Goal: Task Accomplishment & Management: Manage account settings

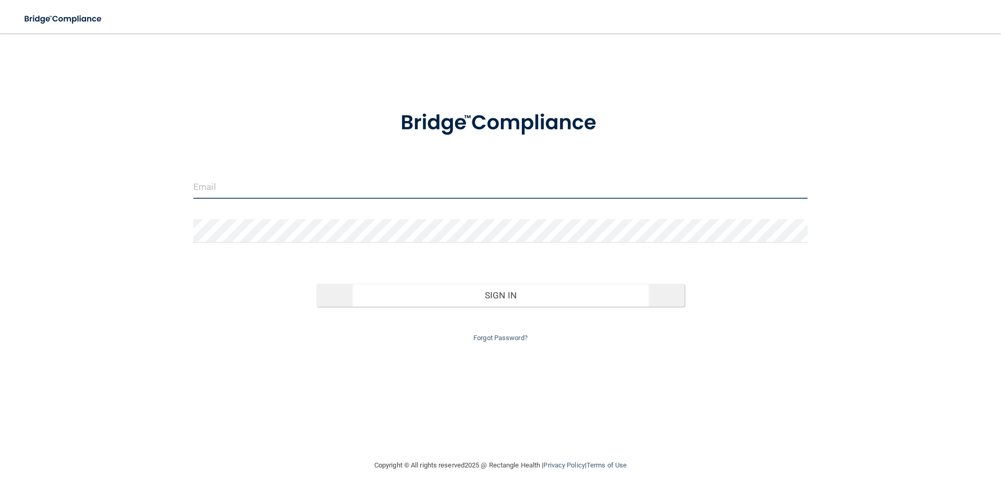
type input "[EMAIL_ADDRESS][DOMAIN_NAME]"
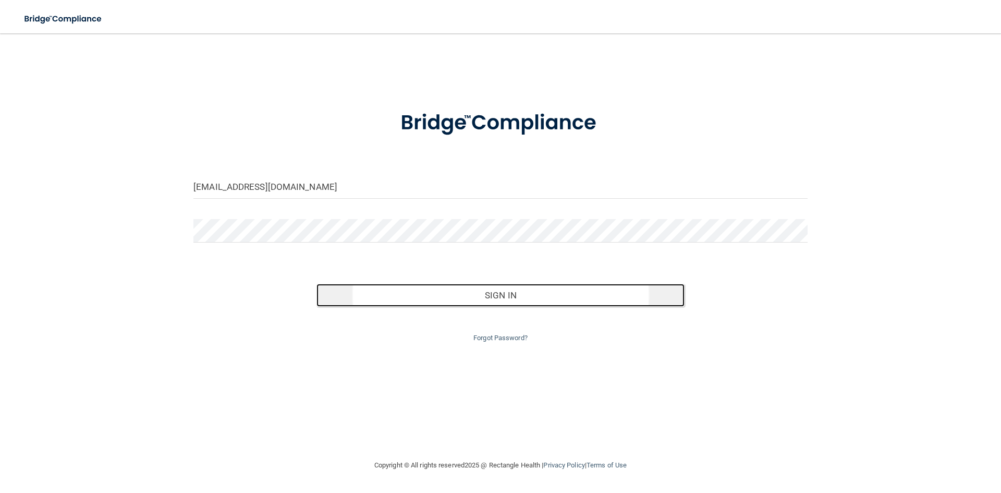
click at [467, 290] on button "Sign In" at bounding box center [500, 295] width 369 height 23
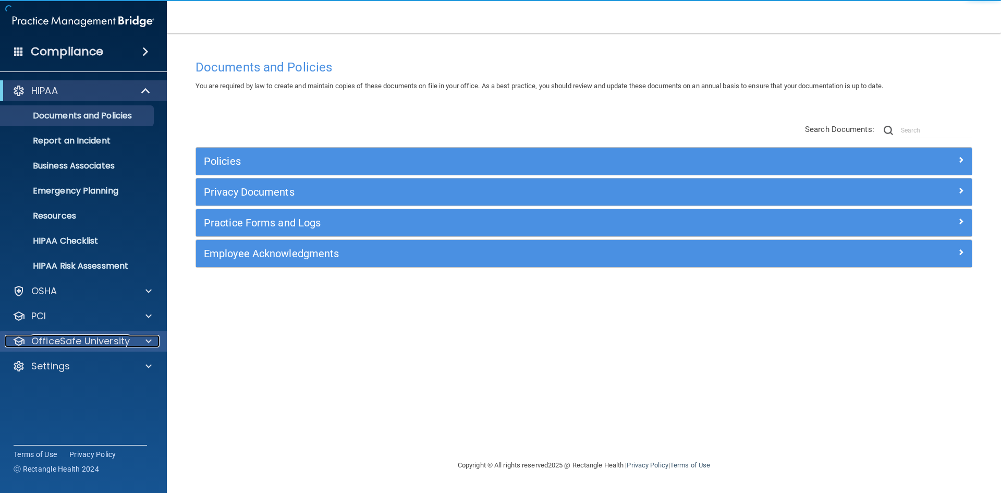
click at [73, 337] on p "OfficeSafe University" at bounding box center [80, 341] width 99 height 13
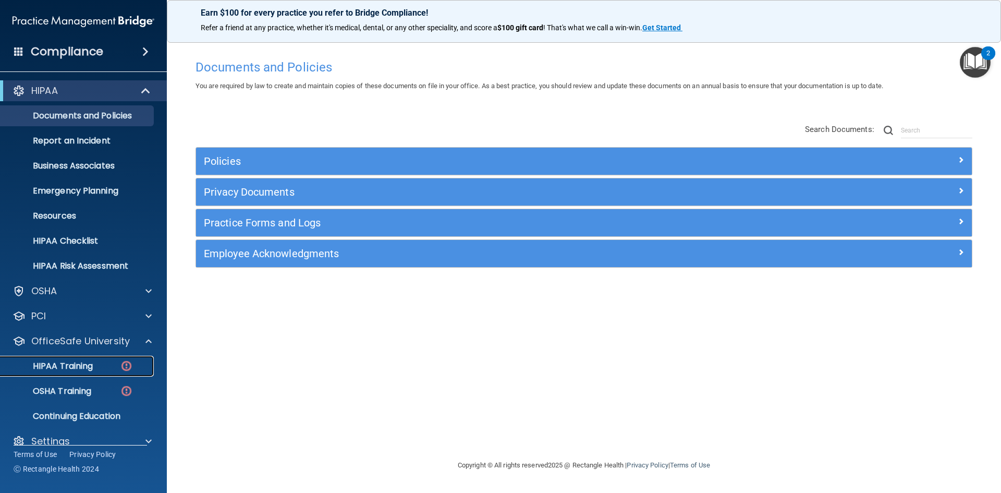
click at [73, 362] on p "HIPAA Training" at bounding box center [50, 366] width 86 height 10
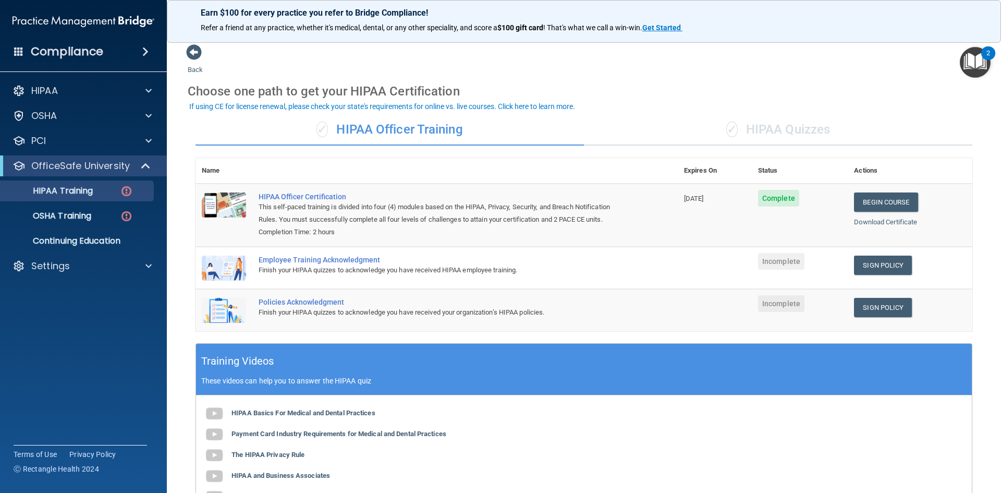
click at [744, 124] on div "✓ HIPAA Quizzes" at bounding box center [778, 129] width 388 height 31
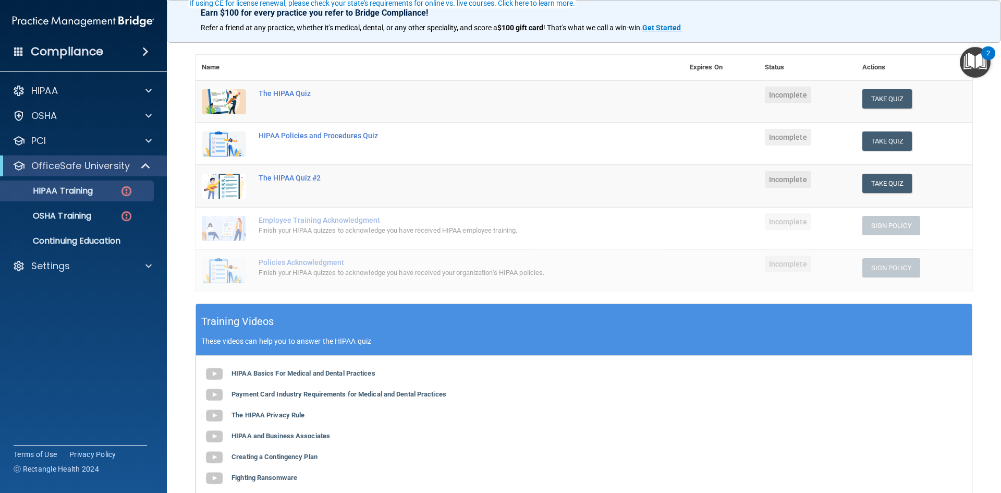
scroll to position [104, 0]
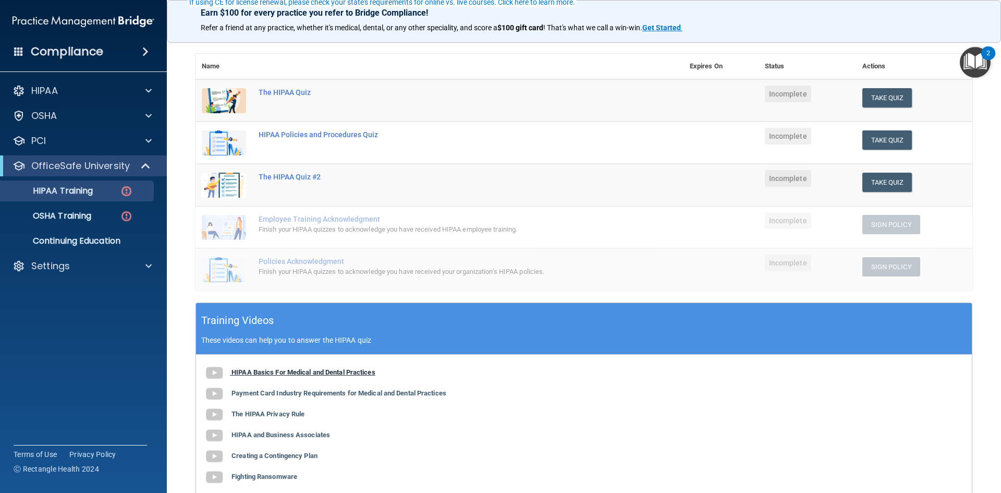
click at [218, 377] on img at bounding box center [214, 372] width 21 height 21
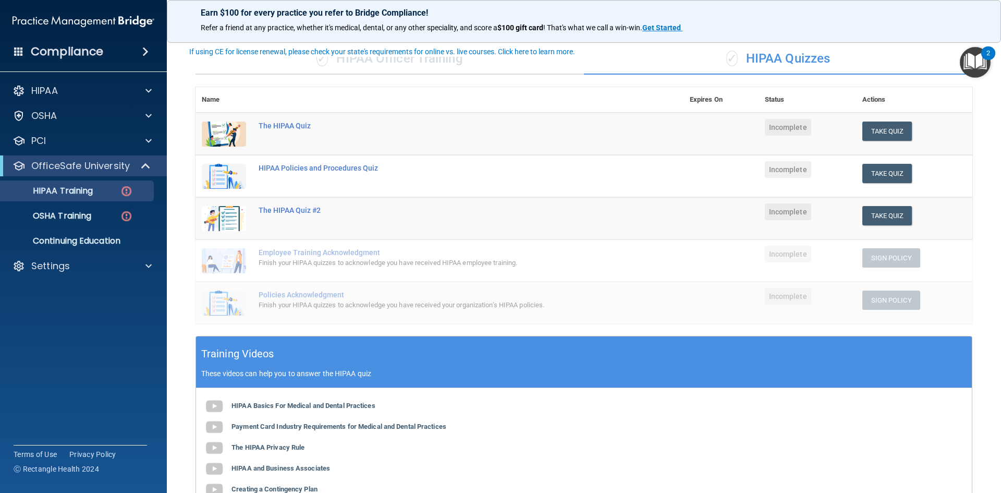
scroll to position [52, 0]
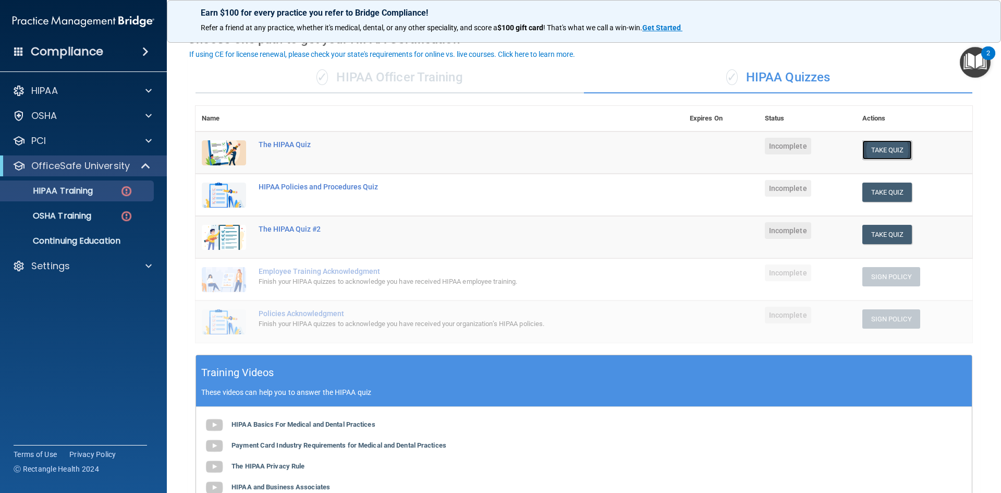
click at [879, 144] on button "Take Quiz" at bounding box center [887, 149] width 50 height 19
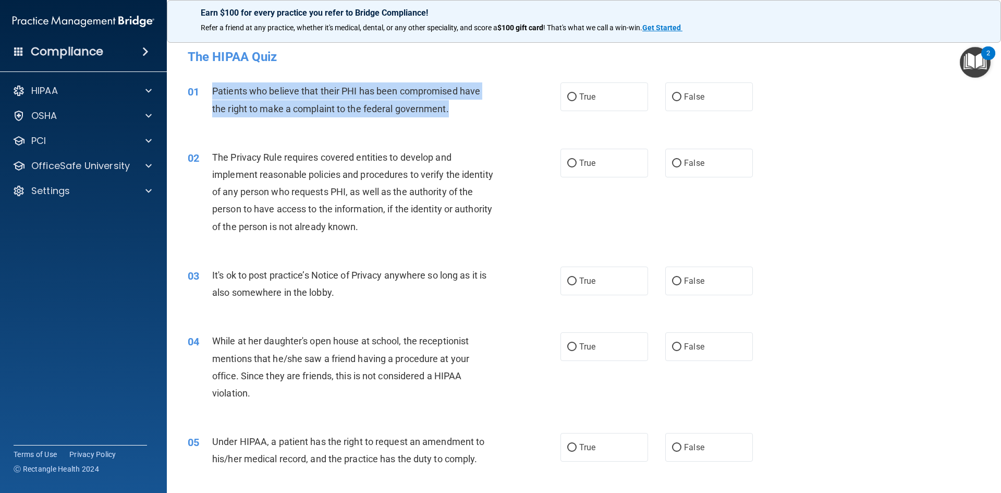
drag, startPoint x: 211, startPoint y: 89, endPoint x: 452, endPoint y: 115, distance: 242.3
click at [452, 115] on div "01 Patients who believe that their PHI has been compromised have the right to m…" at bounding box center [374, 102] width 404 height 40
copy div "Patients who believe that their PHI has been compromised have the right to make…"
click at [569, 97] on input "True" at bounding box center [571, 97] width 9 height 8
radio input "true"
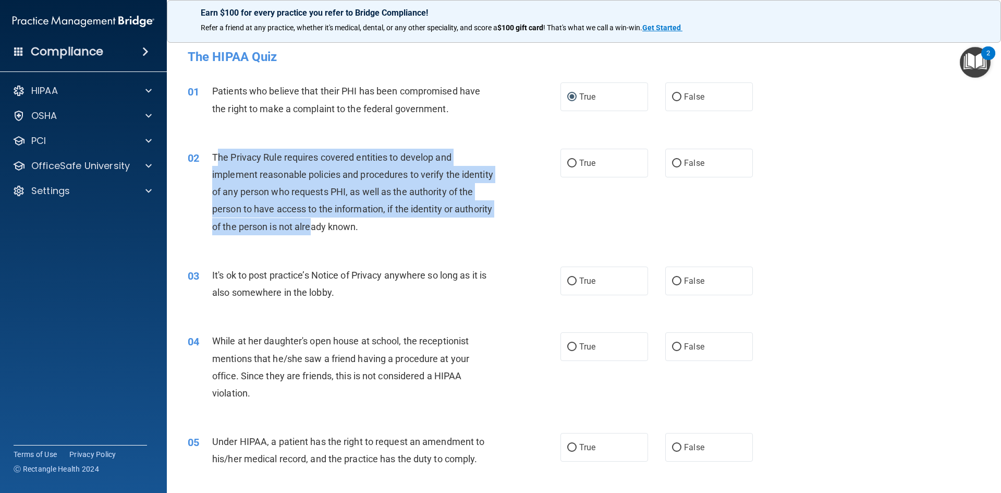
drag, startPoint x: 215, startPoint y: 155, endPoint x: 350, endPoint y: 237, distance: 158.1
click at [350, 237] on div "02 The Privacy Rule requires covered entities to develop and implement reasonab…" at bounding box center [374, 195] width 404 height 92
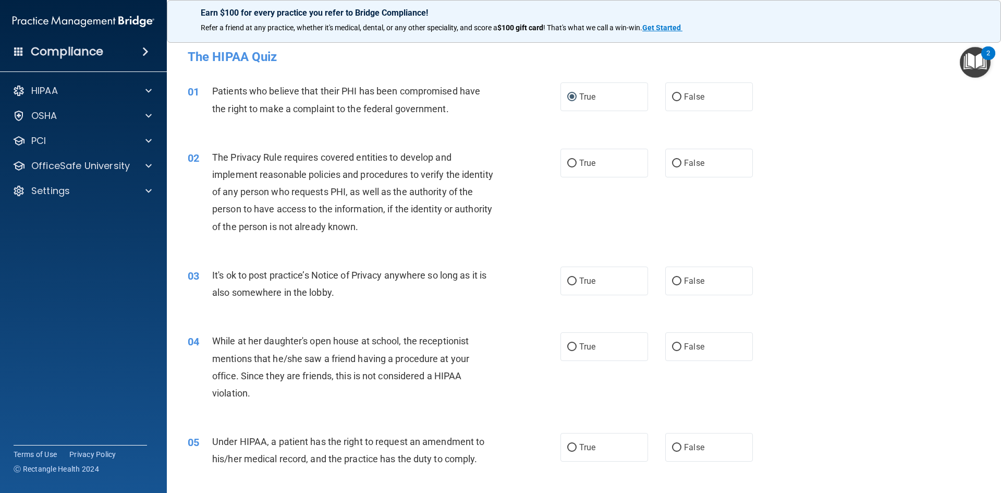
click at [375, 225] on span "The Privacy Rule requires covered entities to develop and implement reasonable …" at bounding box center [352, 192] width 281 height 80
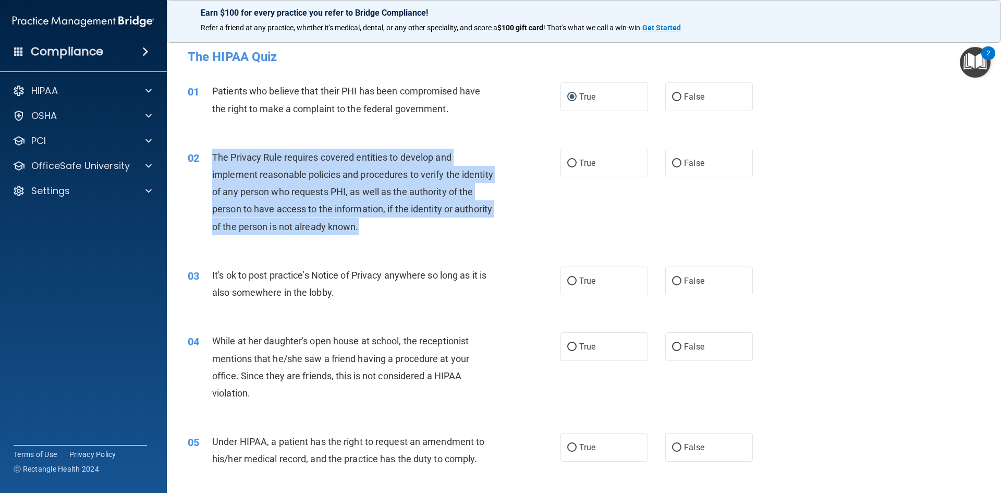
drag, startPoint x: 210, startPoint y: 156, endPoint x: 414, endPoint y: 228, distance: 217.3
click at [414, 228] on div "02 The Privacy Rule requires covered entities to develop and implement reasonab…" at bounding box center [374, 195] width 404 height 92
copy div "The Privacy Rule requires covered entities to develop and implement reasonable …"
click at [567, 166] on input "True" at bounding box center [571, 164] width 9 height 8
radio input "true"
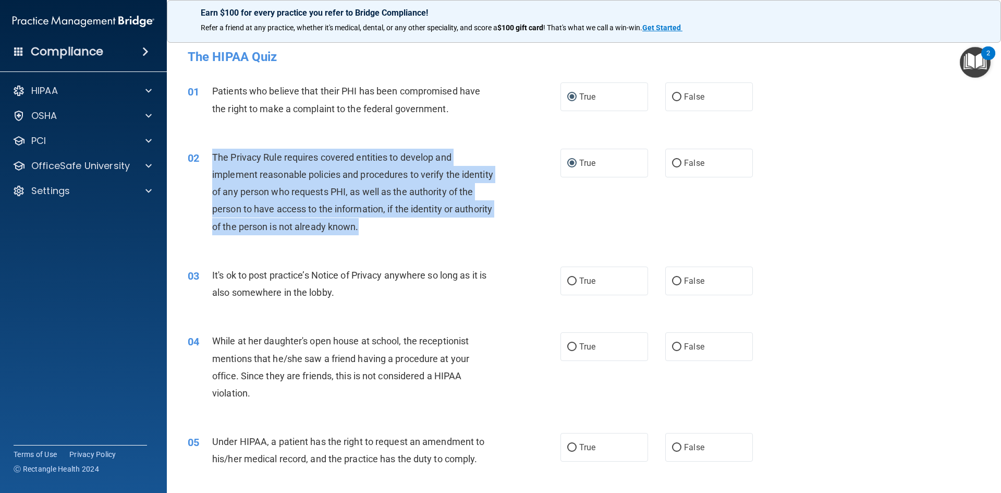
click at [484, 234] on div "The Privacy Rule requires covered entities to develop and implement reasonable …" at bounding box center [357, 192] width 291 height 87
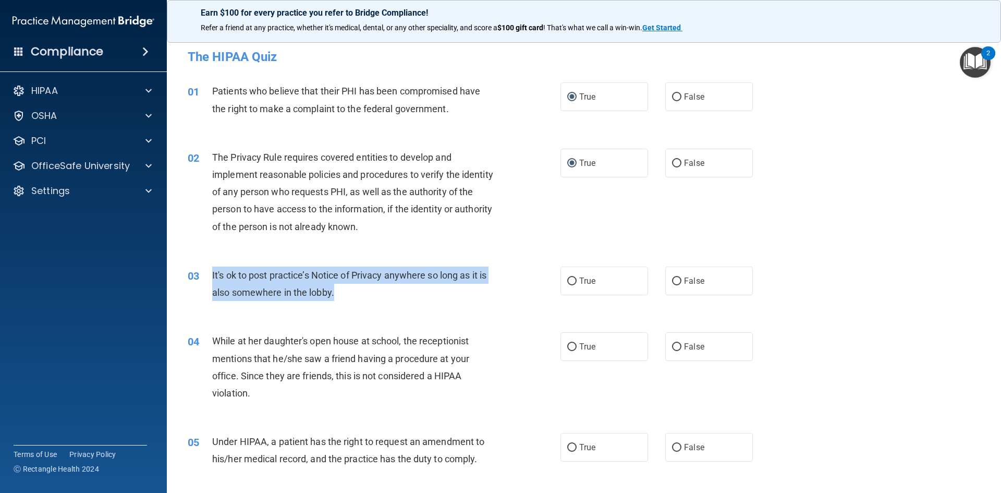
drag, startPoint x: 236, startPoint y: 278, endPoint x: 312, endPoint y: 293, distance: 78.1
click at [361, 297] on div "03 It's ok to post practice’s Notice of Privacy anywhere so long as it is also …" at bounding box center [374, 286] width 404 height 40
copy div "It's ok to post practice’s Notice of Privacy anywhere so long as it is also som…"
click at [673, 281] on input "False" at bounding box center [676, 281] width 9 height 8
radio input "true"
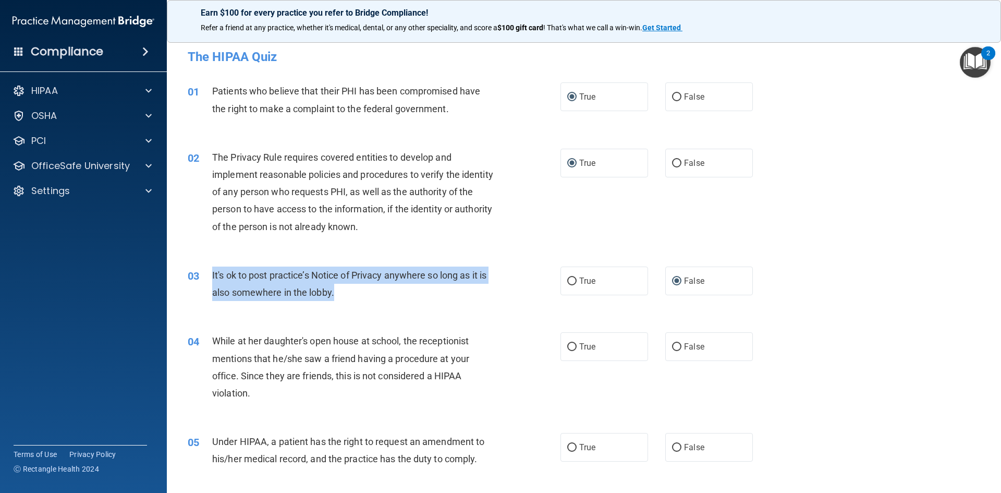
click at [492, 298] on div "It's ok to post practice’s Notice of Privacy anywhere so long as it is also som…" at bounding box center [357, 283] width 291 height 34
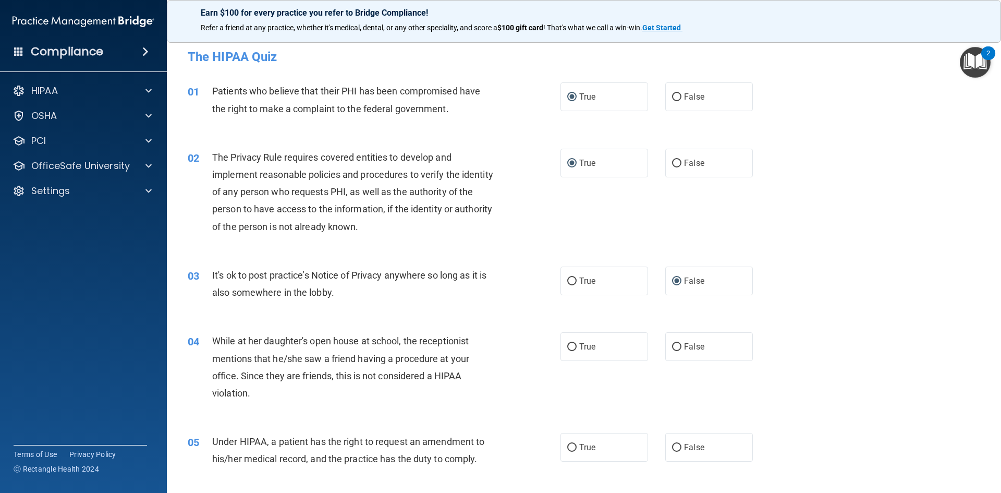
click at [416, 313] on div "03 It's ok to post practice’s Notice of Privacy anywhere so long as it is also …" at bounding box center [584, 286] width 808 height 66
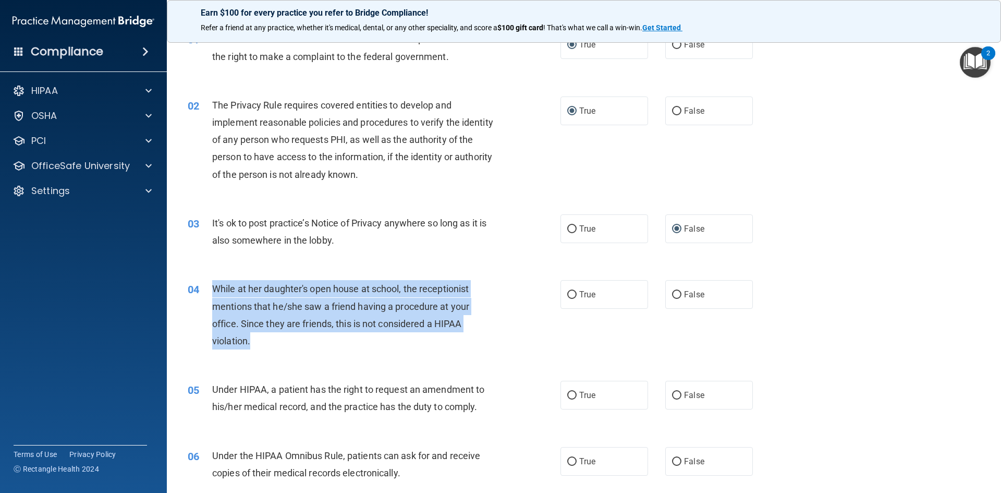
drag, startPoint x: 214, startPoint y: 285, endPoint x: 251, endPoint y: 343, distance: 69.0
click at [251, 343] on div "While at her daughter's open house at school, the receptionist mentions that he…" at bounding box center [357, 314] width 291 height 69
copy span "While at her daughter's open house at school, the receptionist mentions that he…"
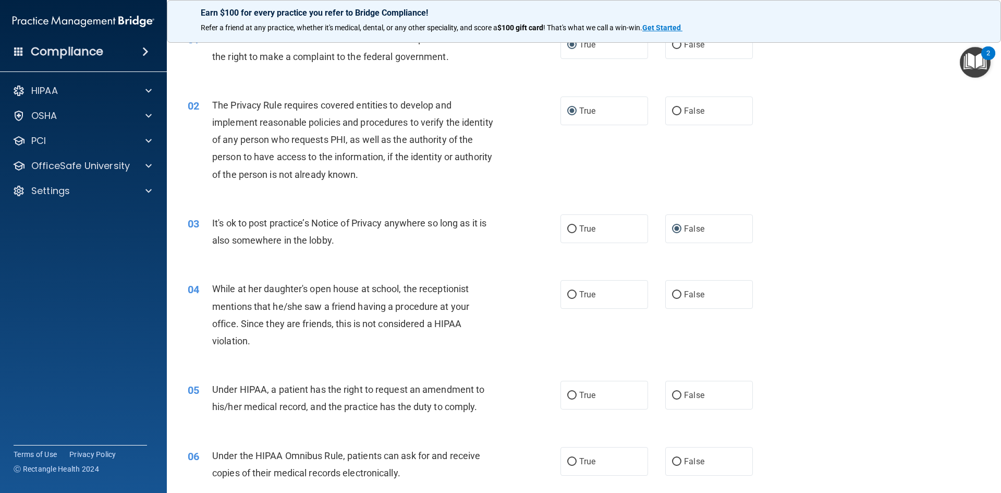
click at [531, 261] on div "03 It's ok to post practice’s Notice of Privacy anywhere so long as it is also …" at bounding box center [584, 234] width 808 height 66
click at [568, 293] on input "True" at bounding box center [571, 295] width 9 height 8
radio input "true"
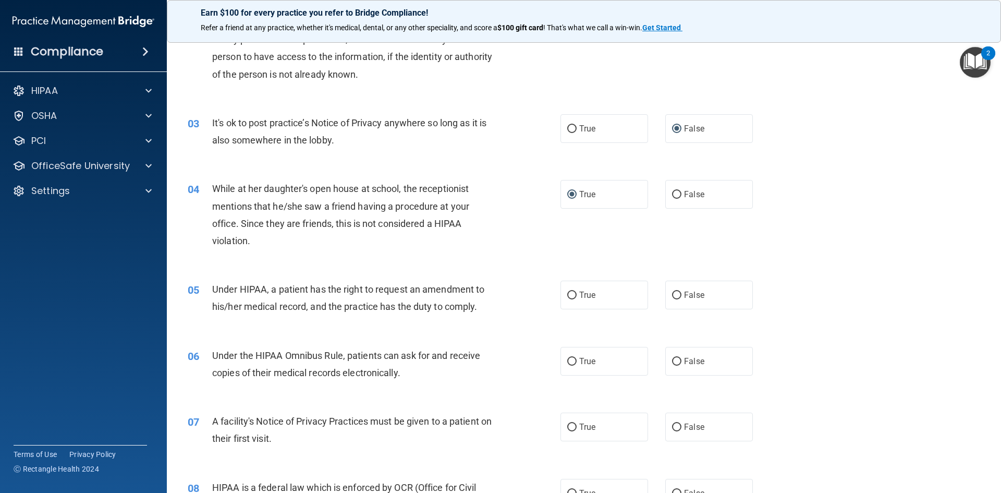
scroll to position [156, 0]
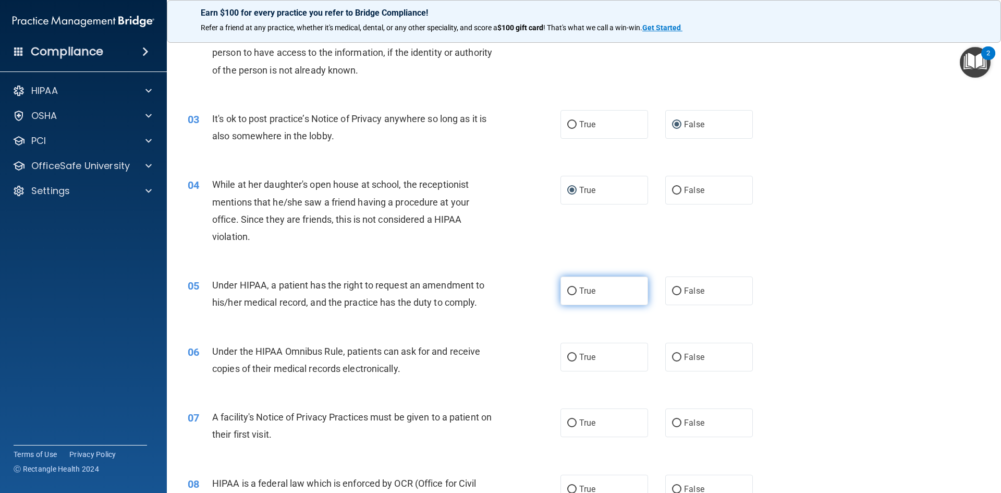
click at [567, 288] on input "True" at bounding box center [571, 291] width 9 height 8
radio input "true"
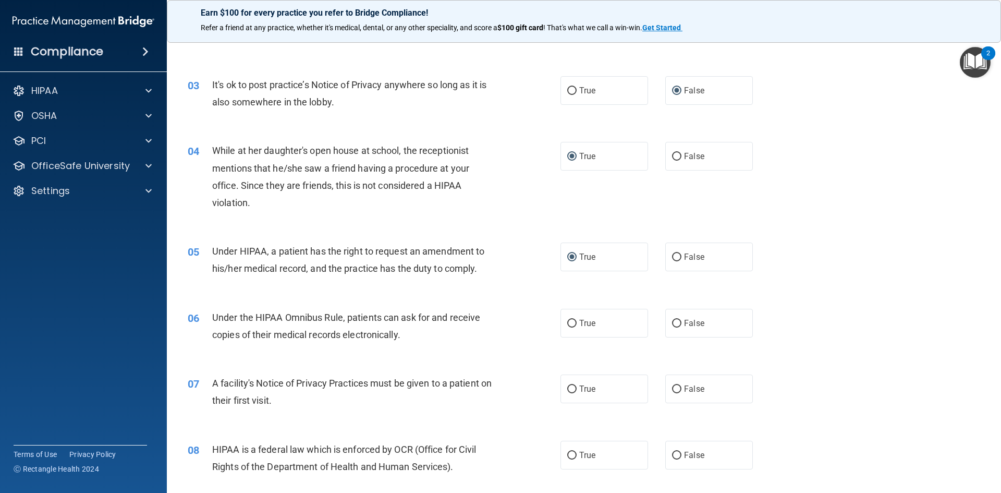
scroll to position [261, 0]
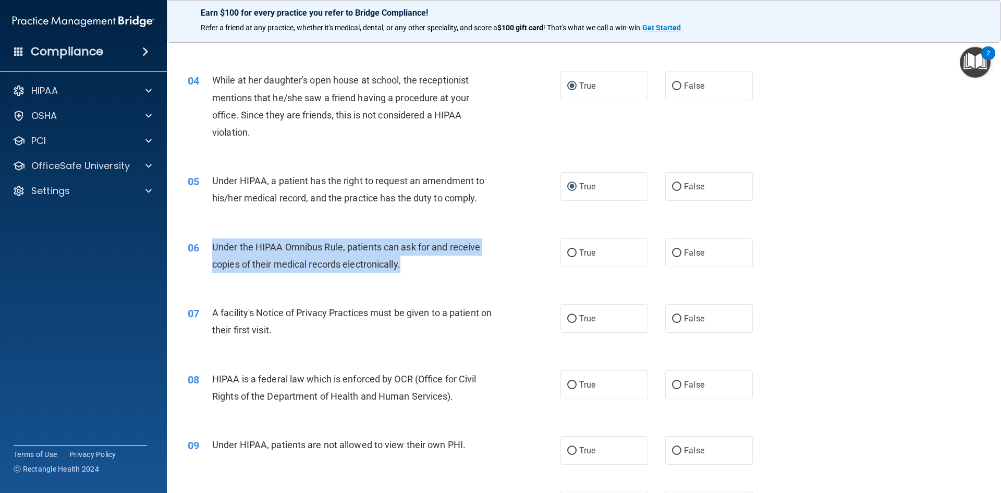
drag, startPoint x: 212, startPoint y: 250, endPoint x: 427, endPoint y: 260, distance: 215.5
click at [427, 260] on div "Under the HIPAA Omnibus Rule, patients can ask for and receive copies of their …" at bounding box center [357, 255] width 291 height 34
copy span "Under the HIPAA Omnibus Rule, patients can ask for and receive copies of their …"
click at [571, 253] on input "True" at bounding box center [571, 253] width 9 height 8
radio input "true"
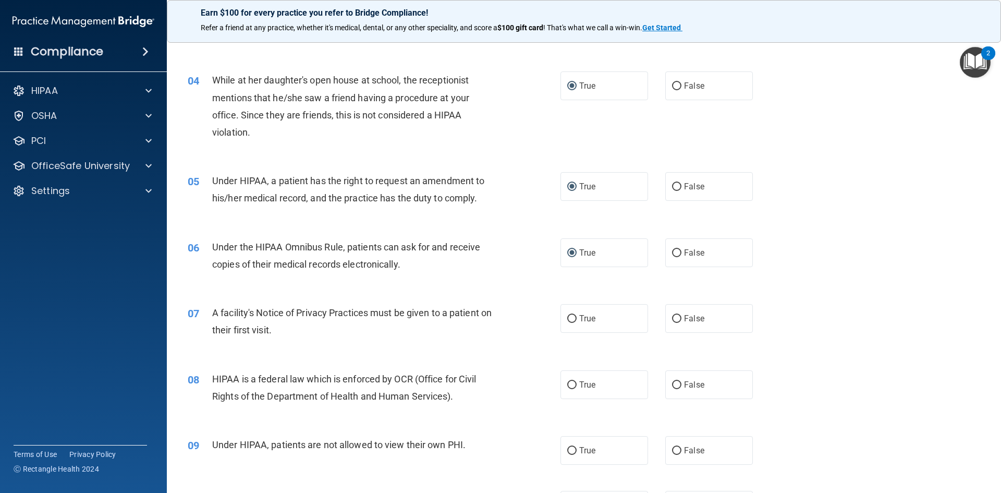
click at [502, 278] on div "06 Under the HIPAA Omnibus Rule, patients can ask for and receive copies of the…" at bounding box center [584, 258] width 808 height 66
click at [568, 322] on input "True" at bounding box center [571, 319] width 9 height 8
radio input "true"
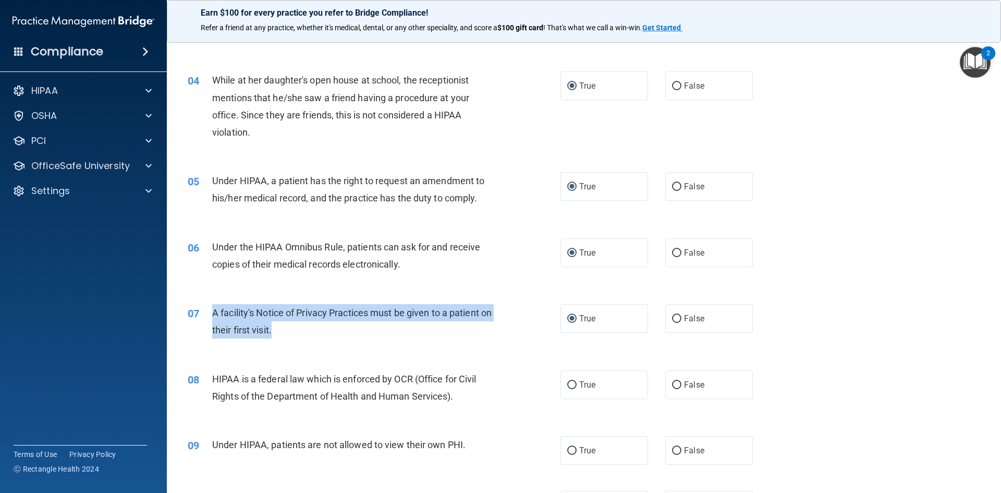
drag, startPoint x: 207, startPoint y: 312, endPoint x: 296, endPoint y: 336, distance: 91.4
click at [296, 336] on div "07 A facility's Notice of Privacy Practices must be given to a patient on their…" at bounding box center [374, 324] width 404 height 40
copy div "A facility's Notice of Privacy Practices must be given to a patient on their fi…"
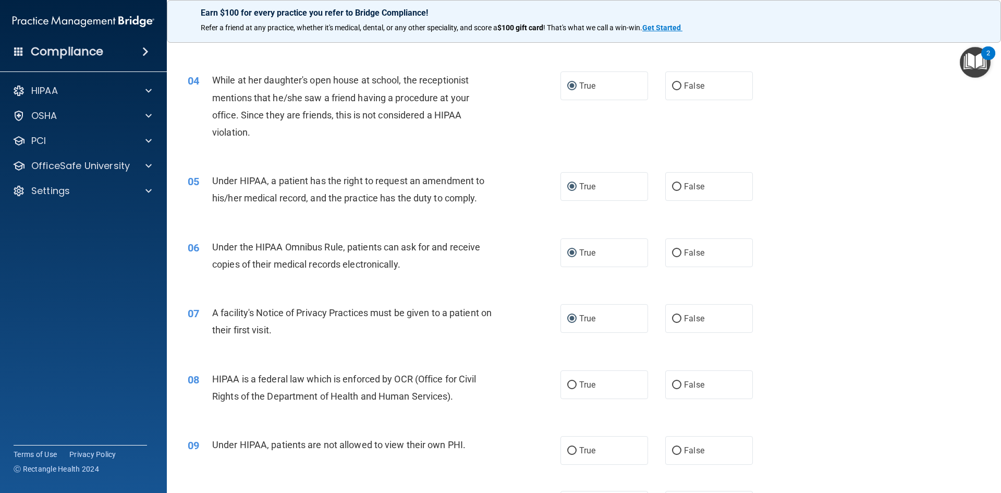
click at [432, 347] on div "07 A facility's Notice of Privacy Practices must be given to a patient on their…" at bounding box center [584, 324] width 808 height 66
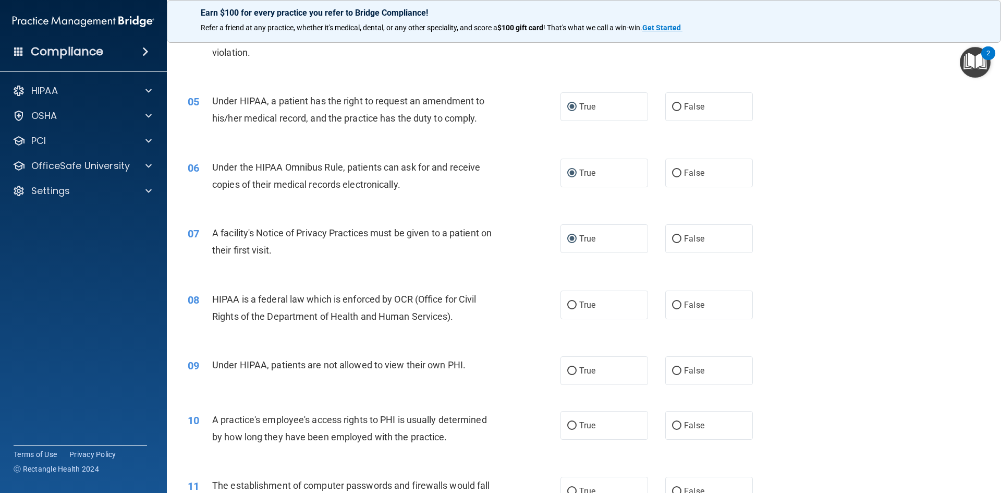
scroll to position [365, 0]
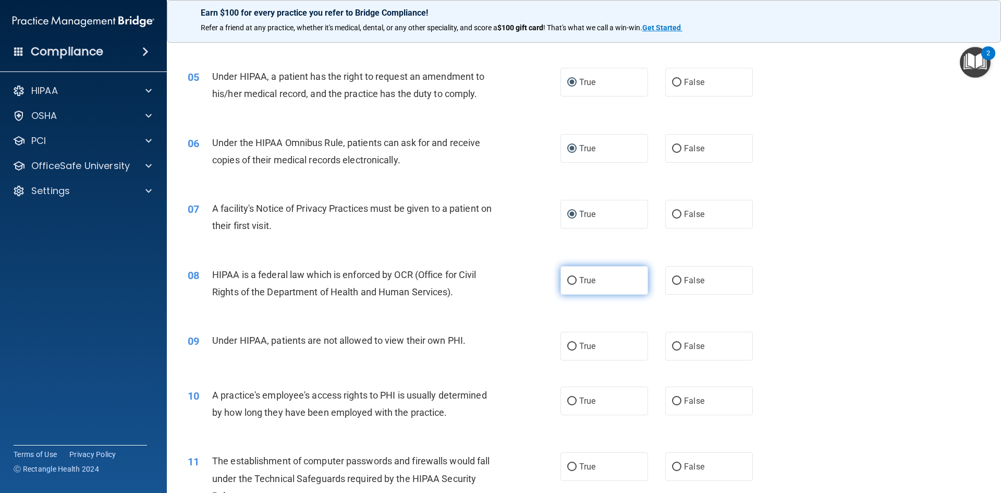
click at [567, 277] on input "True" at bounding box center [571, 281] width 9 height 8
radio input "true"
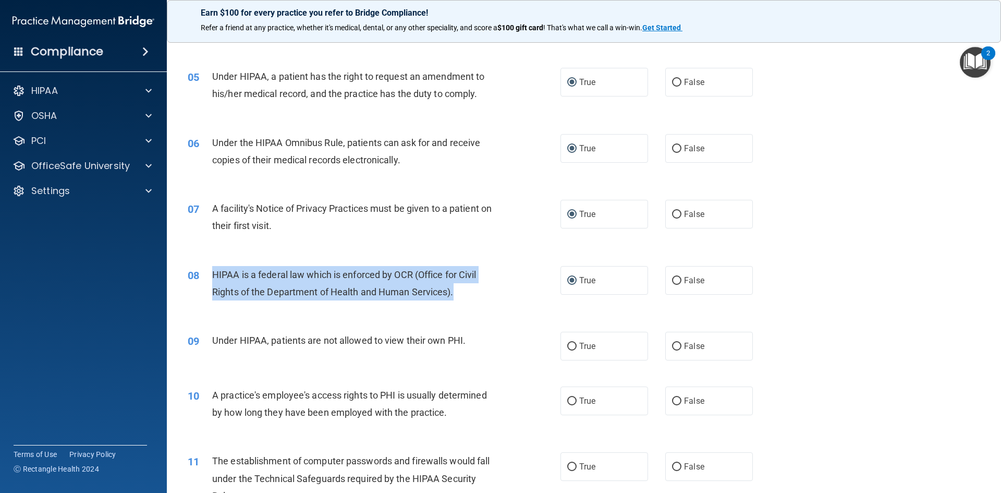
drag, startPoint x: 212, startPoint y: 271, endPoint x: 456, endPoint y: 287, distance: 244.5
click at [456, 287] on div "HIPAA is a federal law which is enforced by OCR (Office for Civil Rights of the…" at bounding box center [357, 283] width 291 height 34
copy span "HIPAA is a federal law which is enforced by OCR (Office for Civil Rights of the…"
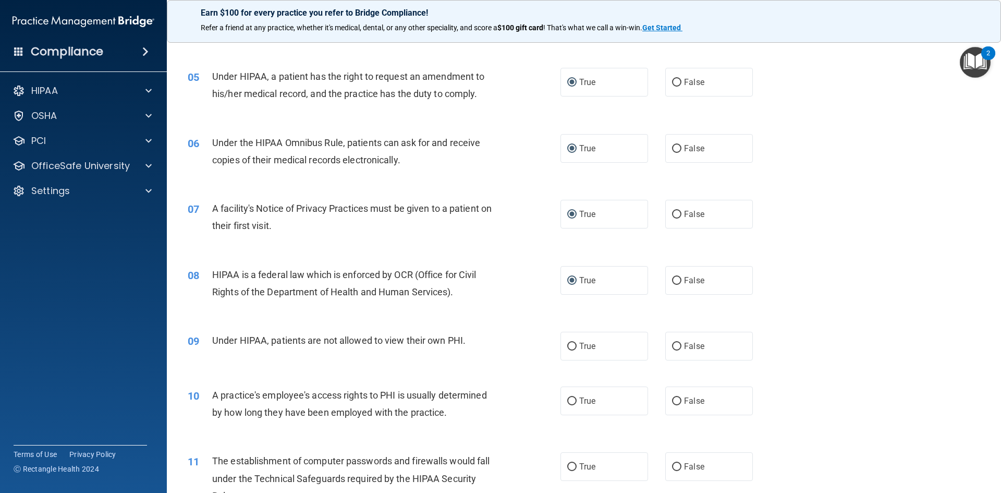
click at [500, 313] on div "08 HIPAA is a federal law which is enforced by OCR (Office for Civil Rights of …" at bounding box center [584, 286] width 808 height 66
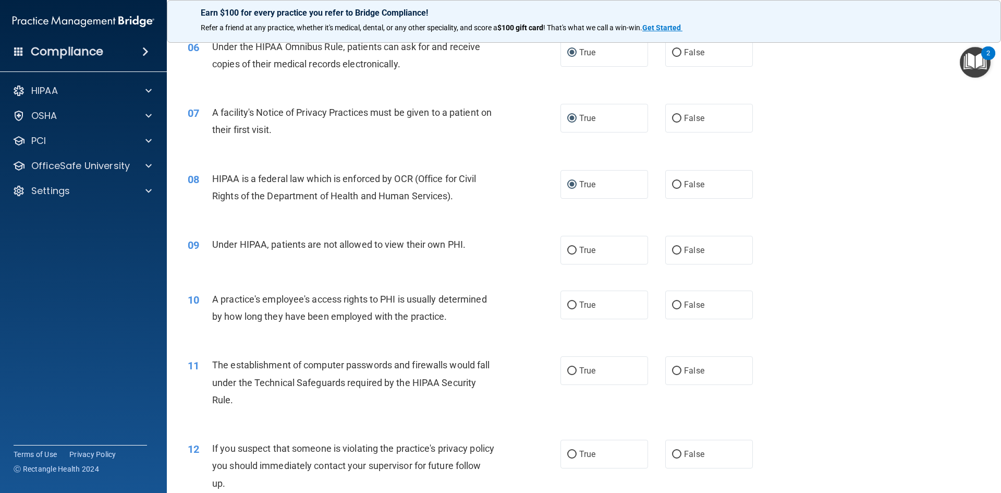
scroll to position [469, 0]
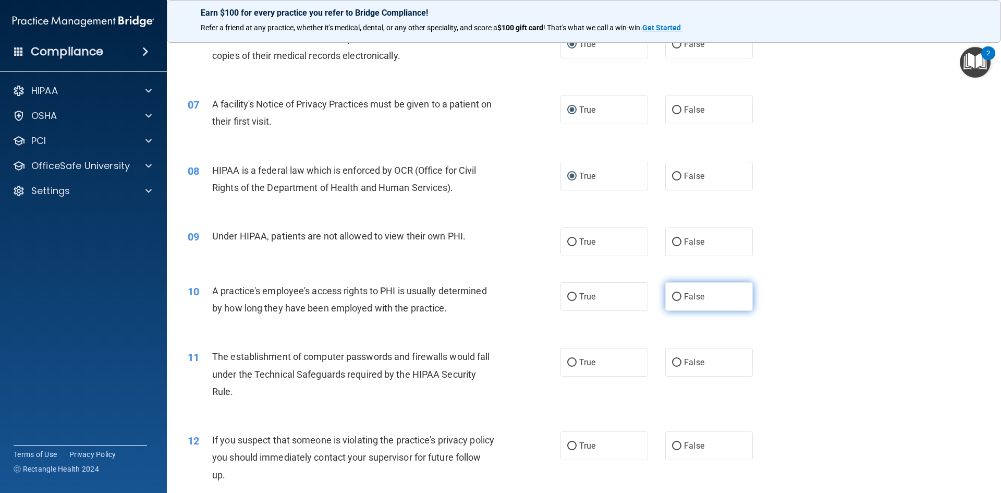
click at [672, 295] on input "False" at bounding box center [676, 297] width 9 height 8
radio input "true"
click at [672, 241] on input "False" at bounding box center [676, 242] width 9 height 8
radio input "true"
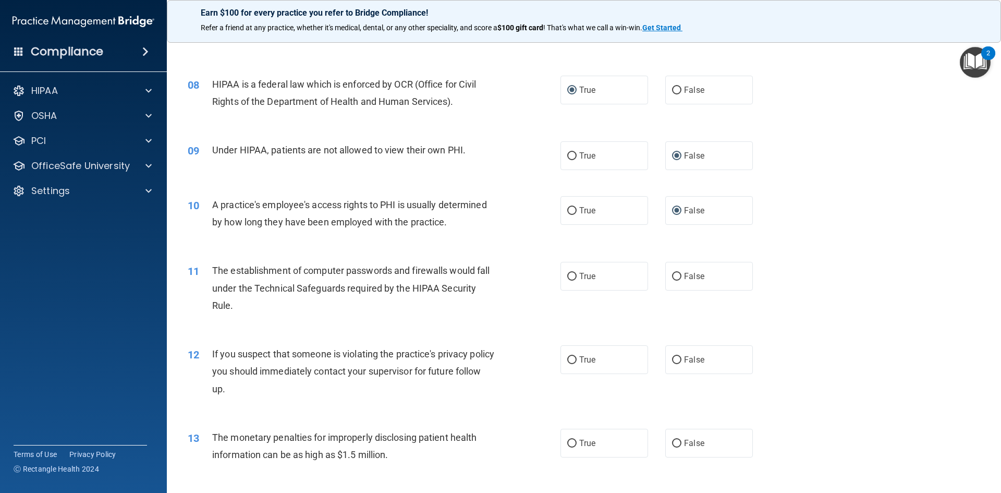
scroll to position [573, 0]
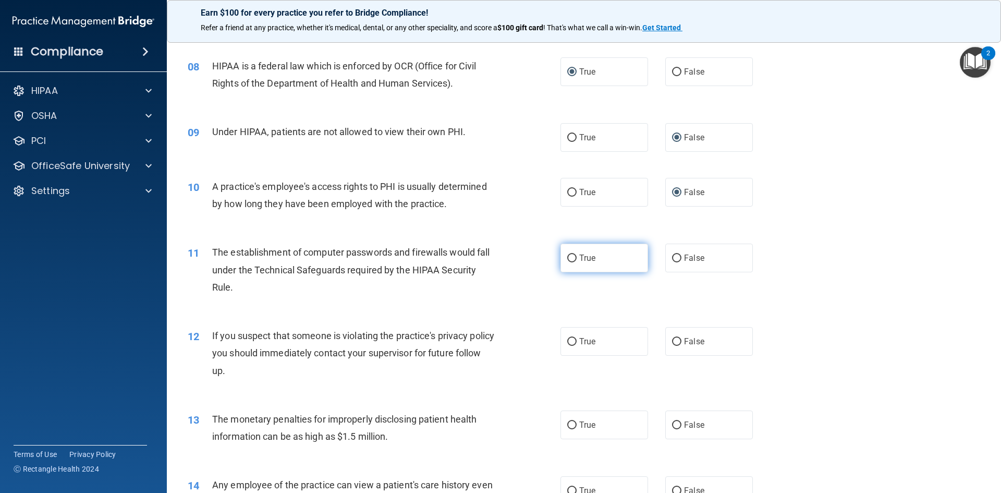
click at [567, 255] on input "True" at bounding box center [571, 258] width 9 height 8
radio input "true"
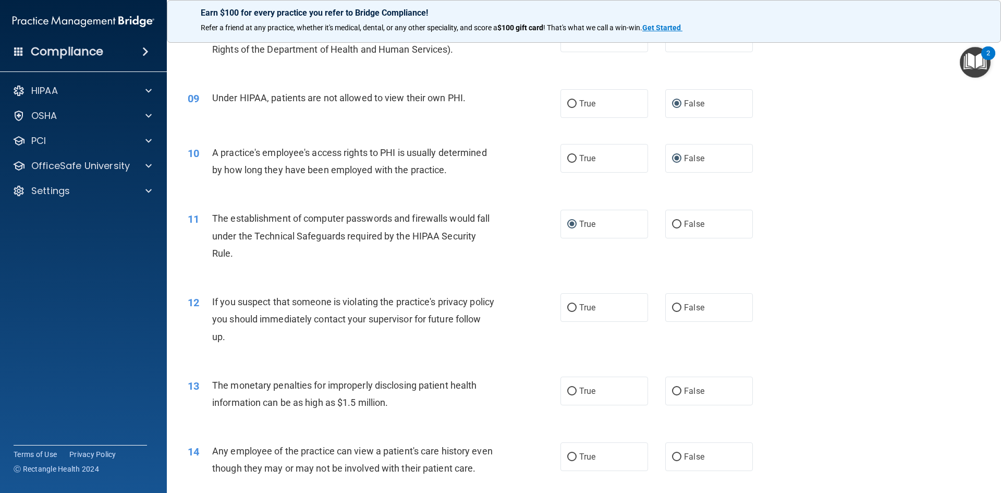
scroll to position [626, 0]
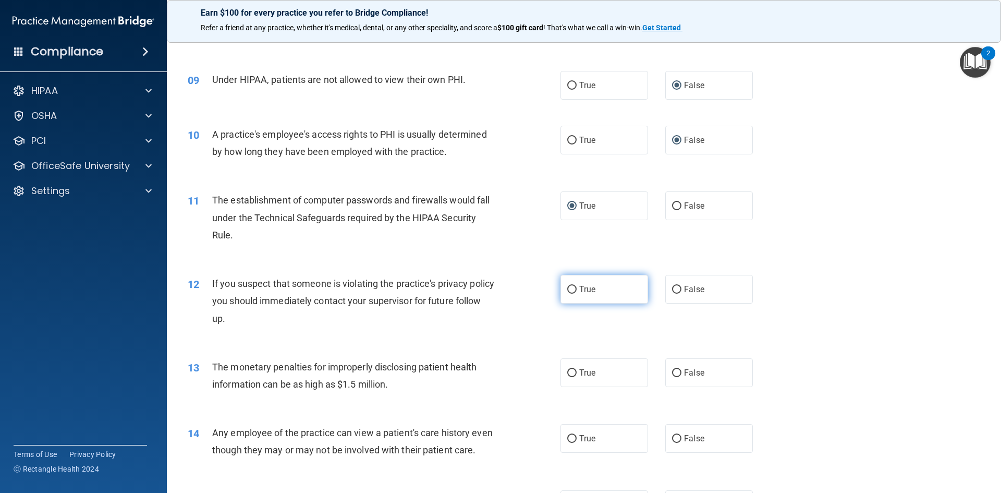
click at [569, 286] on input "True" at bounding box center [571, 290] width 9 height 8
radio input "true"
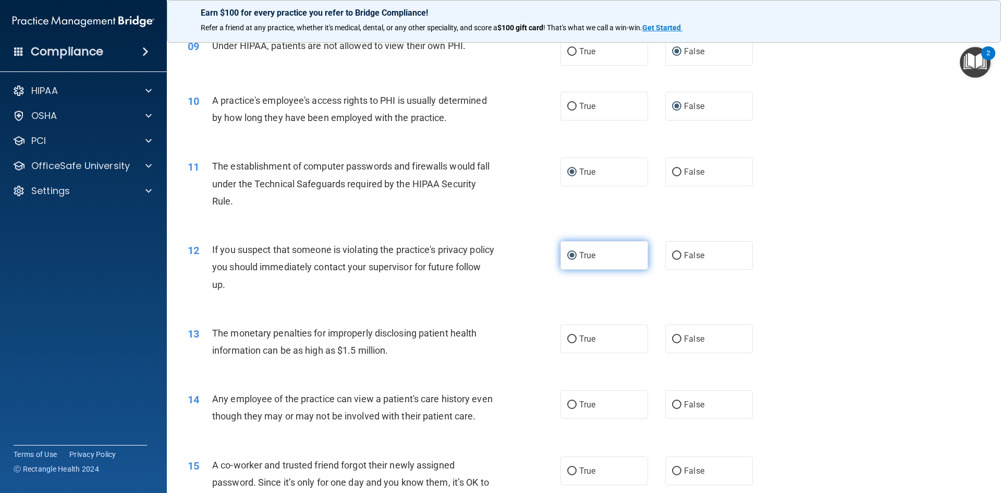
scroll to position [678, 0]
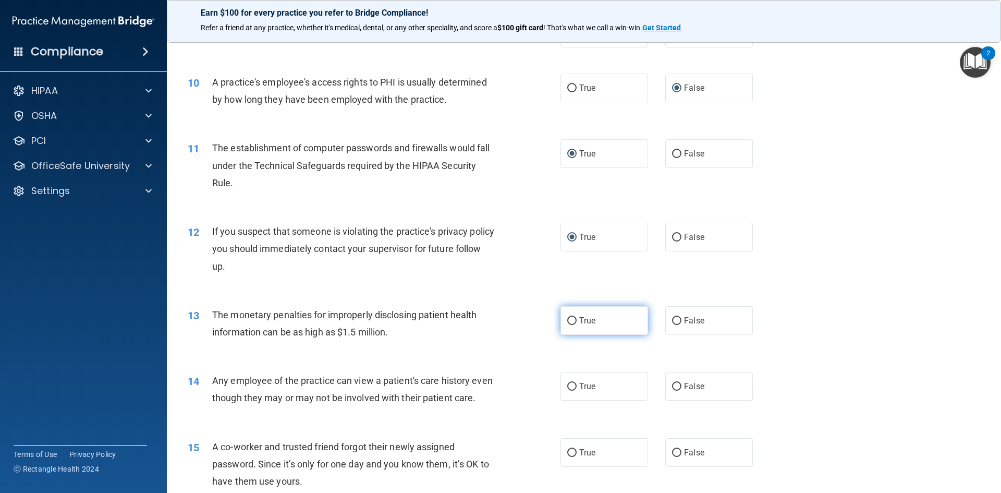
click at [572, 320] on input "True" at bounding box center [571, 321] width 9 height 8
radio input "true"
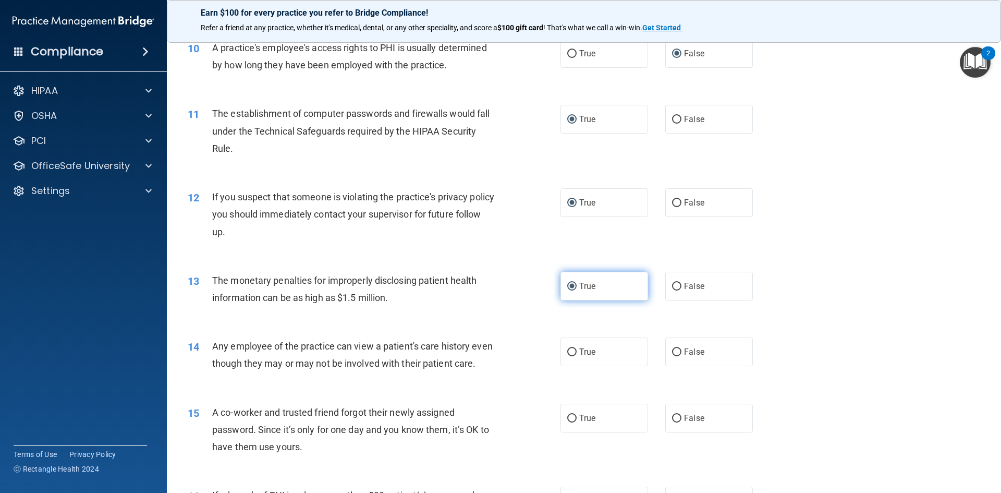
scroll to position [782, 0]
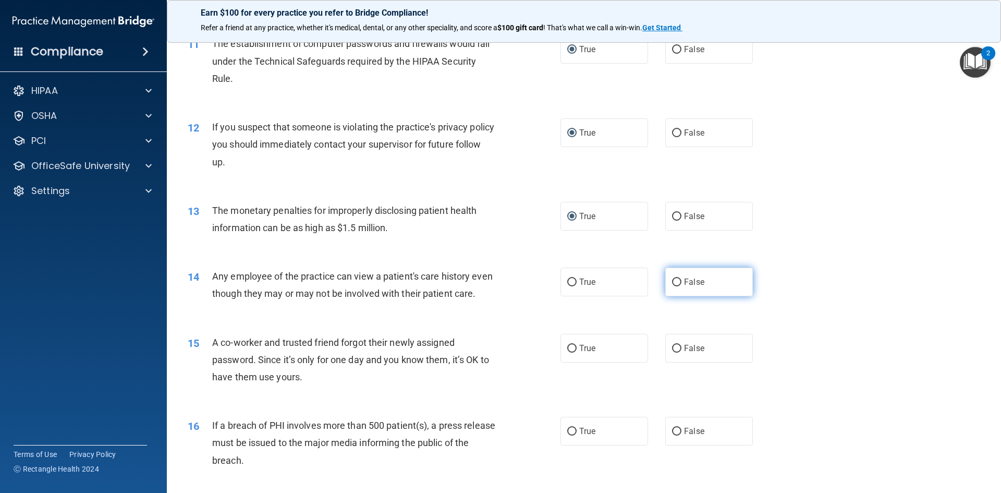
click at [672, 282] on input "False" at bounding box center [676, 282] width 9 height 8
radio input "true"
click at [676, 352] on input "False" at bounding box center [676, 349] width 9 height 8
radio input "true"
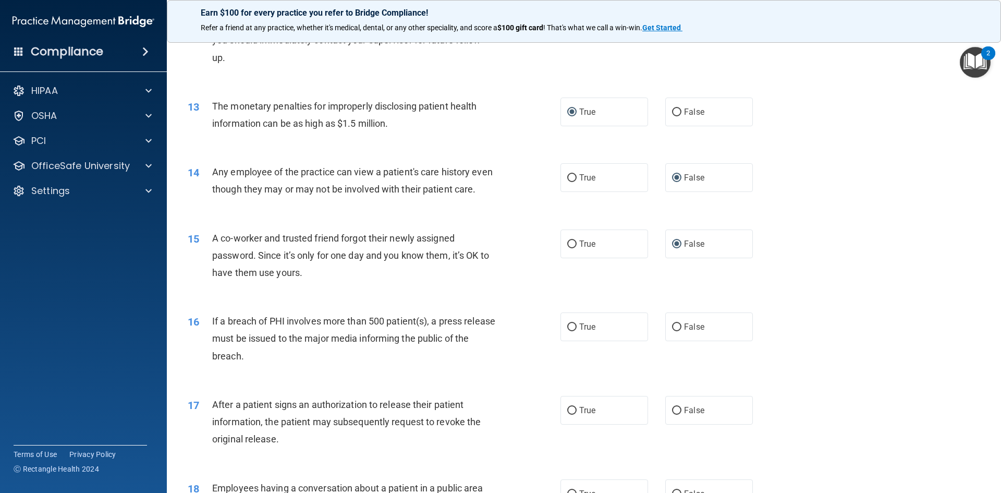
scroll to position [938, 0]
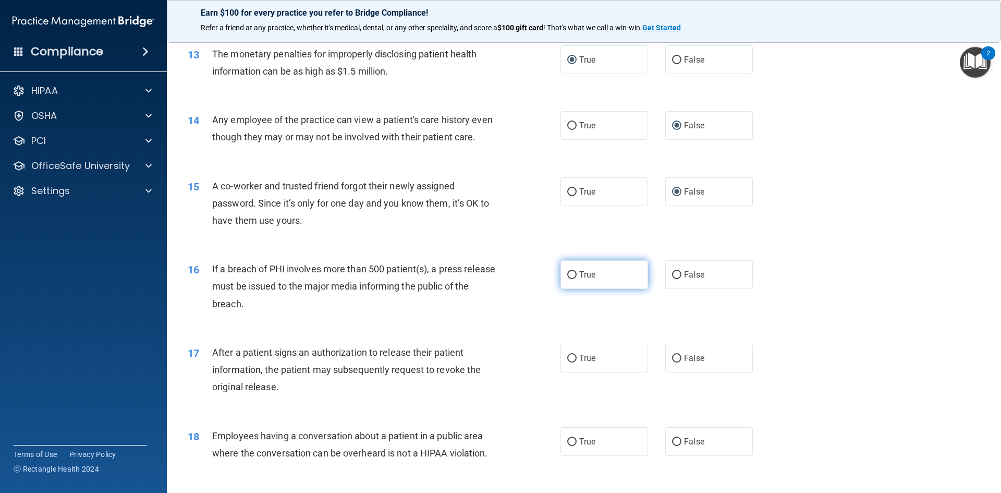
click at [567, 279] on input "True" at bounding box center [571, 275] width 9 height 8
radio input "true"
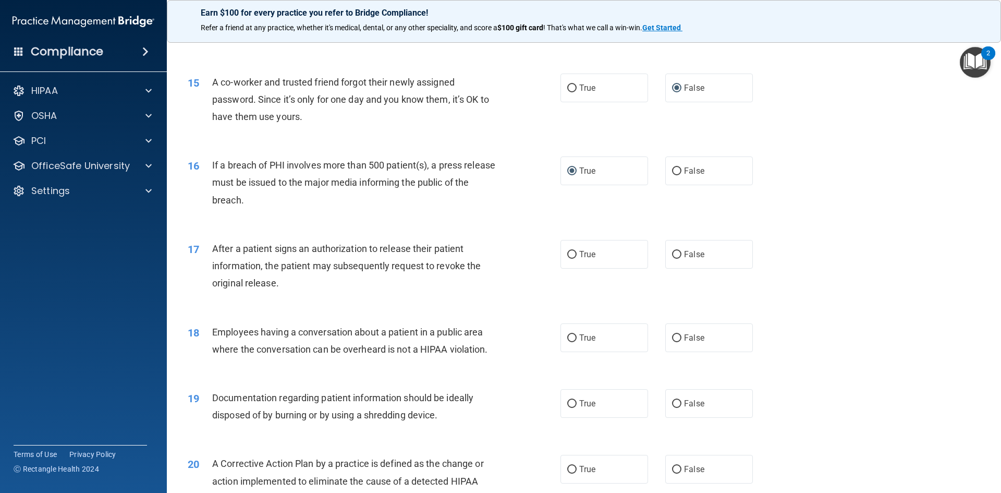
scroll to position [1043, 0]
click at [567, 258] on input "True" at bounding box center [571, 254] width 9 height 8
radio input "true"
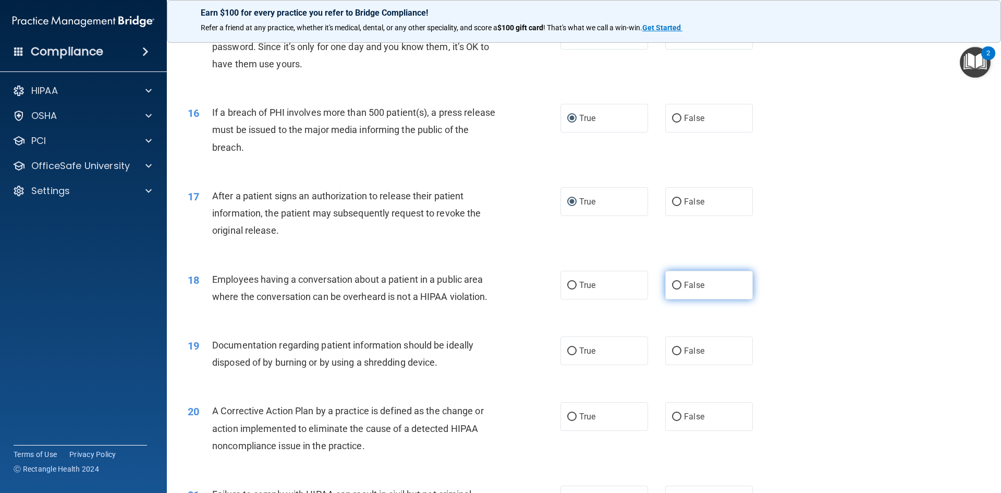
click at [673, 289] on input "False" at bounding box center [676, 285] width 9 height 8
radio input "true"
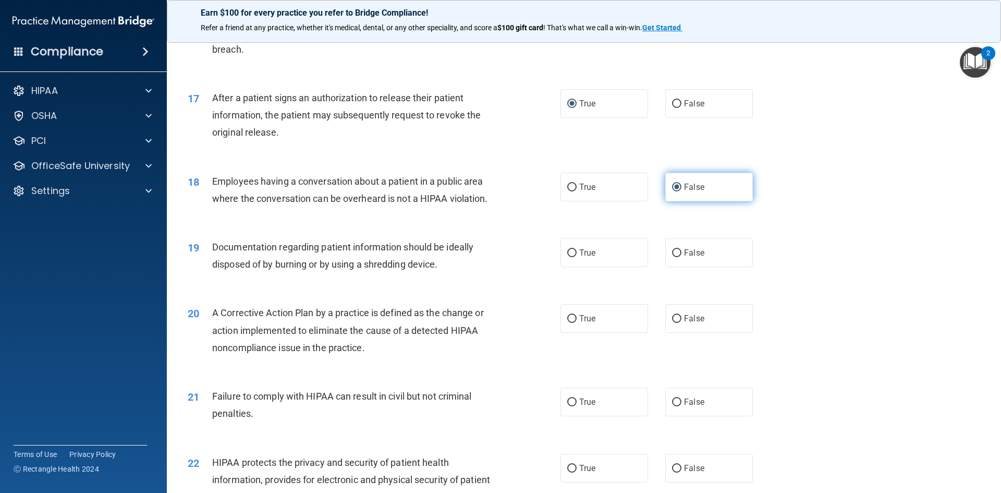
scroll to position [1199, 0]
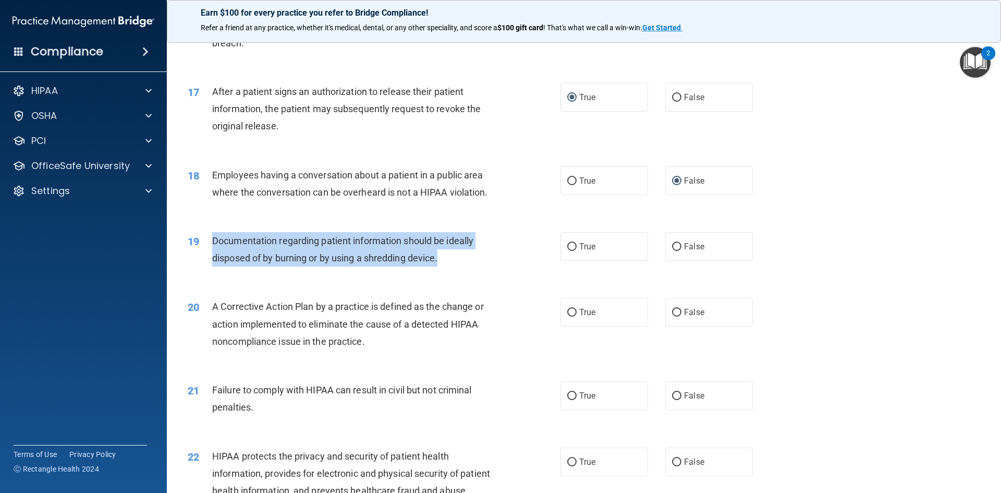
drag, startPoint x: 207, startPoint y: 258, endPoint x: 443, endPoint y: 272, distance: 236.0
click at [443, 272] on div "19 Documentation regarding patient information should be ideally disposed of by…" at bounding box center [374, 252] width 404 height 40
copy div "Documentation regarding patient information should be ideally disposed of by bu…"
drag, startPoint x: 571, startPoint y: 264, endPoint x: 549, endPoint y: 260, distance: 22.8
click at [567, 251] on input "True" at bounding box center [571, 247] width 9 height 8
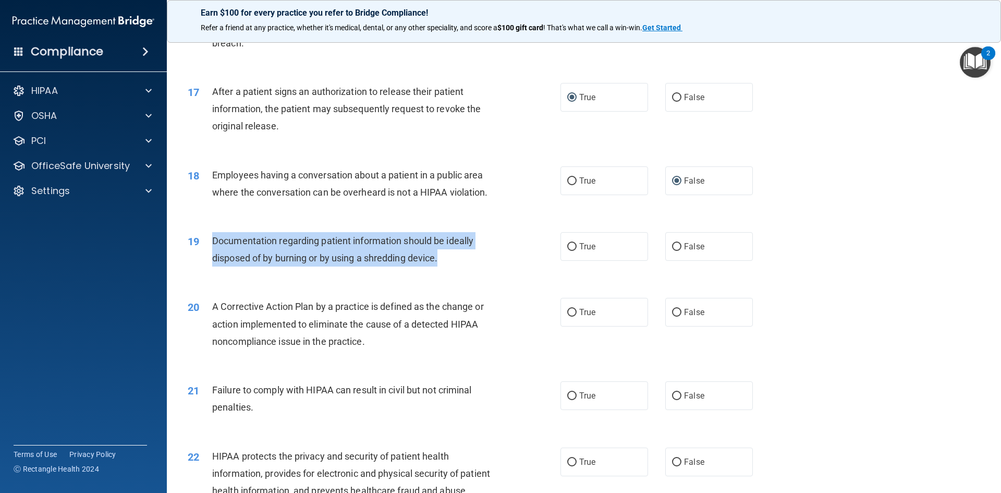
radio input "true"
click at [506, 261] on div "19 Documentation regarding patient information should be ideally disposed of by…" at bounding box center [374, 252] width 404 height 40
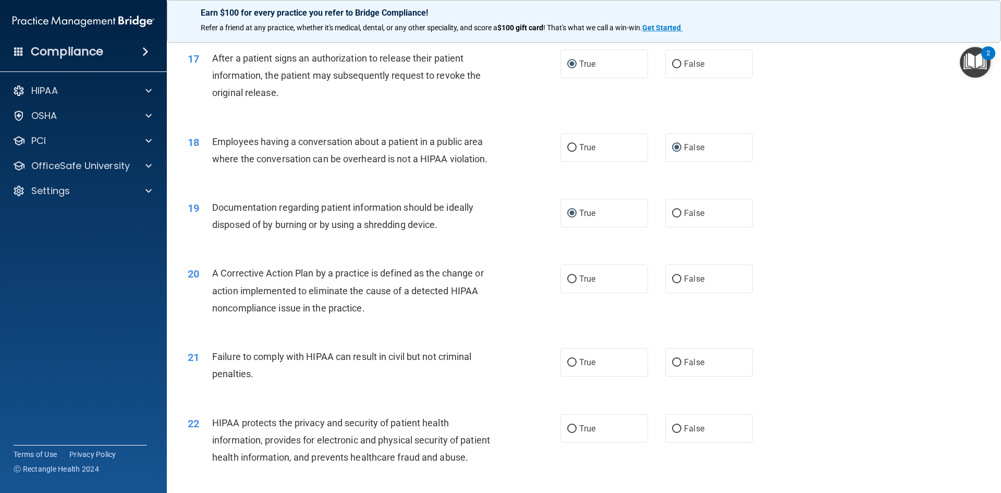
scroll to position [1303, 0]
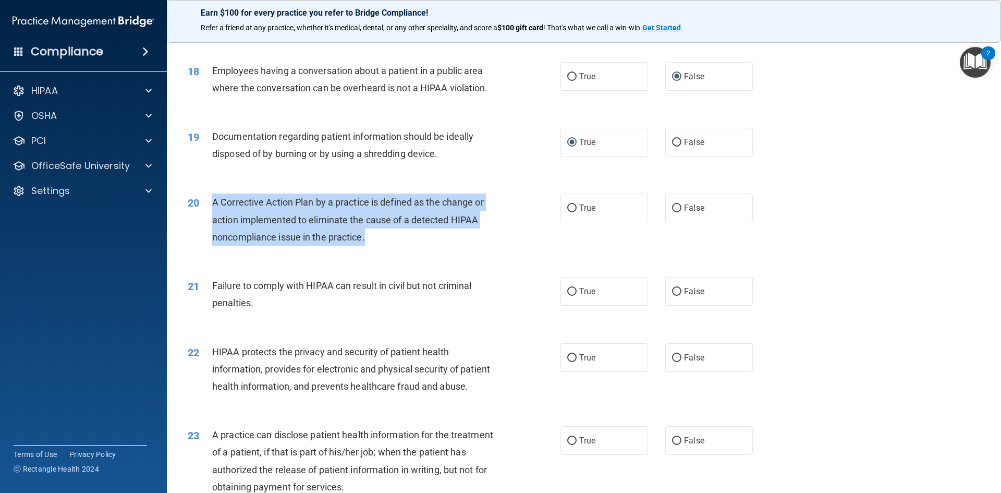
drag, startPoint x: 217, startPoint y: 225, endPoint x: 366, endPoint y: 256, distance: 151.8
click at [366, 242] on span "A Corrective Action Plan by a practice is defined as the change or action imple…" at bounding box center [348, 219] width 272 height 45
click at [676, 296] on input "False" at bounding box center [676, 292] width 9 height 8
radio input "true"
click at [568, 212] on input "True" at bounding box center [571, 208] width 9 height 8
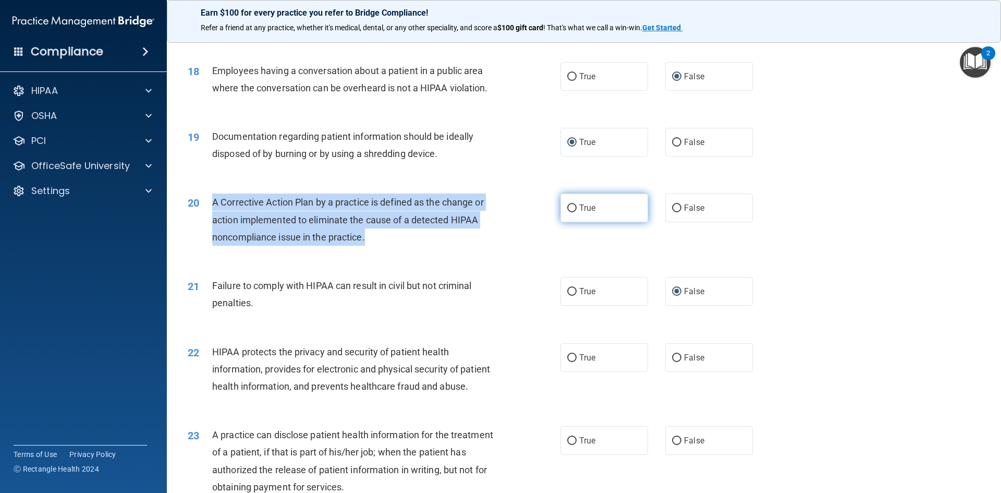
radio input "true"
click at [513, 251] on div "20 A Corrective Action Plan by a practice is defined as the change or action im…" at bounding box center [374, 221] width 404 height 57
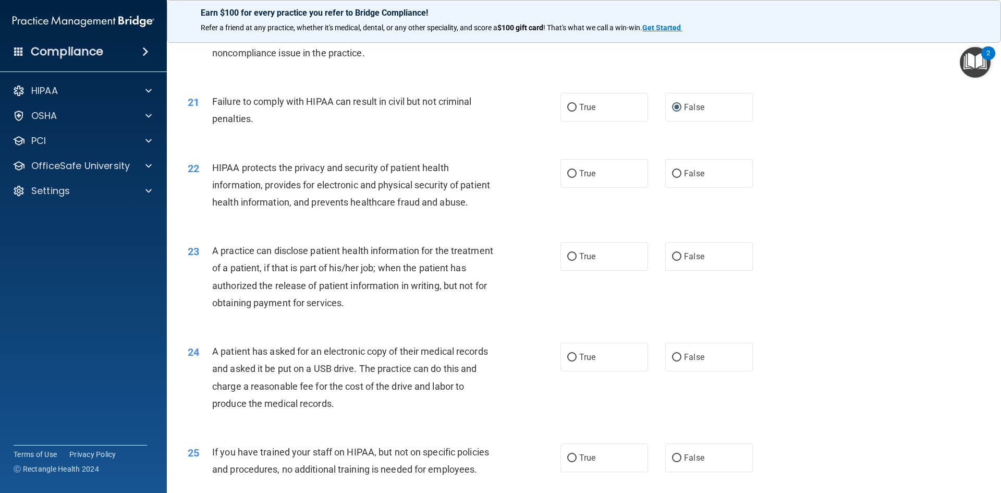
scroll to position [1512, 0]
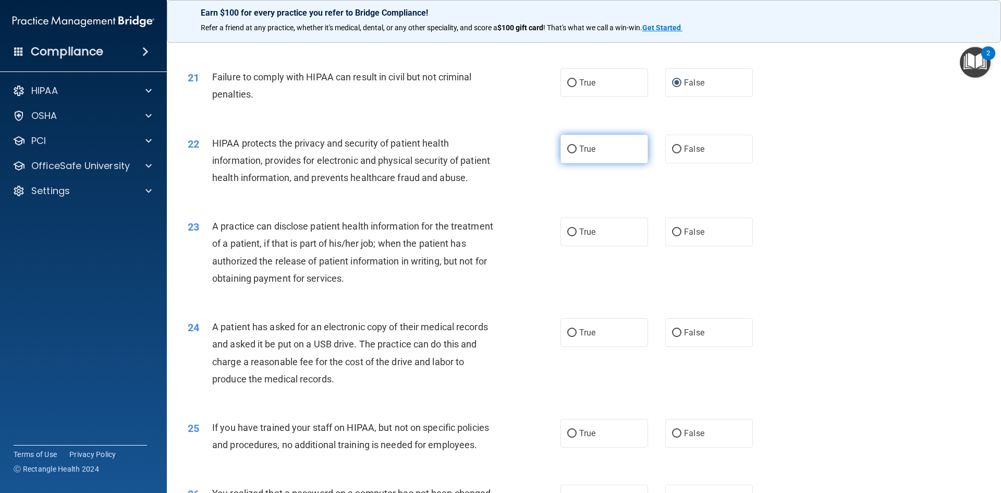
click at [567, 153] on input "True" at bounding box center [571, 149] width 9 height 8
radio input "true"
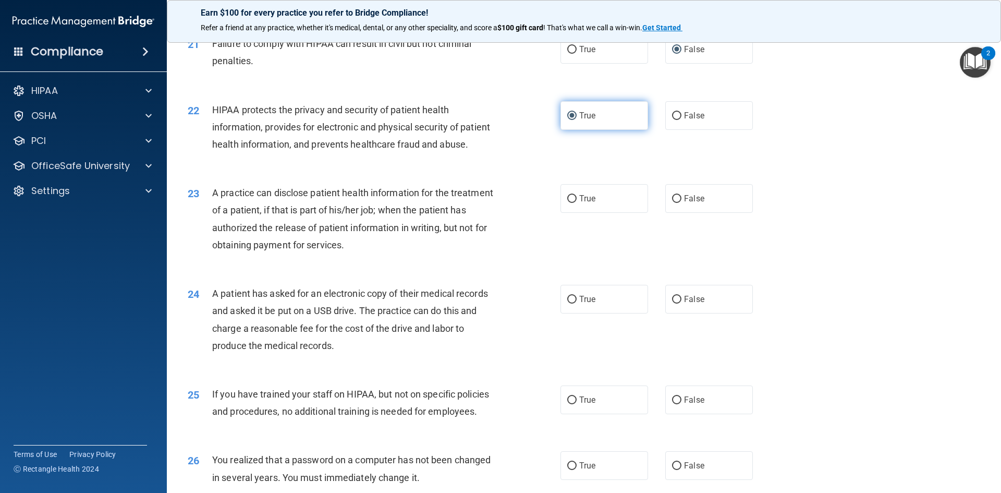
scroll to position [1564, 0]
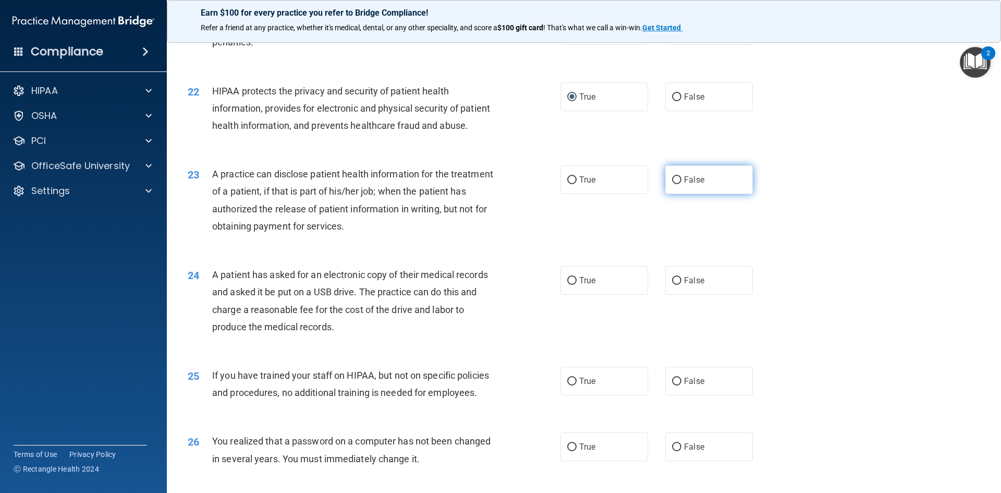
click at [672, 184] on input "False" at bounding box center [676, 180] width 9 height 8
radio input "true"
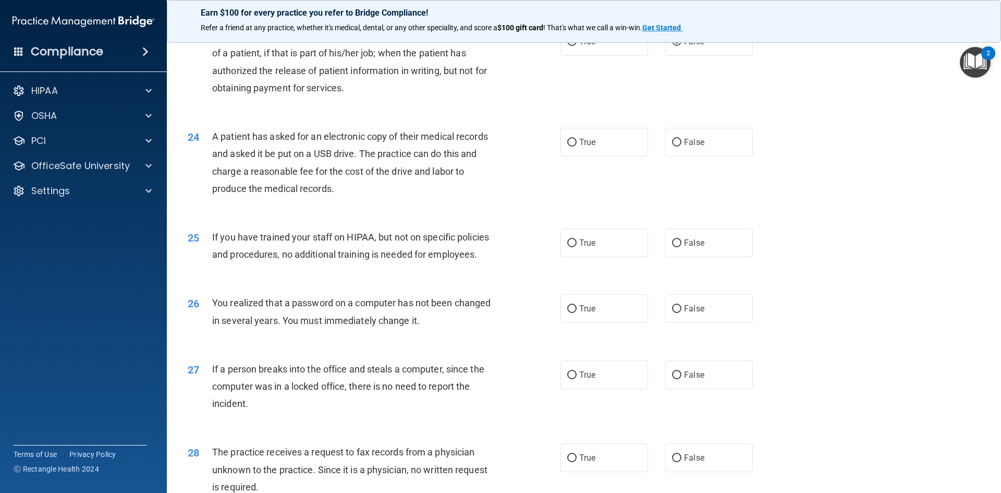
scroll to position [1720, 0]
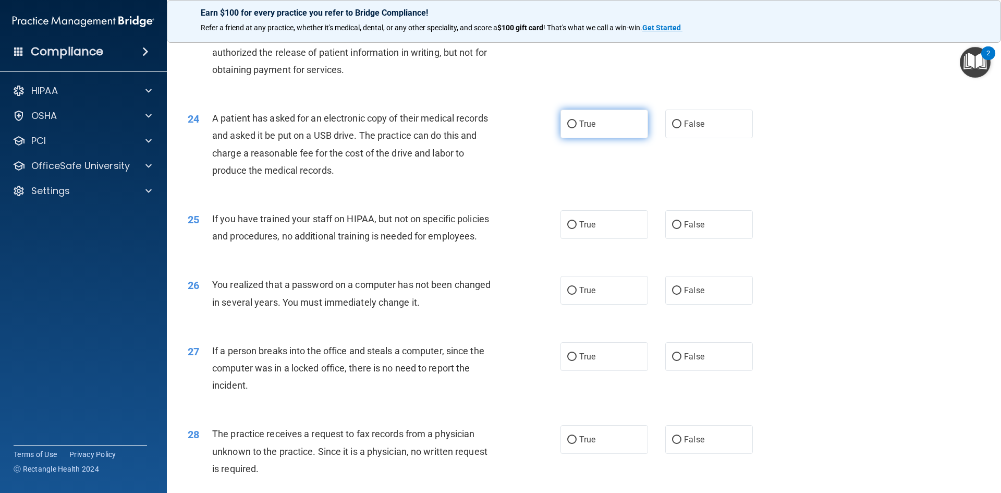
click at [567, 128] on input "True" at bounding box center [571, 124] width 9 height 8
radio input "true"
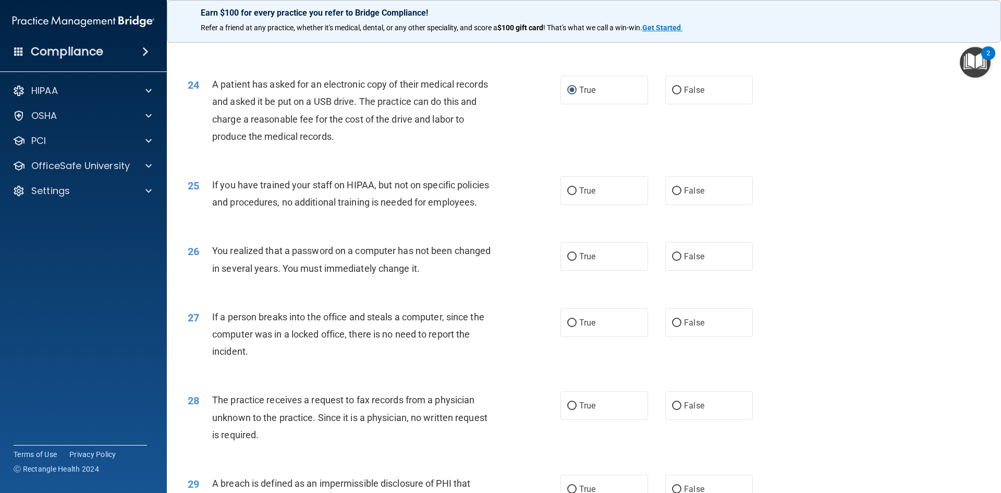
scroll to position [1772, 0]
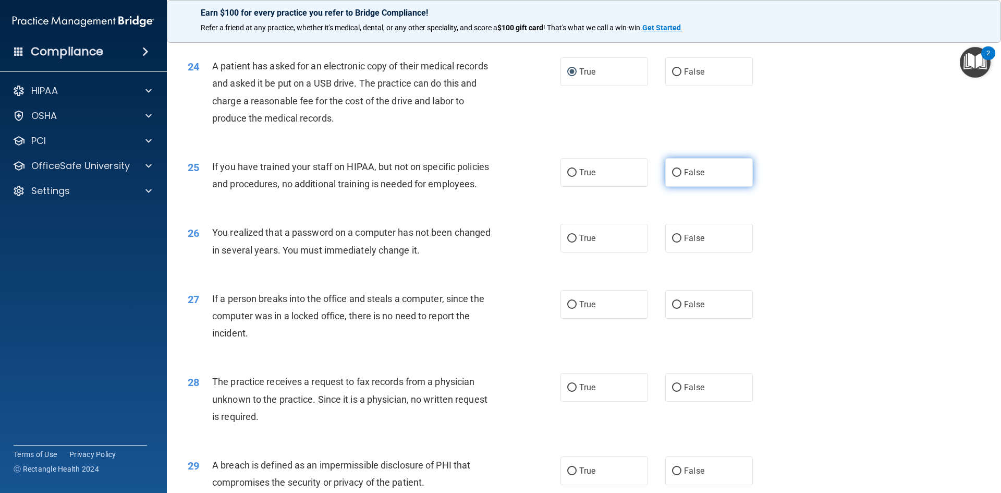
click at [675, 177] on input "False" at bounding box center [676, 173] width 9 height 8
radio input "true"
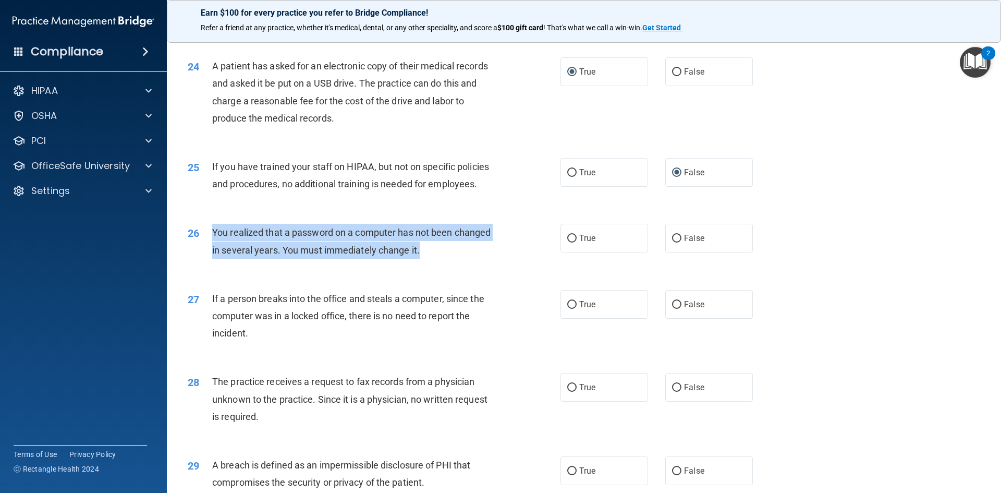
drag, startPoint x: 209, startPoint y: 265, endPoint x: 398, endPoint y: 281, distance: 190.4
click at [426, 263] on div "26 You realized that a password on a computer has not been changed in several y…" at bounding box center [374, 244] width 404 height 40
copy div "You realized that a password on a computer has not been changed in several year…"
click at [567, 242] on input "True" at bounding box center [571, 239] width 9 height 8
radio input "true"
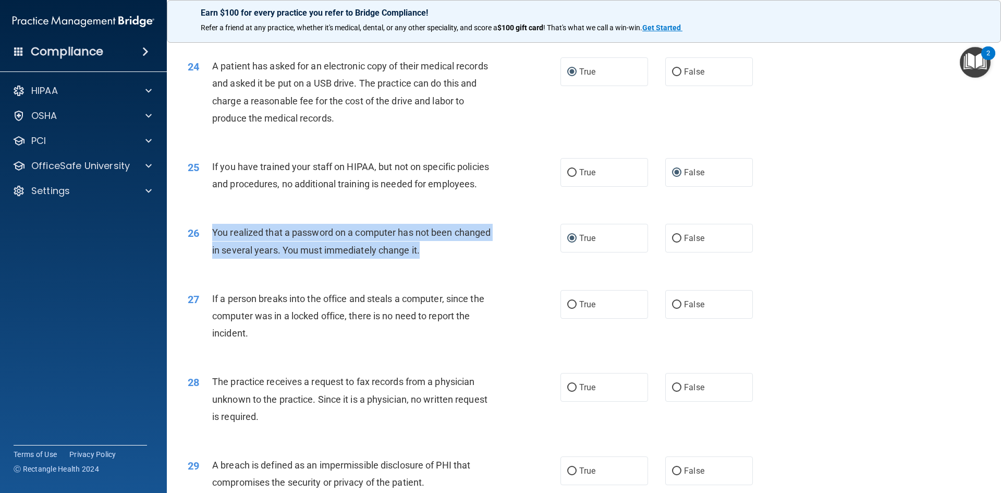
click at [524, 263] on div "26 You realized that a password on a computer has not been changed in several y…" at bounding box center [374, 244] width 404 height 40
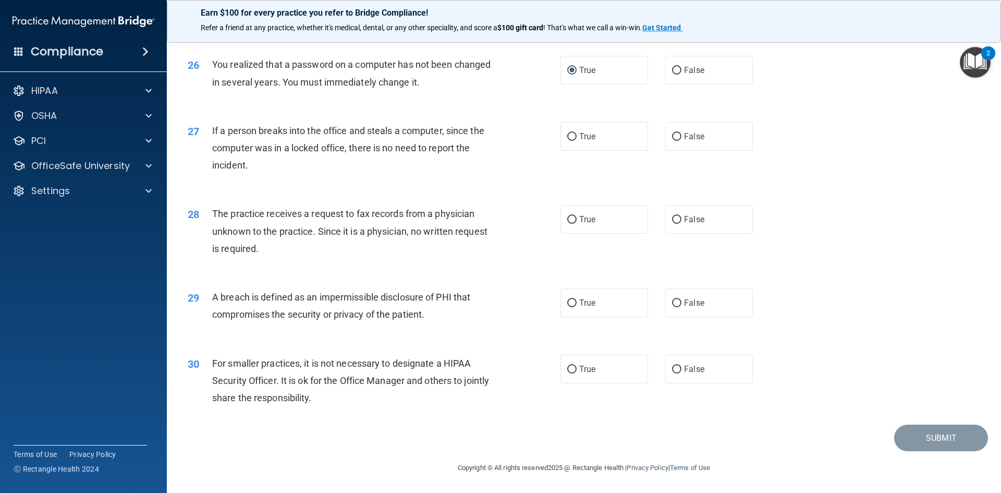
scroll to position [1975, 0]
click at [672, 137] on input "False" at bounding box center [676, 137] width 9 height 8
radio input "true"
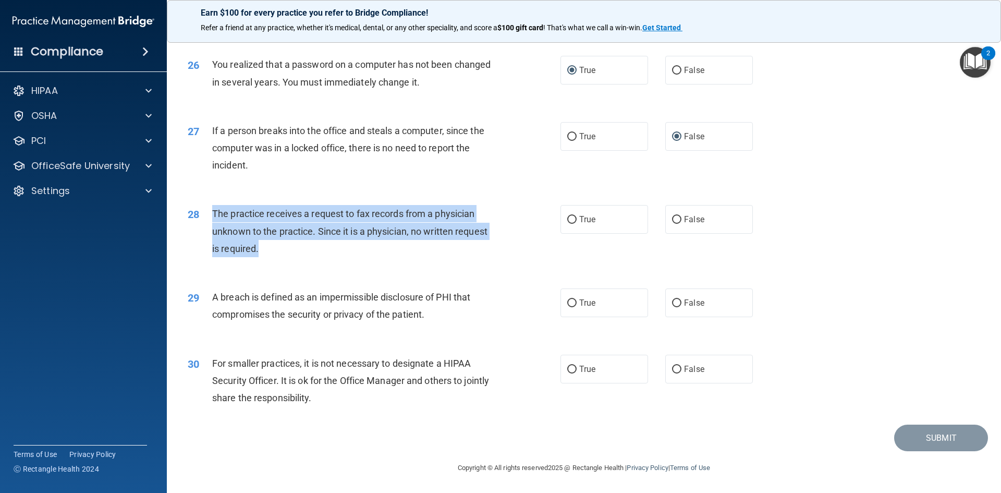
drag, startPoint x: 212, startPoint y: 213, endPoint x: 274, endPoint y: 248, distance: 71.6
click at [274, 248] on div "The practice receives a request to fax records from a physician unknown to the …" at bounding box center [357, 231] width 291 height 52
copy span "The practice receives a request to fax records from a physician unknown to the …"
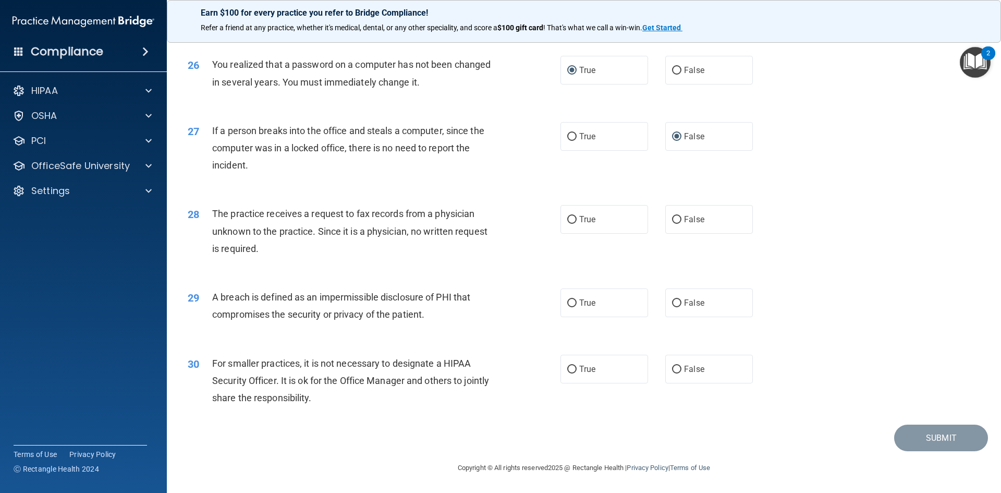
click at [533, 265] on div "28 The practice receives a request to fax records from a physician unknown to t…" at bounding box center [584, 233] width 808 height 83
click at [674, 218] on input "False" at bounding box center [676, 220] width 9 height 8
radio input "true"
click at [569, 303] on input "True" at bounding box center [571, 303] width 9 height 8
radio input "true"
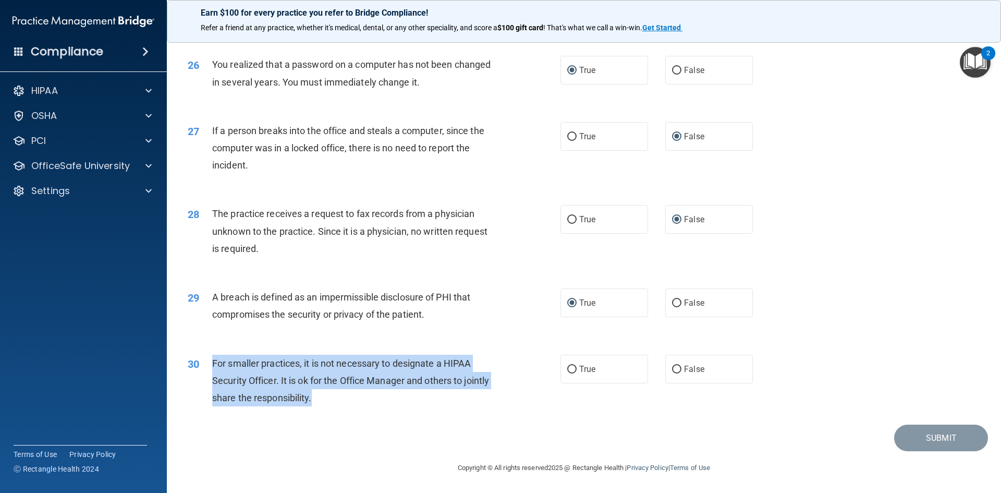
drag, startPoint x: 210, startPoint y: 361, endPoint x: 351, endPoint y: 402, distance: 147.0
click at [351, 402] on div "30 For smaller practices, it is not necessary to designate a HIPAA Security Off…" at bounding box center [374, 382] width 404 height 57
click at [672, 367] on input "False" at bounding box center [676, 369] width 9 height 8
radio input "true"
click at [514, 367] on div "30 For smaller practices, it is not necessary to designate a HIPAA Security Off…" at bounding box center [374, 382] width 404 height 57
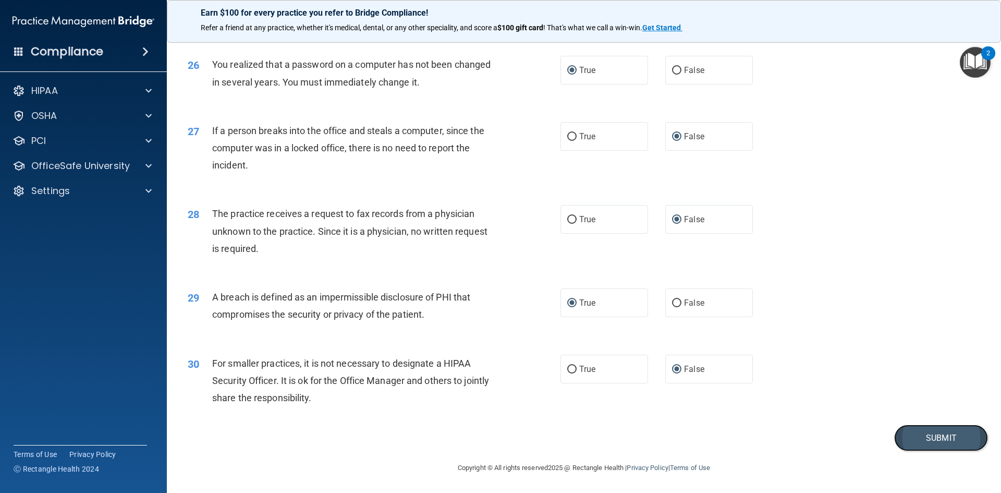
click at [935, 436] on button "Submit" at bounding box center [941, 437] width 94 height 27
click at [926, 434] on button "Submit" at bounding box center [941, 437] width 94 height 27
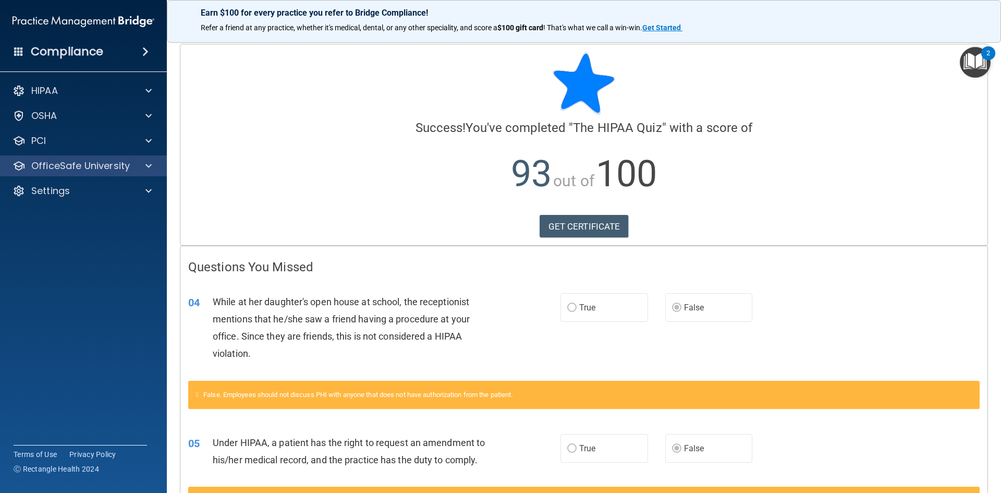
click at [48, 173] on div "OfficeSafe University" at bounding box center [83, 165] width 167 height 21
click at [141, 165] on div at bounding box center [147, 166] width 26 height 13
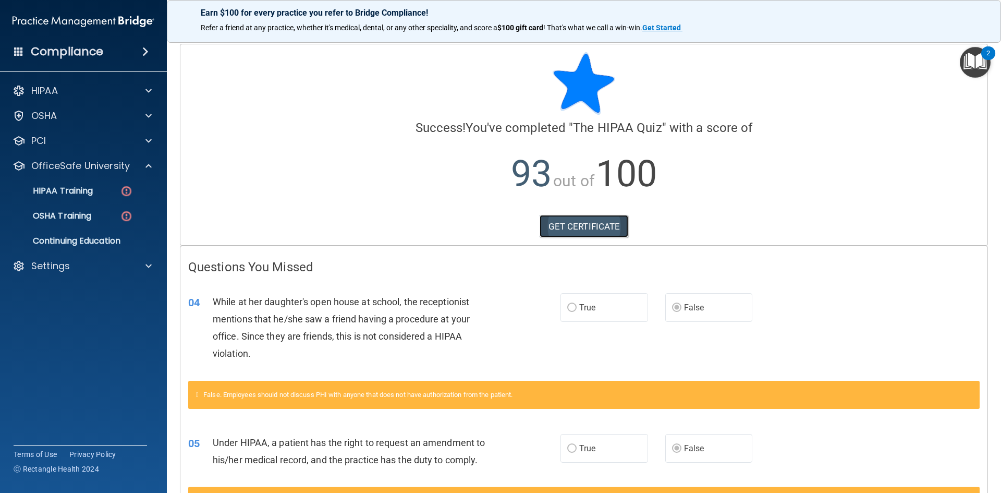
click at [579, 225] on link "GET CERTIFICATE" at bounding box center [584, 226] width 89 height 23
click at [85, 190] on p "HIPAA Training" at bounding box center [50, 191] width 86 height 10
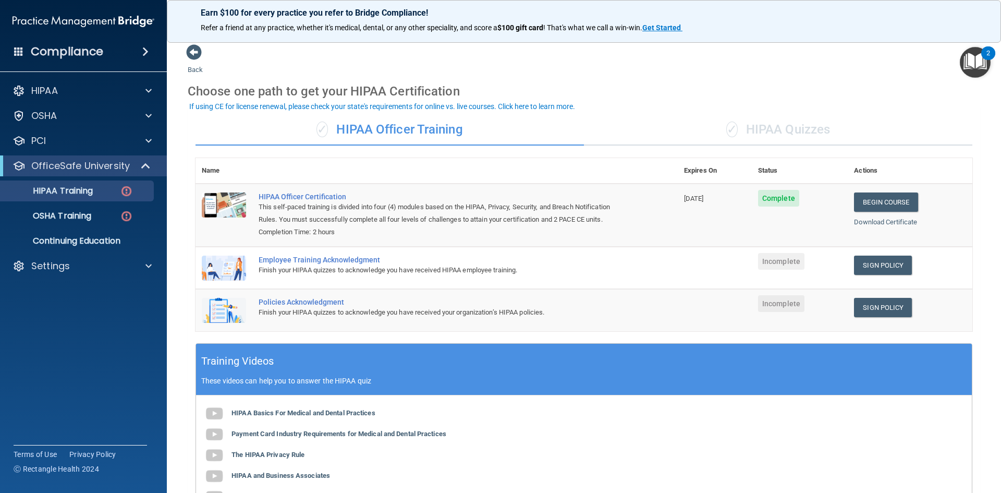
click at [789, 130] on div "✓ HIPAA Quizzes" at bounding box center [778, 129] width 388 height 31
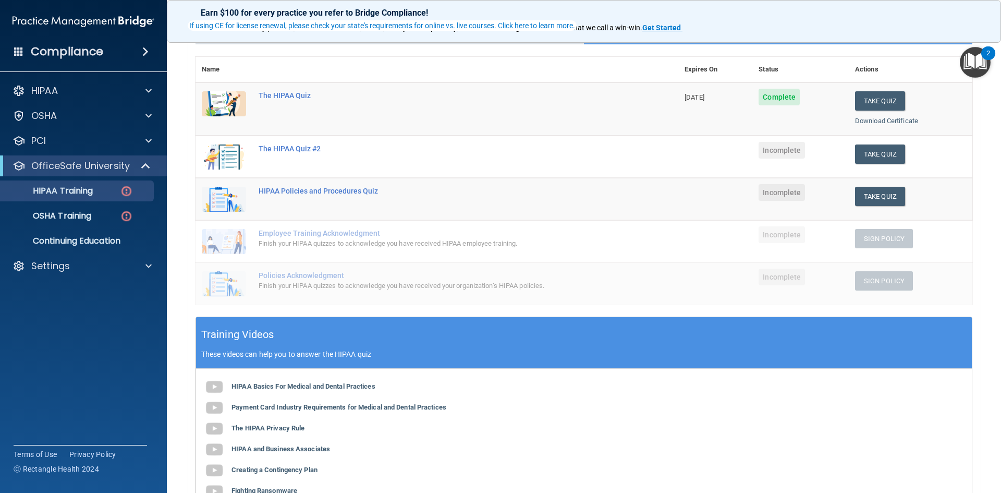
scroll to position [104, 0]
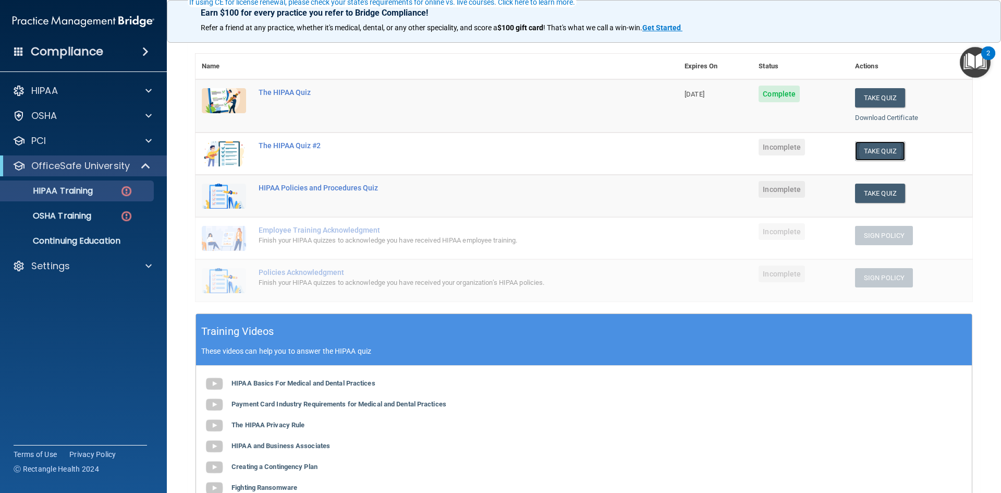
click at [855, 148] on button "Take Quiz" at bounding box center [880, 150] width 50 height 19
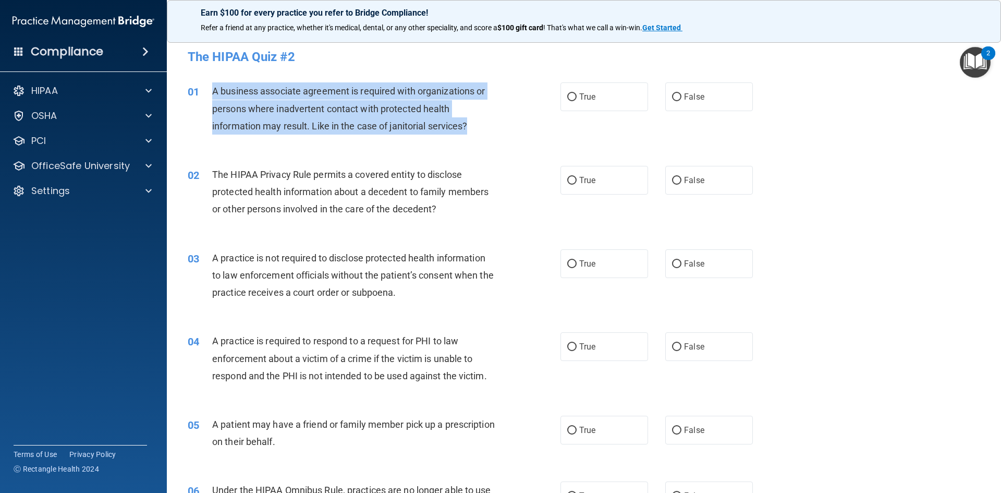
drag, startPoint x: 214, startPoint y: 89, endPoint x: 470, endPoint y: 127, distance: 258.3
click at [470, 127] on div "A business associate agreement is required with organizations or persons where …" at bounding box center [357, 108] width 291 height 52
click at [569, 96] on input "True" at bounding box center [571, 97] width 9 height 8
radio input "true"
click at [537, 113] on div "01 A business associate agreement is required with organizations or persons whe…" at bounding box center [374, 110] width 404 height 57
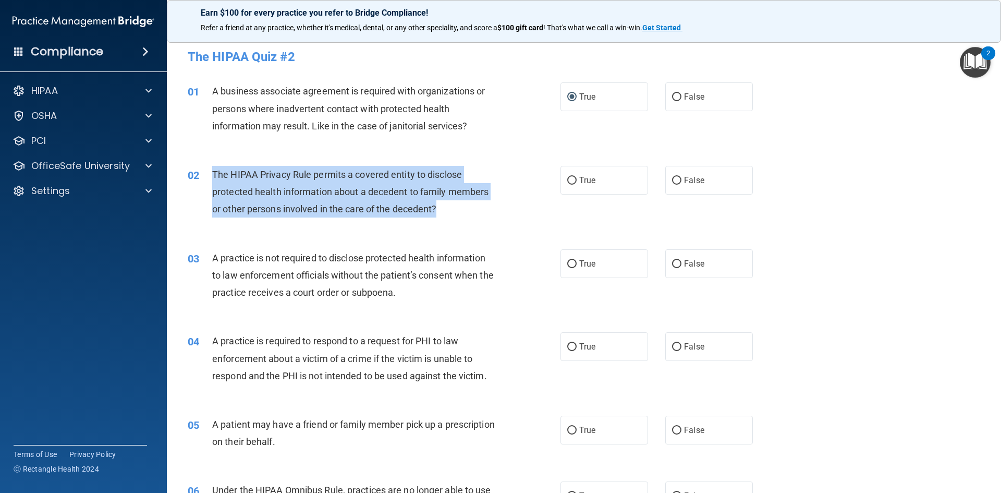
drag, startPoint x: 213, startPoint y: 173, endPoint x: 460, endPoint y: 218, distance: 251.2
click at [460, 218] on div "02 The HIPAA Privacy Rule permits a covered entity to disclose protected health…" at bounding box center [374, 194] width 404 height 57
click at [567, 179] on input "True" at bounding box center [571, 181] width 9 height 8
radio input "true"
click at [497, 208] on div "The HIPAA Privacy Rule permits a covered entity to disclose protected health in…" at bounding box center [357, 192] width 291 height 52
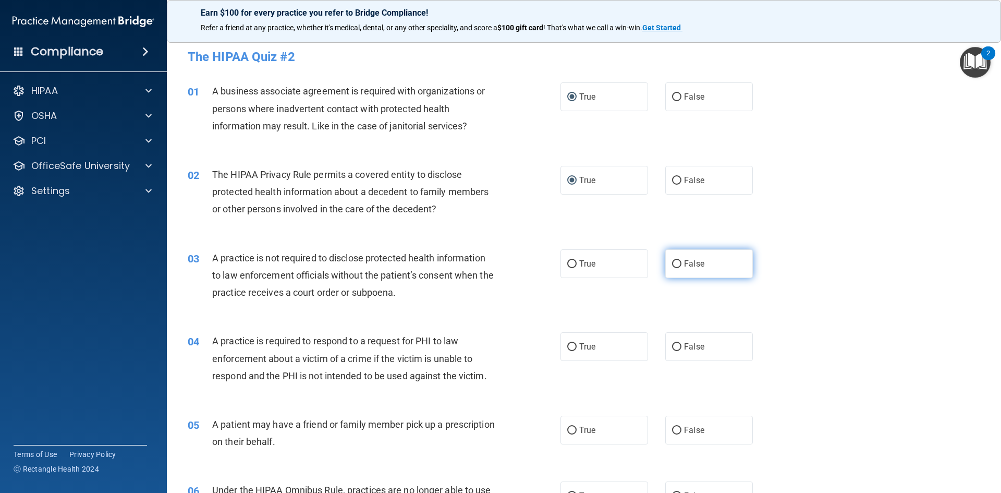
click at [672, 263] on input "False" at bounding box center [676, 264] width 9 height 8
radio input "true"
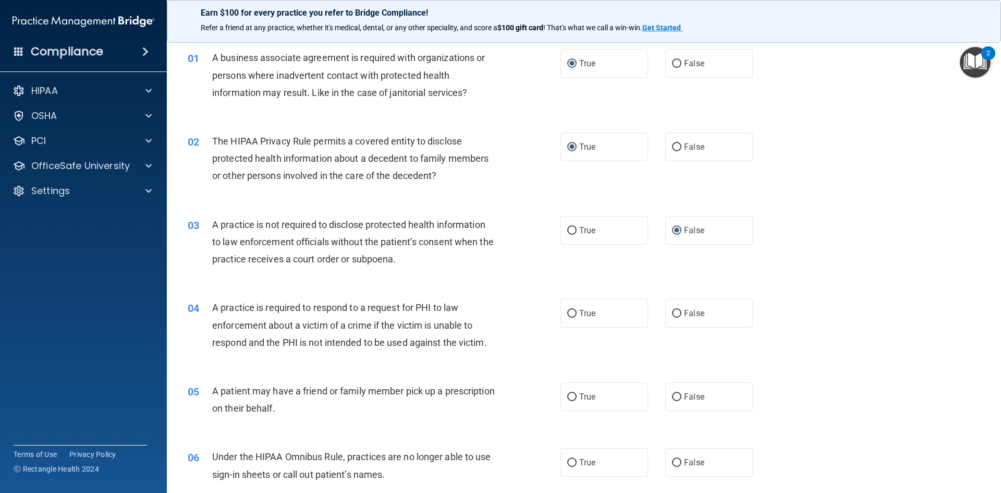
scroll to position [52, 0]
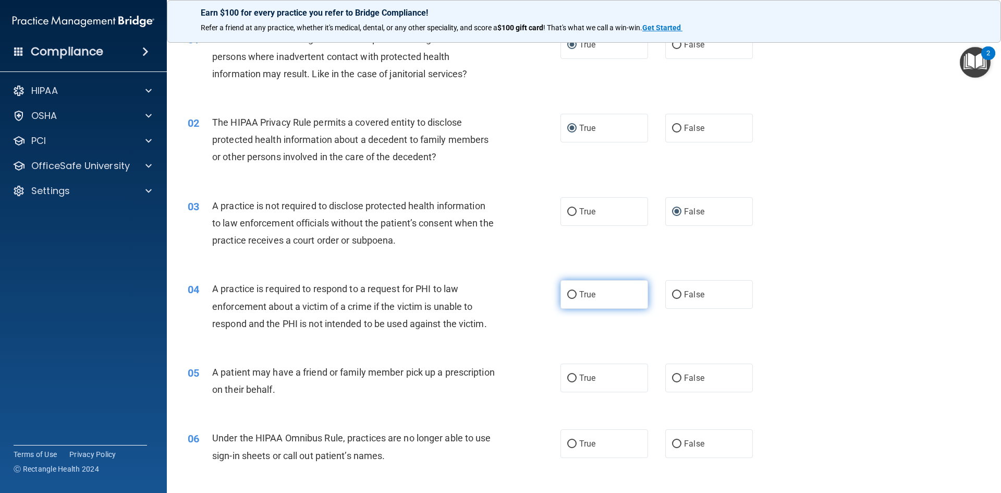
click at [567, 294] on input "True" at bounding box center [571, 295] width 9 height 8
radio input "true"
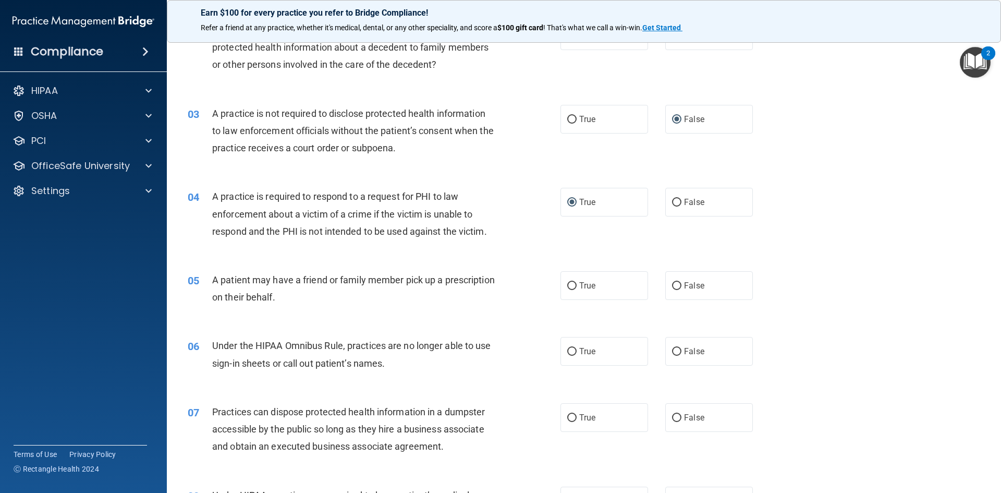
scroll to position [156, 0]
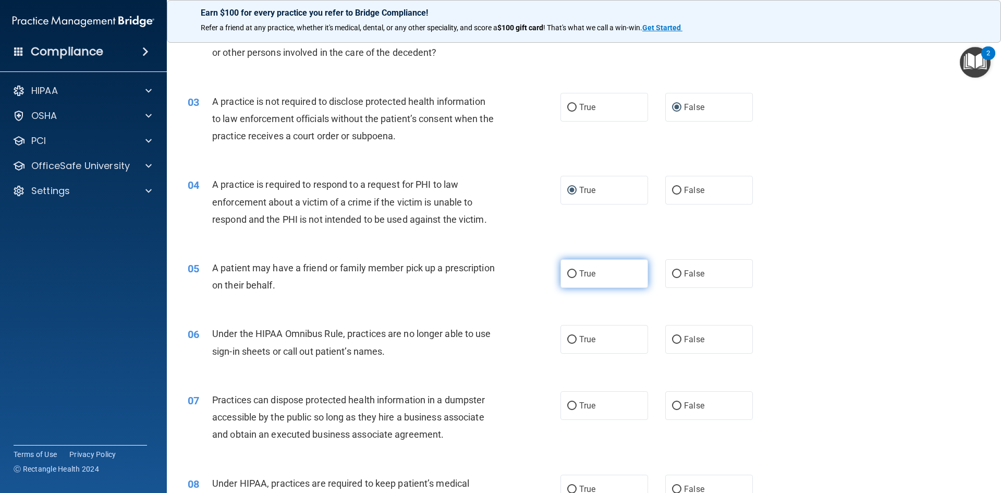
click at [572, 273] on input "True" at bounding box center [571, 274] width 9 height 8
radio input "true"
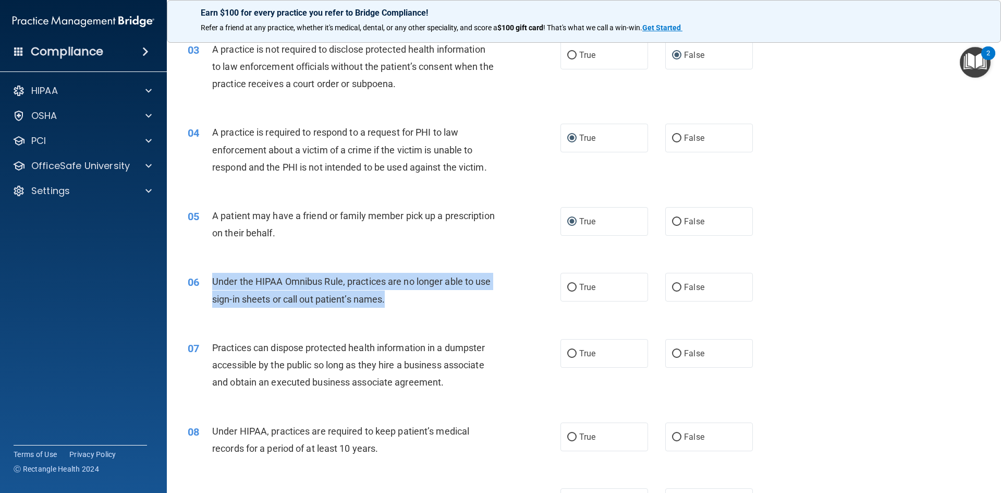
drag, startPoint x: 211, startPoint y: 283, endPoint x: 394, endPoint y: 304, distance: 184.2
click at [394, 304] on div "06 Under the HIPAA Omnibus Rule, practices are no longer able to use sign-in sh…" at bounding box center [374, 293] width 404 height 40
click at [672, 288] on input "False" at bounding box center [676, 288] width 9 height 8
radio input "true"
click at [491, 301] on div "Under the HIPAA Omnibus Rule, practices are no longer able to use sign-in sheet…" at bounding box center [357, 290] width 291 height 34
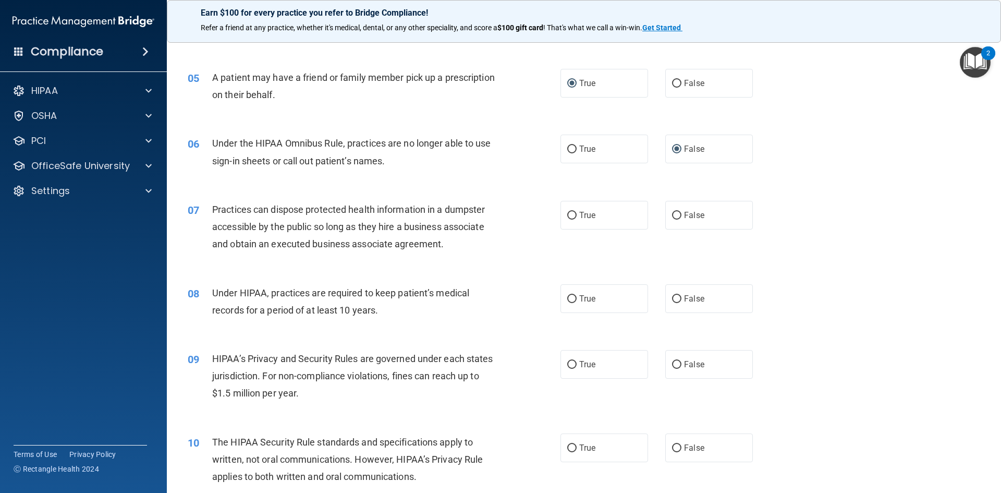
scroll to position [365, 0]
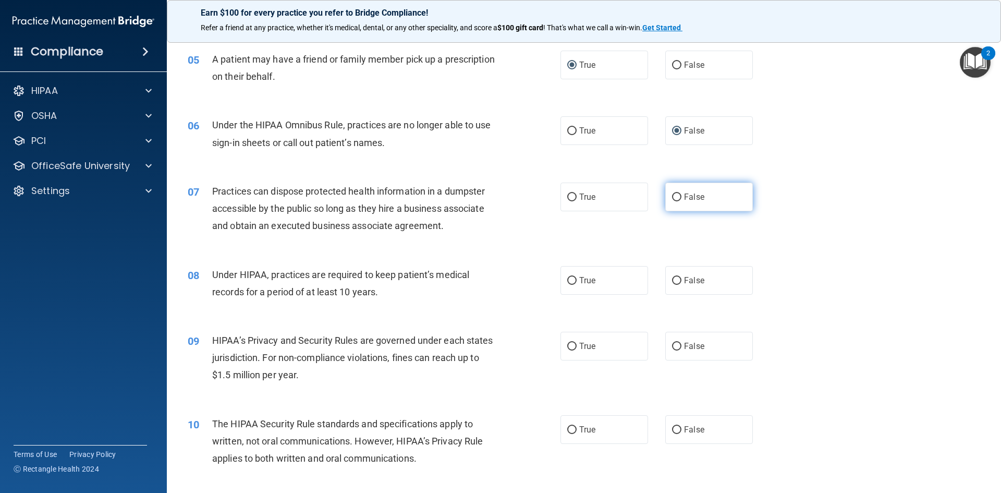
click at [673, 194] on input "False" at bounding box center [676, 197] width 9 height 8
radio input "true"
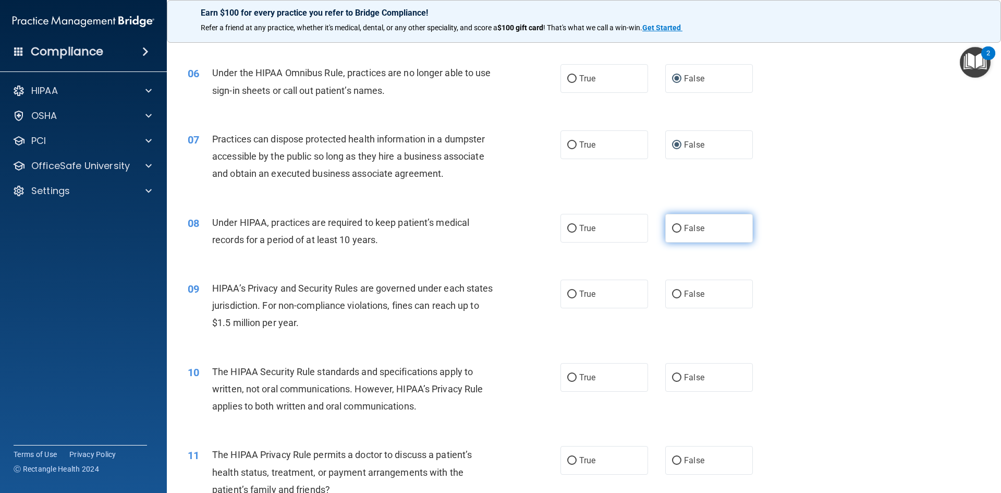
click at [672, 230] on input "False" at bounding box center [676, 229] width 9 height 8
radio input "true"
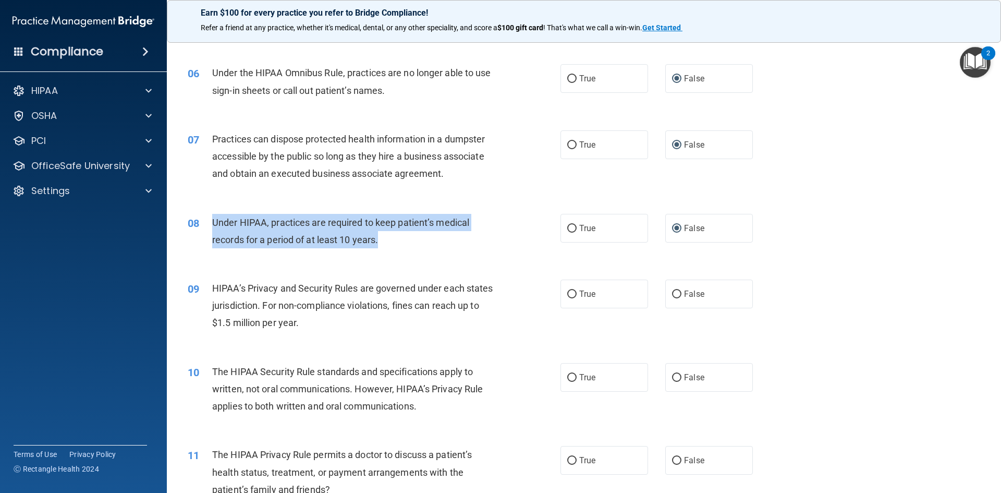
drag, startPoint x: 214, startPoint y: 219, endPoint x: 381, endPoint y: 243, distance: 169.0
click at [381, 243] on div "Under HIPAA, practices are required to keep patient’s medical records for a per…" at bounding box center [357, 231] width 291 height 34
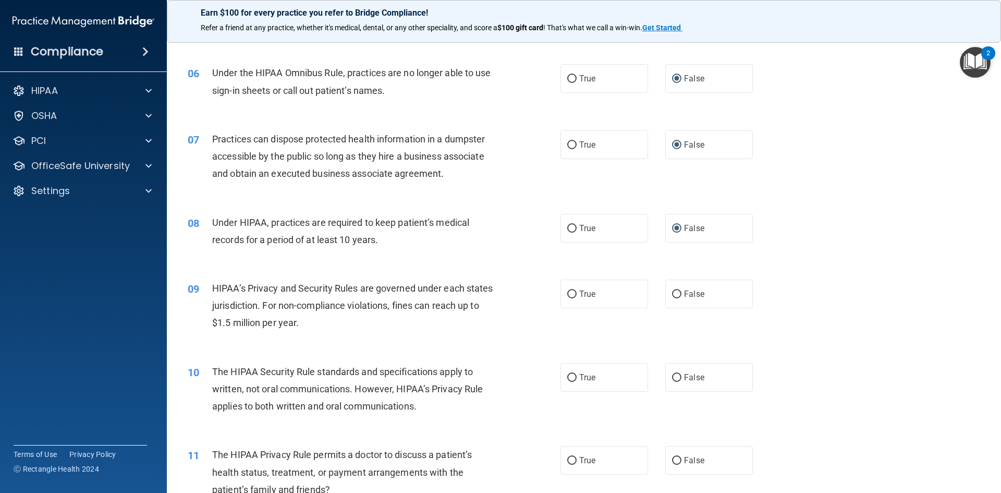
click at [505, 262] on div "08 Under HIPAA, practices are required to keep patient’s medical records for a …" at bounding box center [584, 234] width 808 height 66
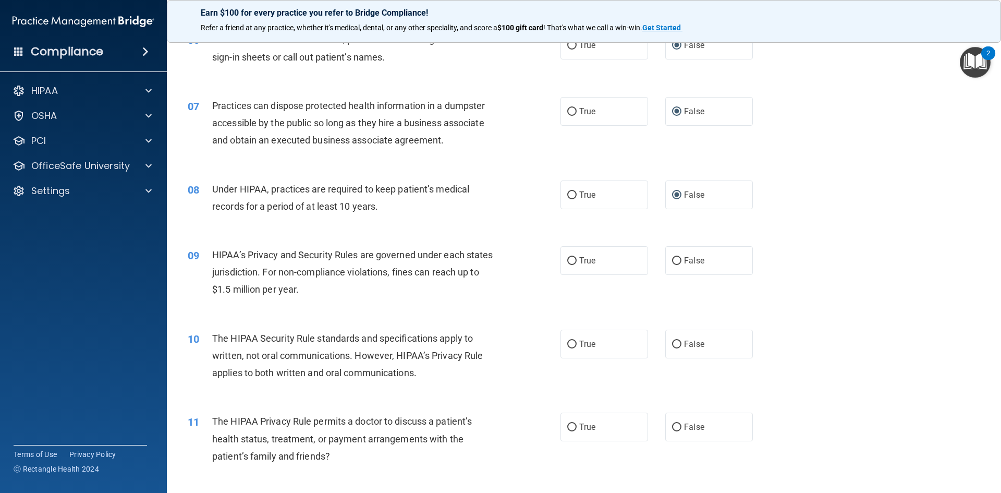
scroll to position [469, 0]
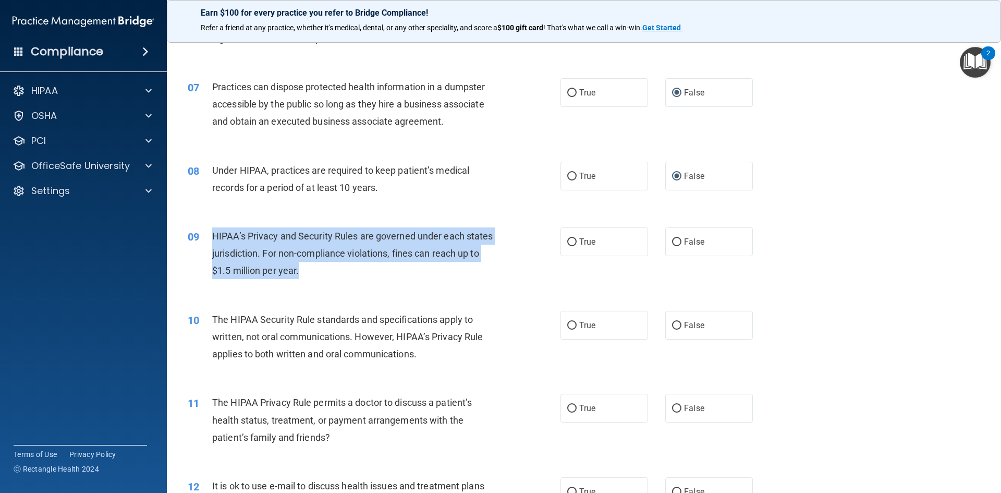
drag, startPoint x: 210, startPoint y: 235, endPoint x: 332, endPoint y: 271, distance: 127.7
click at [332, 271] on div "09 HIPAA’s Privacy and Security Rules are governed under each states jurisdicti…" at bounding box center [374, 255] width 404 height 57
drag, startPoint x: 671, startPoint y: 243, endPoint x: 612, endPoint y: 252, distance: 59.6
click at [672, 243] on input "False" at bounding box center [676, 242] width 9 height 8
radio input "true"
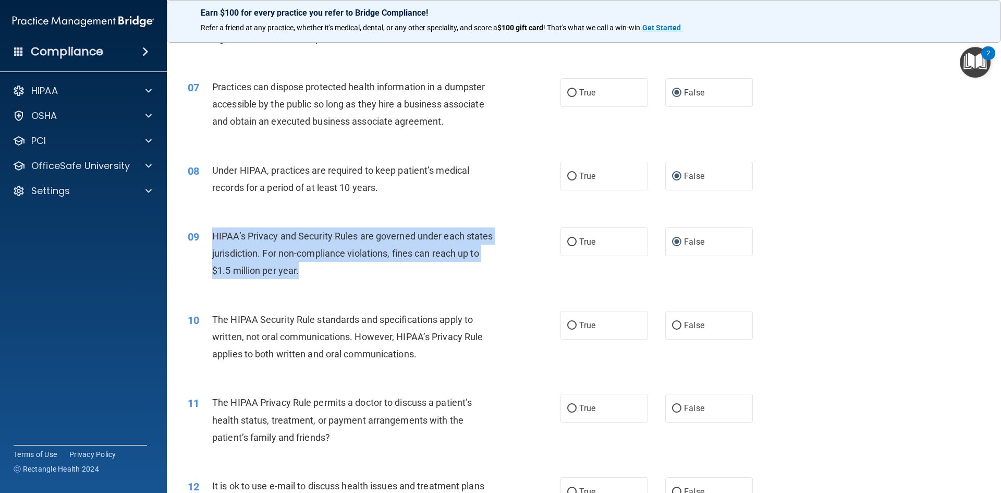
click at [538, 277] on div "09 HIPAA’s Privacy and Security Rules are governed under each states jurisdicti…" at bounding box center [374, 255] width 404 height 57
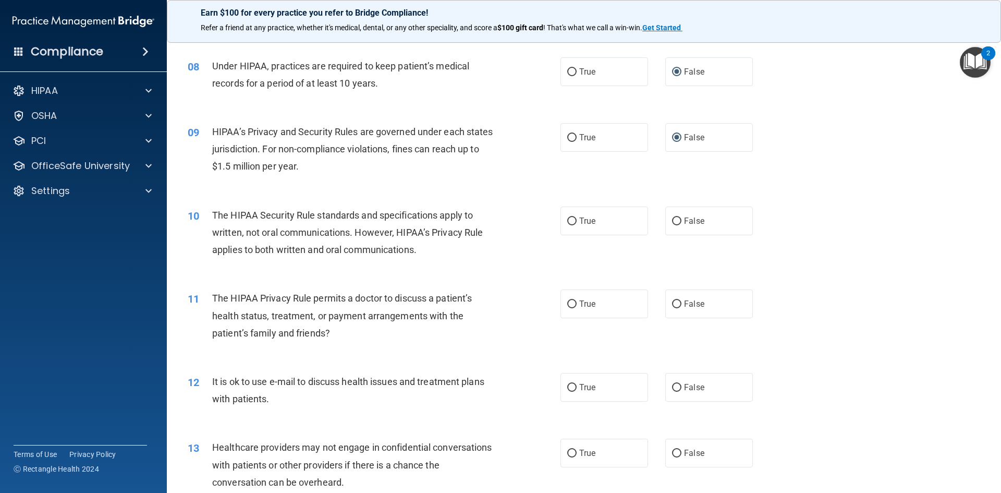
scroll to position [626, 0]
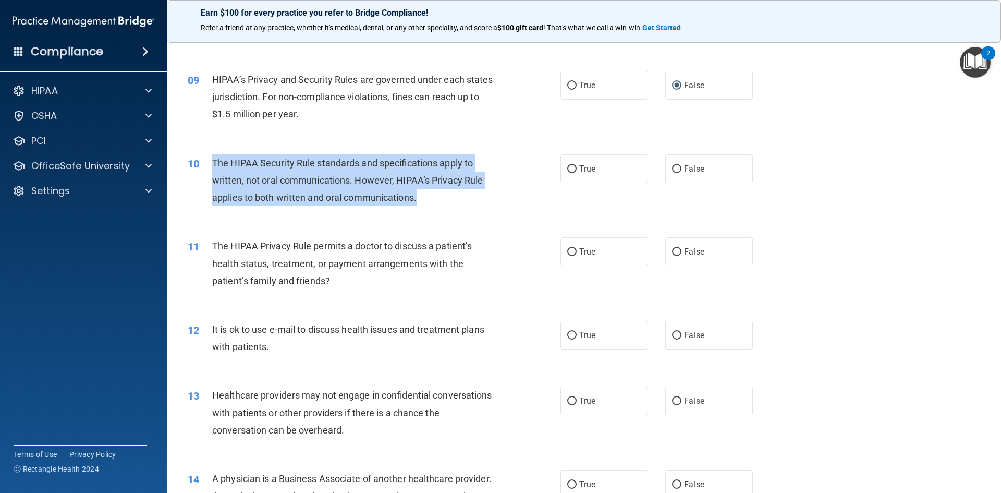
drag, startPoint x: 210, startPoint y: 159, endPoint x: 411, endPoint y: 195, distance: 203.9
click at [439, 201] on div "10 The HIPAA Security Rule standards and specifications apply to written, not o…" at bounding box center [374, 182] width 404 height 57
click at [567, 169] on input "True" at bounding box center [571, 169] width 9 height 8
radio input "true"
click at [509, 190] on div "10 The HIPAA Security Rule standards and specifications apply to written, not o…" at bounding box center [374, 182] width 404 height 57
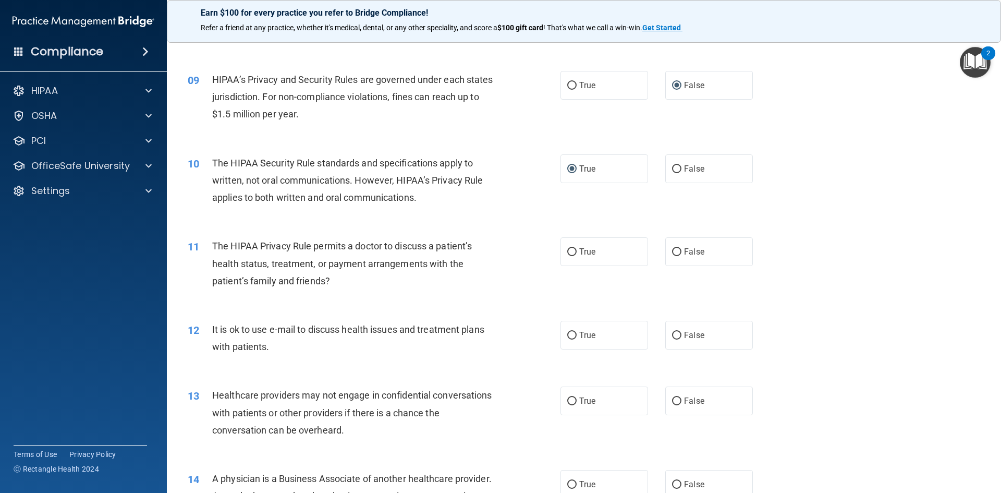
drag, startPoint x: 568, startPoint y: 251, endPoint x: 481, endPoint y: 252, distance: 87.1
click at [568, 252] on input "True" at bounding box center [571, 252] width 9 height 8
radio input "true"
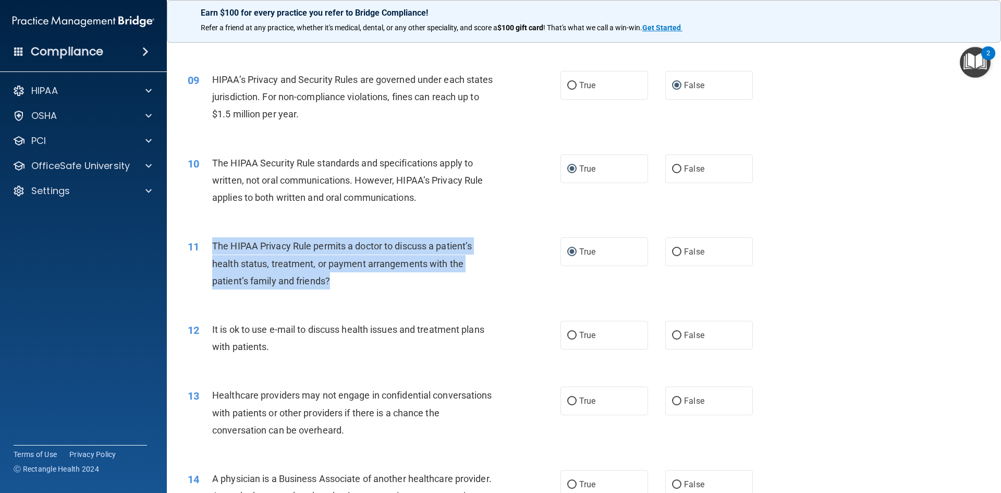
drag, startPoint x: 214, startPoint y: 247, endPoint x: 332, endPoint y: 275, distance: 121.0
click at [332, 275] on div "The HIPAA Privacy Rule permits a doctor to discuss a patient’s health status, t…" at bounding box center [357, 263] width 291 height 52
click at [364, 289] on div "11 The HIPAA Privacy Rule permits a doctor to discuss a patient’s health status…" at bounding box center [374, 265] width 404 height 57
click at [402, 289] on div "The HIPAA Privacy Rule permits a doctor to discuss a patient’s health status, t…" at bounding box center [357, 263] width 291 height 52
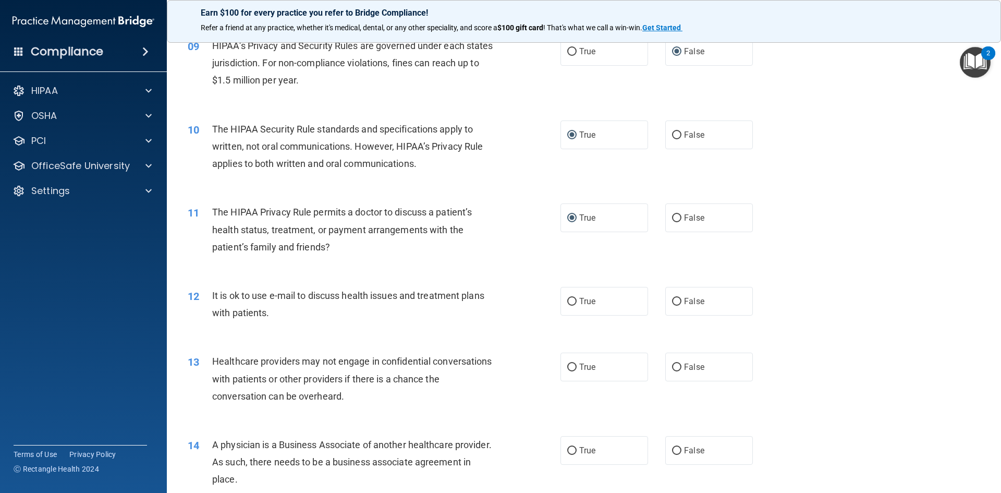
scroll to position [730, 0]
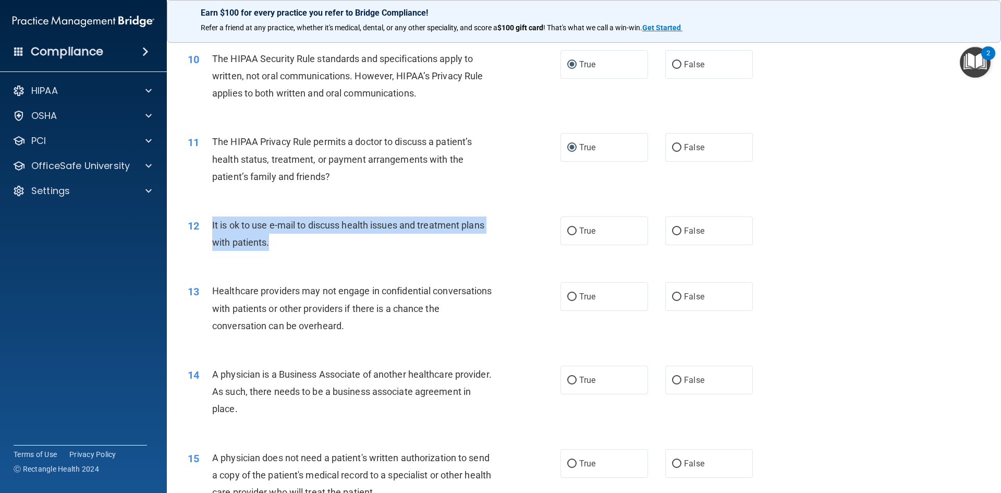
drag, startPoint x: 210, startPoint y: 223, endPoint x: 287, endPoint y: 247, distance: 80.1
click at [287, 247] on div "12 It is ok to use e-mail to discuss health issues and treatment plans with pat…" at bounding box center [374, 236] width 404 height 40
click at [567, 228] on input "True" at bounding box center [571, 231] width 9 height 8
radio input "true"
click at [510, 249] on div "12 It is ok to use e-mail to discuss health issues and treatment plans with pat…" at bounding box center [374, 236] width 404 height 40
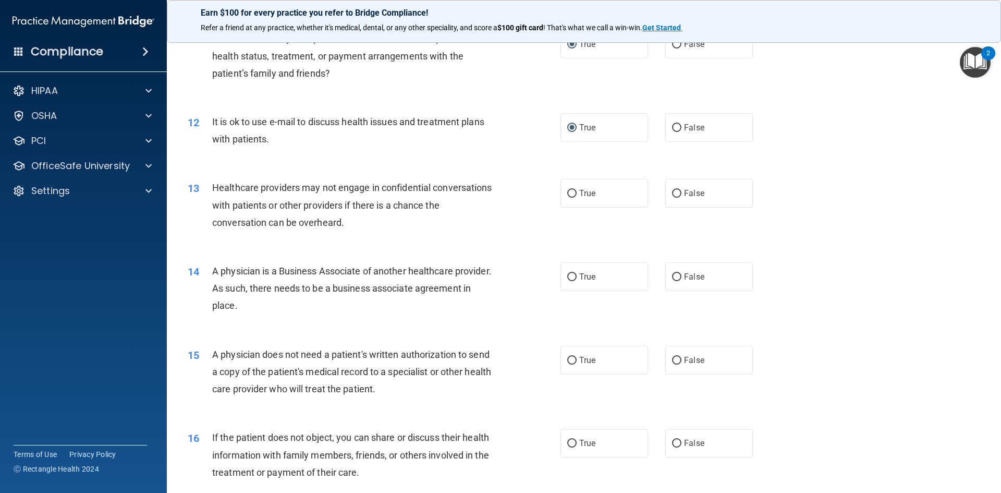
scroll to position [834, 0]
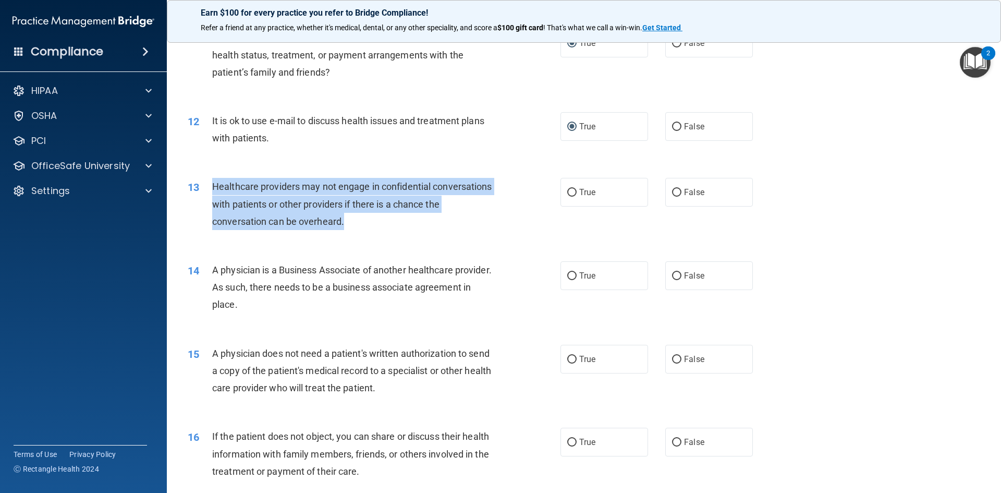
drag, startPoint x: 221, startPoint y: 206, endPoint x: 344, endPoint y: 214, distance: 122.7
click at [375, 220] on div "13 Healthcare providers may not engage in confidential conversations with patie…" at bounding box center [374, 206] width 404 height 57
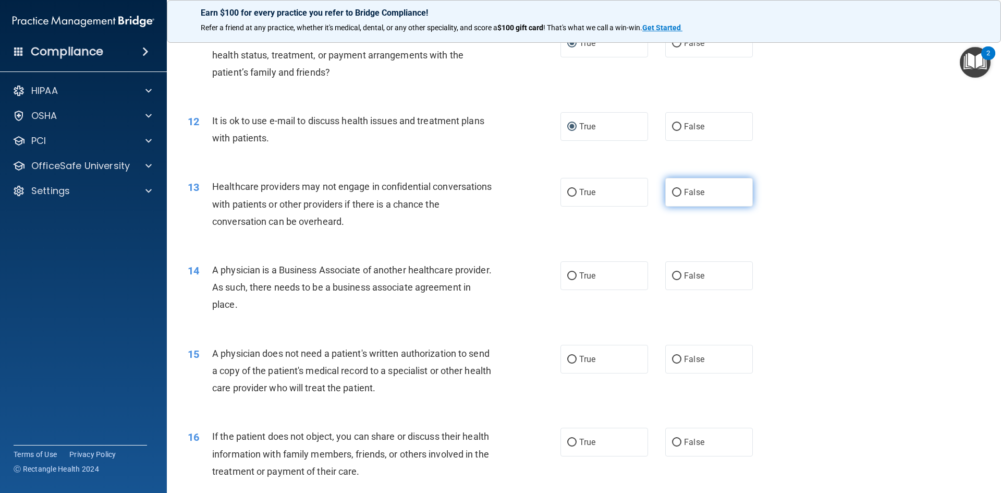
click at [677, 192] on label "False" at bounding box center [709, 192] width 88 height 29
click at [677, 192] on input "False" at bounding box center [676, 193] width 9 height 8
radio input "true"
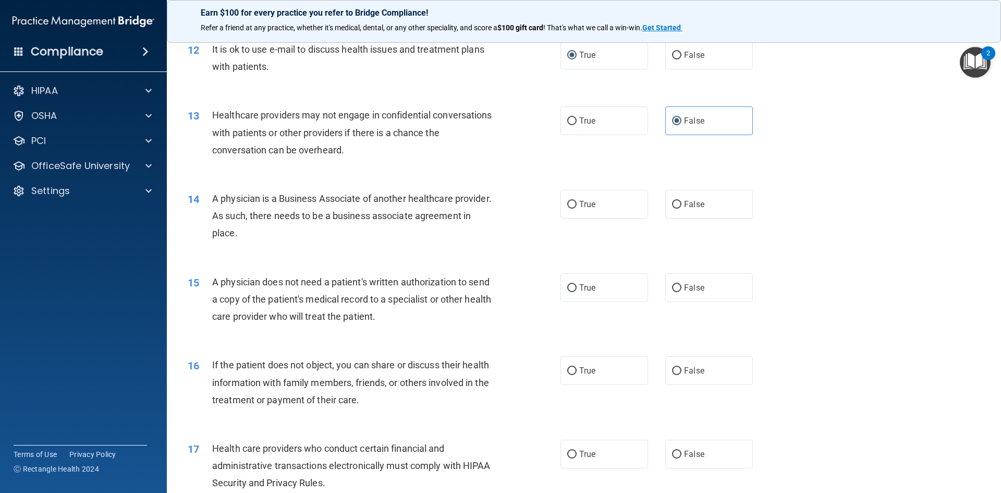
scroll to position [938, 0]
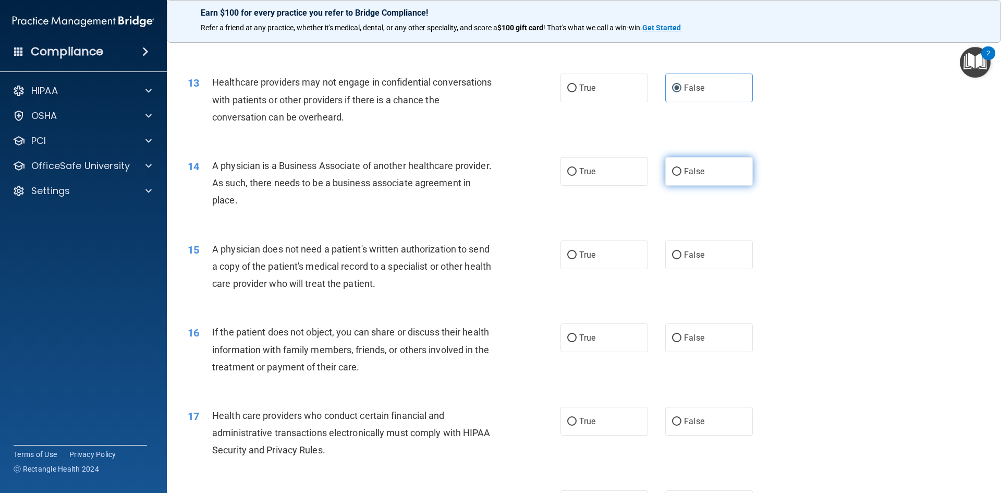
click at [675, 170] on input "False" at bounding box center [676, 172] width 9 height 8
radio input "true"
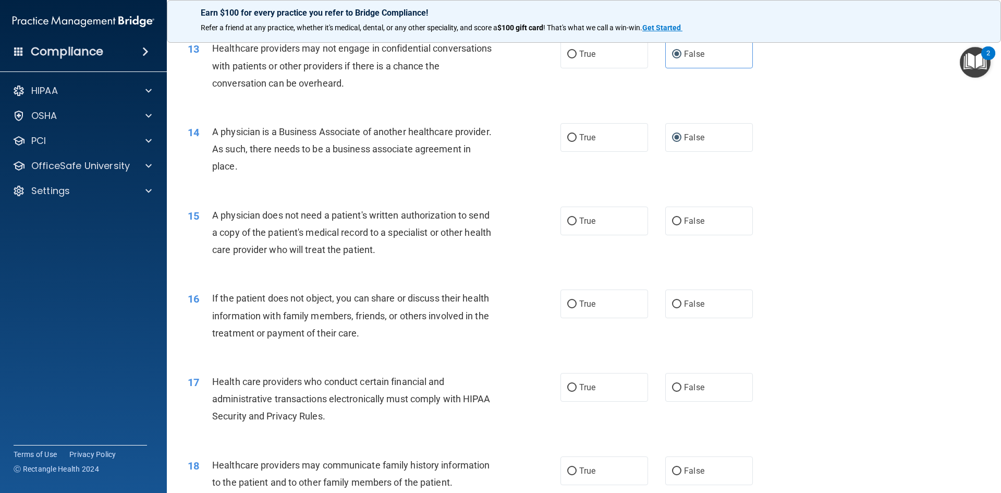
scroll to position [990, 0]
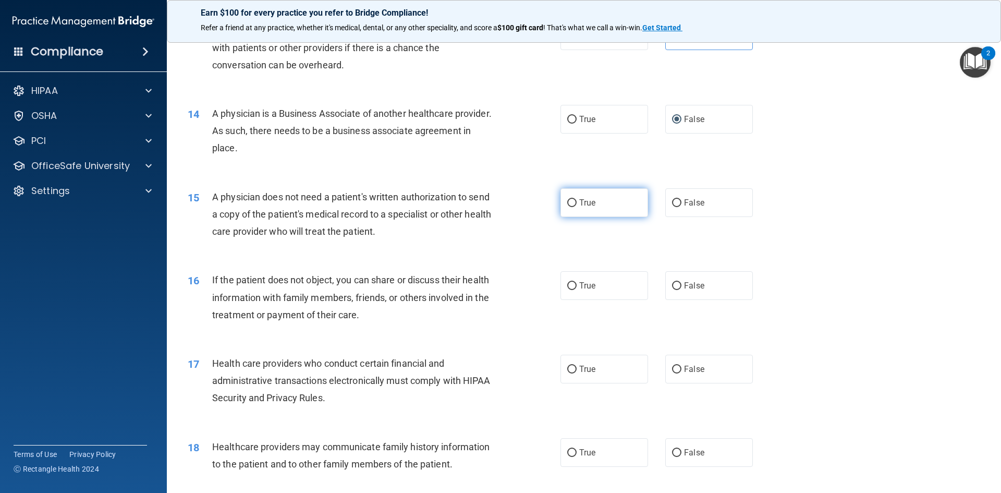
click at [569, 200] on input "True" at bounding box center [571, 203] width 9 height 8
radio input "true"
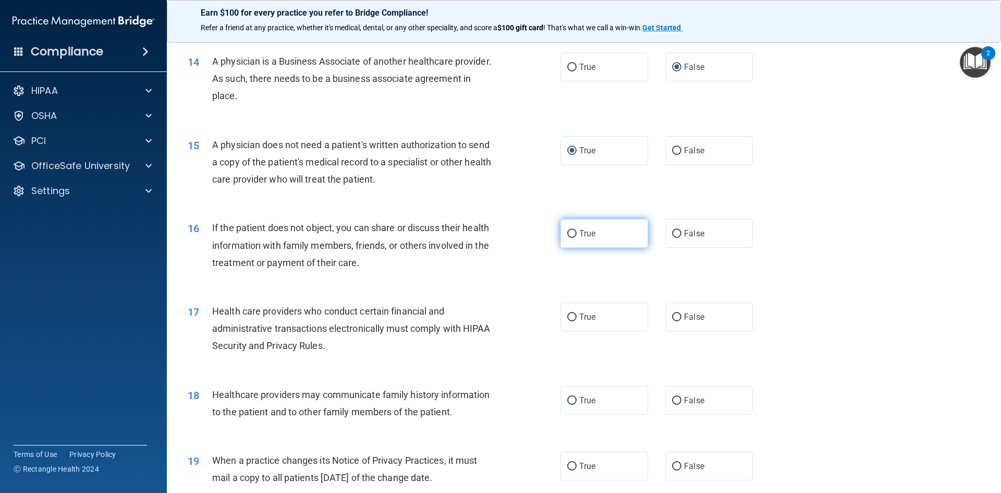
click at [565, 228] on label "True" at bounding box center [604, 233] width 88 height 29
click at [567, 230] on input "True" at bounding box center [571, 234] width 9 height 8
radio input "true"
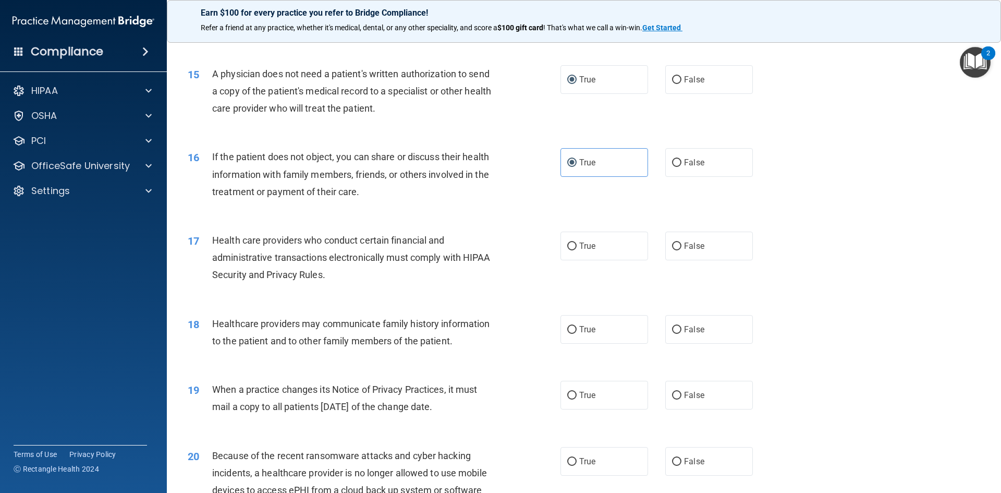
scroll to position [1147, 0]
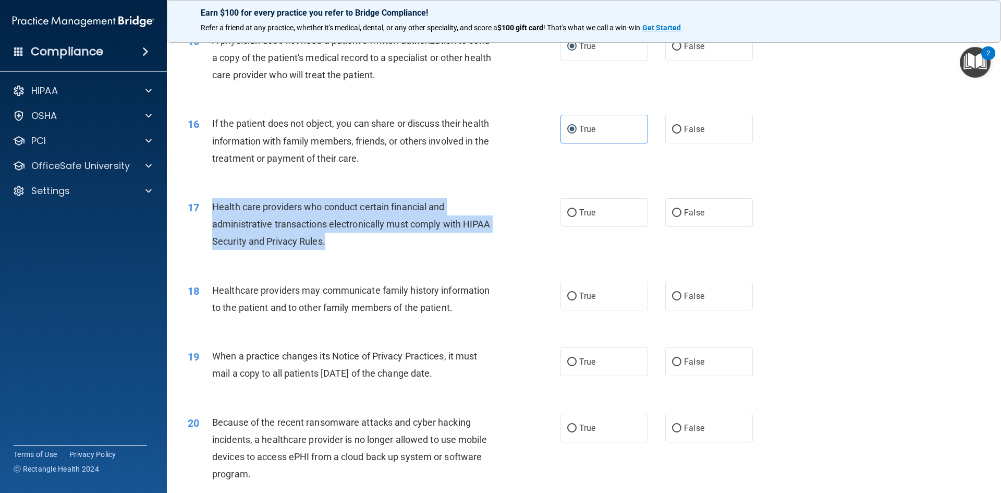
drag, startPoint x: 212, startPoint y: 204, endPoint x: 335, endPoint y: 236, distance: 126.6
click at [335, 236] on div "Health care providers who conduct certain financial and administrative transact…" at bounding box center [357, 224] width 291 height 52
click at [567, 212] on input "True" at bounding box center [571, 213] width 9 height 8
radio input "true"
click at [547, 230] on div "17 Health care providers who conduct certain financial and administrative trans…" at bounding box center [374, 226] width 404 height 57
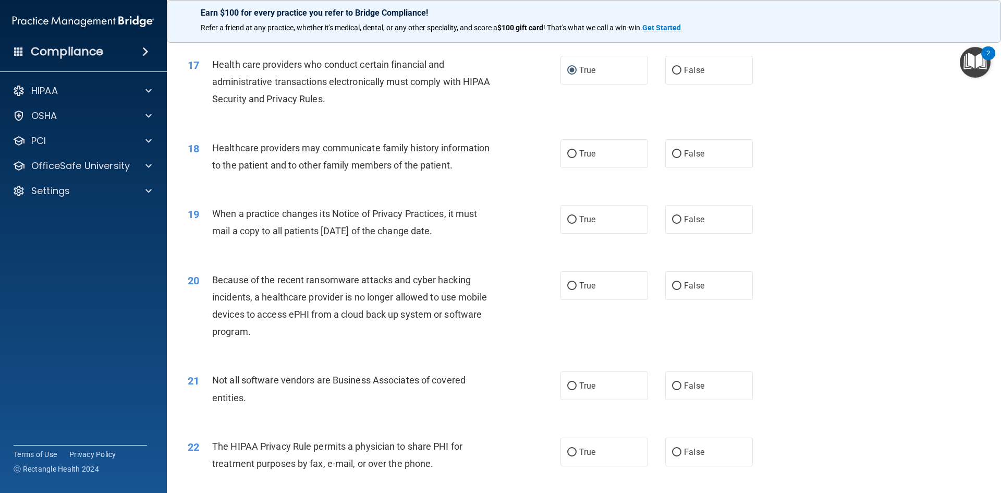
scroll to position [1303, 0]
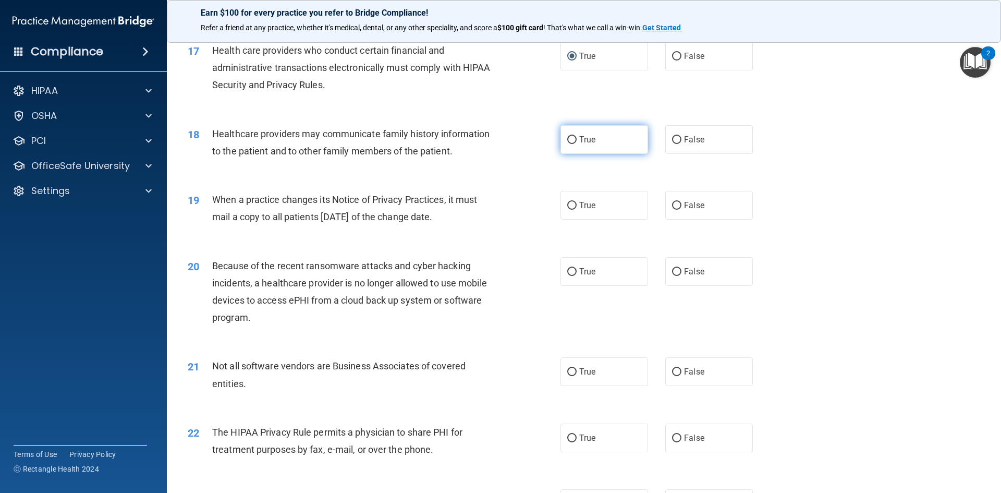
click at [574, 139] on label "True" at bounding box center [604, 139] width 88 height 29
click at [574, 139] on input "True" at bounding box center [571, 140] width 9 height 8
radio input "true"
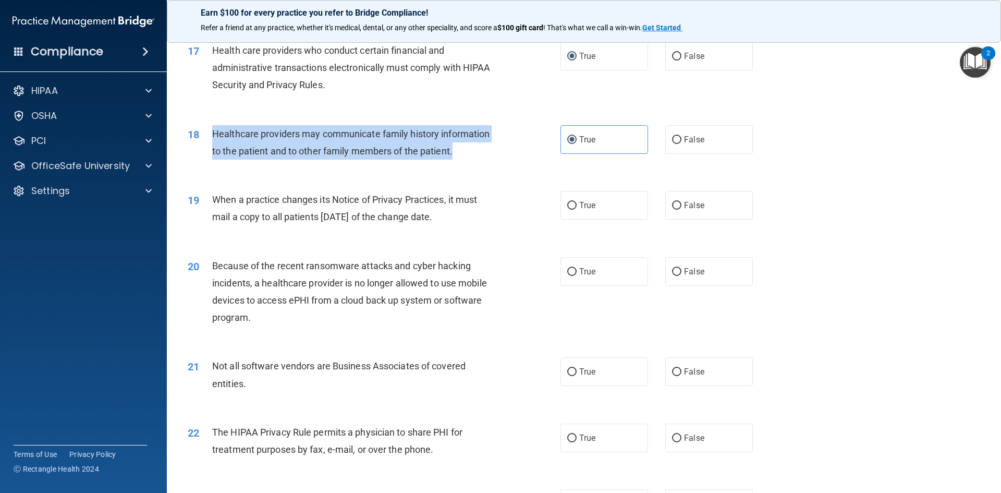
drag, startPoint x: 207, startPoint y: 134, endPoint x: 452, endPoint y: 150, distance: 245.5
click at [452, 150] on div "18 Healthcare providers may communicate family history information to the patie…" at bounding box center [374, 145] width 404 height 40
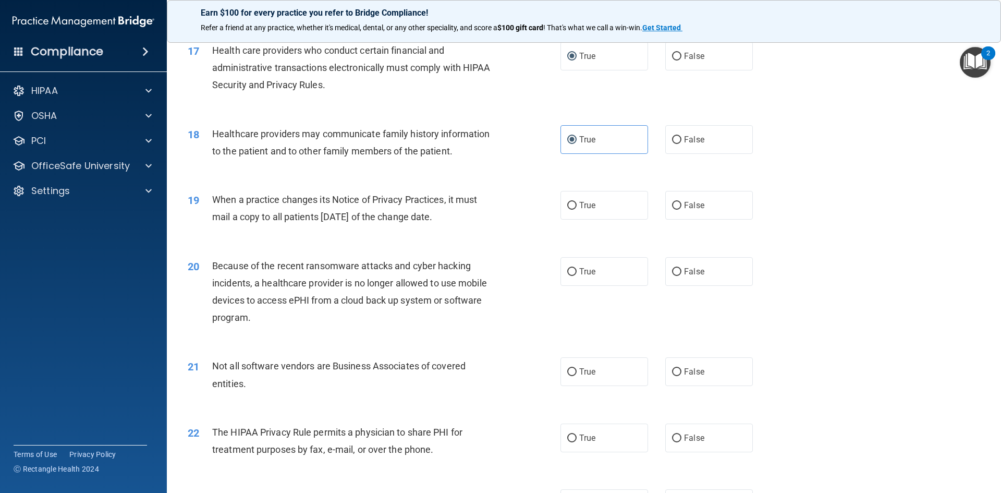
click at [496, 176] on div "18 Healthcare providers may communicate family history information to the patie…" at bounding box center [584, 145] width 808 height 66
drag, startPoint x: 211, startPoint y: 199, endPoint x: 472, endPoint y: 222, distance: 262.2
click at [472, 222] on div "19 When a practice changes its Notice of Privacy Practices, it must mail a copy…" at bounding box center [374, 211] width 404 height 40
click at [568, 206] on input "True" at bounding box center [571, 206] width 9 height 8
radio input "true"
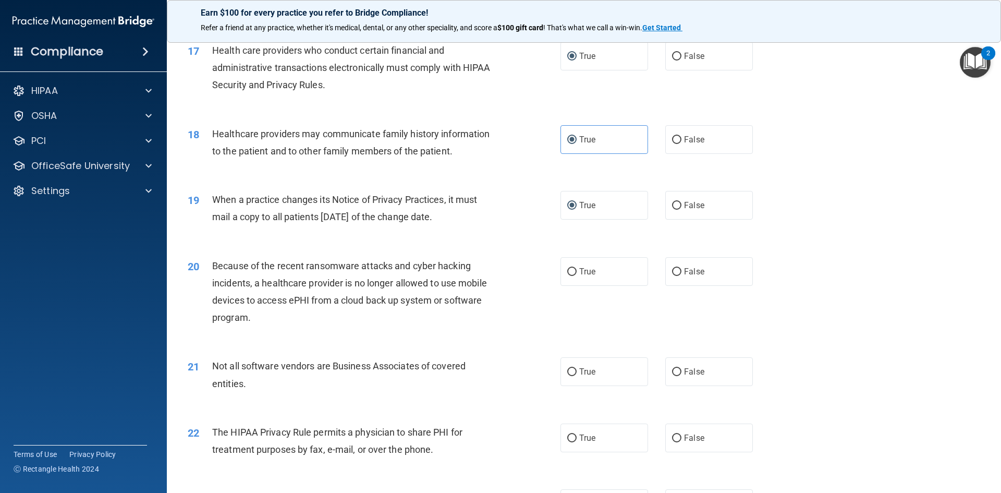
click at [496, 220] on div "When a practice changes its Notice of Privacy Practices, it must mail a copy to…" at bounding box center [357, 208] width 291 height 34
click at [672, 272] on input "False" at bounding box center [676, 272] width 9 height 8
radio input "true"
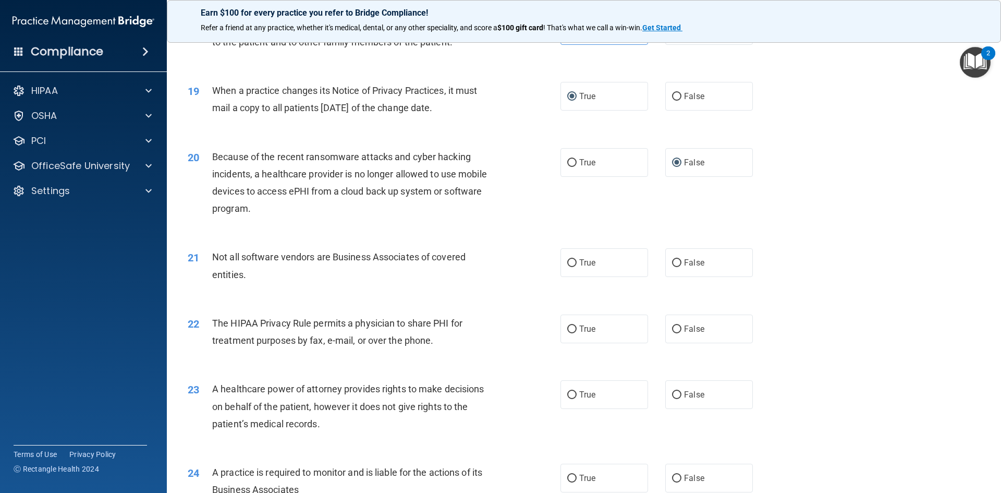
scroll to position [1460, 0]
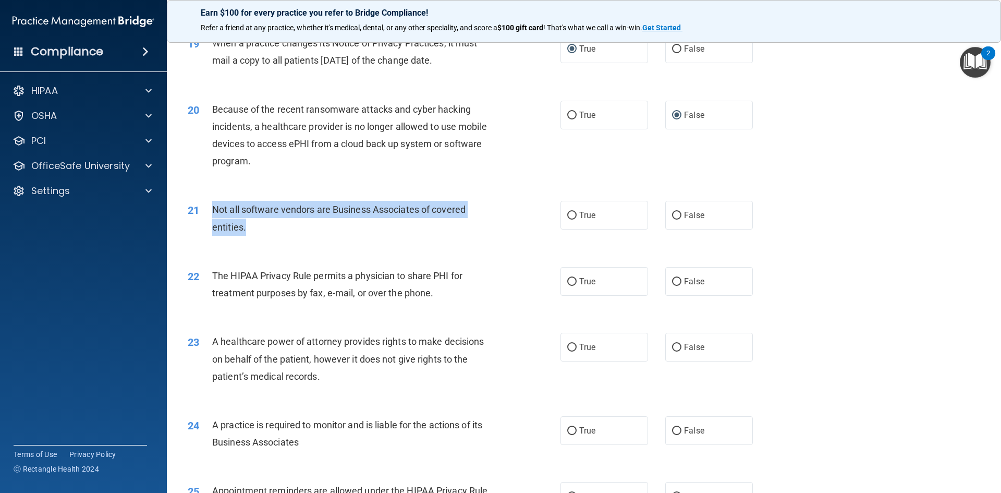
drag, startPoint x: 211, startPoint y: 207, endPoint x: 251, endPoint y: 235, distance: 48.6
click at [251, 235] on div "21 Not all software vendors are Business Associates of covered entities." at bounding box center [374, 221] width 404 height 40
click at [326, 245] on div "21 Not all software vendors are Business Associates of covered entities. True F…" at bounding box center [584, 221] width 808 height 66
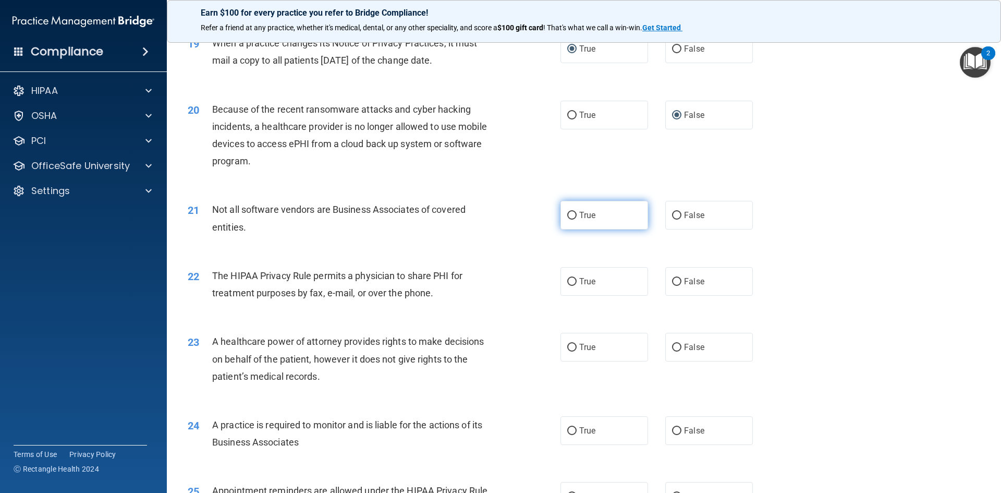
click at [568, 214] on input "True" at bounding box center [571, 216] width 9 height 8
radio input "true"
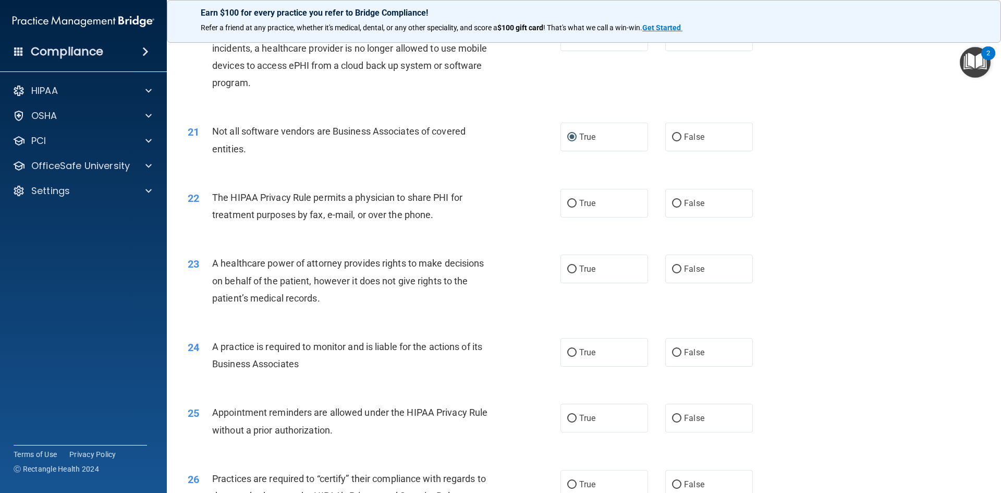
scroll to position [1564, 0]
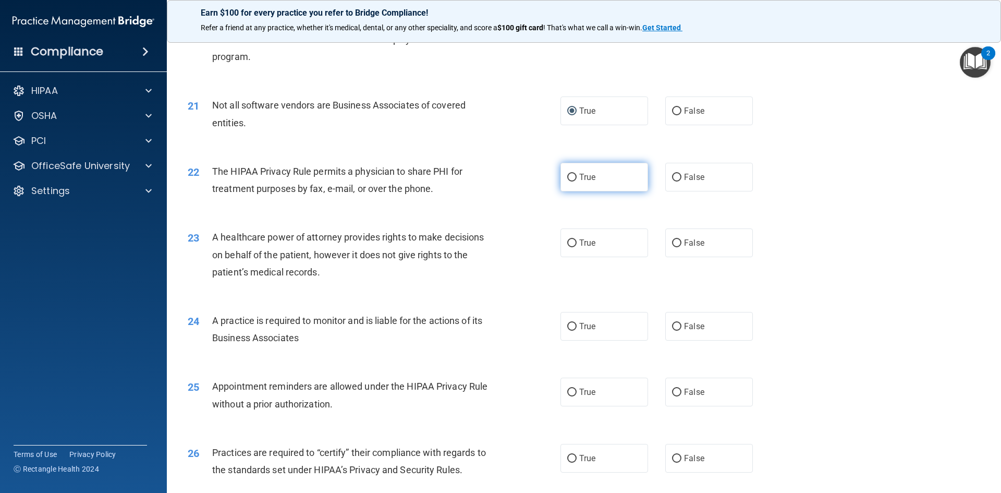
click at [567, 177] on input "True" at bounding box center [571, 178] width 9 height 8
radio input "true"
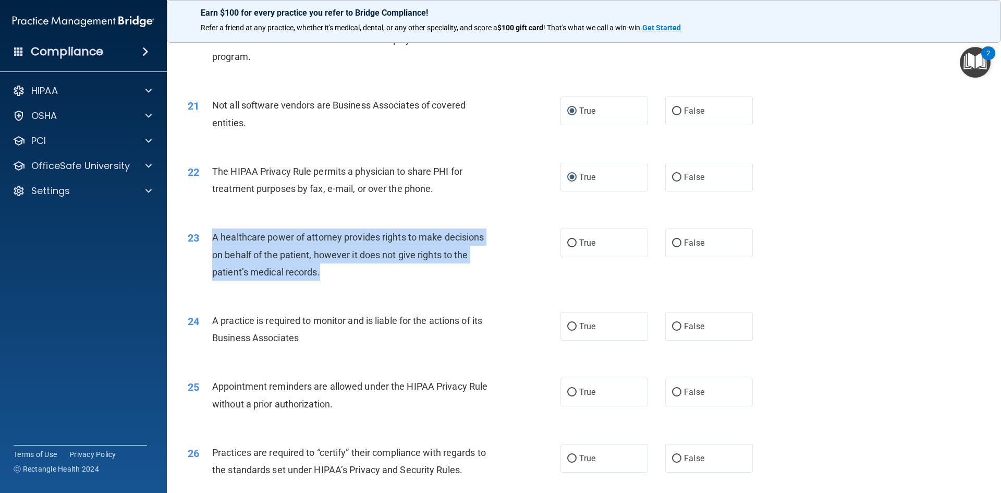
drag, startPoint x: 209, startPoint y: 239, endPoint x: 323, endPoint y: 276, distance: 120.0
click at [323, 275] on div "23 A healthcare power of attorney provides rights to make decisions on behalf o…" at bounding box center [374, 256] width 404 height 57
drag, startPoint x: 672, startPoint y: 242, endPoint x: 627, endPoint y: 254, distance: 47.5
click at [672, 242] on input "False" at bounding box center [676, 243] width 9 height 8
radio input "true"
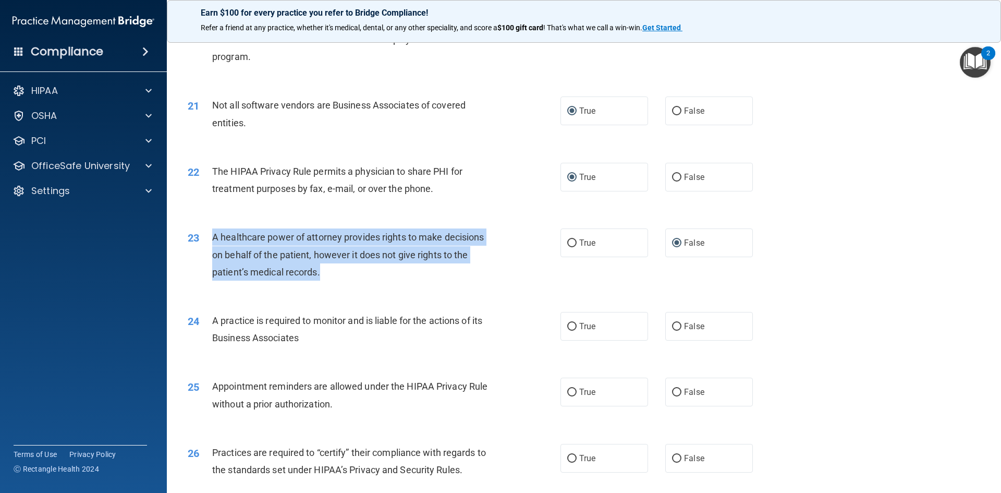
click at [471, 261] on div "A healthcare power of attorney provides rights to make decisions on behalf of t…" at bounding box center [357, 254] width 291 height 52
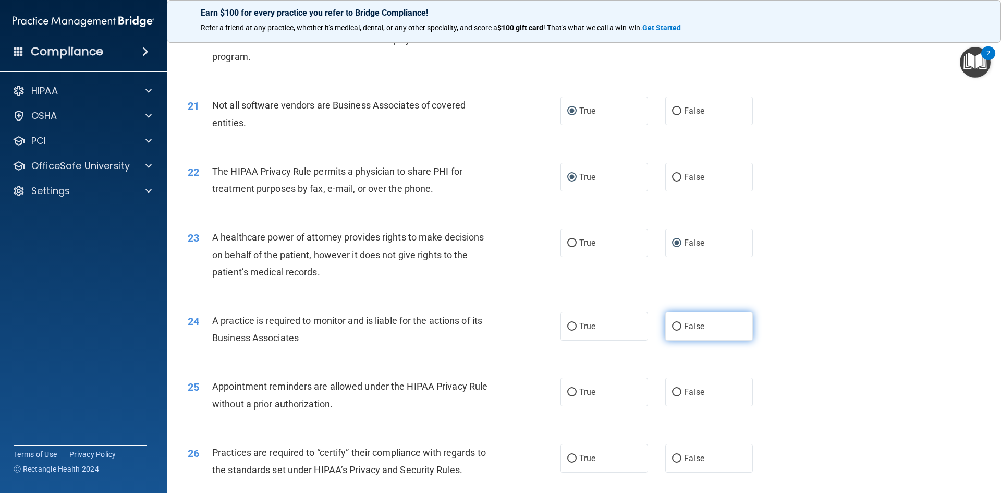
click at [672, 328] on input "False" at bounding box center [676, 327] width 9 height 8
radio input "true"
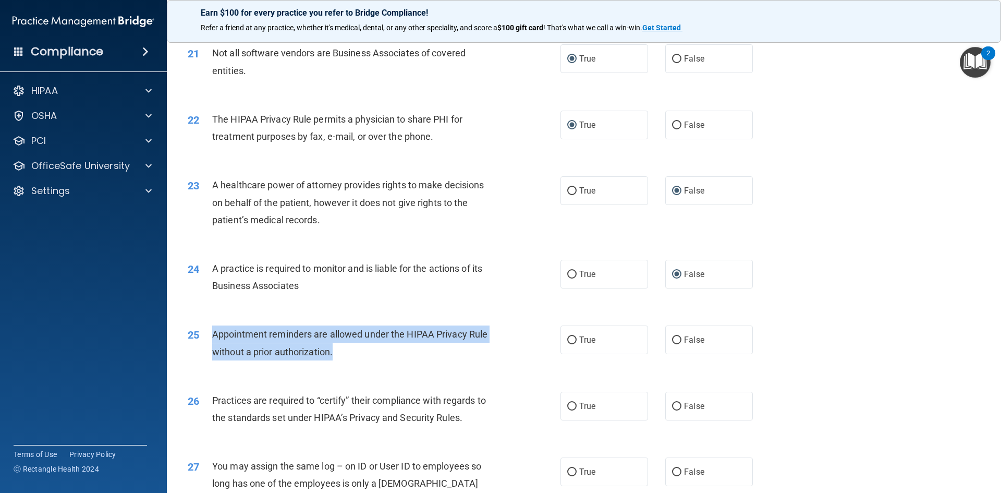
drag, startPoint x: 239, startPoint y: 334, endPoint x: 342, endPoint y: 354, distance: 105.8
click at [342, 354] on div "25 Appointment reminders are allowed under the HIPAA Privacy Rule without a pri…" at bounding box center [374, 345] width 404 height 40
click at [569, 339] on input "True" at bounding box center [571, 340] width 9 height 8
radio input "true"
click at [513, 358] on div "25 Appointment reminders are allowed under the HIPAA Privacy Rule without a pri…" at bounding box center [374, 345] width 404 height 40
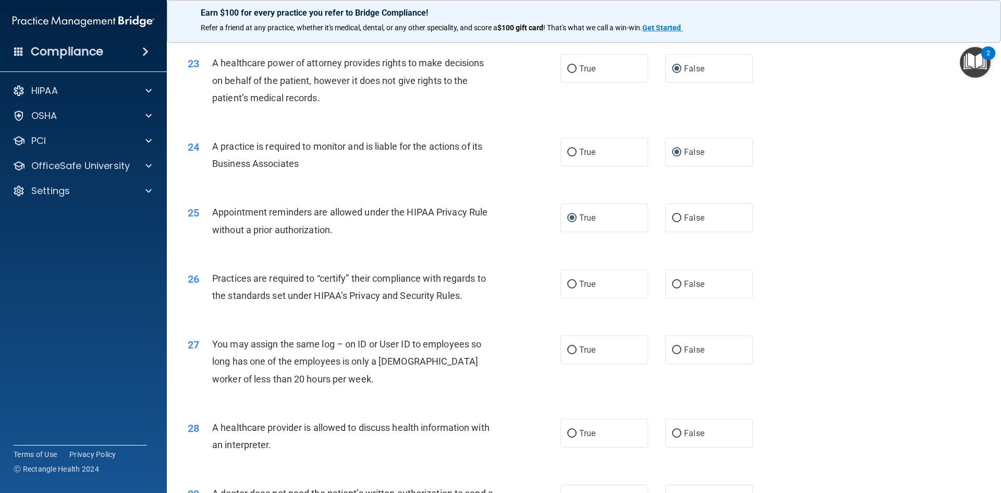
scroll to position [1772, 0]
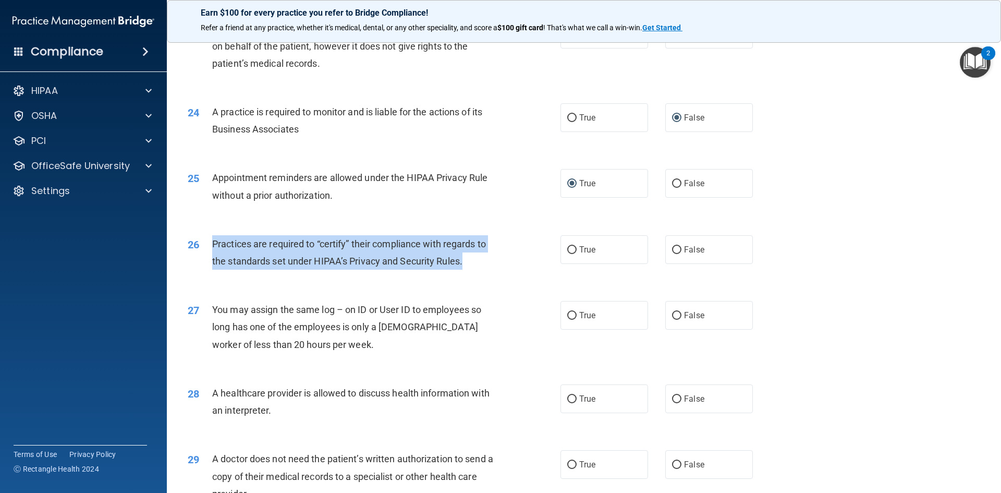
drag, startPoint x: 215, startPoint y: 243, endPoint x: 473, endPoint y: 262, distance: 258.7
click at [473, 262] on div "Practices are required to “certify” their compliance with regards to the standa…" at bounding box center [357, 252] width 291 height 34
click at [672, 250] on input "False" at bounding box center [676, 250] width 9 height 8
radio input "true"
click at [496, 272] on div "26 Practices are required to “certify” their compliance with regards to the sta…" at bounding box center [374, 255] width 404 height 40
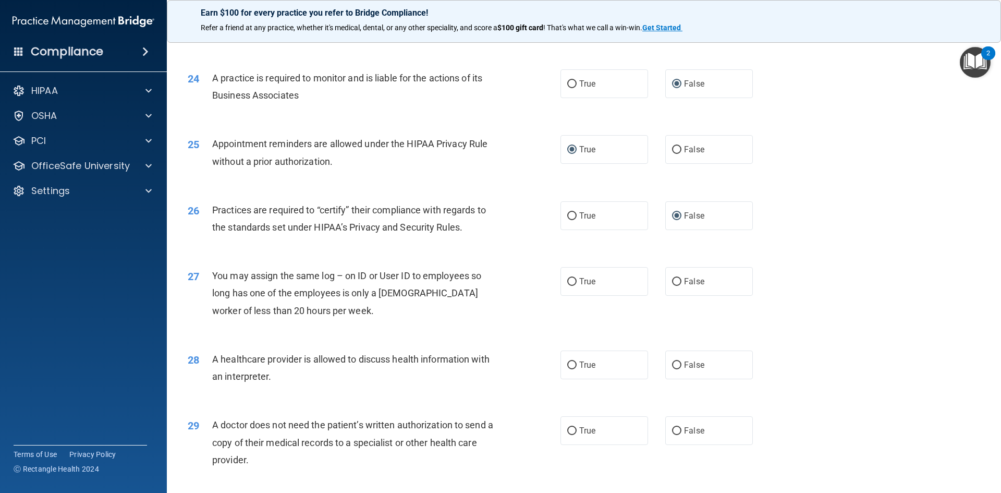
scroll to position [1824, 0]
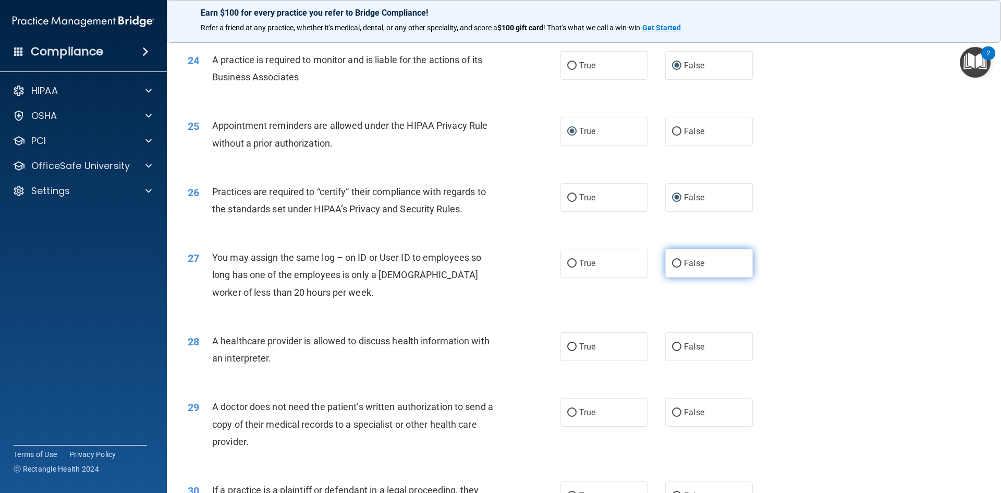
click at [673, 263] on input "False" at bounding box center [676, 264] width 9 height 8
radio input "true"
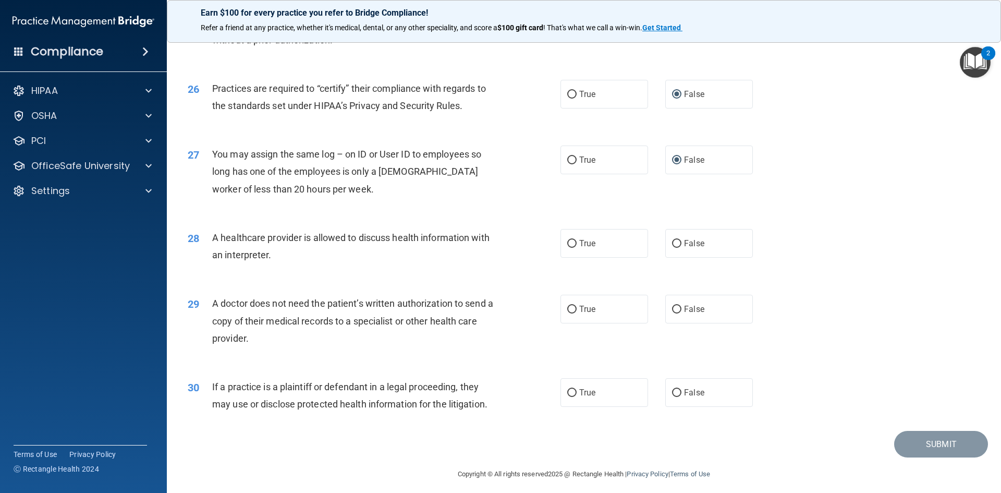
scroll to position [1929, 0]
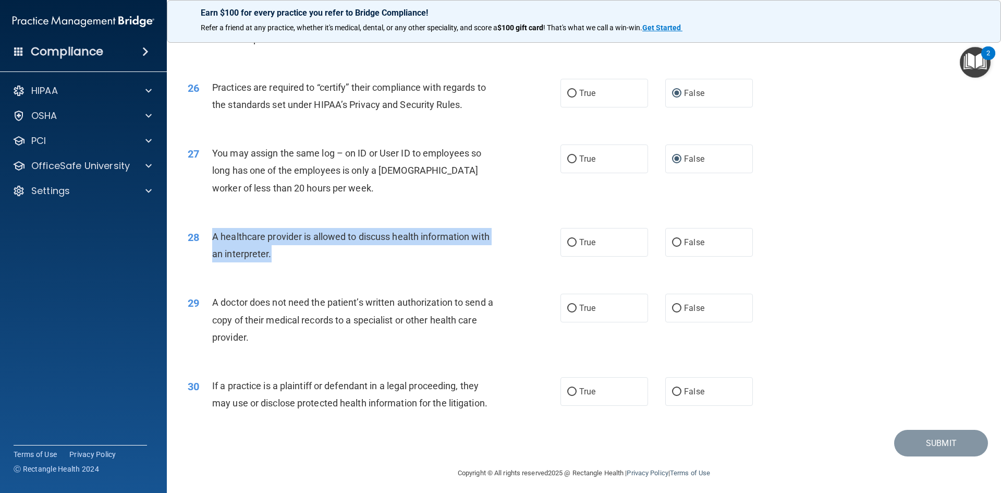
drag, startPoint x: 212, startPoint y: 235, endPoint x: 271, endPoint y: 256, distance: 62.7
click at [271, 256] on div "A healthcare provider is allowed to discuss health information with an interpre…" at bounding box center [357, 245] width 291 height 34
click at [567, 241] on input "True" at bounding box center [571, 243] width 9 height 8
radio input "true"
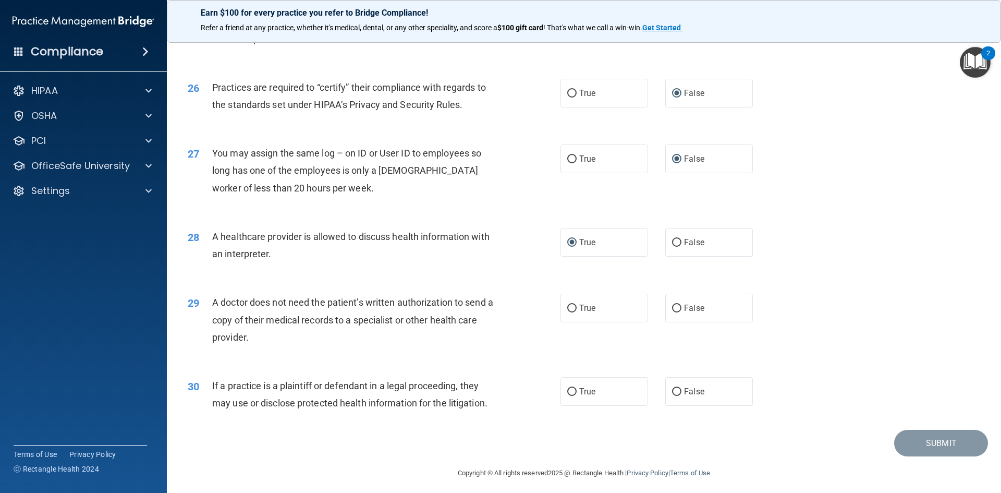
click at [460, 271] on div "28 A healthcare provider is allowed to discuss health information with an inter…" at bounding box center [584, 248] width 808 height 66
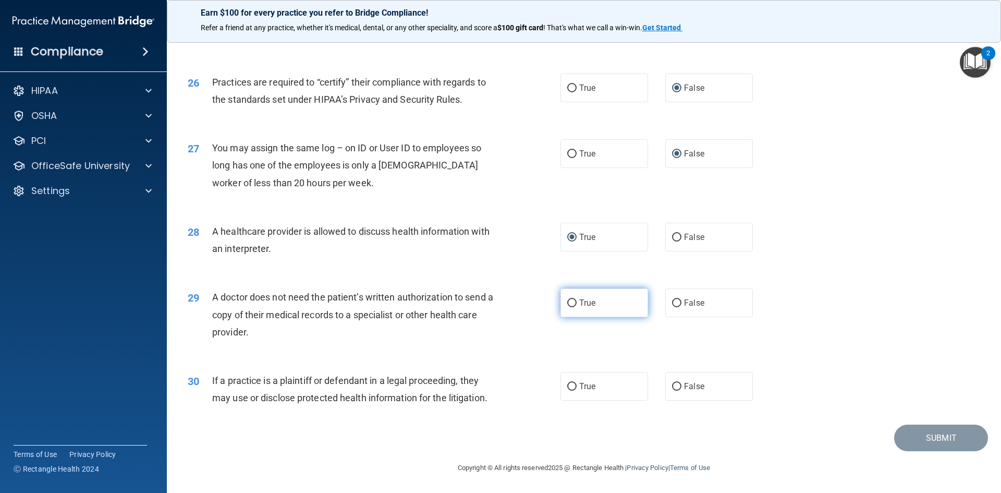
click at [568, 301] on input "True" at bounding box center [571, 303] width 9 height 8
radio input "true"
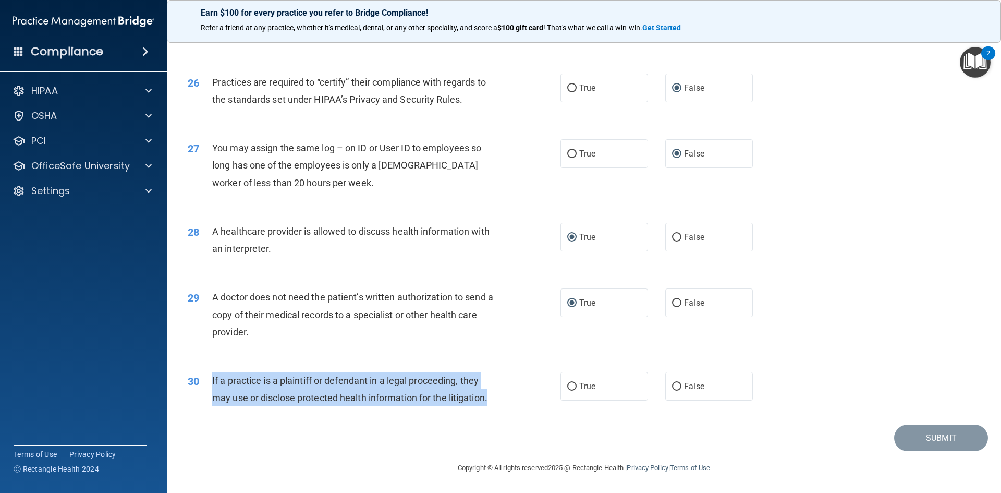
drag, startPoint x: 212, startPoint y: 379, endPoint x: 418, endPoint y: 393, distance: 205.8
click at [501, 395] on div "30 If a practice is a plaintiff or defendant in a legal proceeding, they may us…" at bounding box center [374, 392] width 404 height 40
click at [571, 386] on input "True" at bounding box center [571, 387] width 9 height 8
radio input "true"
click at [511, 395] on div "30 If a practice is a plaintiff or defendant in a legal proceeding, they may us…" at bounding box center [374, 392] width 404 height 40
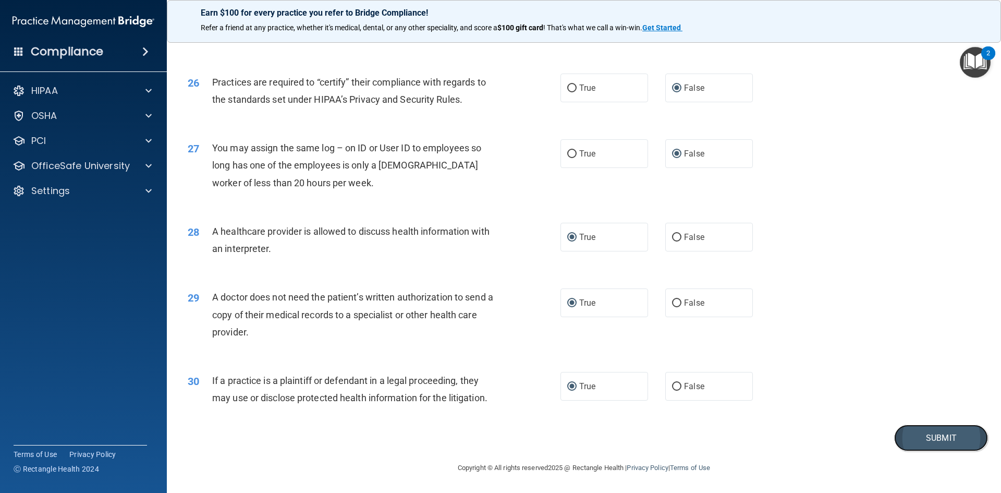
click at [918, 432] on button "Submit" at bounding box center [941, 437] width 94 height 27
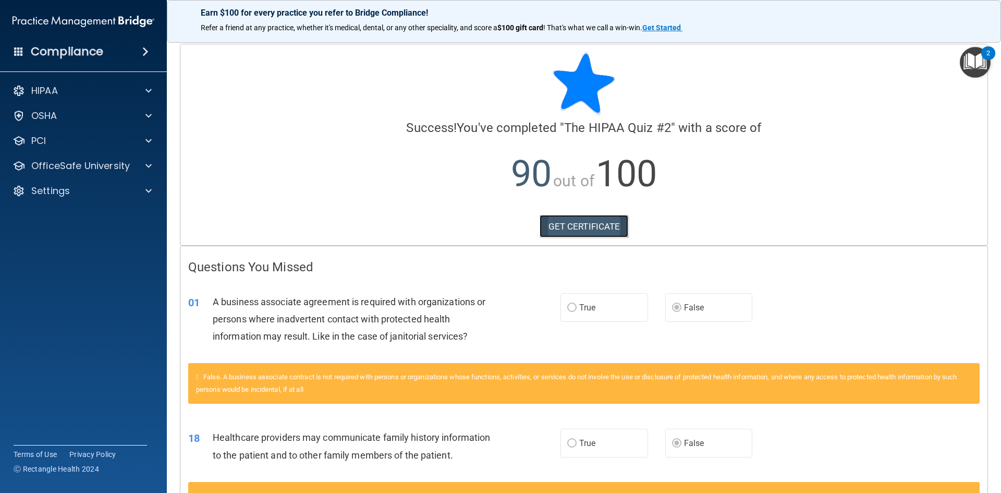
click at [575, 230] on link "GET CERTIFICATE" at bounding box center [584, 226] width 89 height 23
click at [55, 168] on p "OfficeSafe University" at bounding box center [80, 166] width 99 height 13
click at [67, 192] on p "HIPAA Training" at bounding box center [50, 191] width 86 height 10
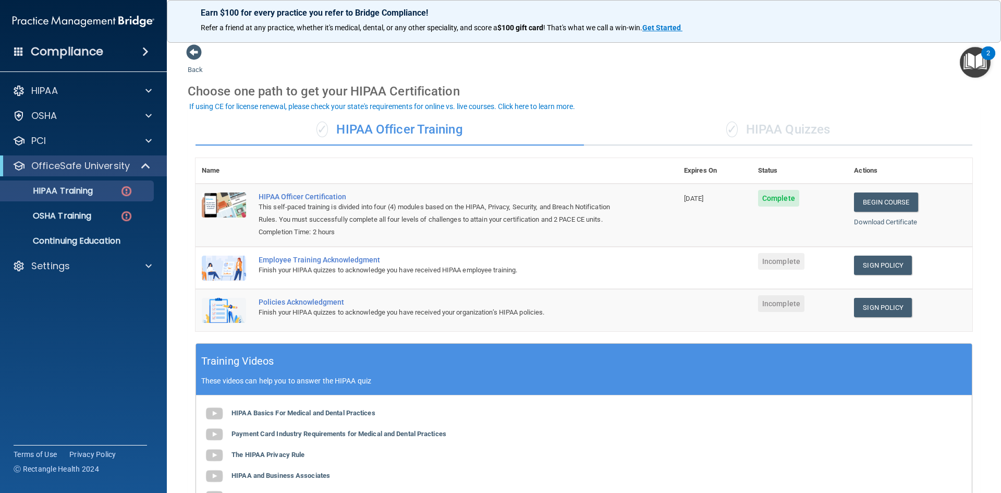
click at [756, 137] on div "✓ HIPAA Quizzes" at bounding box center [778, 129] width 388 height 31
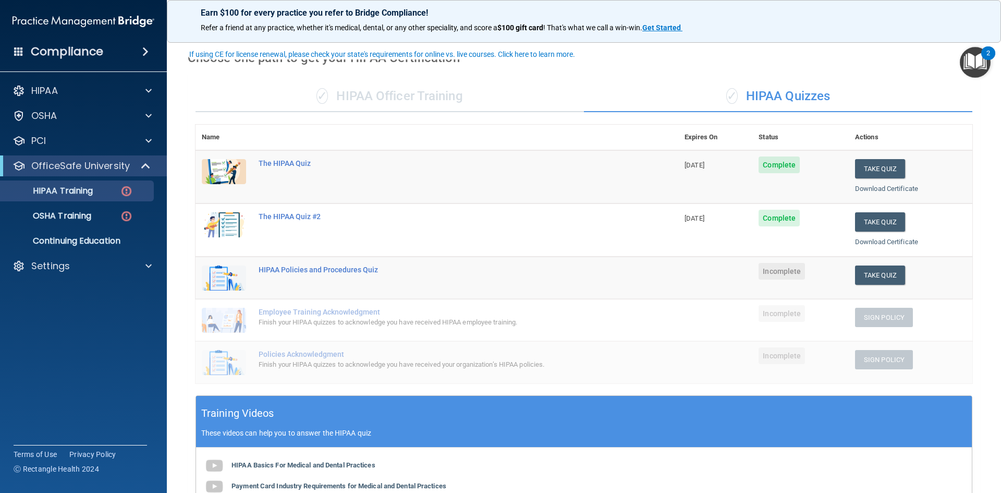
scroll to position [52, 0]
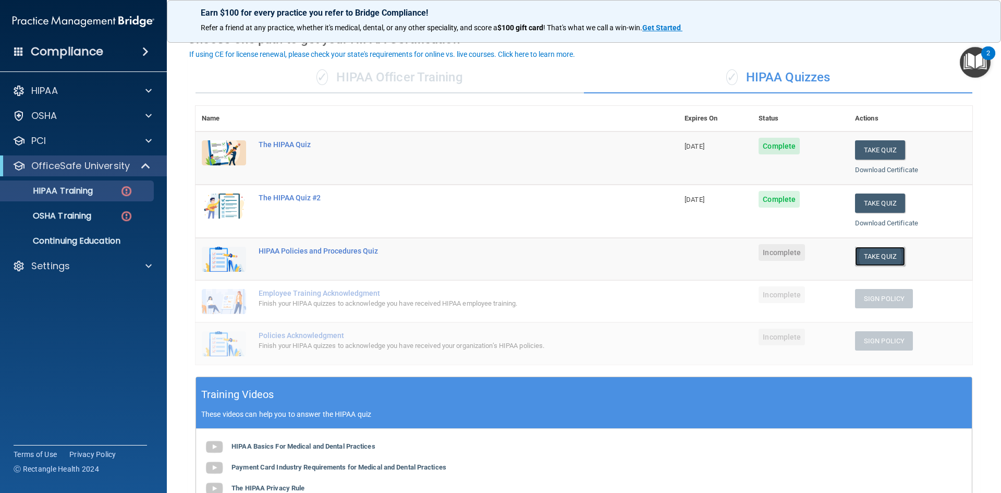
click at [868, 254] on button "Take Quiz" at bounding box center [880, 256] width 50 height 19
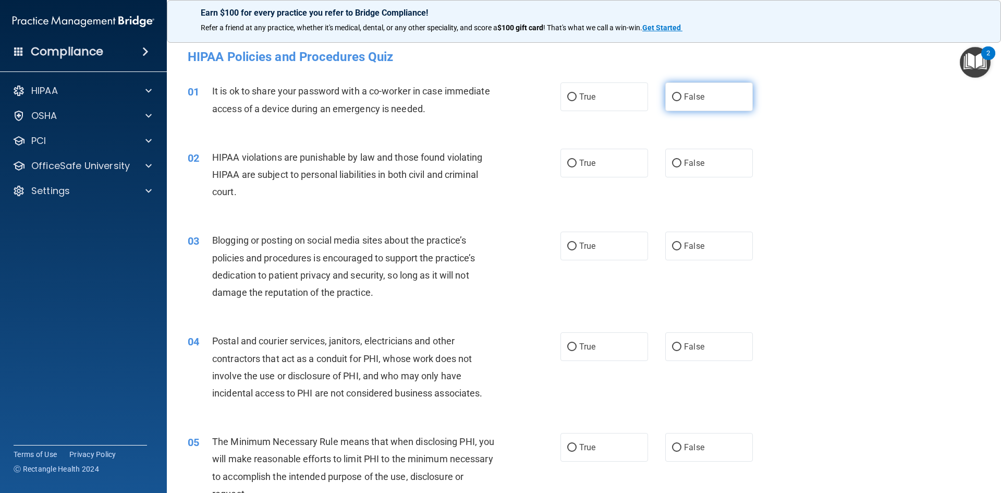
click at [674, 97] on input "False" at bounding box center [676, 97] width 9 height 8
radio input "true"
drag, startPoint x: 569, startPoint y: 163, endPoint x: 567, endPoint y: 157, distance: 5.4
click at [568, 160] on input "True" at bounding box center [571, 164] width 9 height 8
radio input "true"
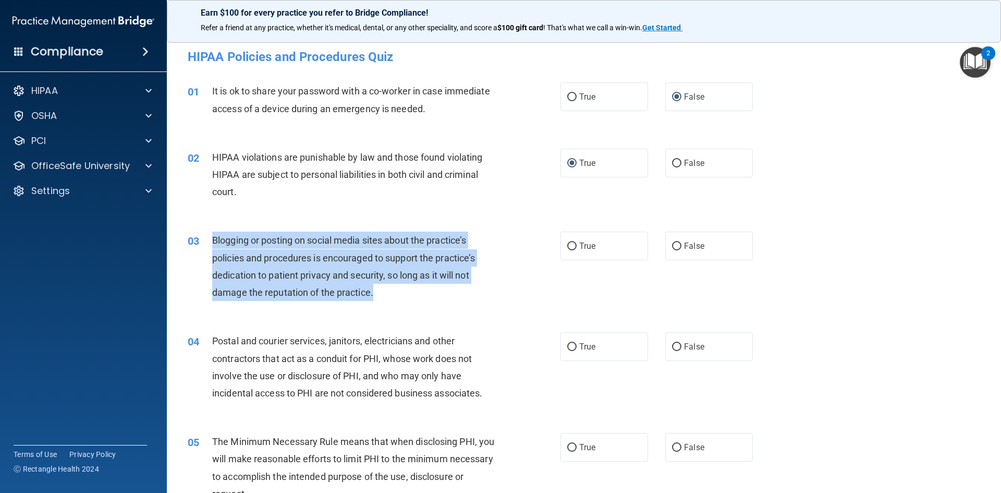
drag, startPoint x: 210, startPoint y: 239, endPoint x: 382, endPoint y: 293, distance: 180.0
click at [382, 293] on div "03 Blogging or posting on social media sites about the practice’s policies and …" at bounding box center [374, 268] width 404 height 75
click at [673, 248] on input "False" at bounding box center [676, 246] width 9 height 8
radio input "true"
click at [517, 281] on div "03 Blogging or posting on social media sites about the practice’s policies and …" at bounding box center [374, 268] width 404 height 75
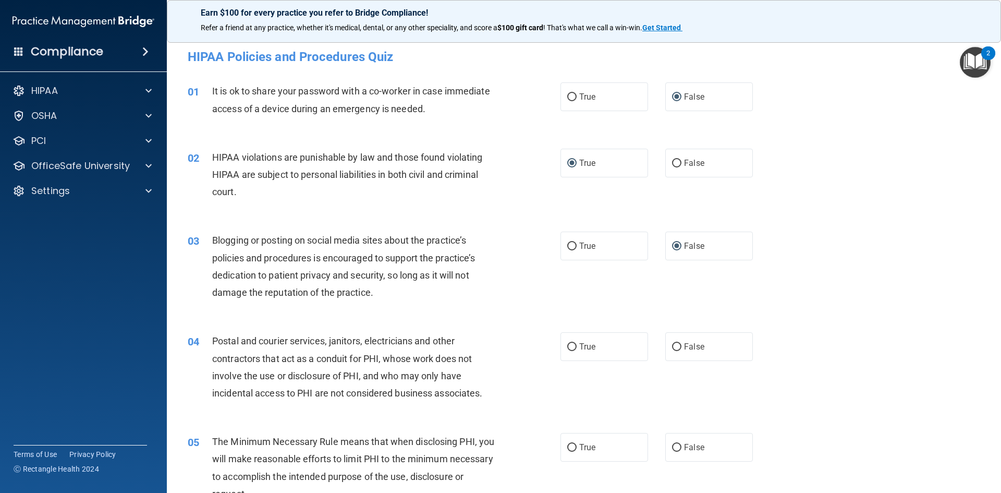
scroll to position [52, 0]
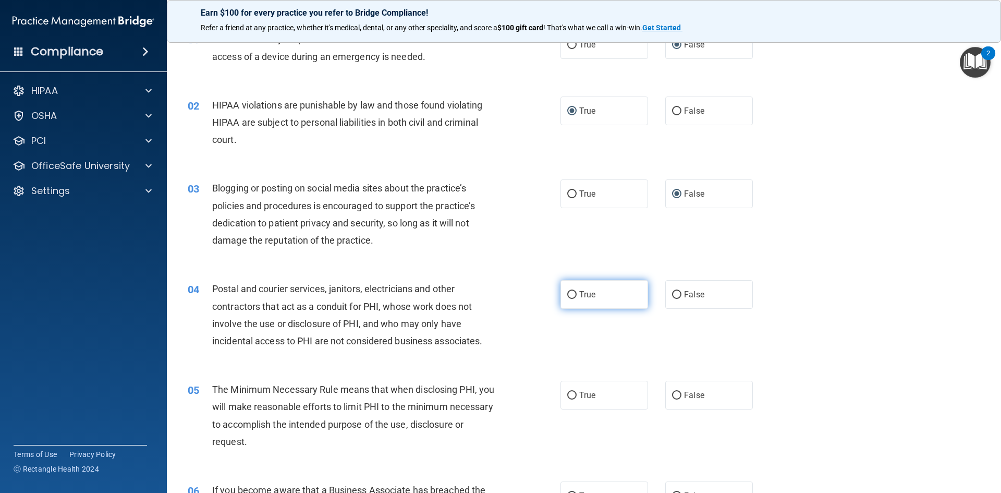
click at [567, 293] on input "True" at bounding box center [571, 295] width 9 height 8
radio input "true"
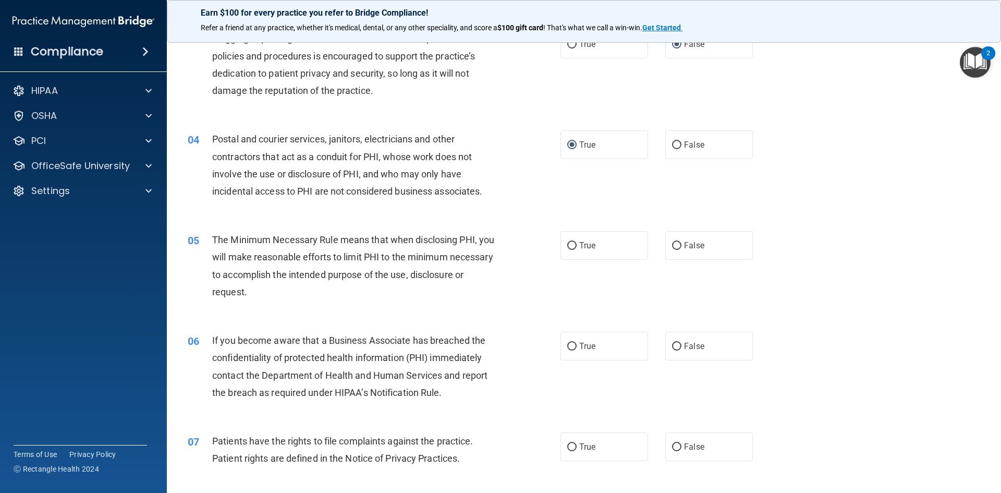
scroll to position [209, 0]
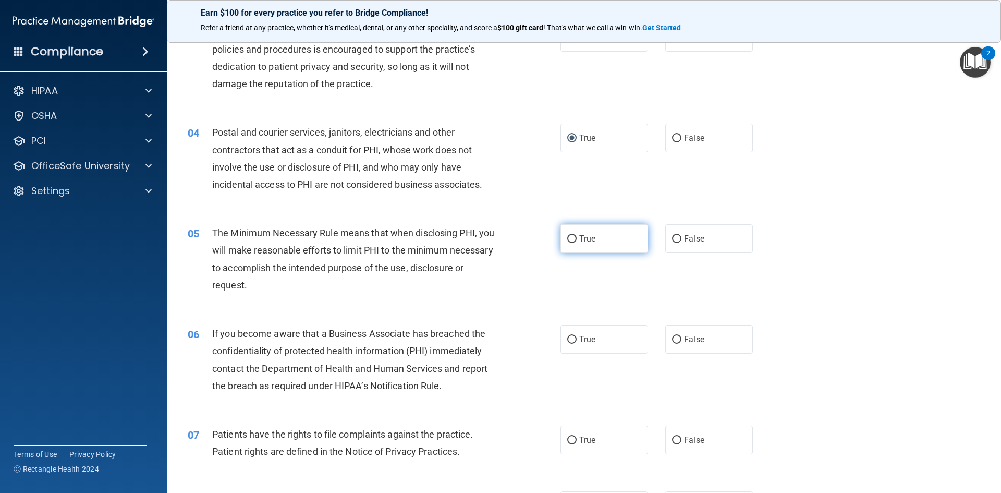
click at [569, 235] on input "True" at bounding box center [571, 239] width 9 height 8
radio input "true"
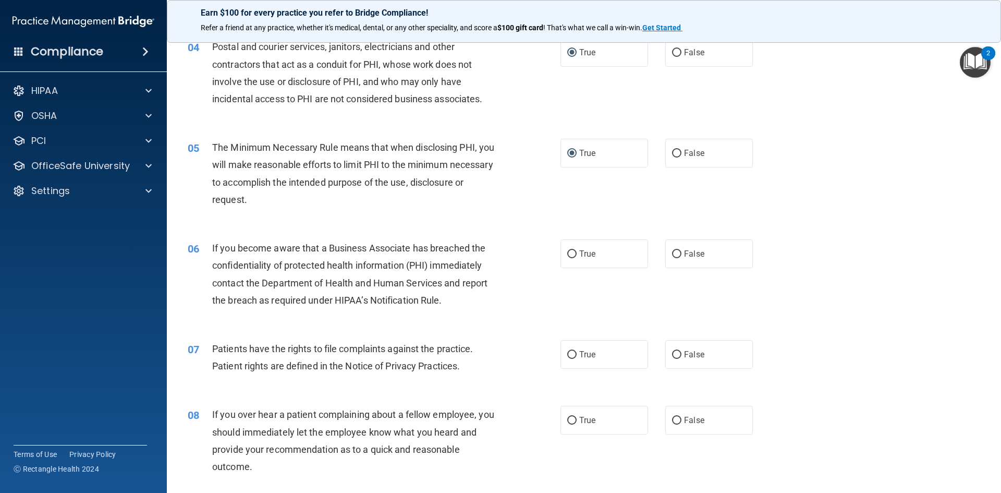
scroll to position [313, 0]
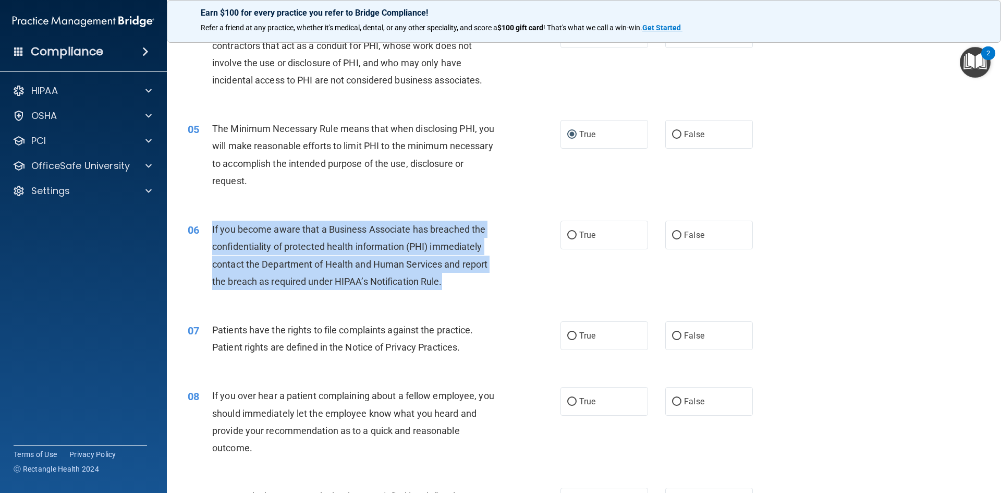
drag, startPoint x: 211, startPoint y: 228, endPoint x: 445, endPoint y: 286, distance: 241.1
click at [445, 286] on div "06 If you become aware that a Business Associate has breached the confidentiali…" at bounding box center [374, 257] width 404 height 75
click at [675, 233] on input "False" at bounding box center [676, 235] width 9 height 8
radio input "true"
click at [538, 271] on div "06 If you become aware that a Business Associate has breached the confidentiali…" at bounding box center [374, 257] width 404 height 75
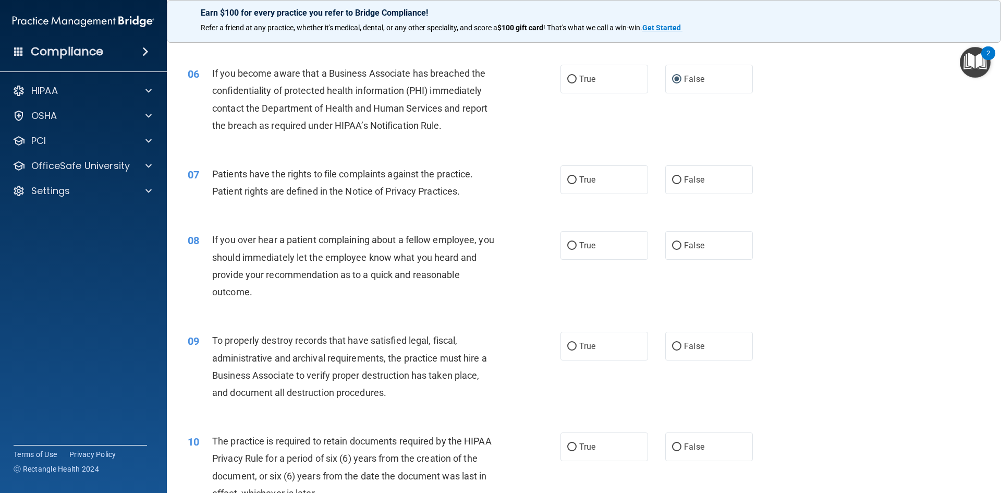
scroll to position [469, 0]
click at [567, 180] on input "True" at bounding box center [571, 180] width 9 height 8
radio input "true"
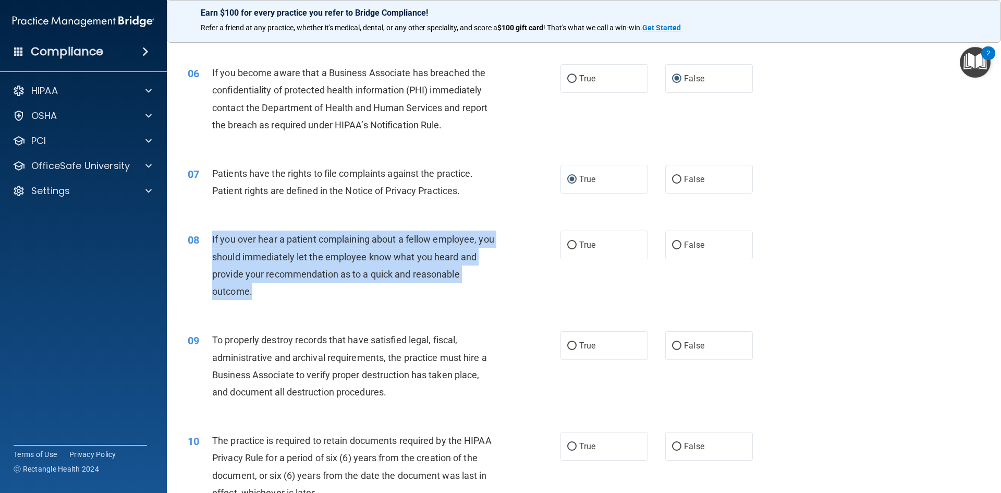
drag, startPoint x: 210, startPoint y: 239, endPoint x: 251, endPoint y: 294, distance: 69.2
click at [251, 294] on div "08 If you over hear a patient complaining about a fellow employee, you should i…" at bounding box center [374, 267] width 404 height 75
drag, startPoint x: 673, startPoint y: 245, endPoint x: 643, endPoint y: 253, distance: 31.2
click at [673, 246] on input "False" at bounding box center [676, 245] width 9 height 8
radio input "true"
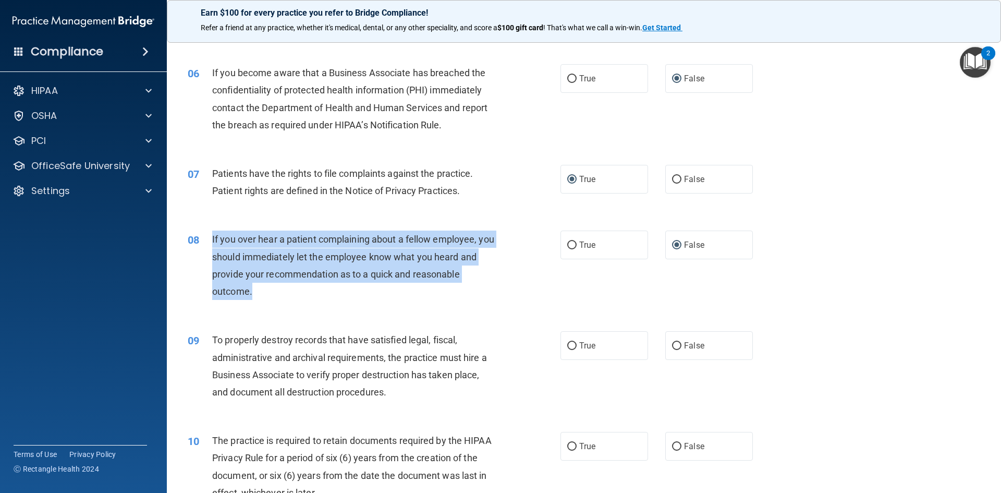
click at [505, 276] on div "08 If you over hear a patient complaining about a fellow employee, you should i…" at bounding box center [374, 267] width 404 height 75
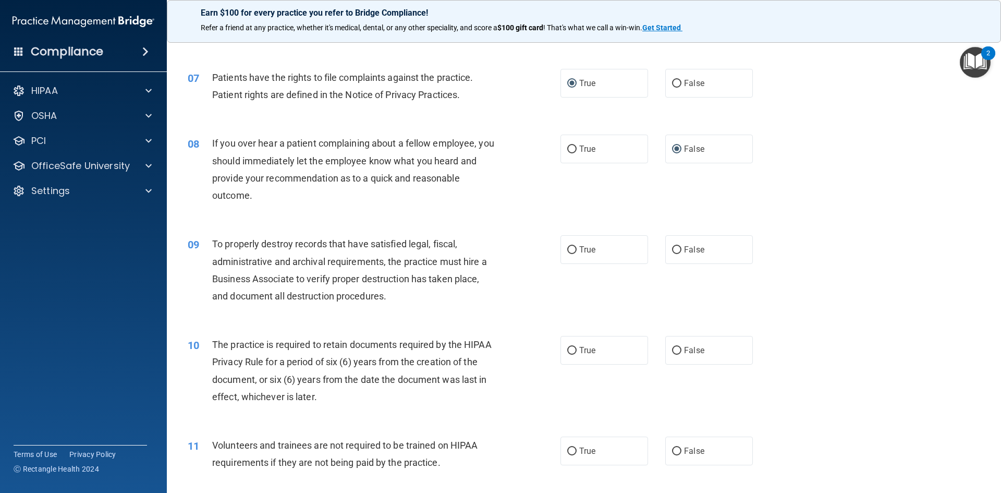
scroll to position [573, 0]
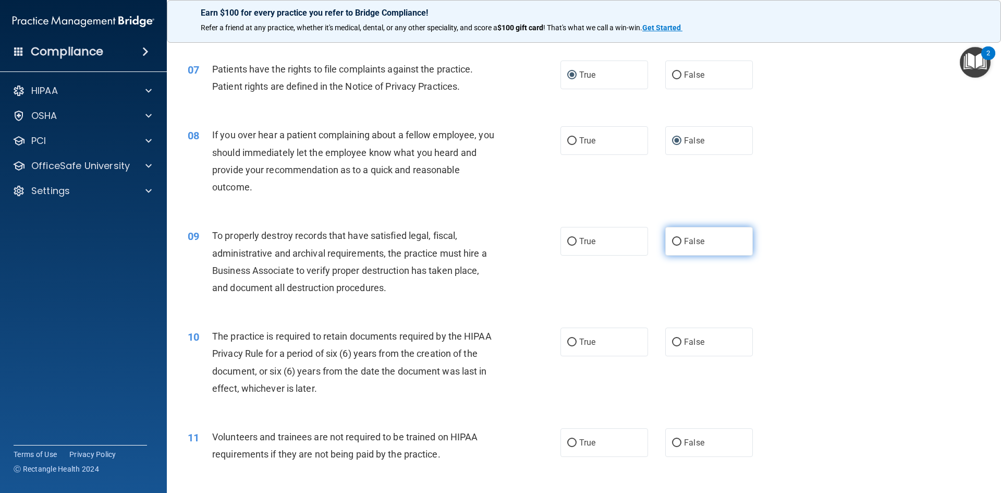
click at [676, 238] on input "False" at bounding box center [676, 242] width 9 height 8
radio input "true"
click at [212, 232] on span "To properly destroy records that have satisfied legal, fiscal, administrative a…" at bounding box center [349, 261] width 275 height 63
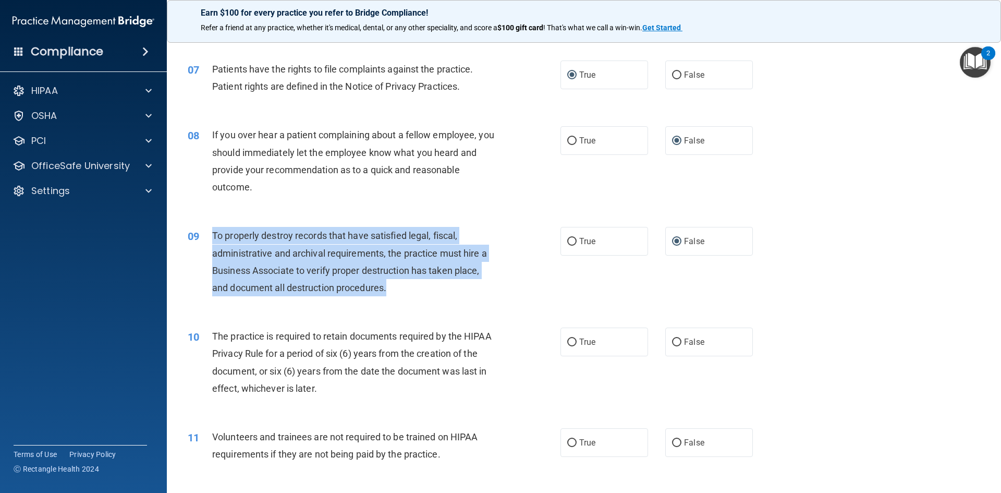
drag, startPoint x: 212, startPoint y: 232, endPoint x: 391, endPoint y: 289, distance: 188.1
click at [391, 289] on div "To properly destroy records that have satisfied legal, fiscal, administrative a…" at bounding box center [357, 261] width 291 height 69
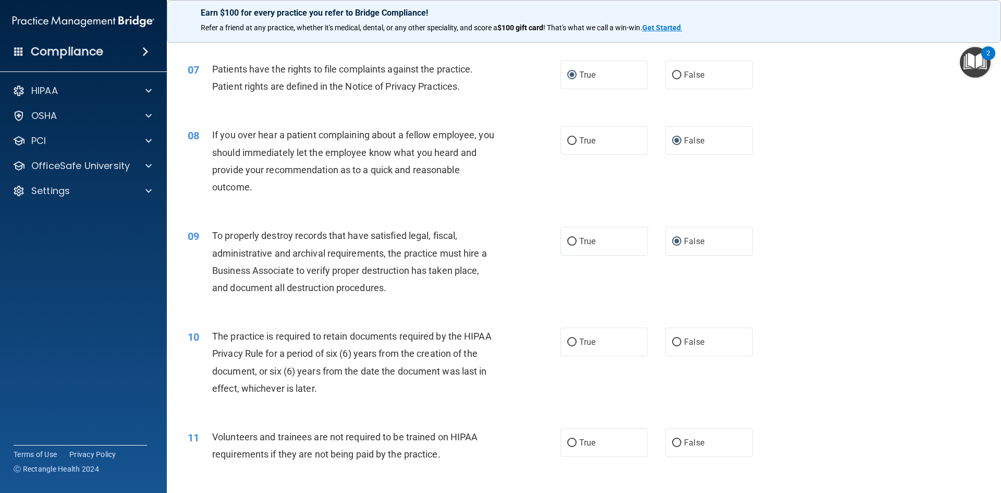
drag, startPoint x: 578, startPoint y: 300, endPoint x: 453, endPoint y: 297, distance: 124.1
click at [576, 299] on div "09 To properly destroy records that have satisfied legal, fiscal, administrativ…" at bounding box center [584, 264] width 808 height 101
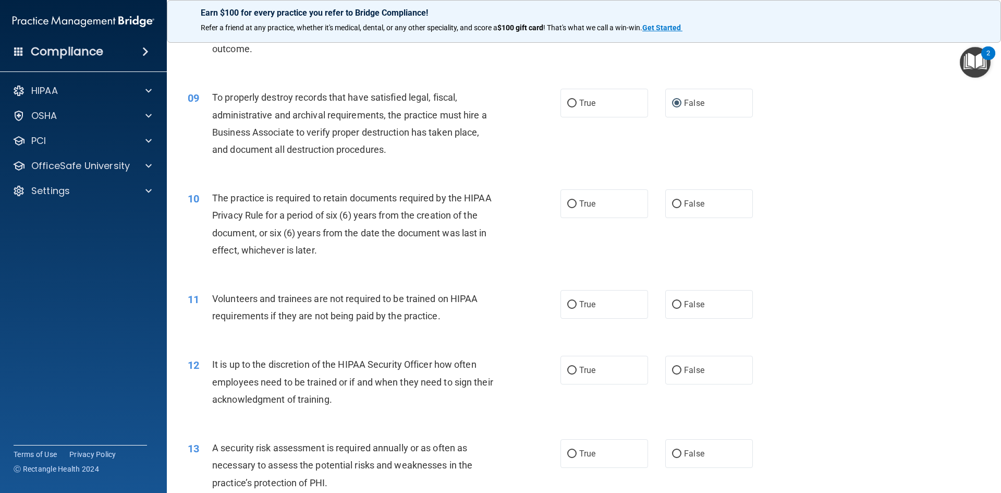
scroll to position [730, 0]
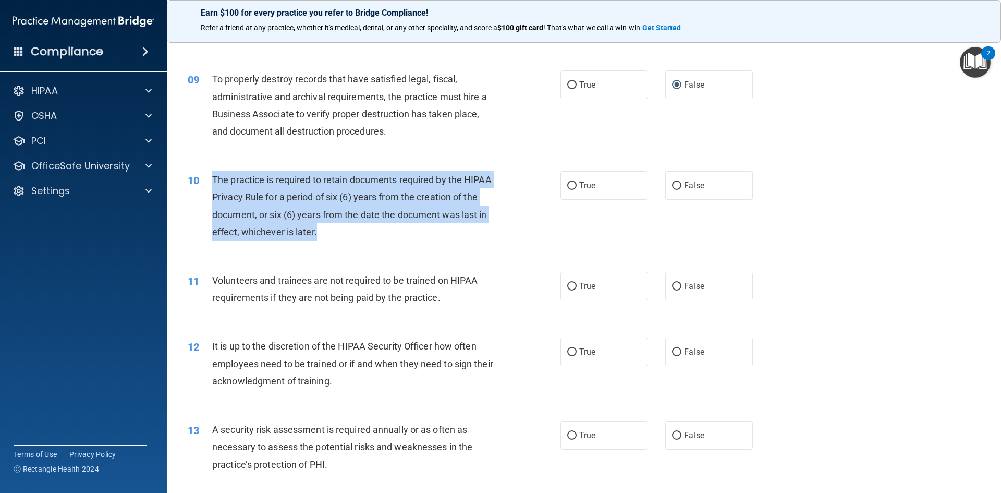
drag, startPoint x: 213, startPoint y: 176, endPoint x: 325, endPoint y: 230, distance: 123.8
click at [325, 230] on div "The practice is required to retain documents required by the HIPAA Privacy Rule…" at bounding box center [357, 205] width 291 height 69
click at [567, 186] on input "True" at bounding box center [571, 186] width 9 height 8
radio input "true"
click at [532, 229] on div "10 The practice is required to retain documents required by the HIPAA Privacy R…" at bounding box center [374, 208] width 404 height 75
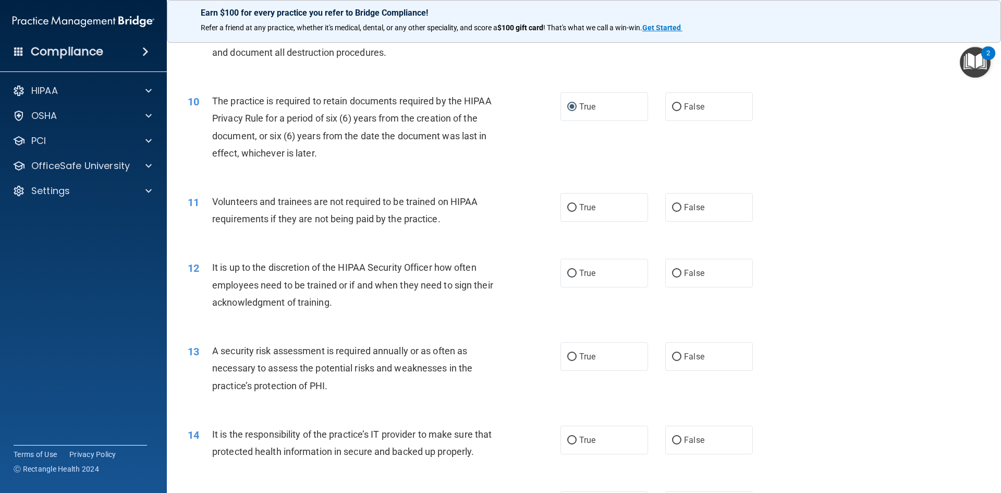
scroll to position [834, 0]
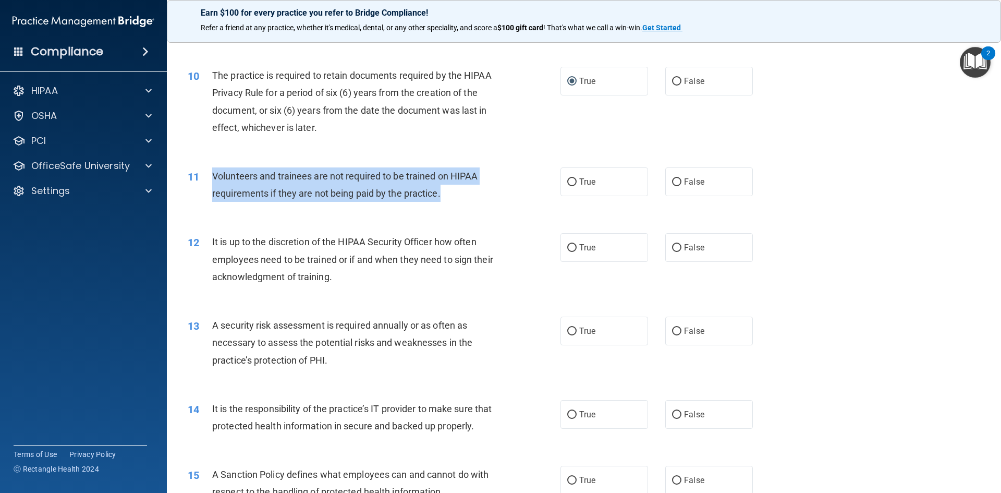
drag, startPoint x: 209, startPoint y: 174, endPoint x: 449, endPoint y: 193, distance: 240.6
click at [449, 193] on div "11 Volunteers and trainees are not required to be trained on HIPAA requirements…" at bounding box center [374, 187] width 404 height 40
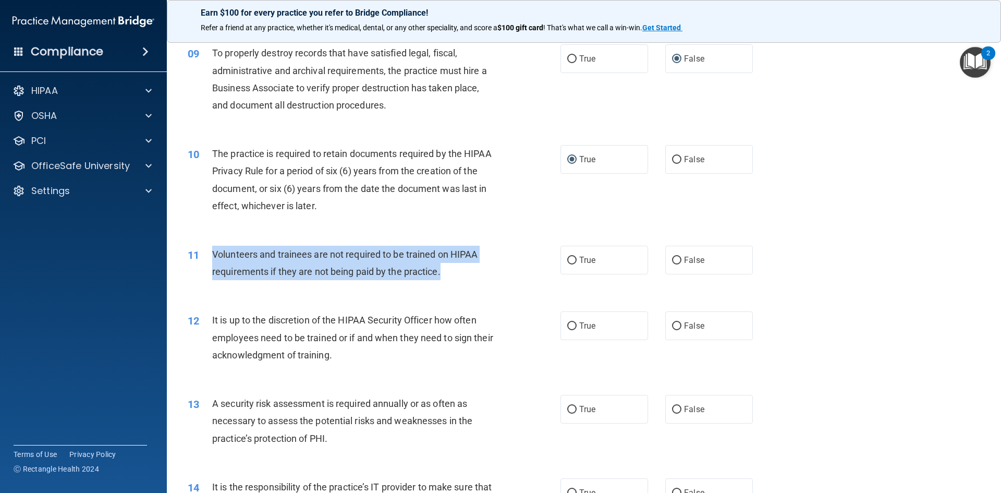
scroll to position [730, 0]
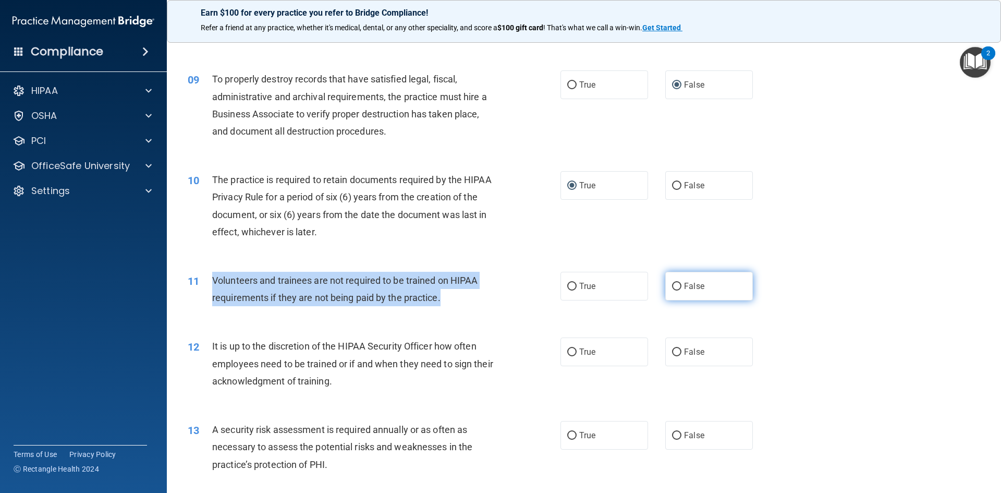
click at [675, 288] on input "False" at bounding box center [676, 287] width 9 height 8
radio input "true"
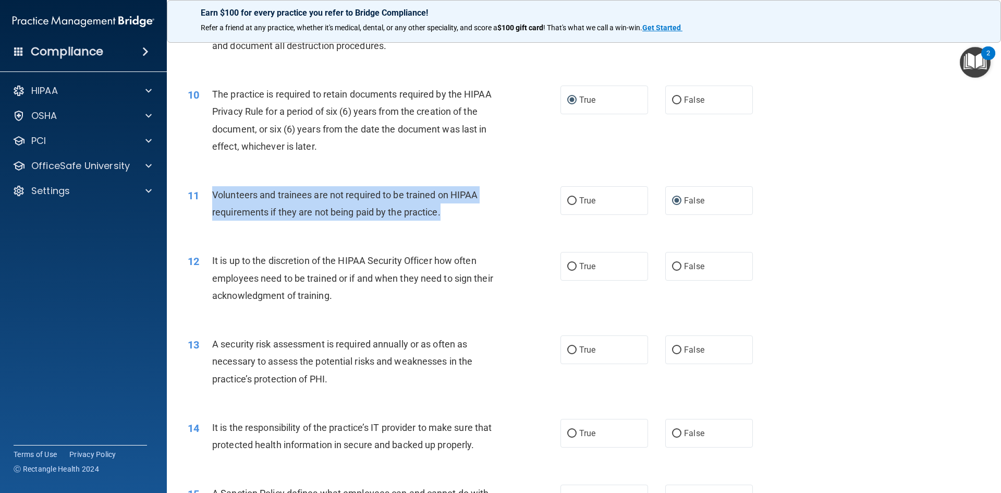
scroll to position [834, 0]
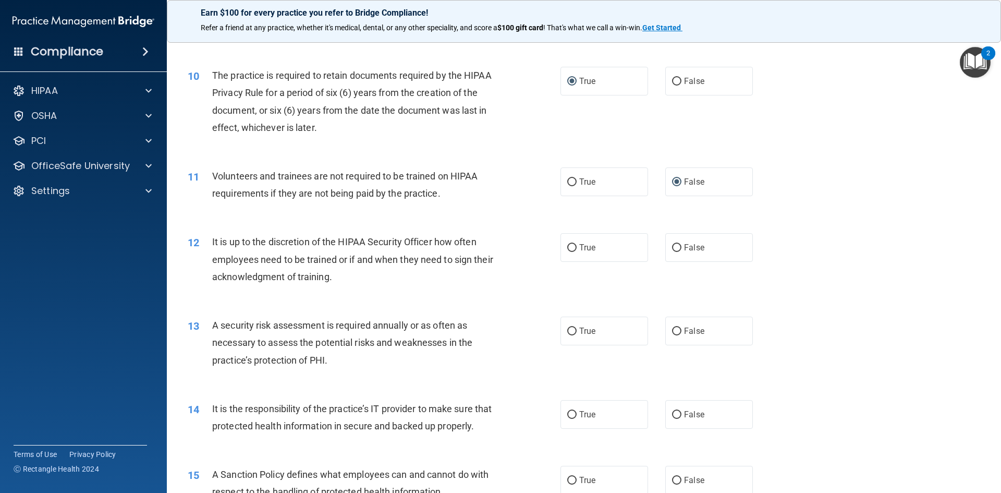
click at [498, 287] on div "12 It is up to the discretion of the HIPAA Security Officer how often employees…" at bounding box center [374, 261] width 404 height 57
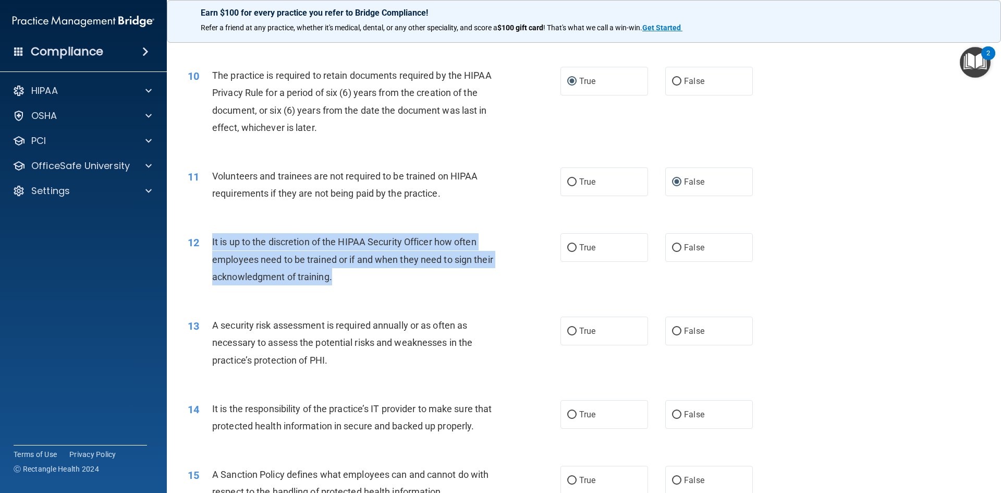
drag, startPoint x: 211, startPoint y: 242, endPoint x: 365, endPoint y: 276, distance: 157.9
click at [365, 276] on div "12 It is up to the discretion of the HIPAA Security Officer how often employees…" at bounding box center [374, 261] width 404 height 57
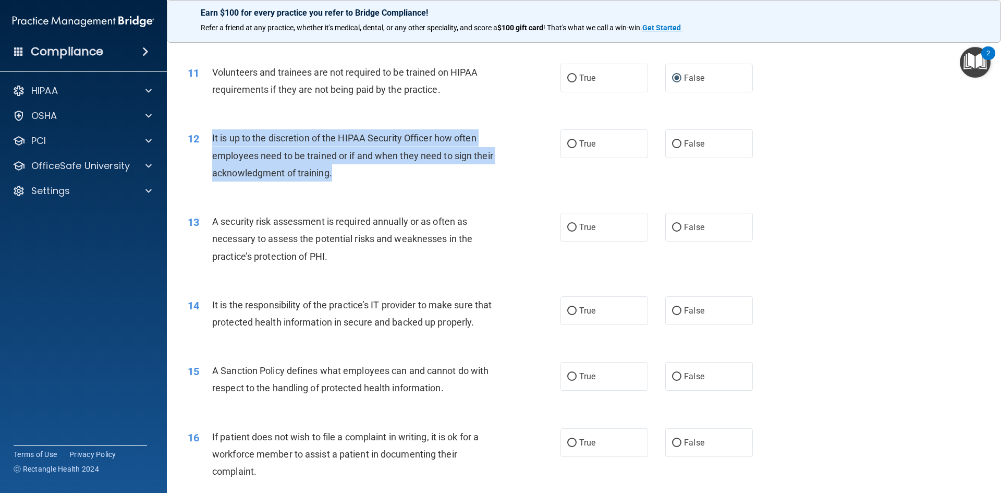
scroll to position [938, 0]
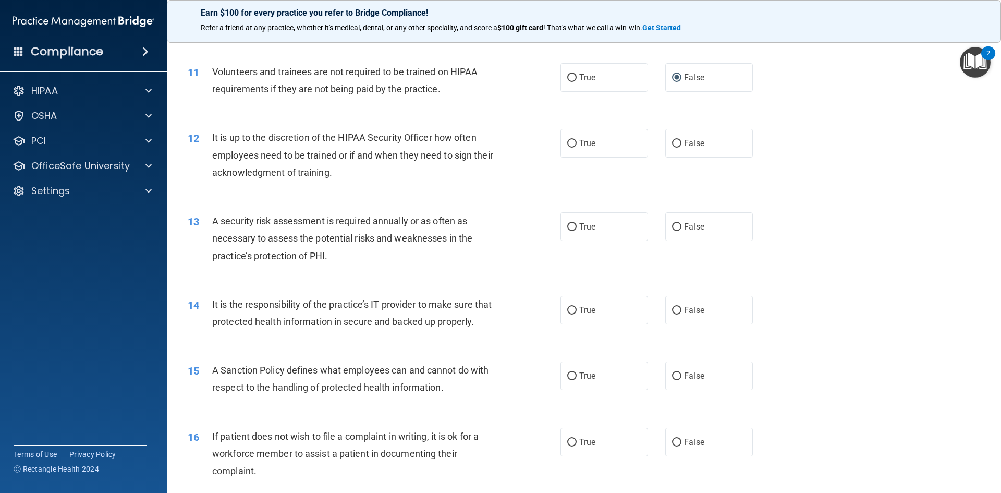
click at [523, 191] on div "12 It is up to the discretion of the HIPAA Security Officer how often employees…" at bounding box center [584, 157] width 808 height 83
click at [672, 141] on input "False" at bounding box center [676, 144] width 9 height 8
radio input "true"
click at [568, 226] on input "True" at bounding box center [571, 227] width 9 height 8
radio input "true"
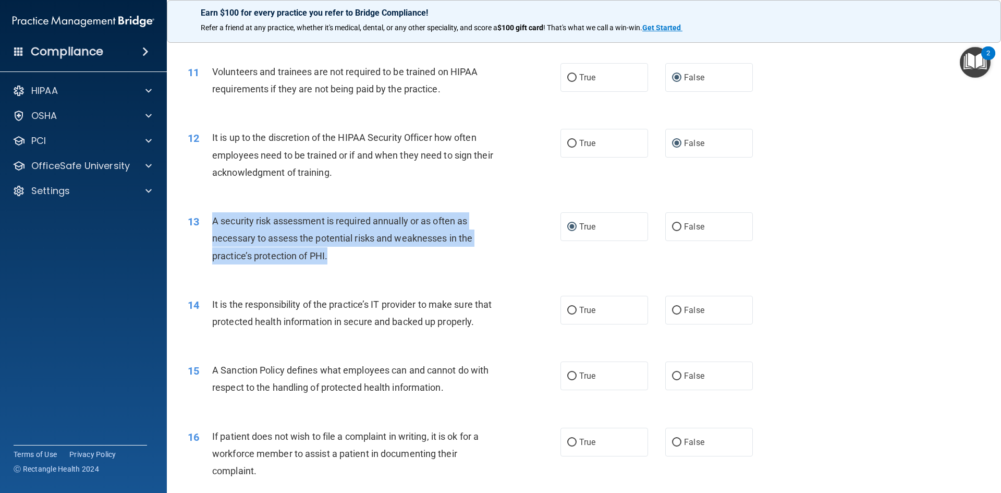
drag, startPoint x: 210, startPoint y: 221, endPoint x: 341, endPoint y: 254, distance: 135.5
click at [341, 254] on div "13 A security risk assessment is required annually or as often as necessary to …" at bounding box center [374, 240] width 404 height 57
click at [497, 252] on div "A security risk assessment is required annually or as often as necessary to ass…" at bounding box center [357, 238] width 291 height 52
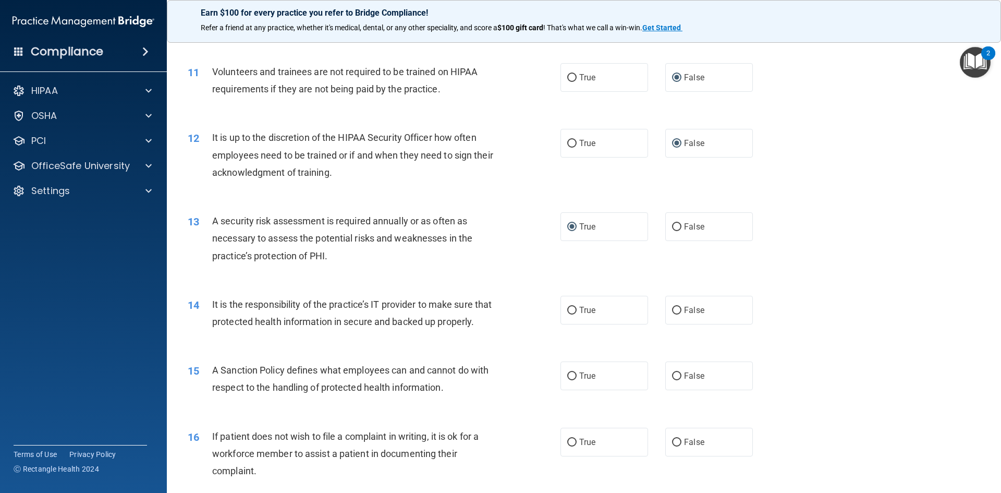
scroll to position [990, 0]
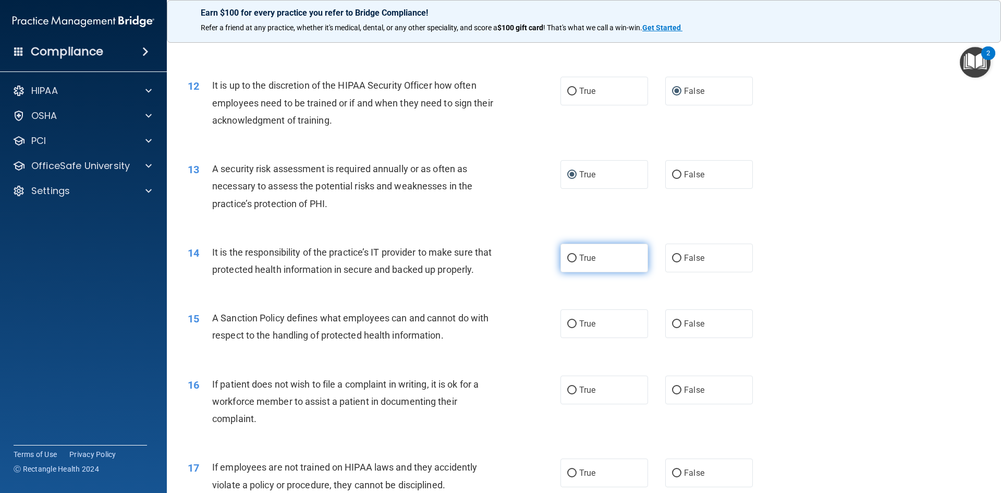
click at [568, 260] on input "True" at bounding box center [571, 258] width 9 height 8
radio input "true"
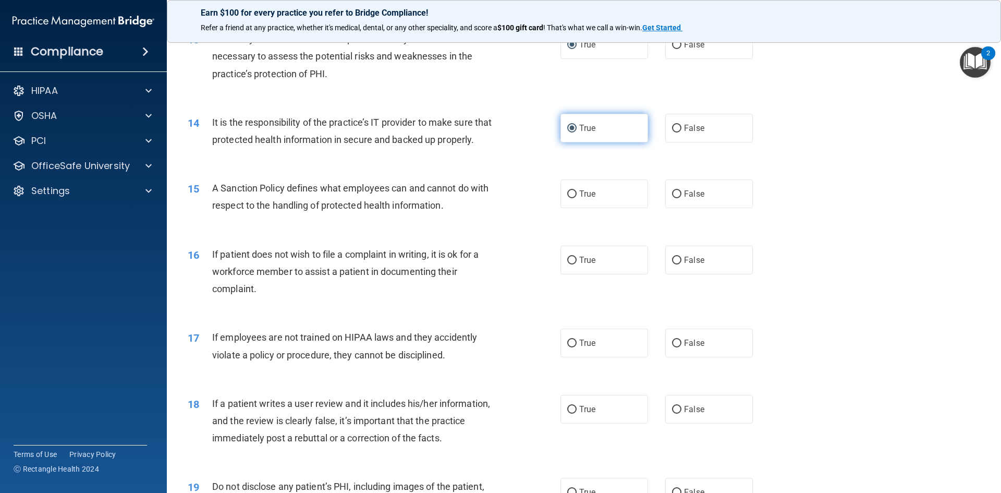
scroll to position [1147, 0]
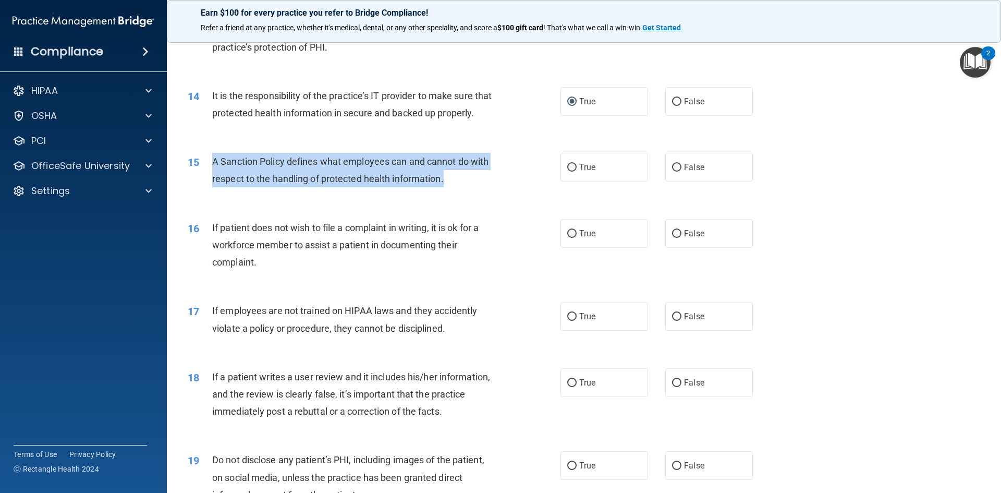
drag, startPoint x: 207, startPoint y: 178, endPoint x: 449, endPoint y: 190, distance: 241.6
click at [449, 190] on div "15 A Sanction Policy defines what employees can and cannot do with respect to t…" at bounding box center [374, 173] width 404 height 40
click at [570, 171] on input "True" at bounding box center [571, 168] width 9 height 8
radio input "true"
click at [526, 192] on div "15 A Sanction Policy defines what employees can and cannot do with respect to t…" at bounding box center [374, 173] width 404 height 40
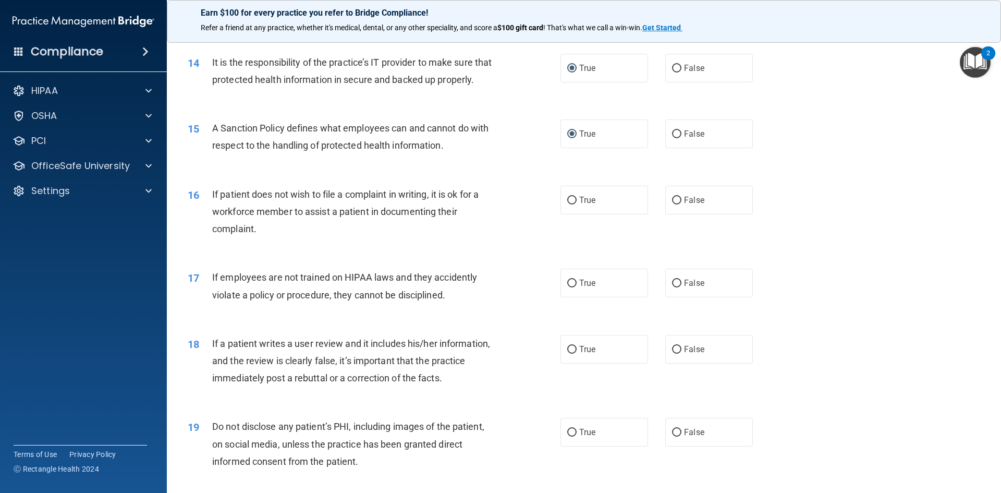
scroll to position [1199, 0]
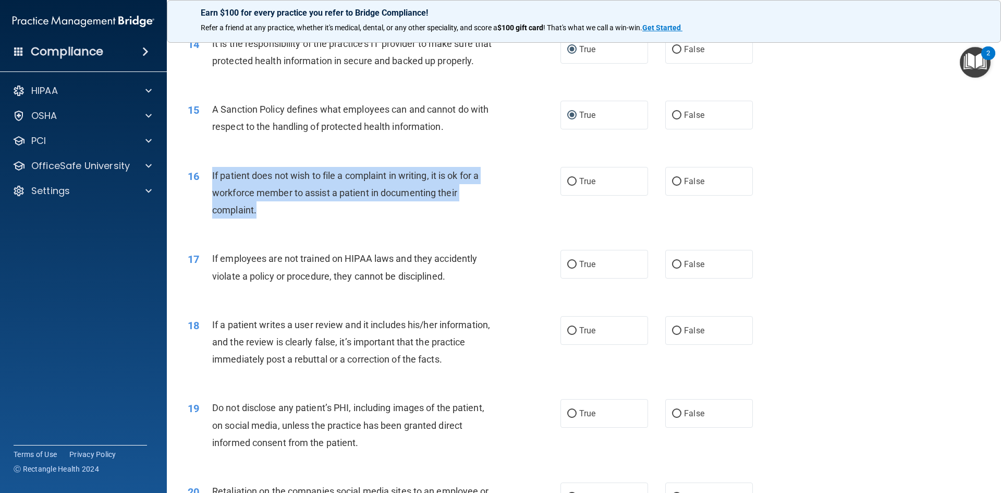
drag, startPoint x: 209, startPoint y: 192, endPoint x: 260, endPoint y: 226, distance: 61.7
click at [260, 224] on div "16 If patient does not wish to file a complaint in writing, it is ok for a work…" at bounding box center [374, 195] width 404 height 57
click at [568, 186] on input "True" at bounding box center [571, 182] width 9 height 8
radio input "true"
click at [500, 224] on div "16 If patient does not wish to file a complaint in writing, it is ok for a work…" at bounding box center [374, 195] width 404 height 57
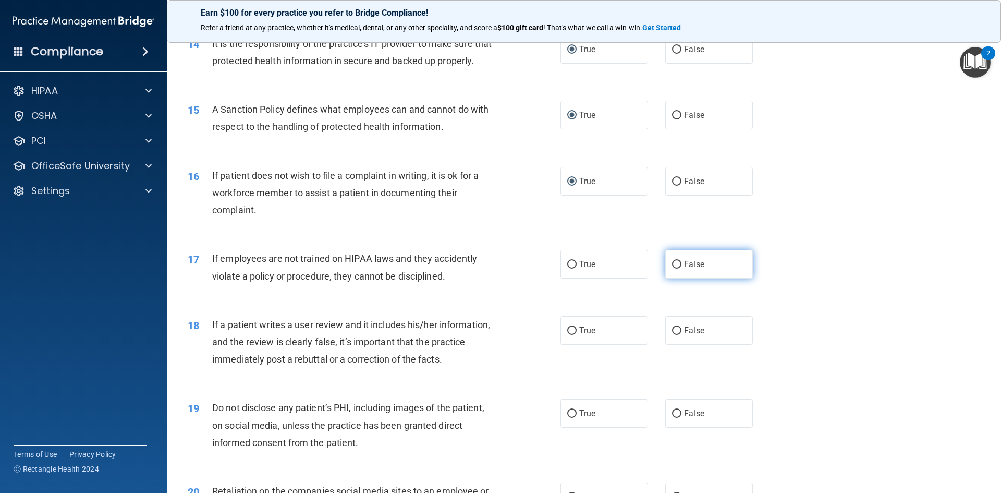
click at [672, 268] on input "False" at bounding box center [676, 265] width 9 height 8
radio input "true"
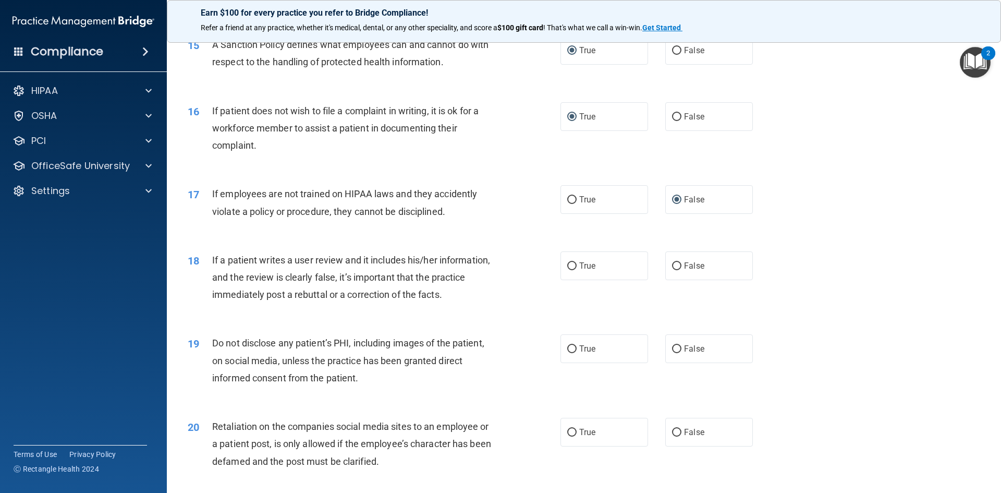
scroll to position [1303, 0]
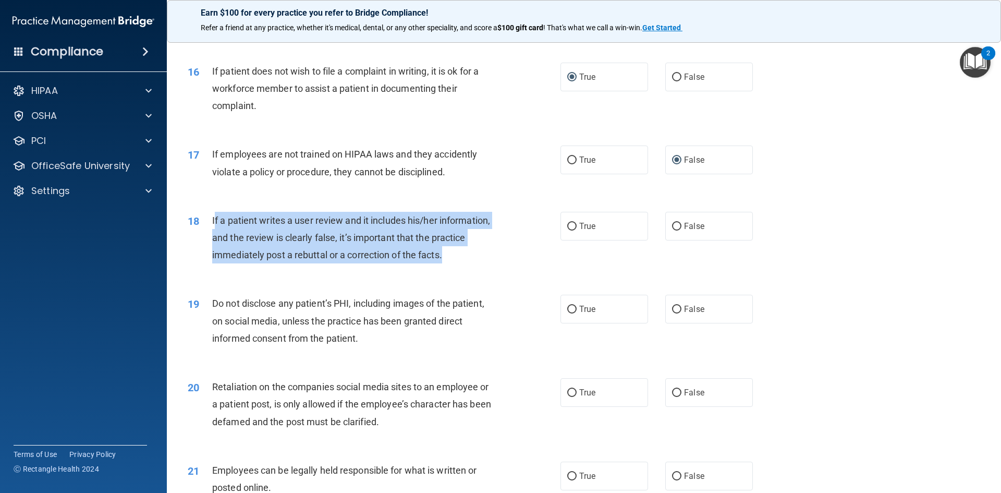
drag, startPoint x: 213, startPoint y: 236, endPoint x: 449, endPoint y: 266, distance: 237.5
click at [449, 264] on div "If a patient writes a user review and it includes his/her information, and the …" at bounding box center [357, 238] width 291 height 52
click at [672, 230] on input "False" at bounding box center [676, 227] width 9 height 8
radio input "true"
click at [501, 269] on div "18 If a patient writes a user review and it includes his/her information, and t…" at bounding box center [374, 240] width 404 height 57
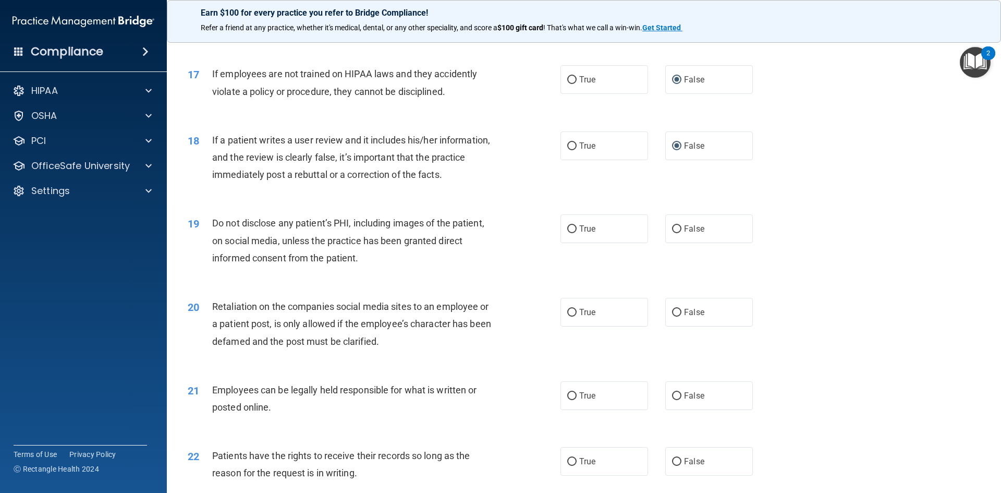
scroll to position [1407, 0]
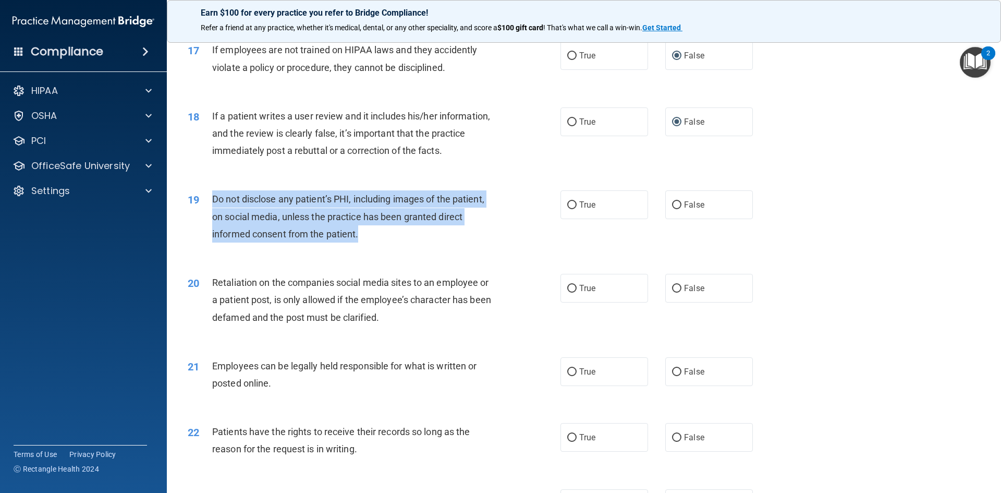
drag, startPoint x: 211, startPoint y: 213, endPoint x: 367, endPoint y: 249, distance: 160.3
click at [367, 248] on div "19 Do not disclose any patient’s PHI, including images of the patient, on socia…" at bounding box center [374, 218] width 404 height 57
click at [675, 209] on input "False" at bounding box center [676, 205] width 9 height 8
radio input "true"
click at [500, 243] on div "19 Do not disclose any patient’s PHI, including images of the patient, on socia…" at bounding box center [374, 218] width 404 height 57
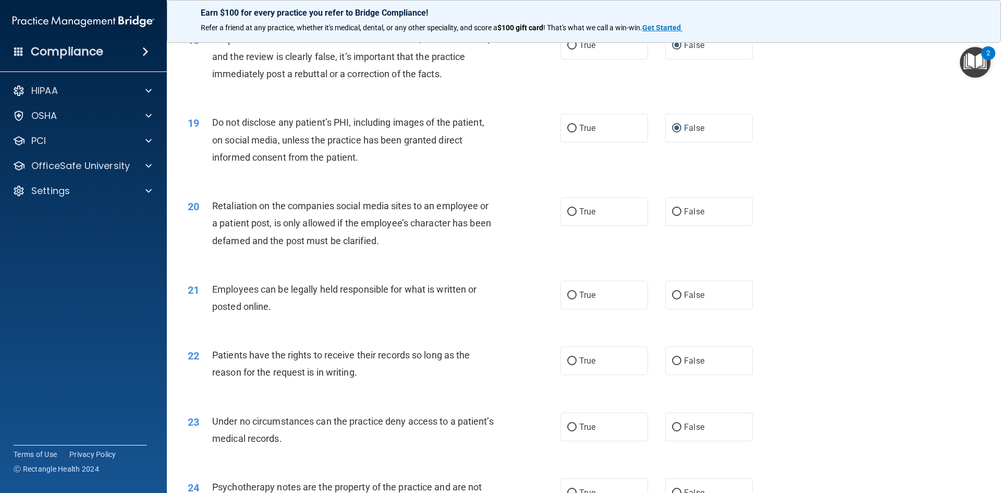
scroll to position [1512, 0]
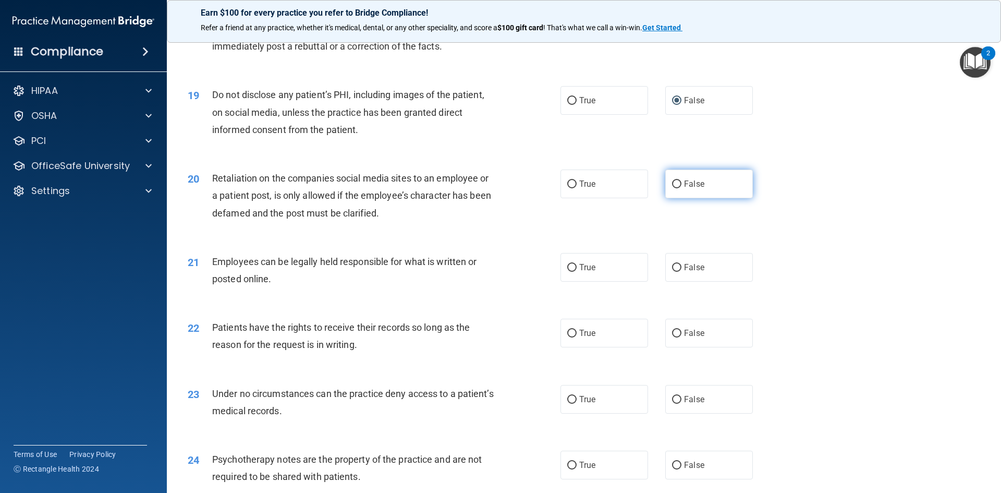
click at [672, 188] on input "False" at bounding box center [676, 184] width 9 height 8
radio input "true"
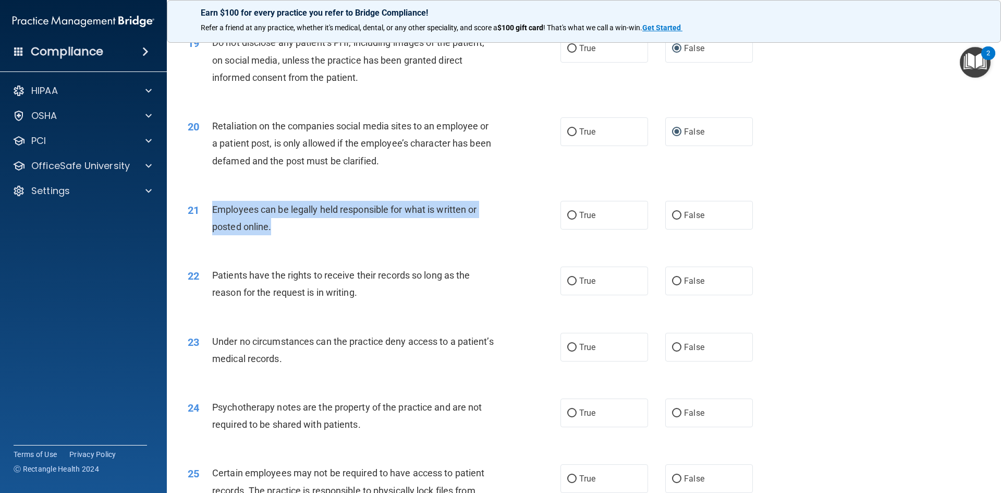
drag, startPoint x: 222, startPoint y: 228, endPoint x: 274, endPoint y: 249, distance: 56.3
click at [274, 240] on div "21 Employees can be legally held responsible for what is written or posted onli…" at bounding box center [374, 221] width 404 height 40
click at [472, 188] on div "20 Retaliation on the companies social media sites to an employee or a patient …" at bounding box center [584, 145] width 808 height 83
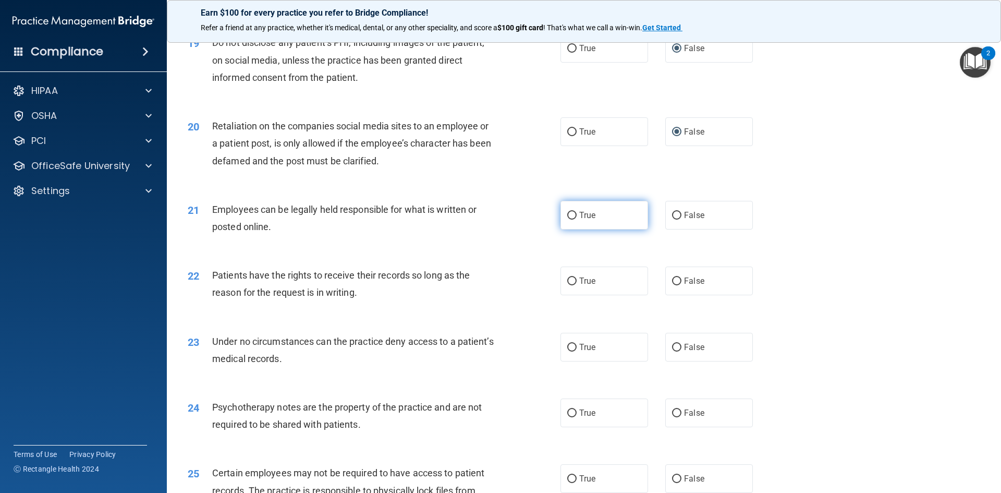
click at [567, 219] on input "True" at bounding box center [571, 216] width 9 height 8
radio input "true"
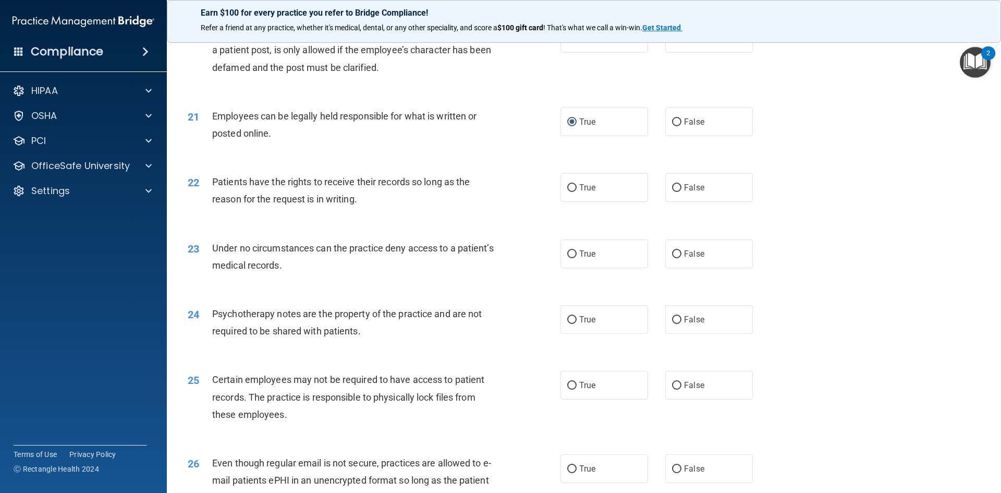
scroll to position [1668, 0]
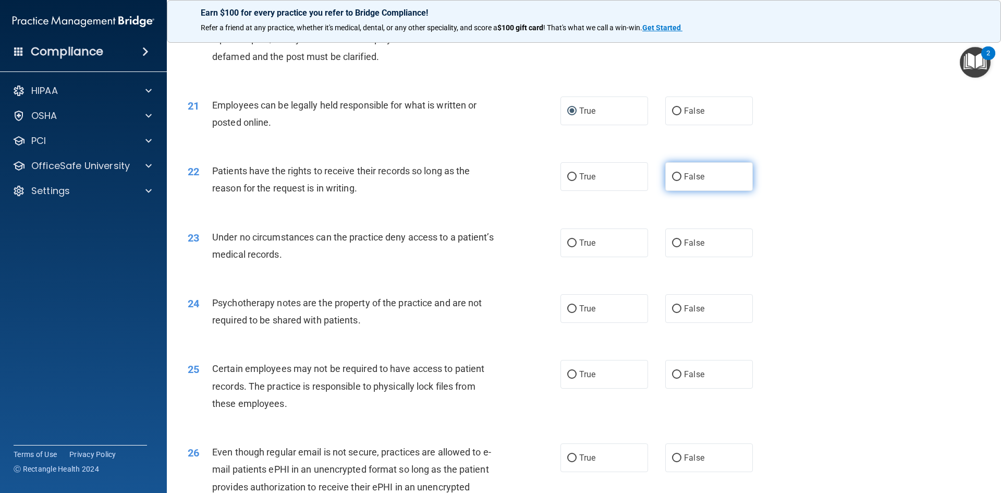
click at [672, 181] on input "False" at bounding box center [676, 177] width 9 height 8
radio input "true"
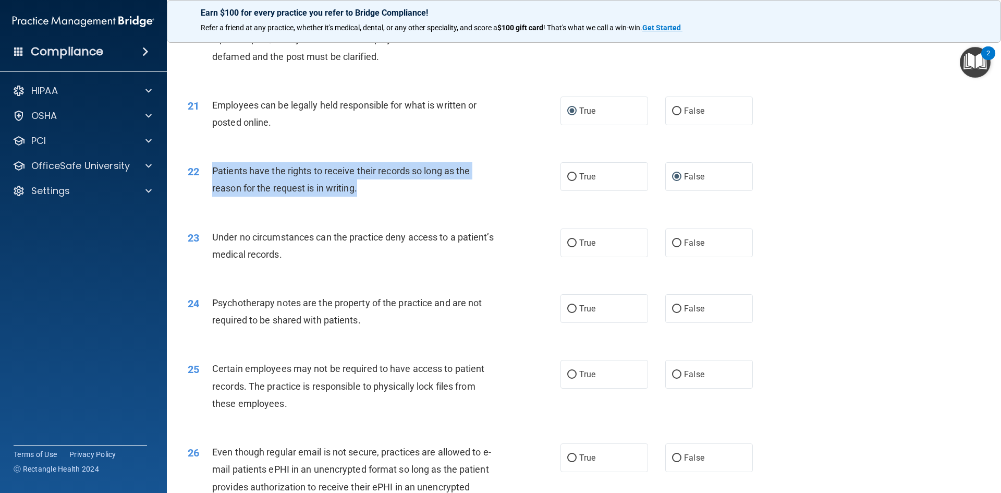
drag, startPoint x: 211, startPoint y: 186, endPoint x: 374, endPoint y: 204, distance: 164.6
click at [374, 202] on div "22 Patients have the rights to receive their records so long as the reason for …" at bounding box center [374, 182] width 404 height 40
click at [482, 197] on div "Patients have the rights to receive their records so long as the reason for the…" at bounding box center [357, 179] width 291 height 34
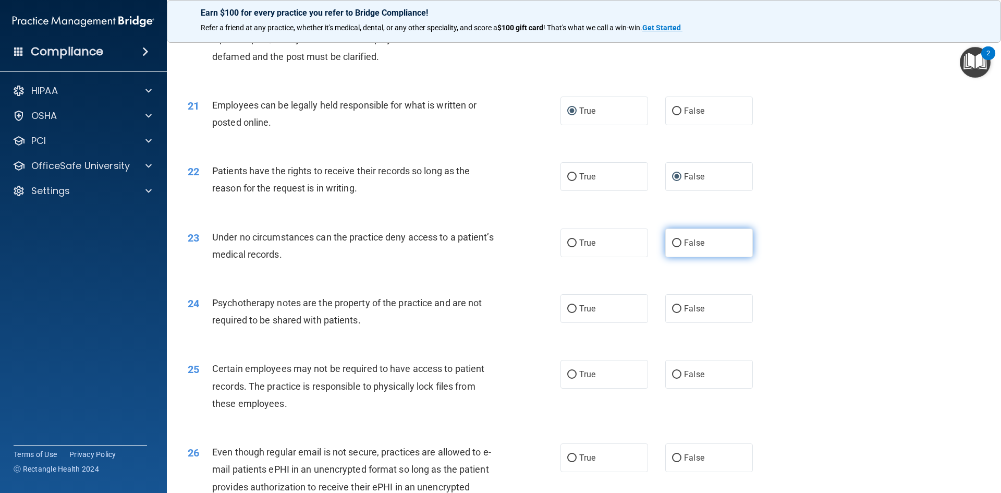
click at [672, 247] on input "False" at bounding box center [676, 243] width 9 height 8
radio input "true"
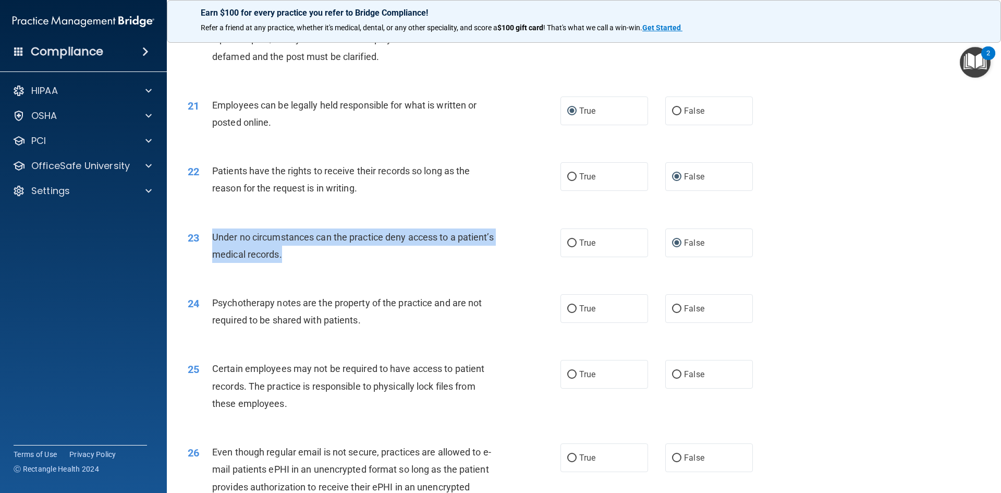
drag, startPoint x: 211, startPoint y: 253, endPoint x: 330, endPoint y: 276, distance: 122.1
click at [333, 268] on div "23 Under no circumstances can the practice deny access to a patient’s medical r…" at bounding box center [374, 248] width 404 height 40
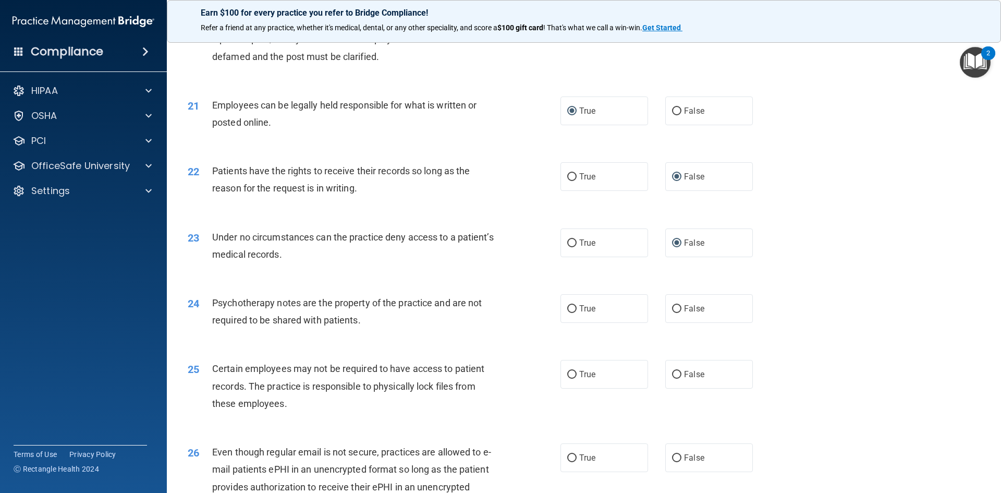
click at [375, 281] on div "23 Under no circumstances can the practice deny access to a patient’s medical r…" at bounding box center [584, 248] width 808 height 66
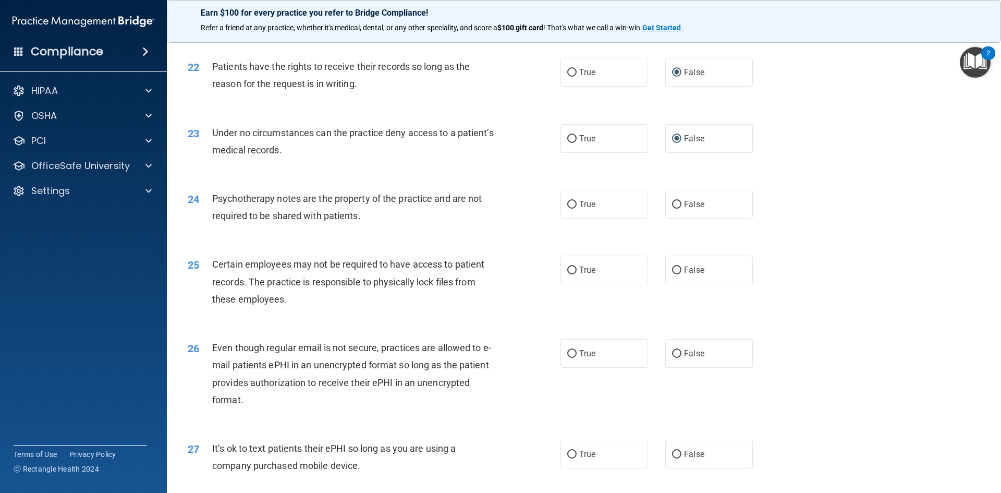
scroll to position [1824, 0]
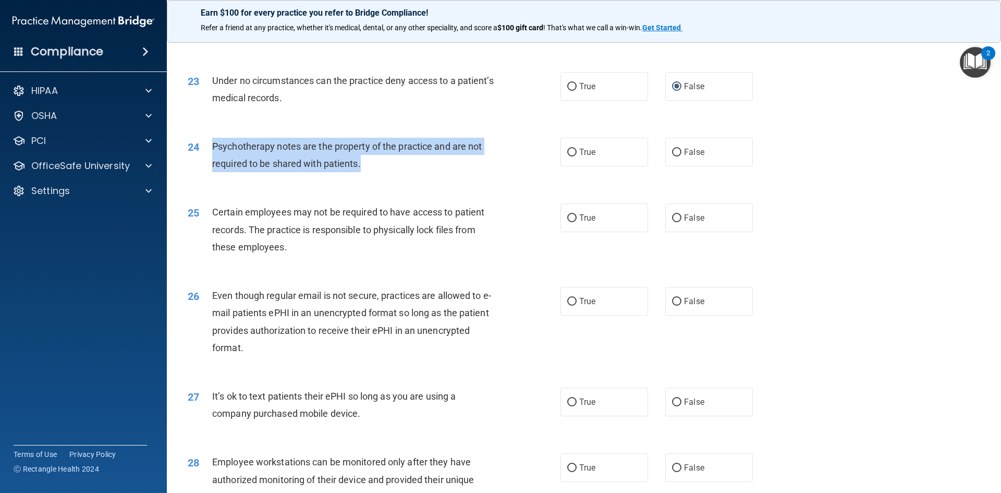
drag, startPoint x: 246, startPoint y: 170, endPoint x: 378, endPoint y: 185, distance: 133.1
click at [378, 172] on div "Psychotherapy notes are the property of the practice and are not required to be…" at bounding box center [357, 155] width 291 height 34
click at [452, 177] on div "24 Psychotherapy notes are the property of the practice and are not required to…" at bounding box center [374, 158] width 404 height 40
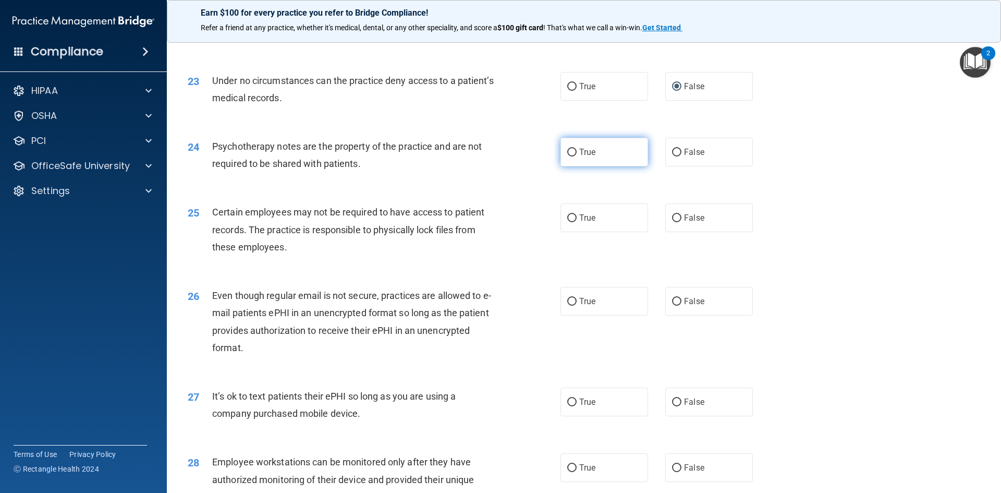
click at [567, 156] on input "True" at bounding box center [571, 153] width 9 height 8
radio input "true"
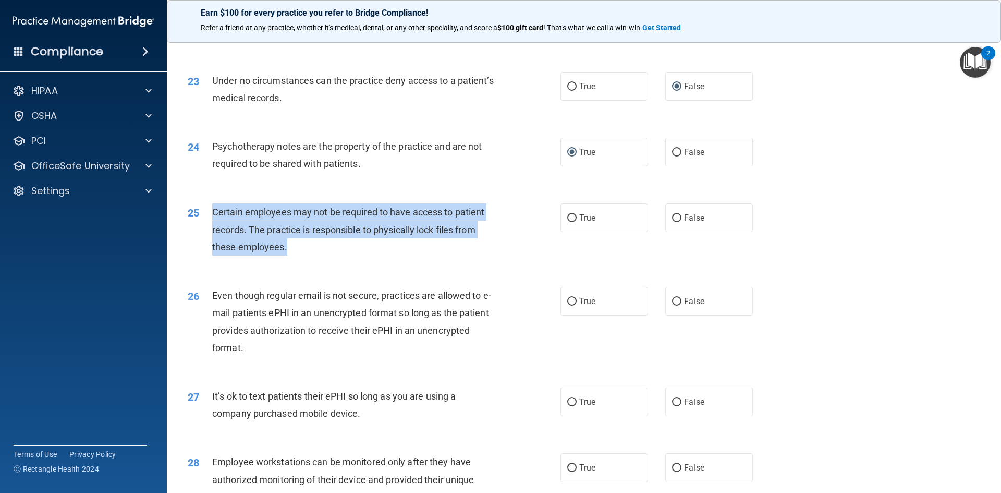
drag, startPoint x: 212, startPoint y: 229, endPoint x: 279, endPoint y: 260, distance: 73.7
click at [292, 255] on div "Certain employees may not be required to have access to patient records. The pr…" at bounding box center [357, 229] width 291 height 52
click at [567, 222] on input "True" at bounding box center [571, 218] width 9 height 8
radio input "true"
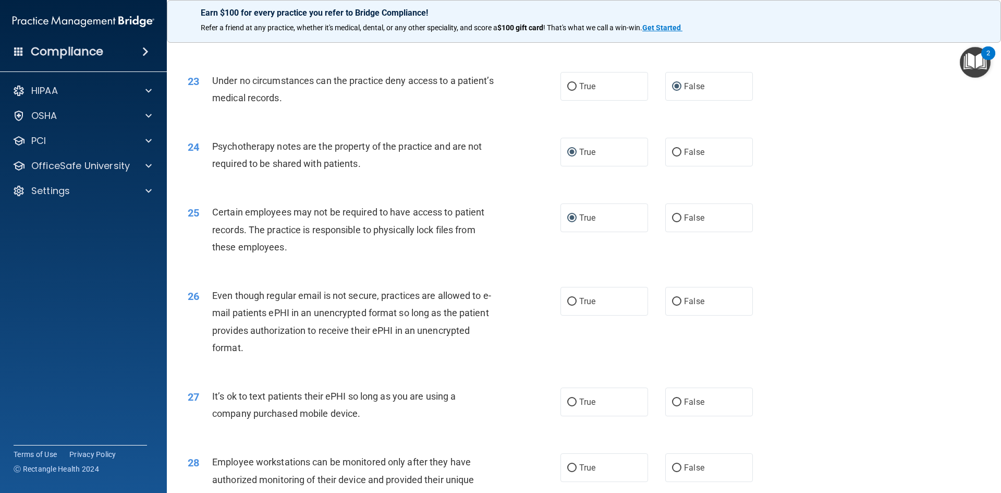
click at [486, 172] on div "Psychotherapy notes are the property of the practice and are not required to be…" at bounding box center [357, 155] width 291 height 34
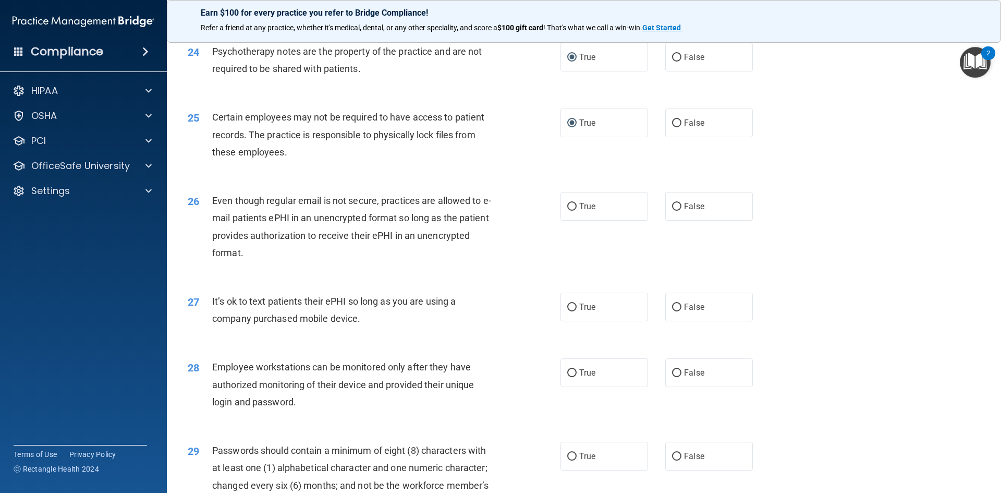
scroll to position [1929, 0]
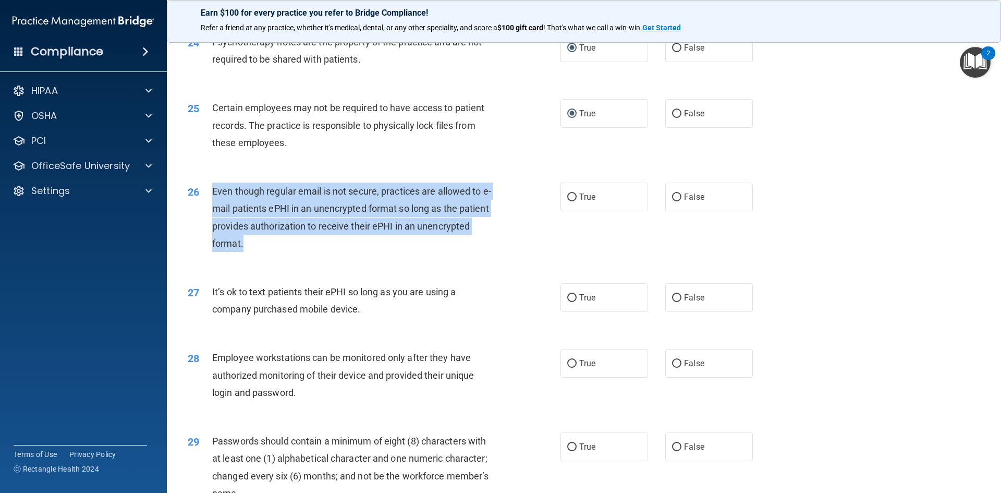
drag, startPoint x: 211, startPoint y: 204, endPoint x: 250, endPoint y: 259, distance: 67.3
click at [250, 257] on div "26 Even though regular email is not secure, practices are allowed to e-mail pat…" at bounding box center [374, 219] width 404 height 75
click at [672, 201] on input "False" at bounding box center [676, 197] width 9 height 8
radio input "true"
click at [523, 251] on div "26 Even though regular email is not secure, practices are allowed to e-mail pat…" at bounding box center [374, 219] width 404 height 75
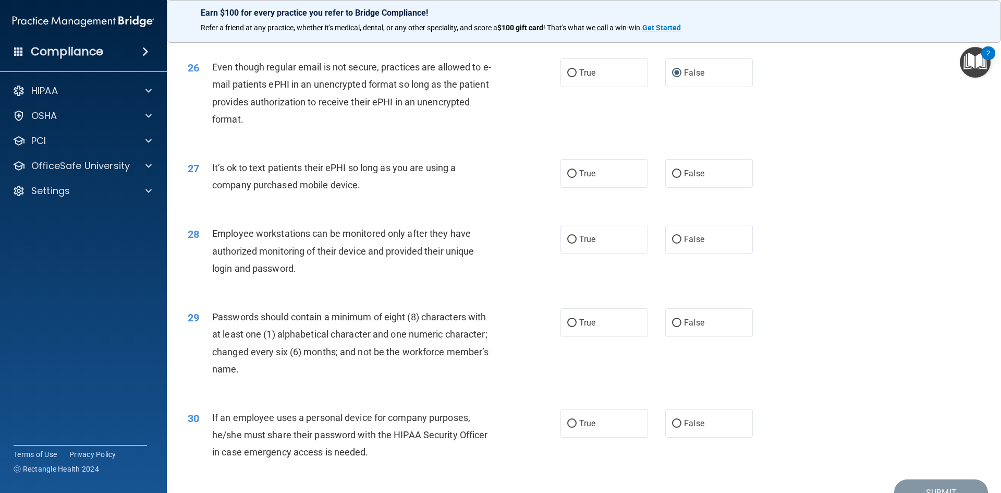
scroll to position [2085, 0]
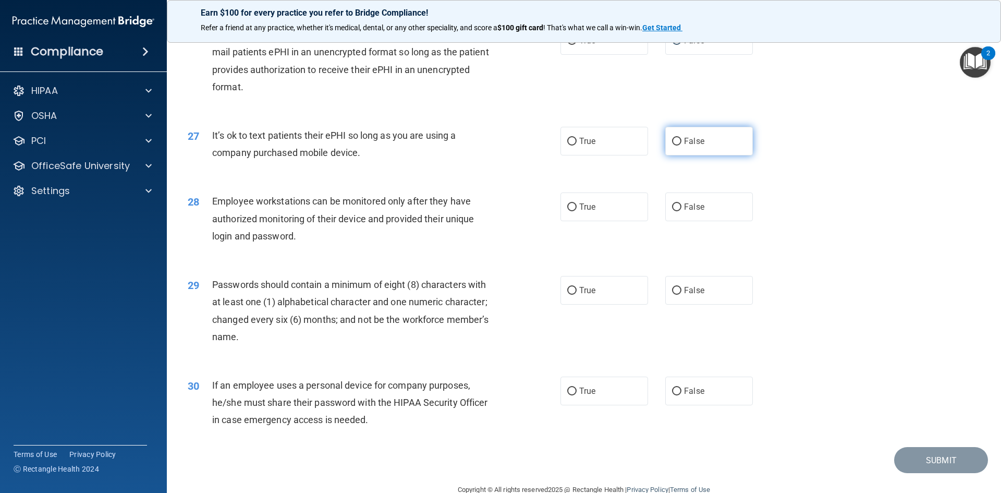
click at [672, 145] on input "False" at bounding box center [676, 142] width 9 height 8
radio input "true"
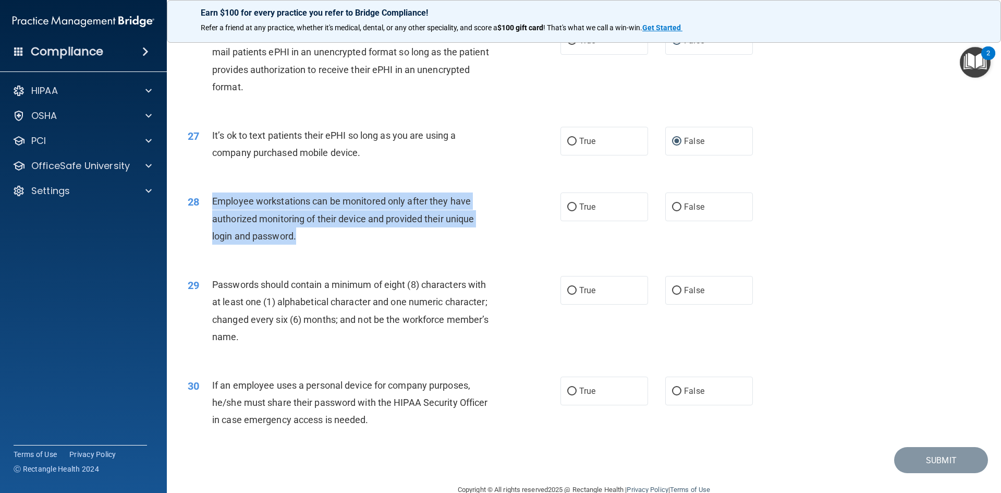
drag, startPoint x: 212, startPoint y: 223, endPoint x: 299, endPoint y: 259, distance: 93.5
click at [299, 244] on div "Employee workstations can be monitored only after they have authorized monitori…" at bounding box center [357, 218] width 291 height 52
click at [672, 211] on input "False" at bounding box center [676, 207] width 9 height 8
radio input "true"
click at [531, 250] on div "28 Employee workstations can be monitored only after they have authorized monit…" at bounding box center [374, 220] width 404 height 57
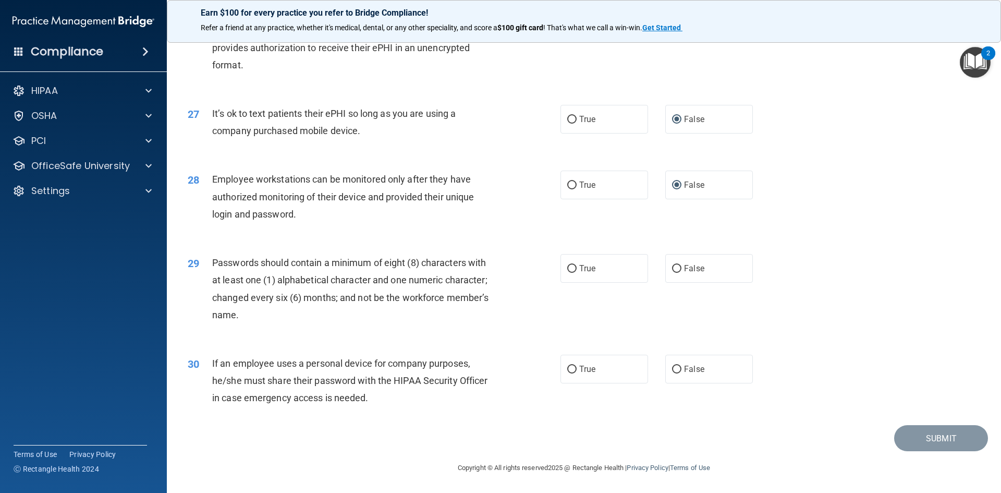
scroll to position [2124, 0]
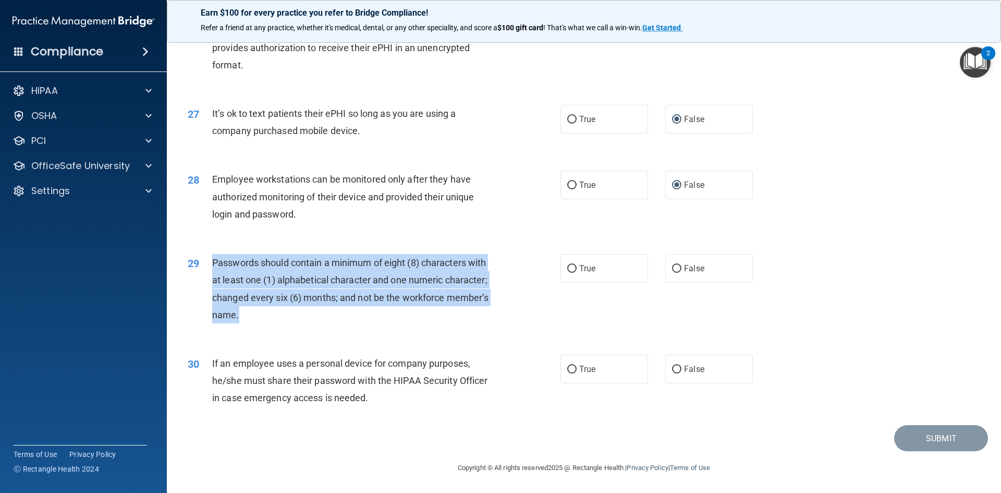
drag, startPoint x: 210, startPoint y: 264, endPoint x: 242, endPoint y: 314, distance: 59.9
click at [242, 314] on div "29 Passwords should contain a minimum of eight (8) characters with at least one…" at bounding box center [374, 291] width 404 height 75
click at [672, 269] on input "False" at bounding box center [676, 269] width 9 height 8
radio input "true"
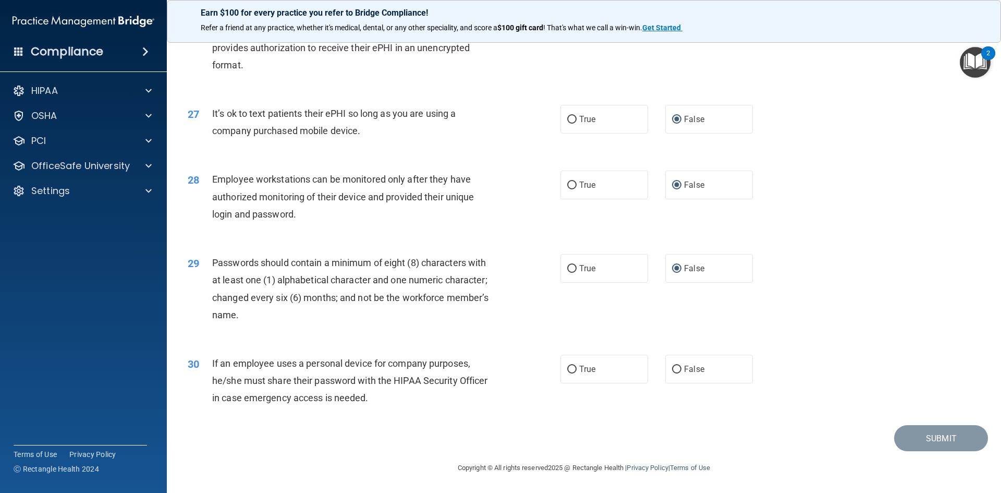
click at [455, 337] on div "29 Passwords should contain a minimum of eight (8) characters with at least one…" at bounding box center [584, 291] width 808 height 101
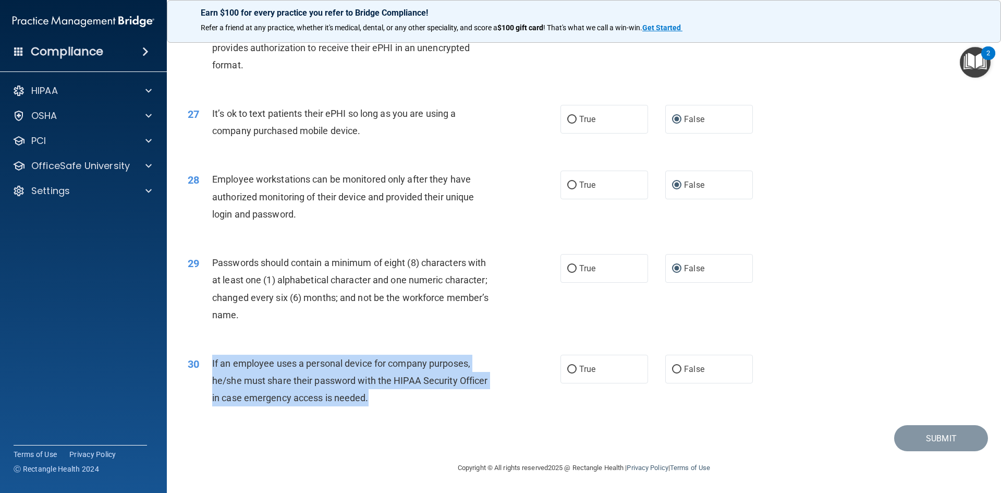
drag, startPoint x: 211, startPoint y: 362, endPoint x: 373, endPoint y: 396, distance: 165.6
click at [373, 396] on div "30 If an employee uses a personal device for company purposes, he/she must shar…" at bounding box center [374, 382] width 404 height 57
click at [672, 369] on input "False" at bounding box center [676, 369] width 9 height 8
radio input "true"
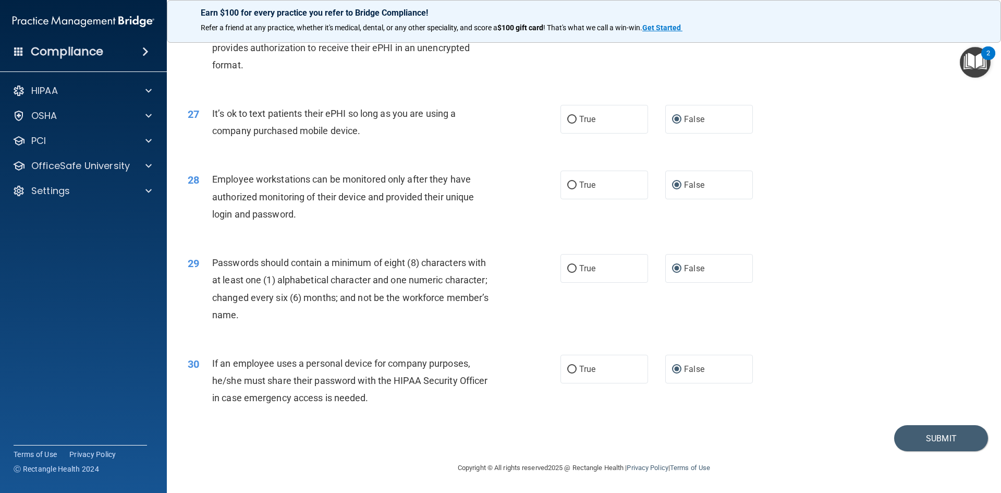
click at [531, 440] on div "Submit" at bounding box center [584, 438] width 808 height 27
click at [925, 433] on button "Submit" at bounding box center [941, 438] width 94 height 27
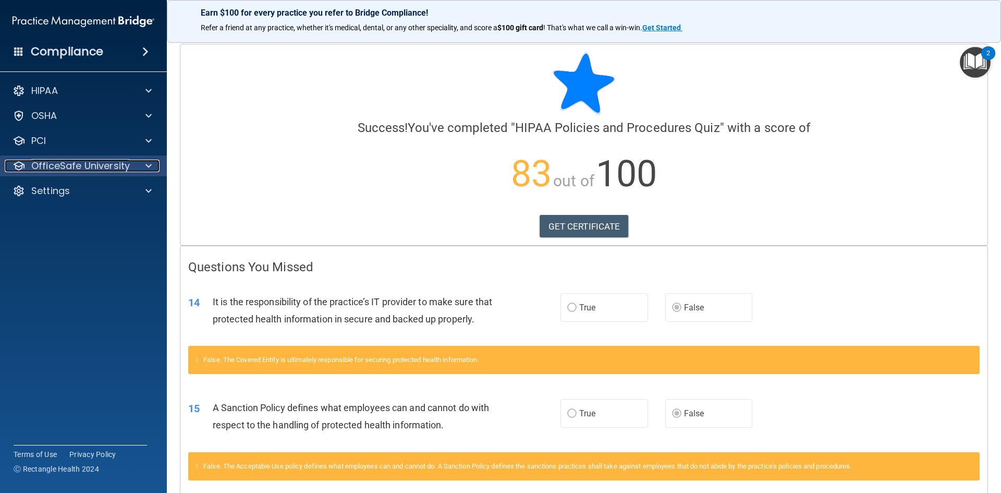
click at [99, 167] on p "OfficeSafe University" at bounding box center [80, 166] width 99 height 13
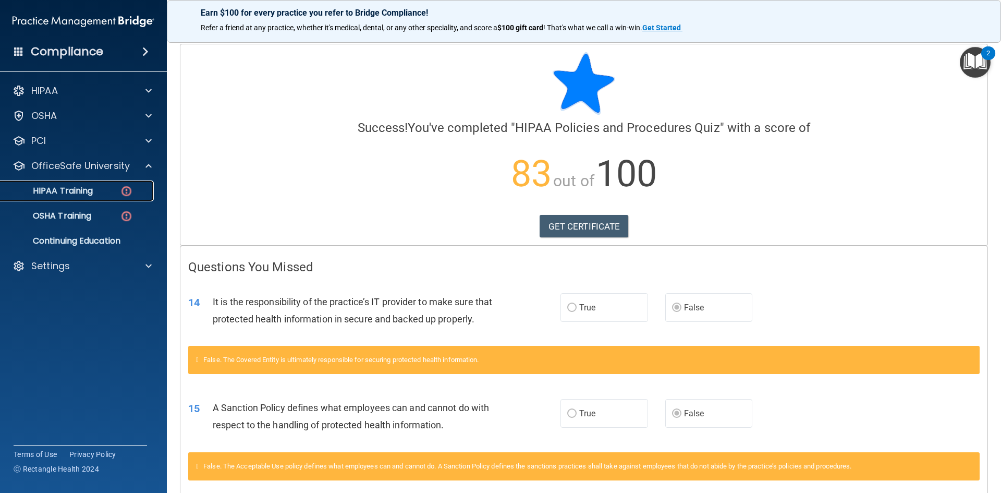
click at [77, 186] on p "HIPAA Training" at bounding box center [50, 191] width 86 height 10
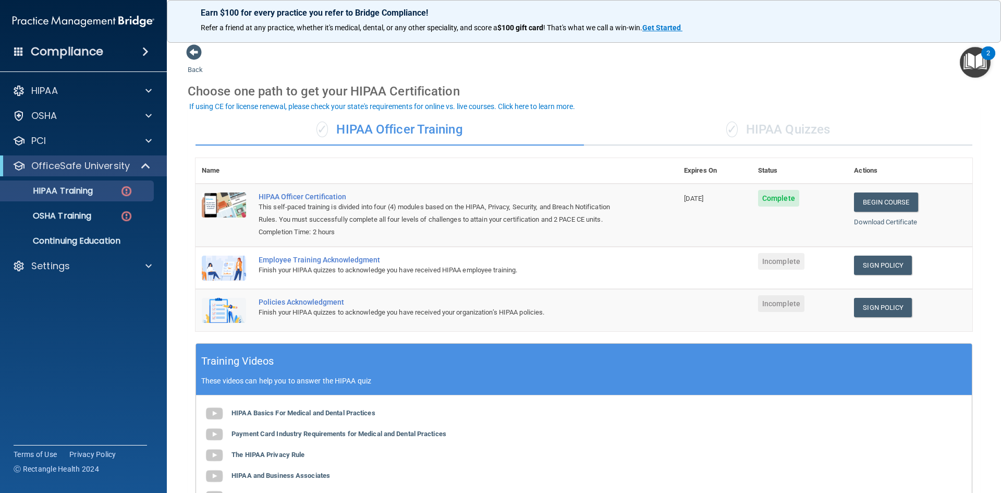
click at [762, 125] on div "✓ HIPAA Quizzes" at bounding box center [778, 129] width 388 height 31
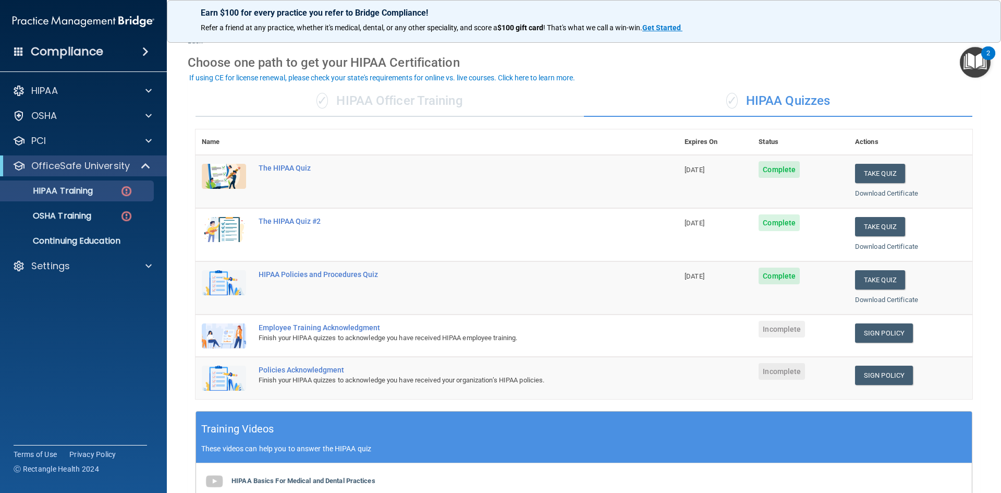
scroll to position [104, 0]
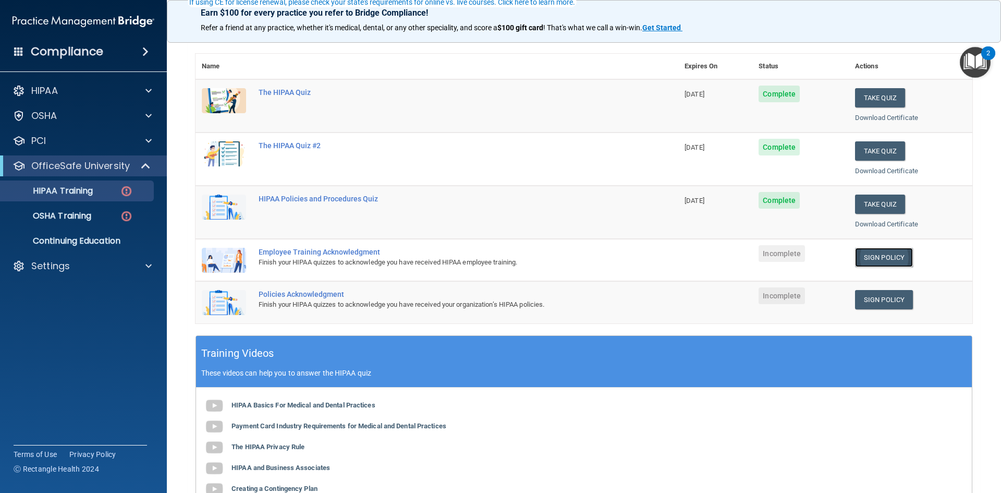
click at [856, 255] on link "Sign Policy" at bounding box center [884, 257] width 58 height 19
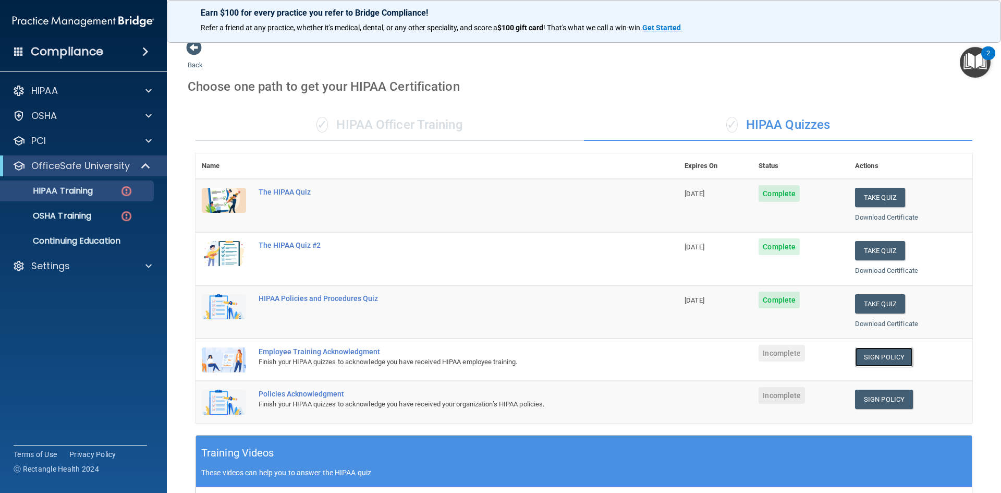
scroll to position [0, 0]
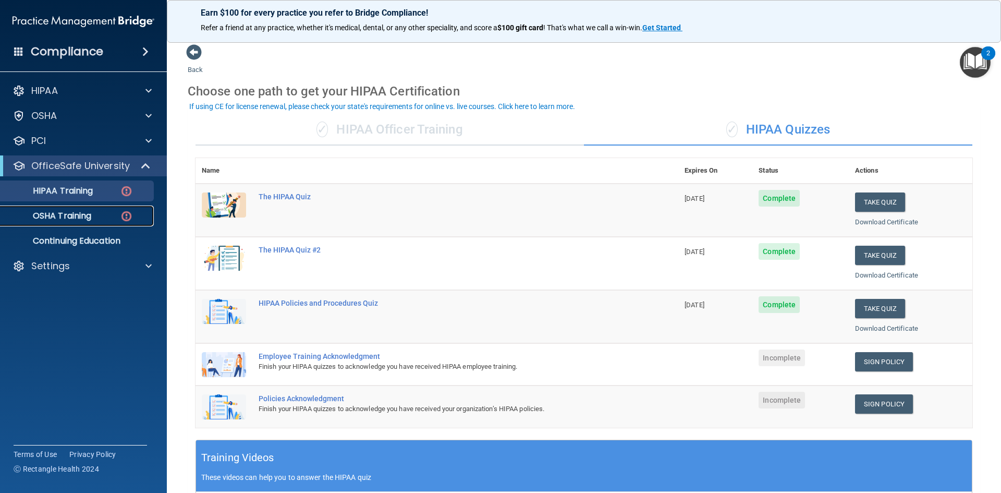
click at [73, 212] on p "OSHA Training" at bounding box center [49, 216] width 84 height 10
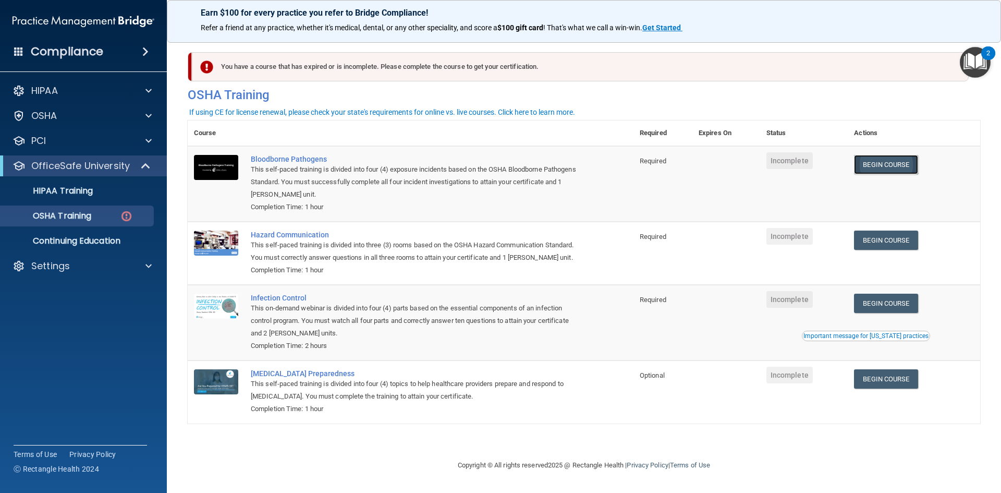
click at [907, 163] on link "Begin Course" at bounding box center [886, 164] width 64 height 19
click at [74, 272] on div "Settings" at bounding box center [69, 266] width 129 height 13
click at [62, 320] on p "My Users" at bounding box center [78, 316] width 142 height 10
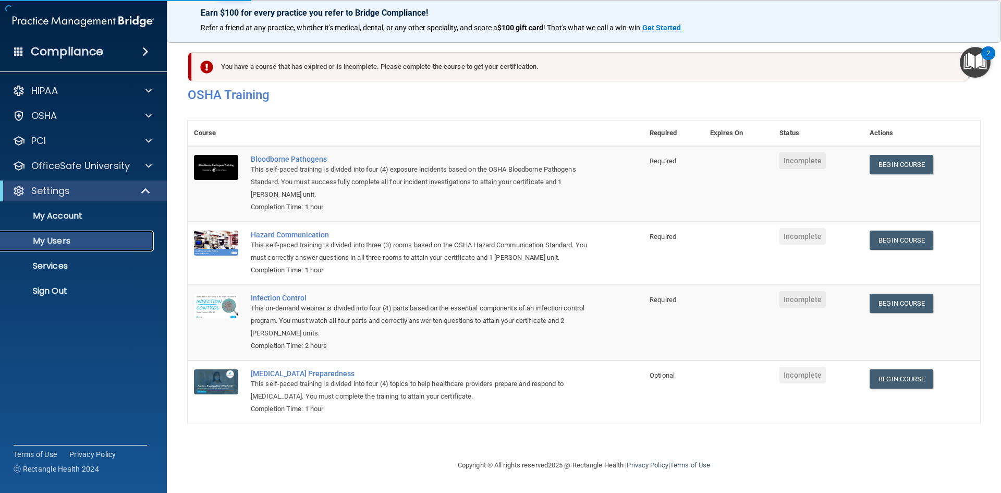
select select "20"
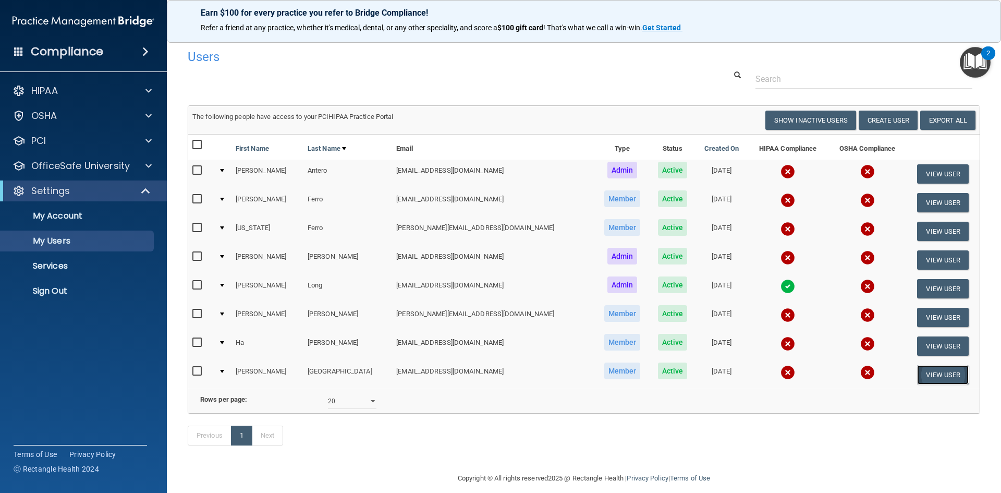
click at [933, 375] on button "View User" at bounding box center [943, 374] width 52 height 19
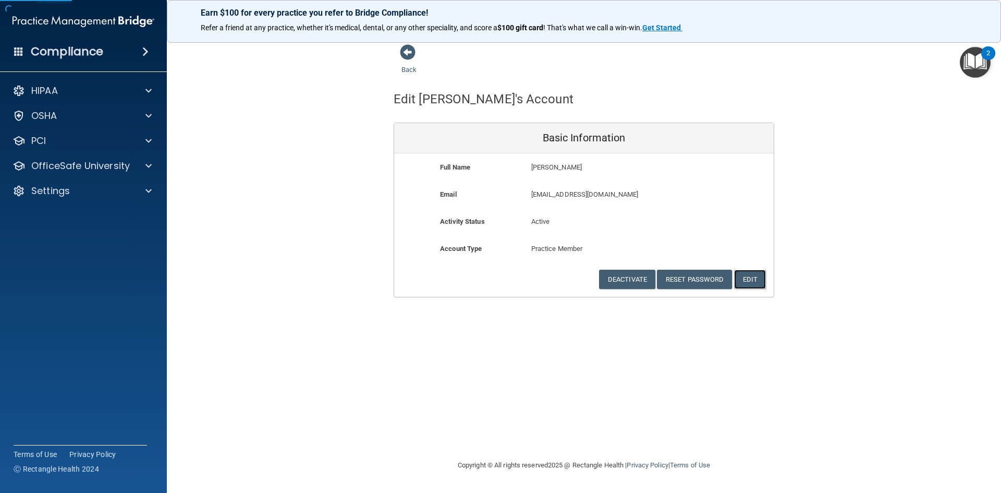
click at [738, 273] on button "Edit" at bounding box center [750, 278] width 32 height 19
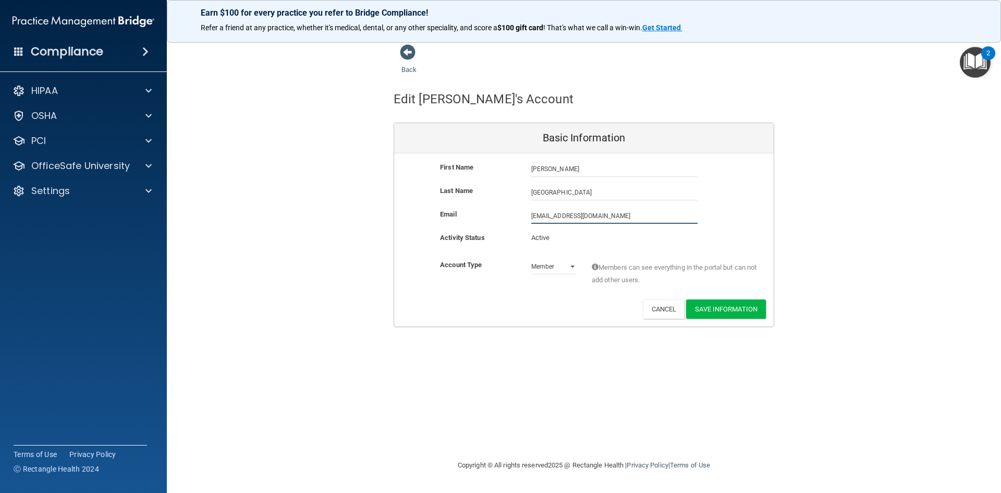
drag, startPoint x: 614, startPoint y: 211, endPoint x: 504, endPoint y: 213, distance: 110.0
click at [504, 213] on div "Email lizvale14@hotmail.com lizvale14@hotmail.com" at bounding box center [583, 216] width 379 height 16
type input "[EMAIL_ADDRESS][DOMAIN_NAME]"
click at [711, 307] on button "Save Information" at bounding box center [726, 308] width 80 height 19
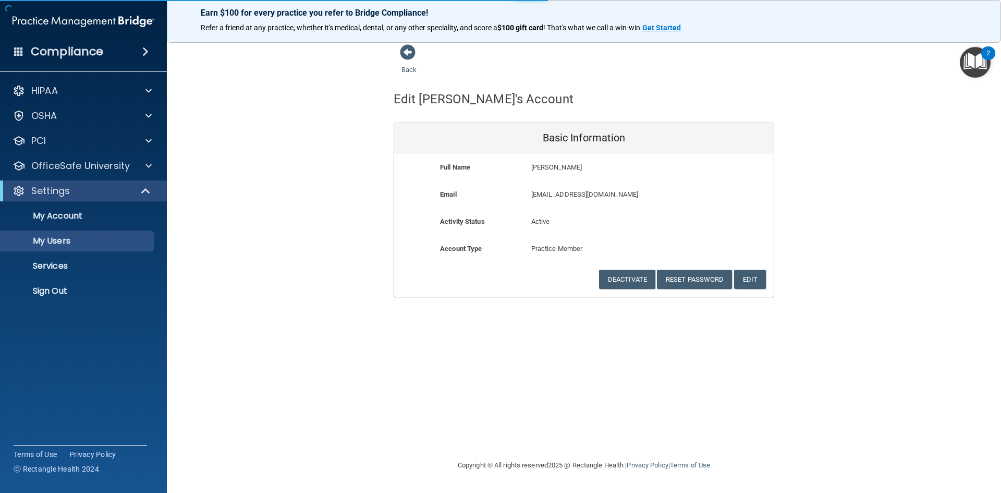
select select "20"
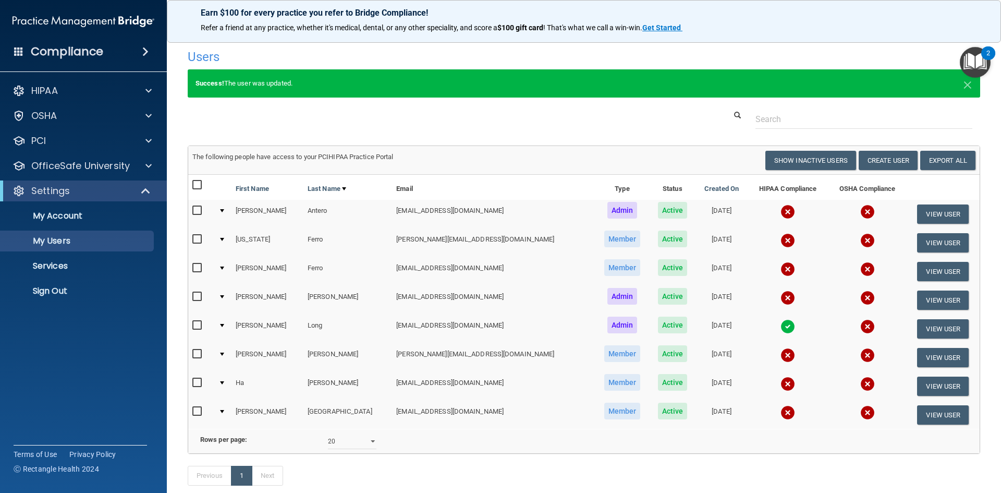
click at [194, 411] on input "checkbox" at bounding box center [198, 411] width 12 height 8
checkbox input "true"
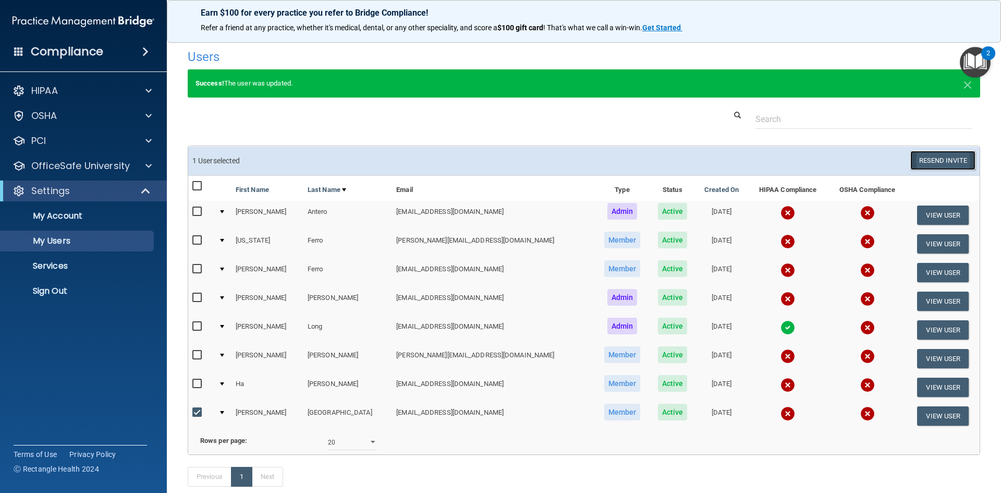
click at [951, 158] on button "Resend Invite" at bounding box center [942, 160] width 65 height 19
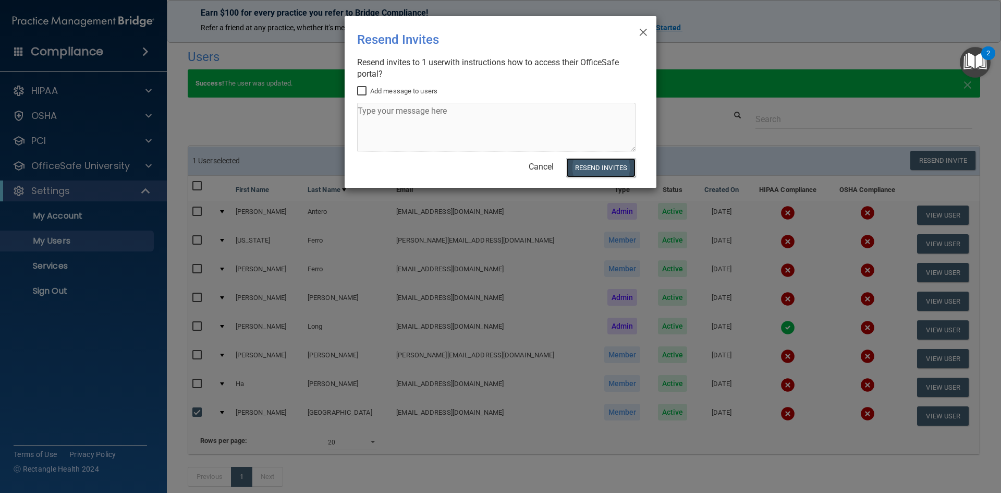
click at [602, 170] on button "Resend Invites" at bounding box center [600, 167] width 69 height 19
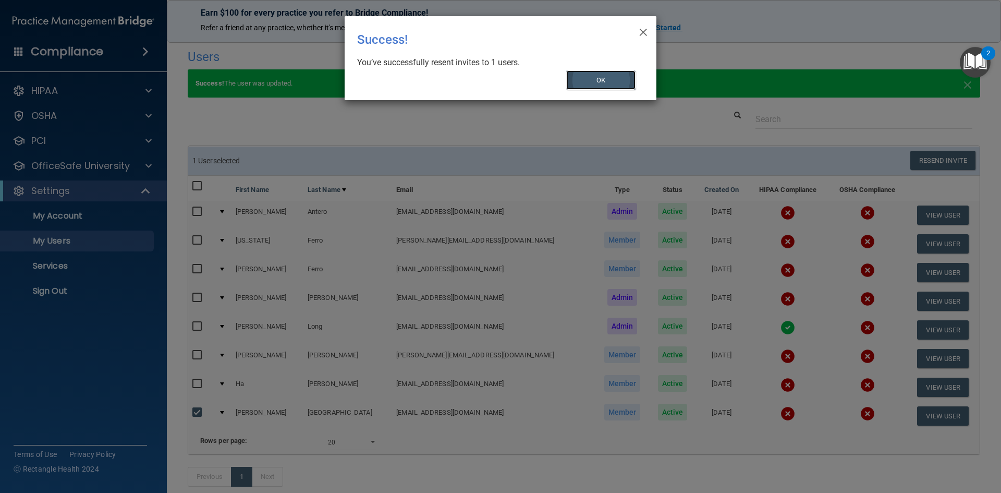
click at [605, 82] on button "OK" at bounding box center [601, 79] width 70 height 19
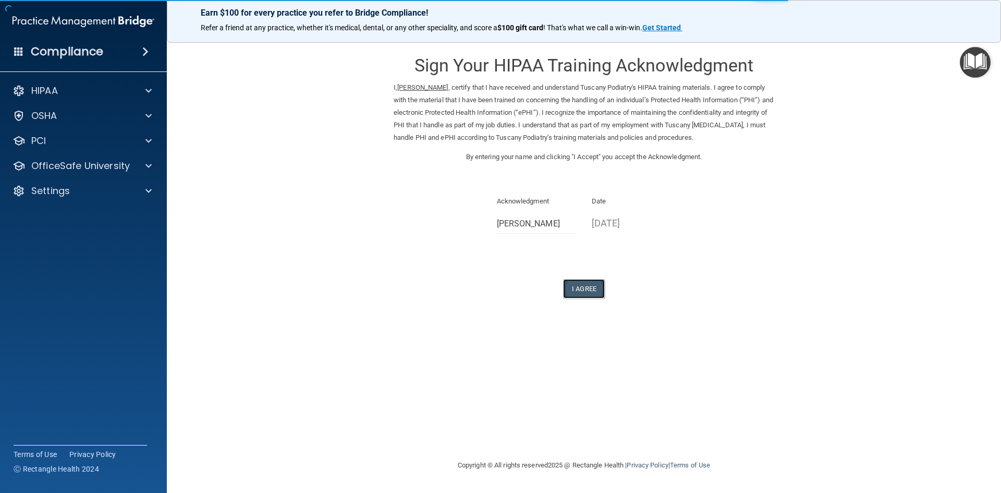
click at [576, 279] on button "I Agree" at bounding box center [584, 288] width 42 height 19
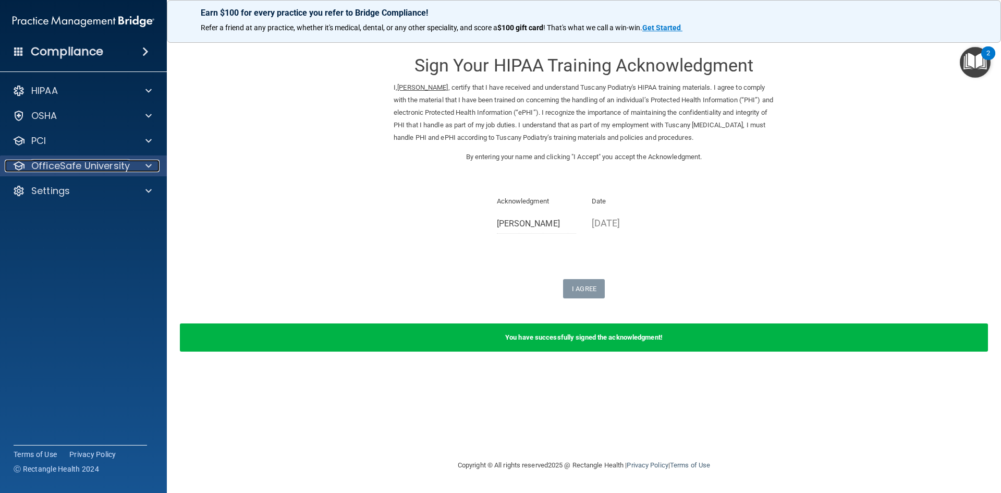
click at [73, 160] on p "OfficeSafe University" at bounding box center [80, 166] width 99 height 13
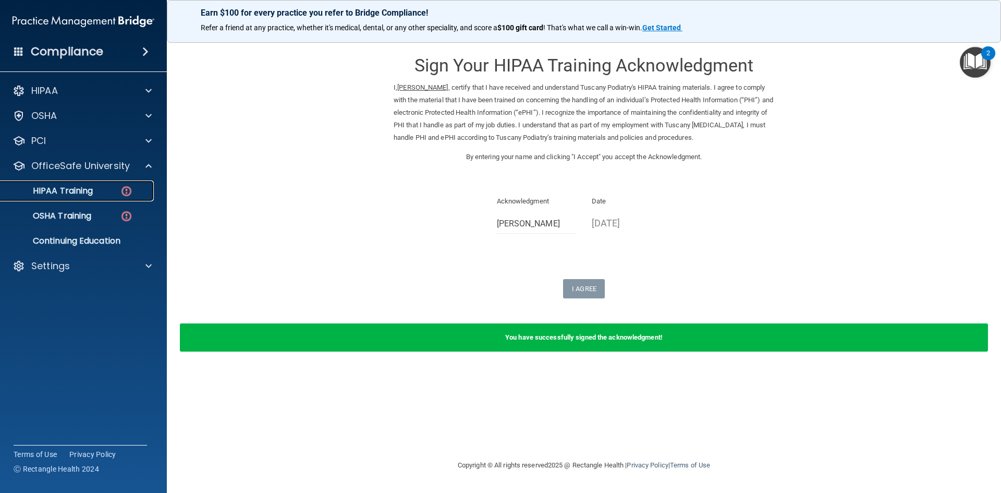
click at [78, 192] on p "HIPAA Training" at bounding box center [50, 191] width 86 height 10
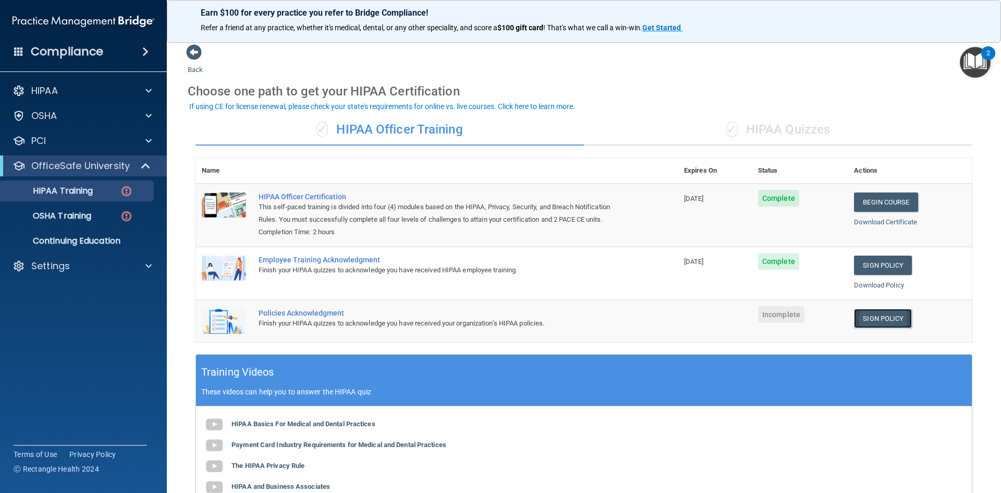
click at [873, 315] on link "Sign Policy" at bounding box center [883, 318] width 58 height 19
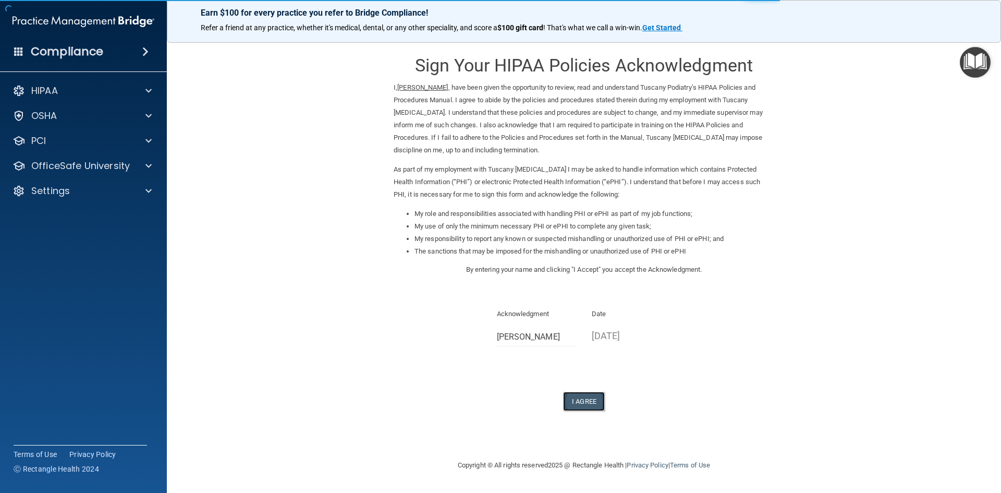
click at [580, 402] on button "I Agree" at bounding box center [584, 400] width 42 height 19
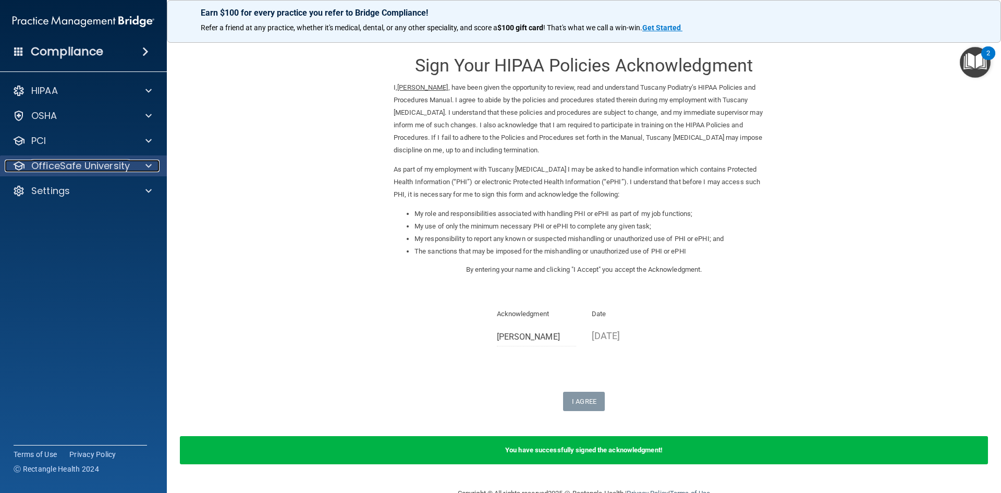
click at [62, 171] on p "OfficeSafe University" at bounding box center [80, 166] width 99 height 13
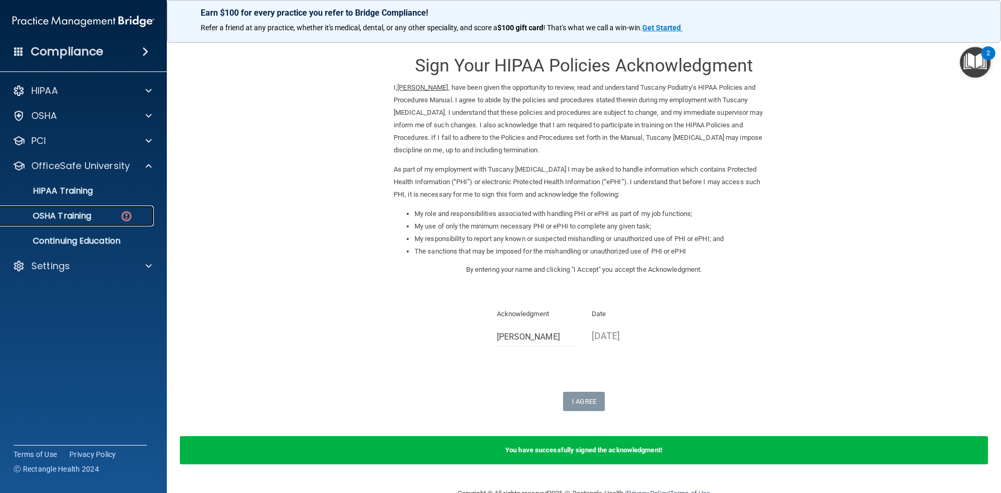
click at [65, 216] on p "OSHA Training" at bounding box center [49, 216] width 84 height 10
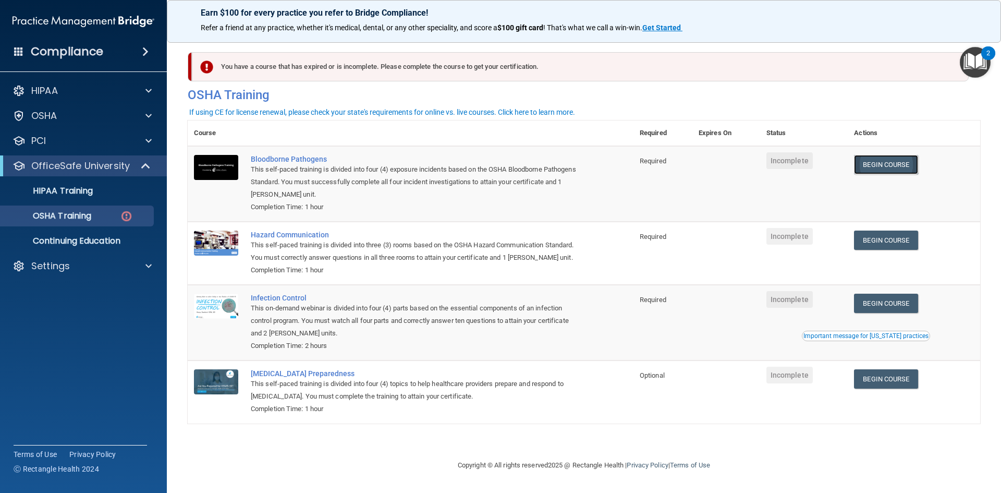
click at [903, 167] on link "Begin Course" at bounding box center [886, 164] width 64 height 19
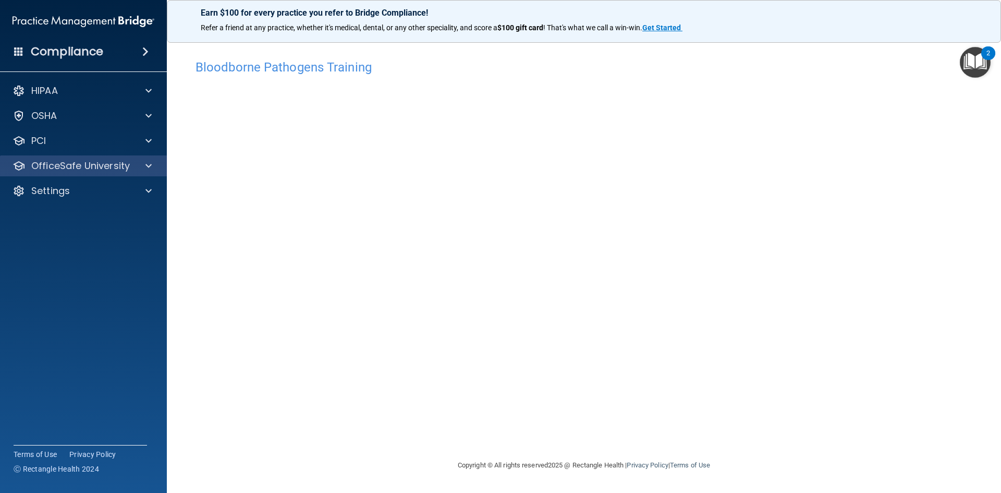
click at [44, 173] on div "OfficeSafe University" at bounding box center [83, 165] width 167 height 21
click at [130, 167] on div "OfficeSafe University" at bounding box center [69, 166] width 129 height 13
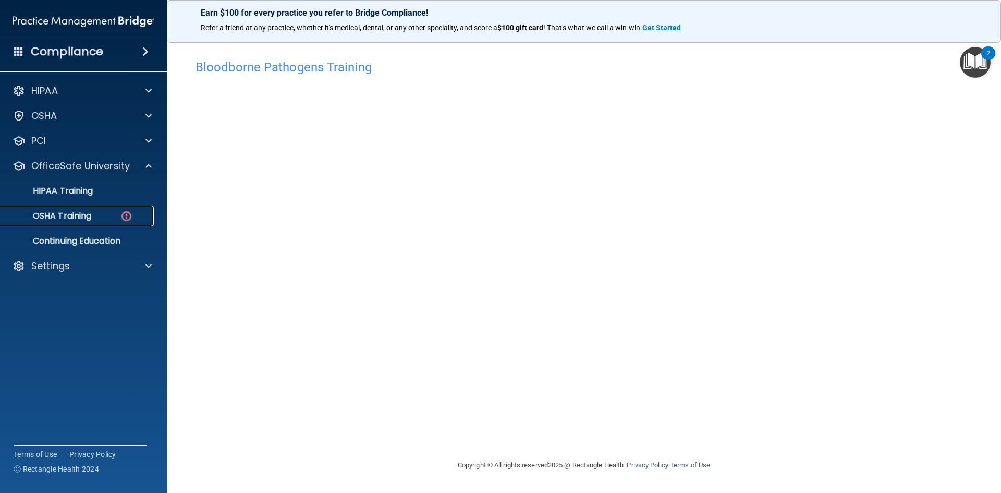
click at [103, 215] on div "OSHA Training" at bounding box center [78, 216] width 142 height 10
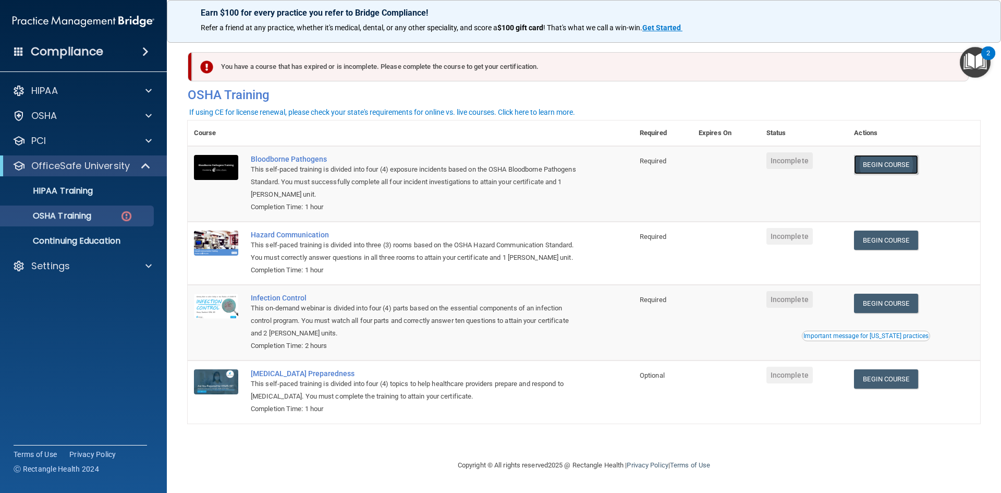
click at [877, 162] on link "Begin Course" at bounding box center [886, 164] width 64 height 19
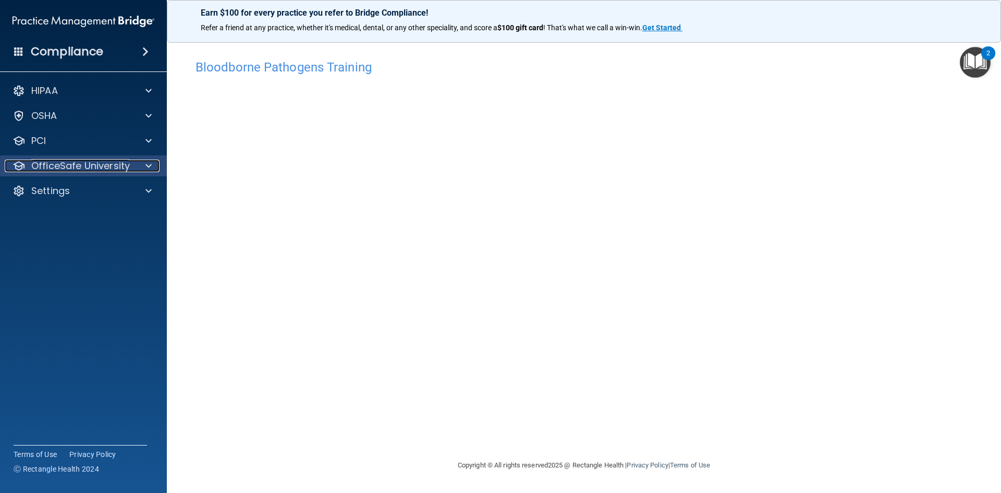
click at [97, 165] on p "OfficeSafe University" at bounding box center [80, 166] width 99 height 13
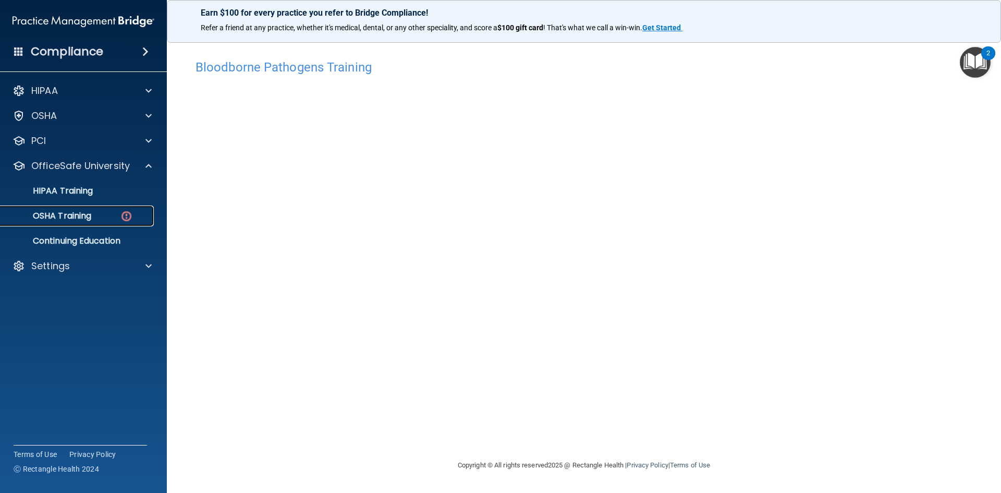
click at [115, 210] on link "OSHA Training" at bounding box center [72, 215] width 164 height 21
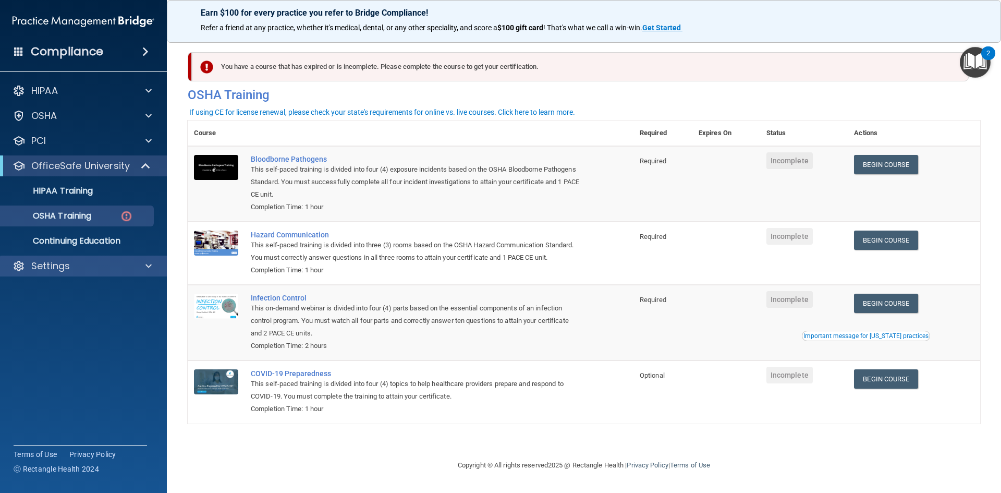
click at [72, 272] on div "Settings" at bounding box center [83, 265] width 167 height 21
click at [63, 265] on p "Settings" at bounding box center [50, 266] width 39 height 13
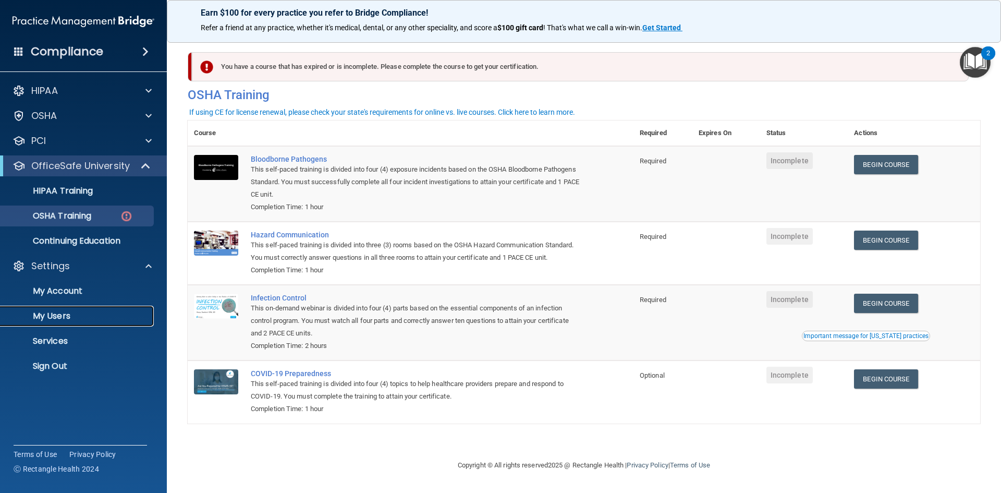
click at [57, 311] on p "My Users" at bounding box center [78, 316] width 142 height 10
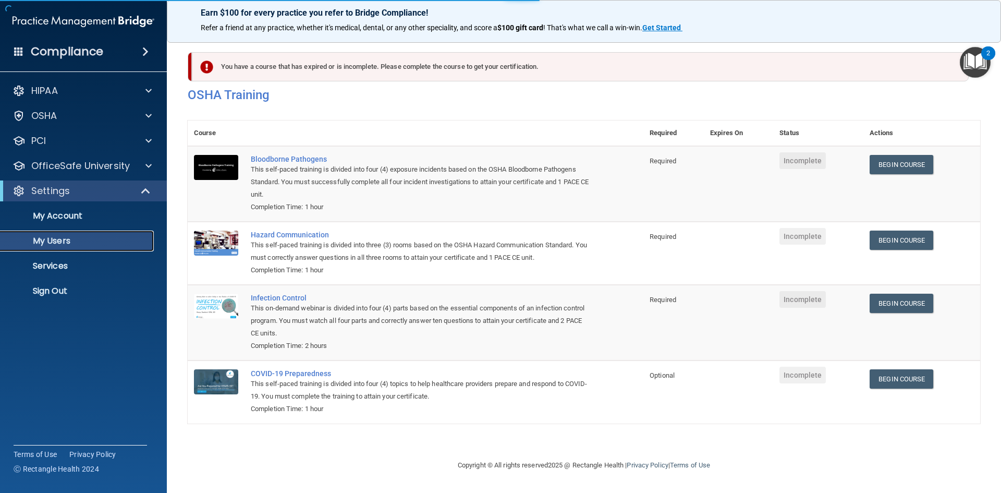
select select "20"
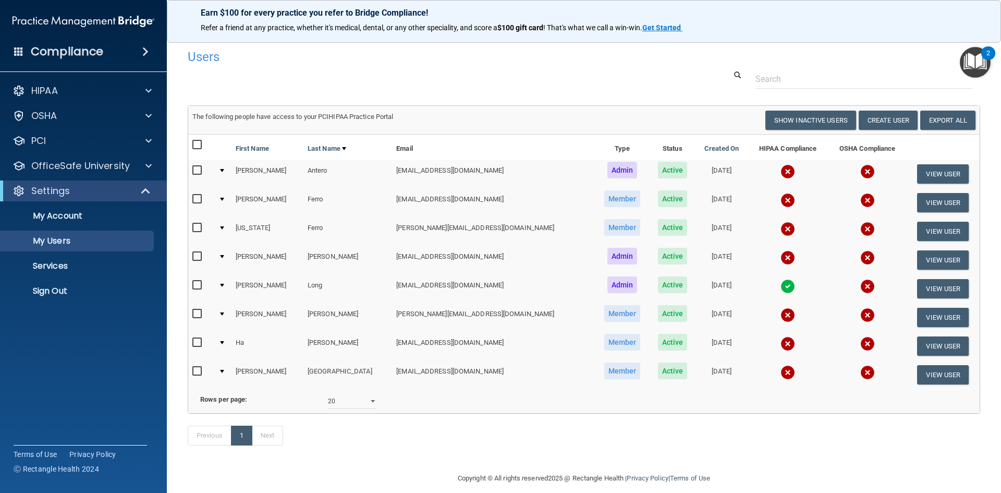
click at [196, 312] on input "checkbox" at bounding box center [198, 314] width 12 height 8
checkbox input "true"
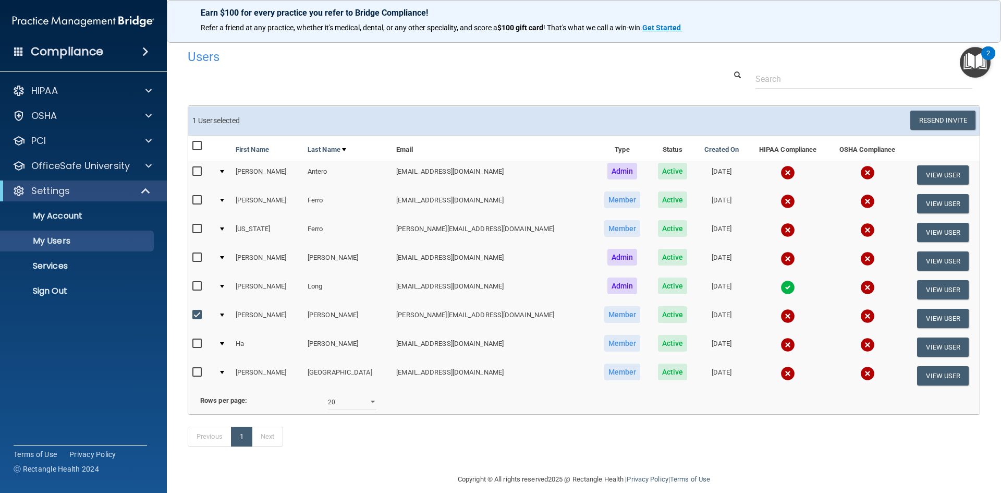
click at [194, 373] on input "checkbox" at bounding box center [198, 372] width 12 height 8
checkbox input "true"
click at [198, 258] on input "checkbox" at bounding box center [198, 257] width 12 height 8
checkbox input "true"
click at [932, 120] on button "Resend Invite" at bounding box center [942, 120] width 65 height 19
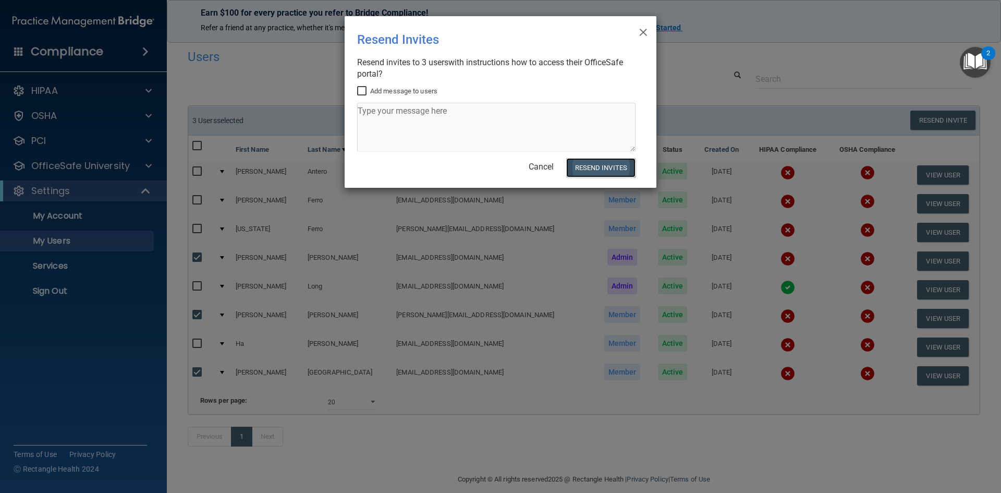
click at [612, 165] on button "Resend Invites" at bounding box center [600, 167] width 69 height 19
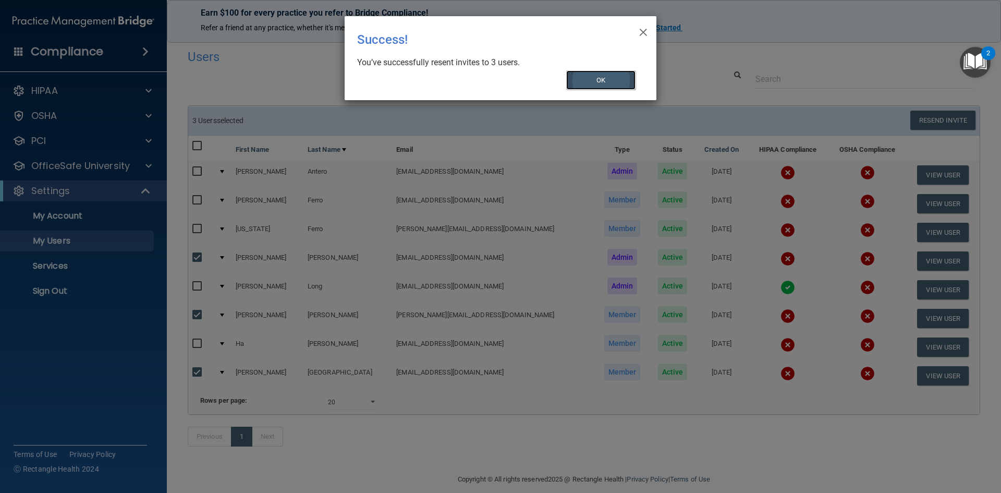
click at [617, 79] on button "OK" at bounding box center [601, 79] width 70 height 19
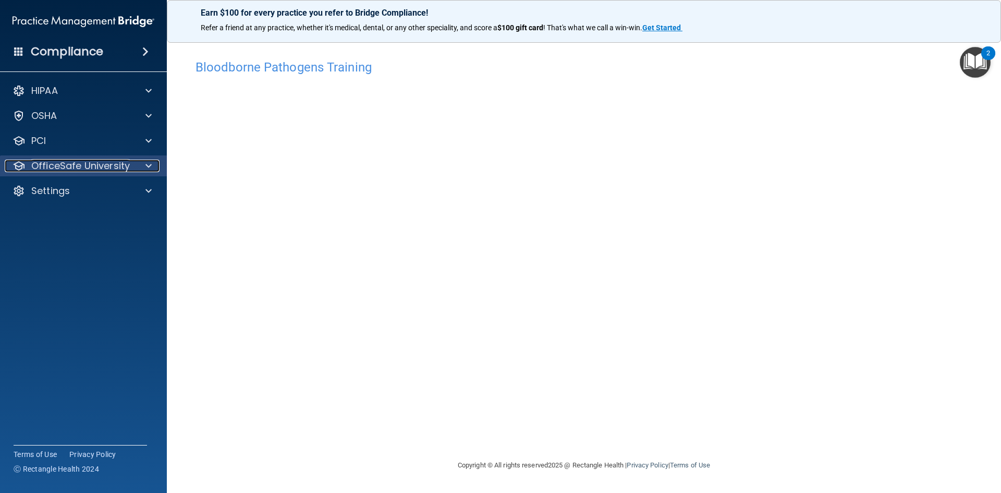
click at [108, 170] on p "OfficeSafe University" at bounding box center [80, 166] width 99 height 13
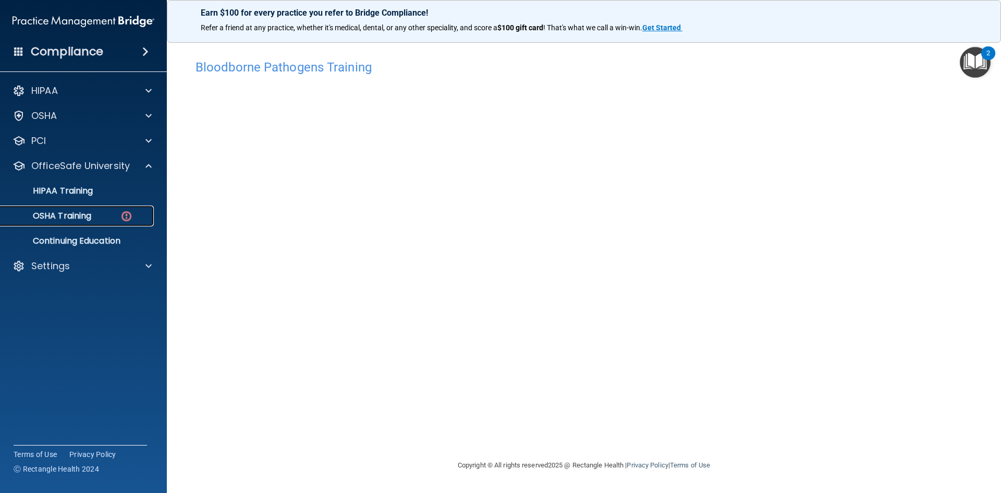
click at [99, 211] on div "OSHA Training" at bounding box center [78, 216] width 142 height 10
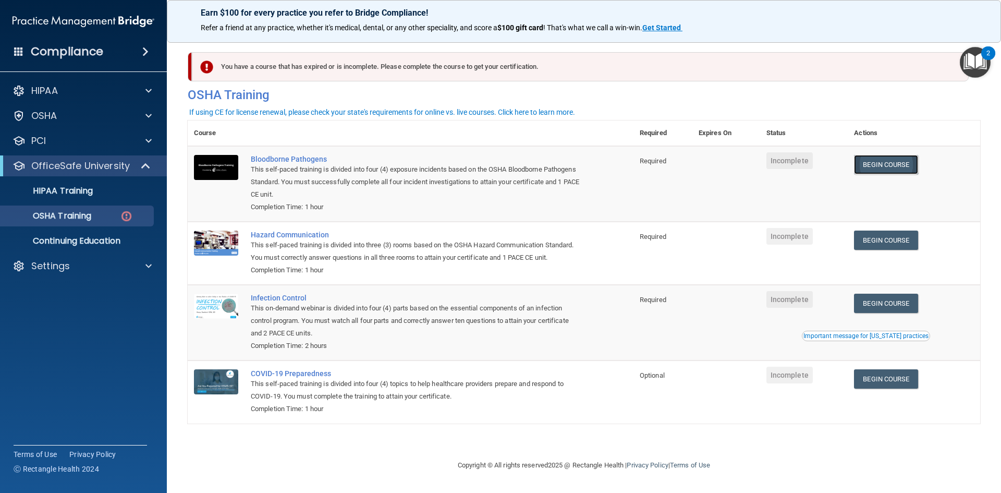
click at [881, 164] on link "Begin Course" at bounding box center [886, 164] width 64 height 19
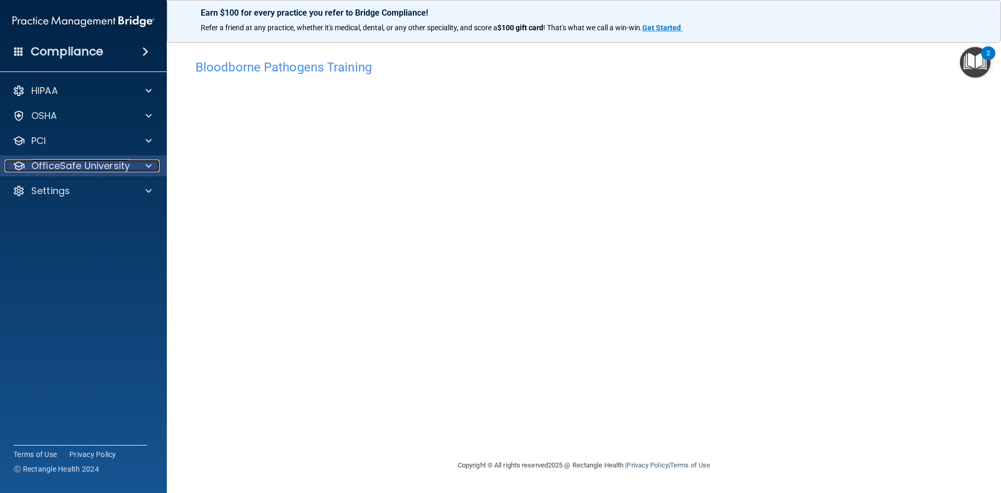
click at [129, 166] on div "OfficeSafe University" at bounding box center [69, 166] width 129 height 13
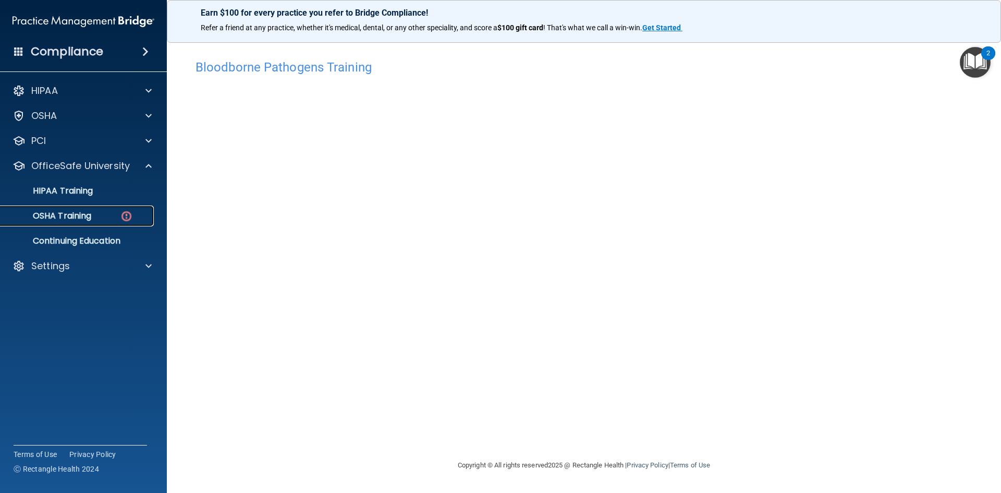
click at [101, 217] on div "OSHA Training" at bounding box center [78, 216] width 142 height 10
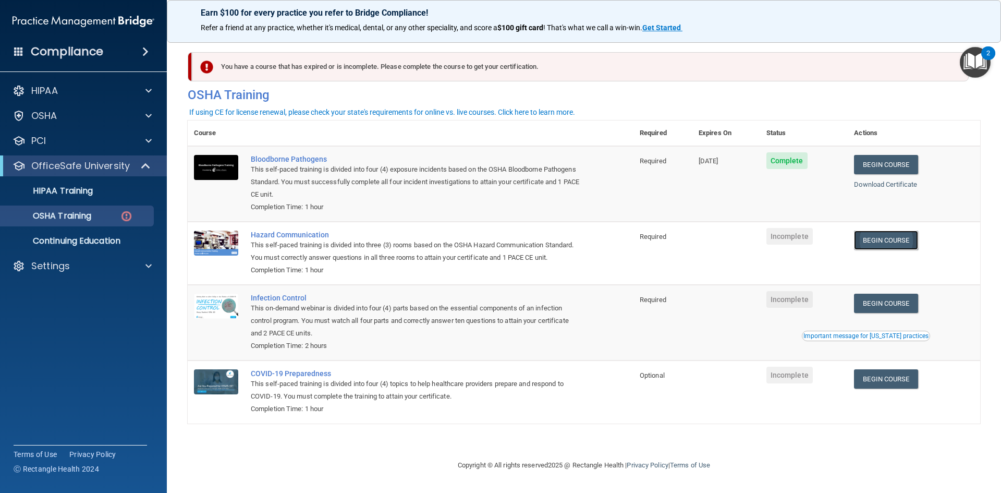
click at [882, 242] on link "Begin Course" at bounding box center [886, 239] width 64 height 19
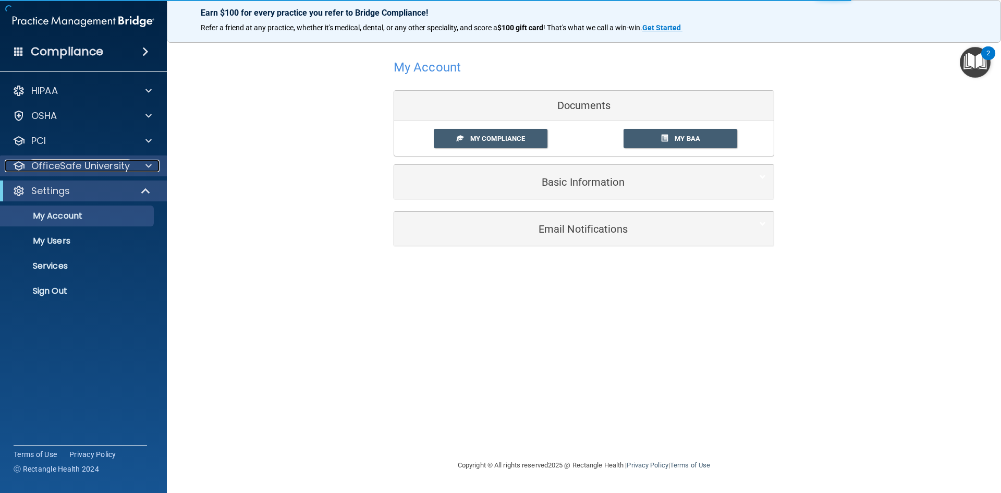
click at [138, 164] on div at bounding box center [147, 166] width 26 height 13
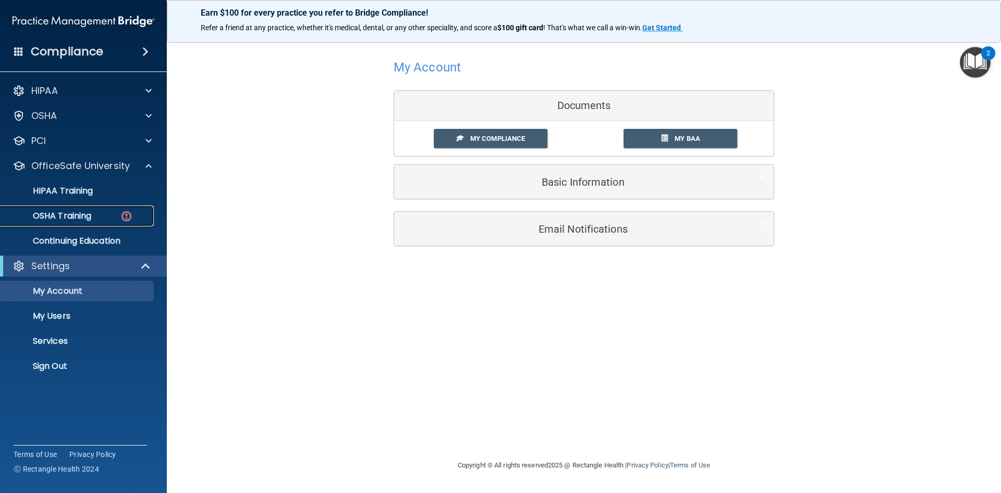
click at [91, 214] on p "OSHA Training" at bounding box center [49, 216] width 84 height 10
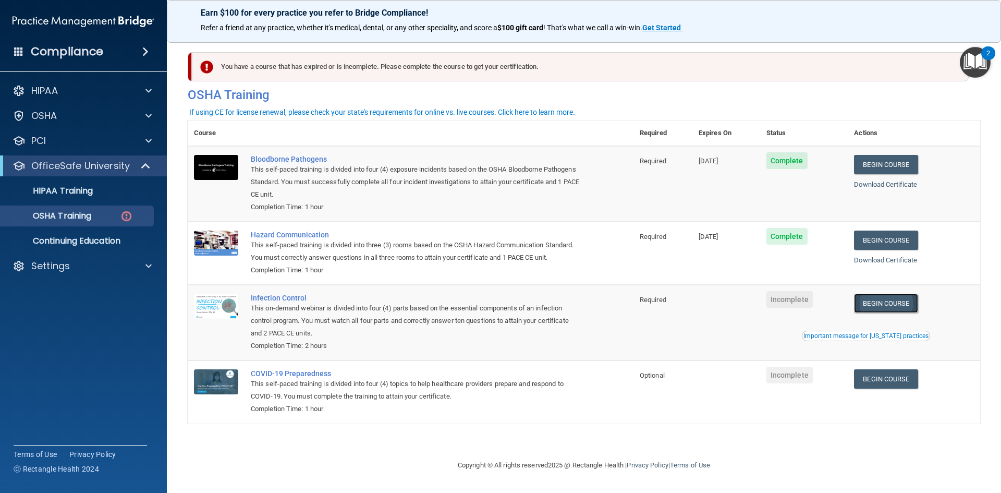
click at [896, 308] on link "Begin Course" at bounding box center [886, 302] width 64 height 19
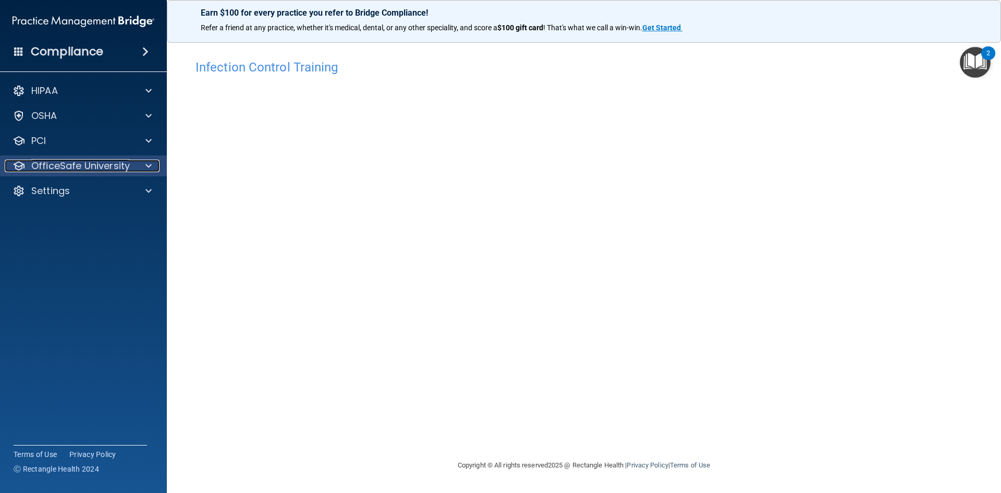
click at [73, 168] on p "OfficeSafe University" at bounding box center [80, 166] width 99 height 13
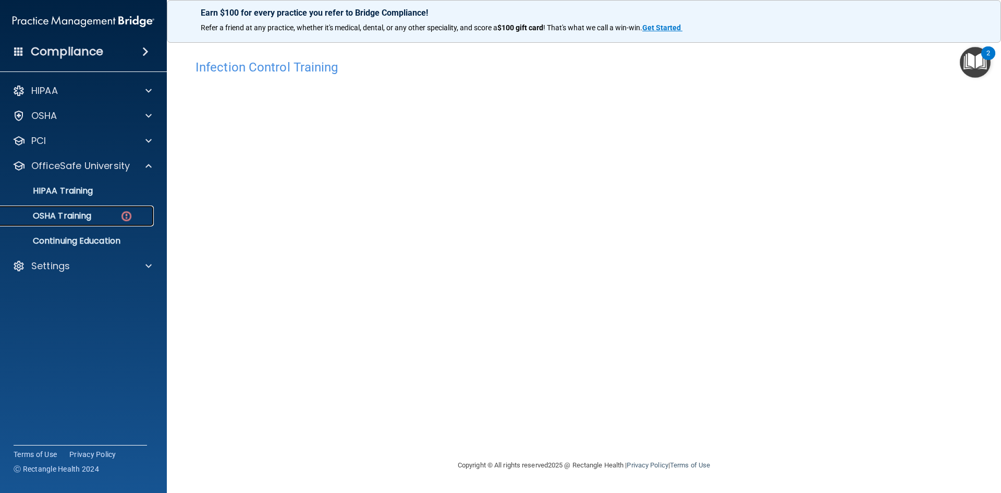
click at [77, 218] on p "OSHA Training" at bounding box center [49, 216] width 84 height 10
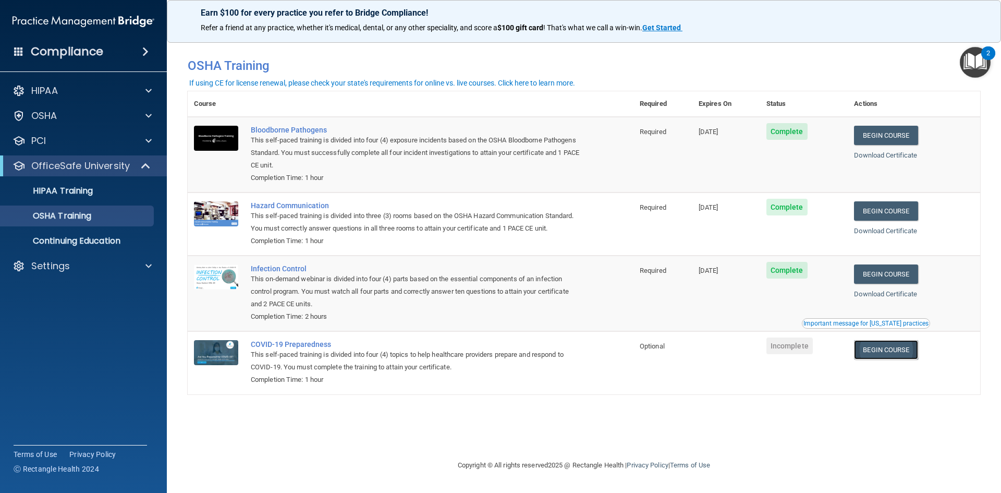
click at [886, 350] on link "Begin Course" at bounding box center [886, 349] width 64 height 19
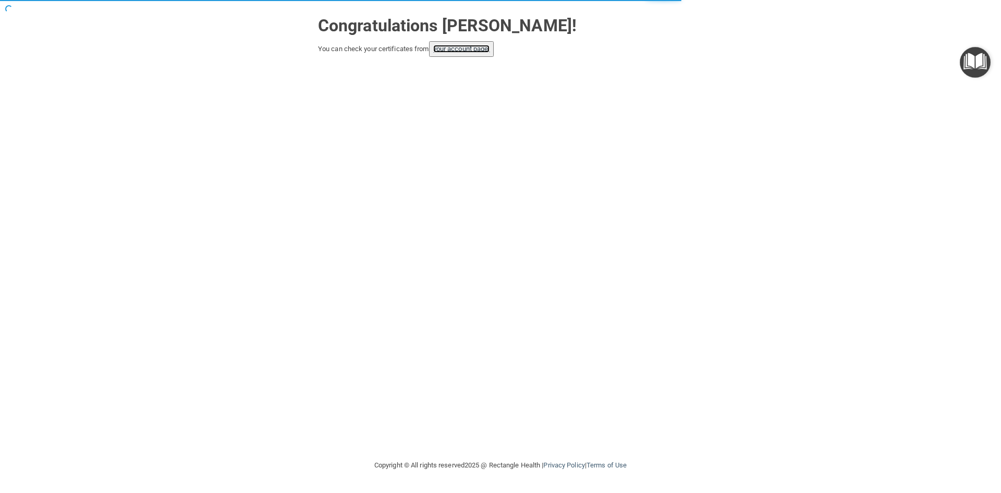
click at [480, 53] on link "your account page!" at bounding box center [461, 49] width 57 height 8
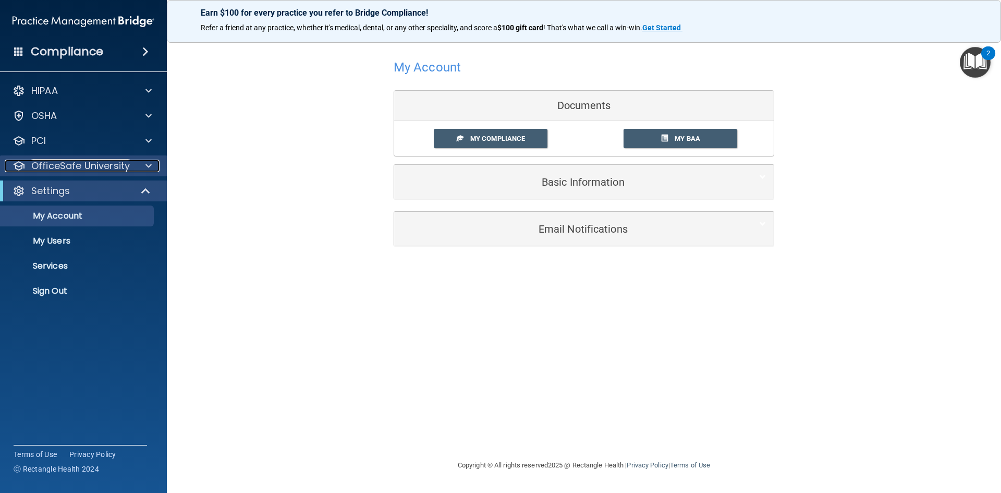
click at [92, 166] on p "OfficeSafe University" at bounding box center [80, 166] width 99 height 13
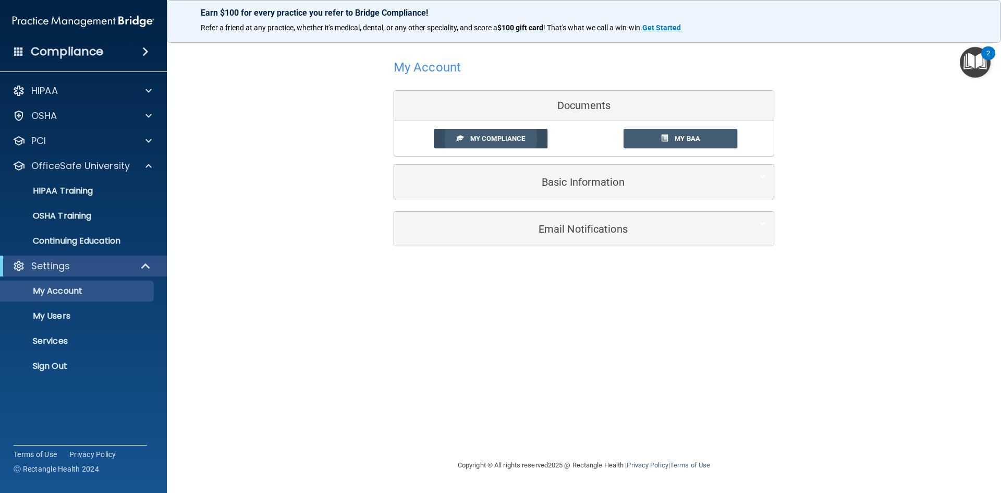
click at [513, 139] on span "My Compliance" at bounding box center [497, 138] width 55 height 8
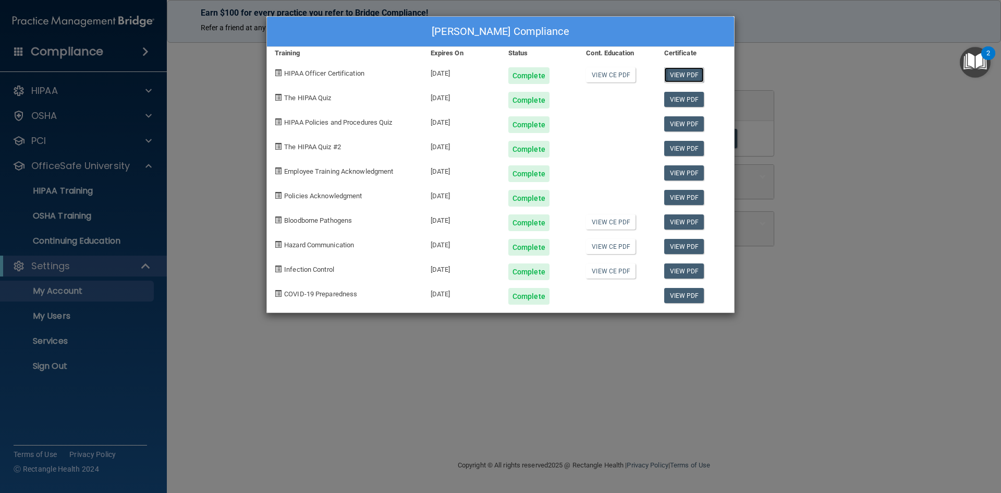
click at [696, 70] on link "View PDF" at bounding box center [684, 74] width 40 height 15
click at [675, 96] on link "View PDF" at bounding box center [684, 99] width 40 height 15
click at [690, 121] on link "View PDF" at bounding box center [684, 123] width 40 height 15
click at [680, 148] on link "View PDF" at bounding box center [684, 148] width 40 height 15
click at [686, 173] on link "View PDF" at bounding box center [684, 172] width 40 height 15
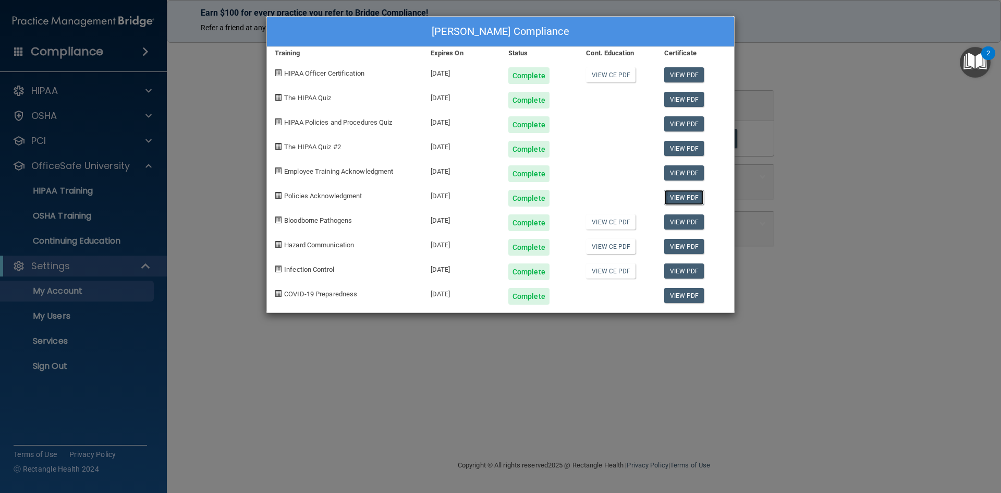
click at [680, 194] on link "View PDF" at bounding box center [684, 197] width 40 height 15
click at [683, 217] on link "View PDF" at bounding box center [684, 221] width 40 height 15
click at [683, 245] on link "View PDF" at bounding box center [684, 246] width 40 height 15
click at [677, 268] on link "View PDF" at bounding box center [684, 270] width 40 height 15
click at [674, 295] on link "View PDF" at bounding box center [684, 295] width 40 height 15
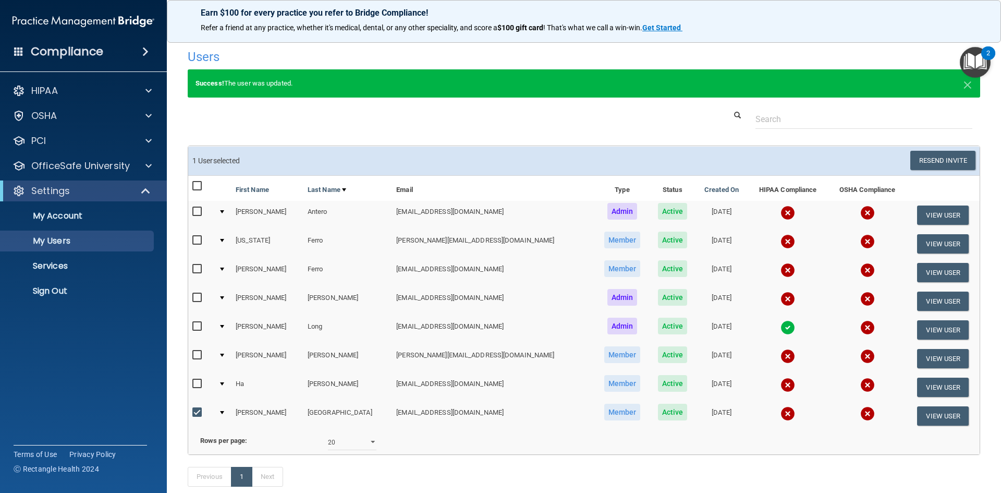
select select "20"
click at [62, 213] on p "My Account" at bounding box center [78, 216] width 142 height 10
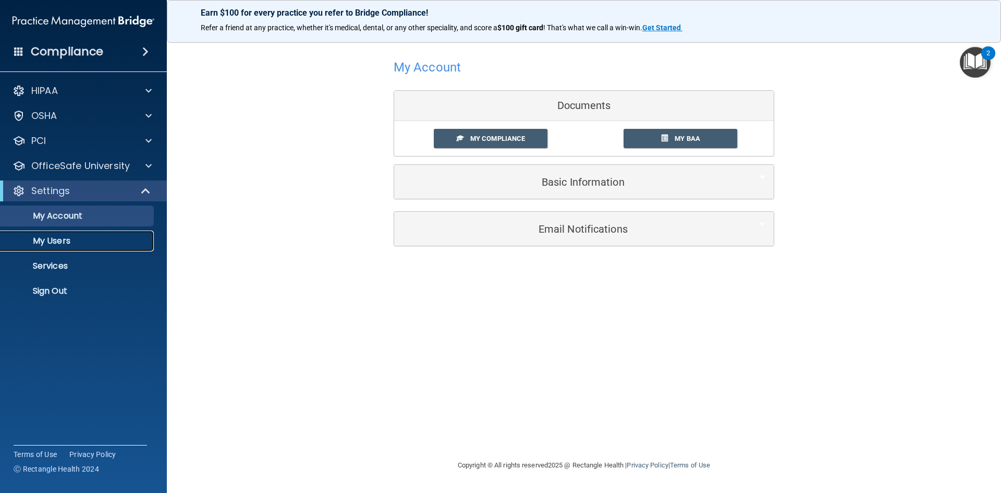
click at [56, 242] on p "My Users" at bounding box center [78, 241] width 142 height 10
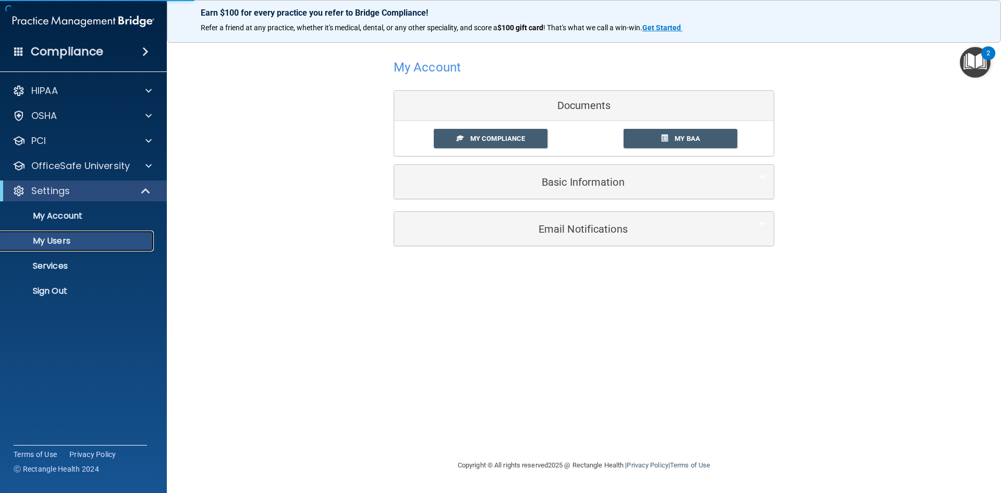
select select "20"
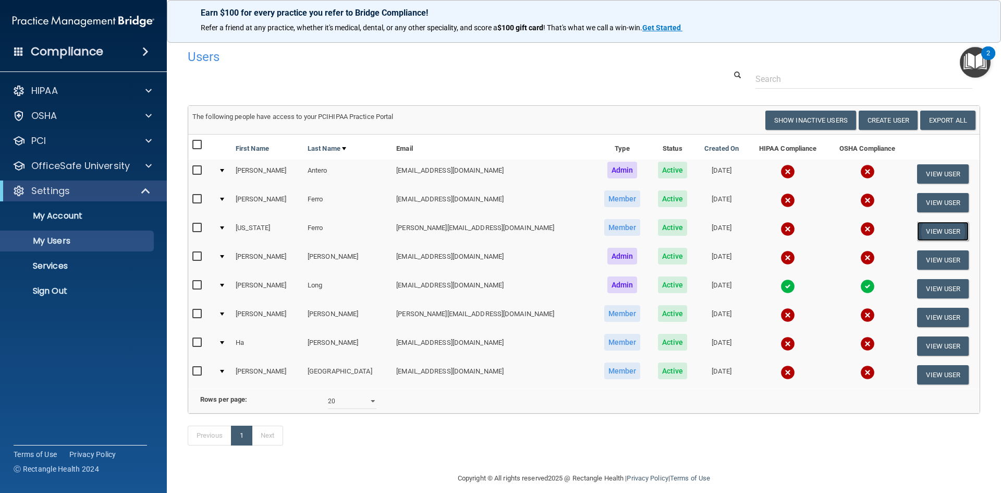
click at [935, 231] on button "View User" at bounding box center [943, 231] width 52 height 19
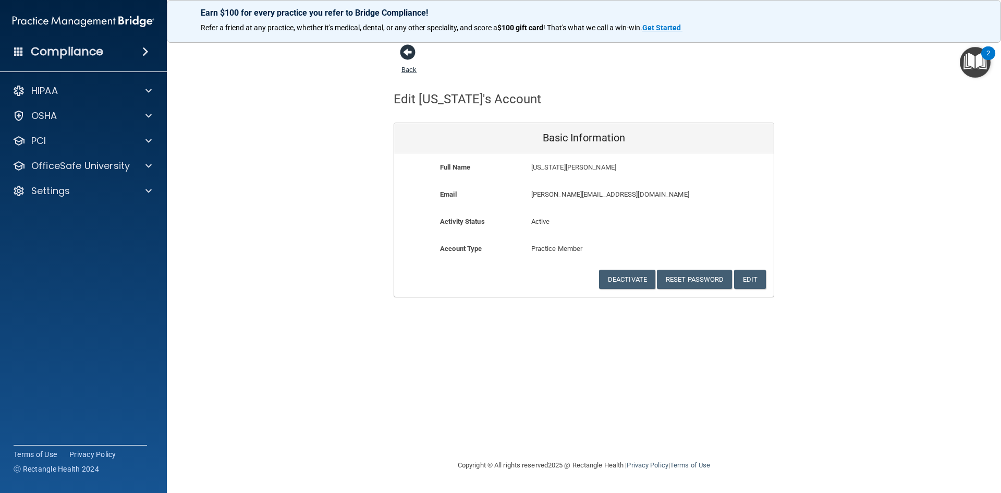
click at [407, 52] on span at bounding box center [408, 52] width 16 height 16
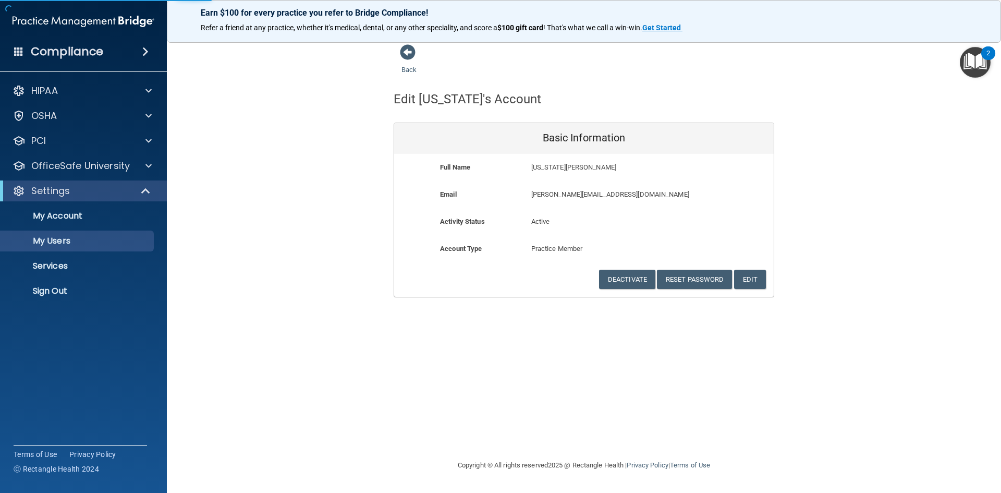
select select "20"
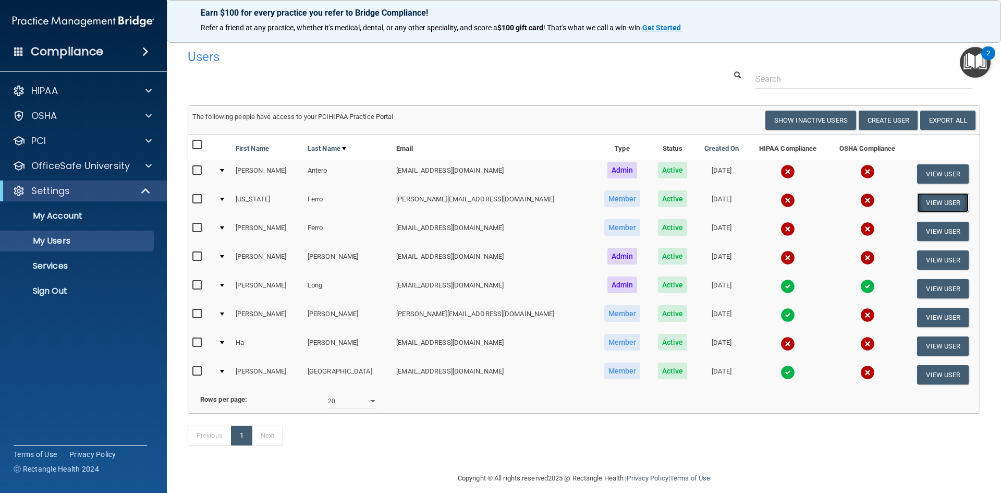
click at [917, 203] on button "View User" at bounding box center [943, 202] width 52 height 19
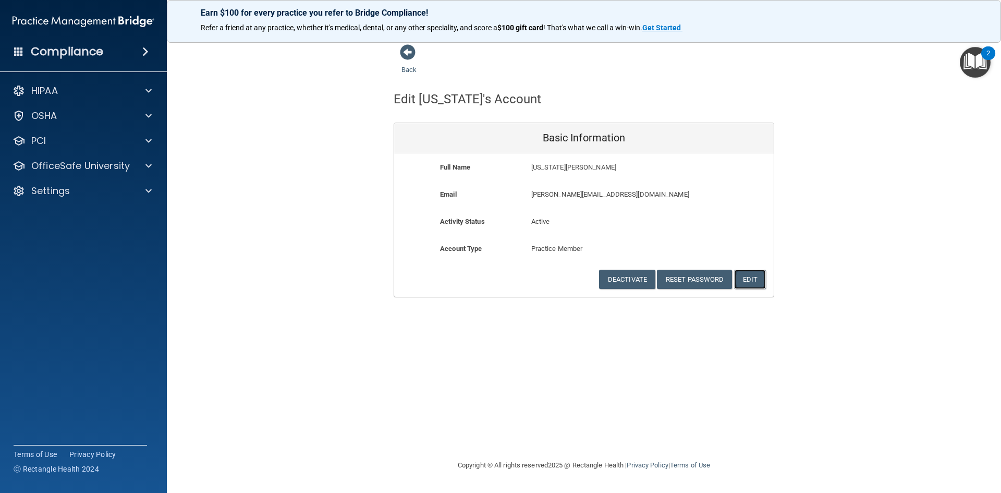
click at [751, 281] on button "Edit" at bounding box center [750, 278] width 32 height 19
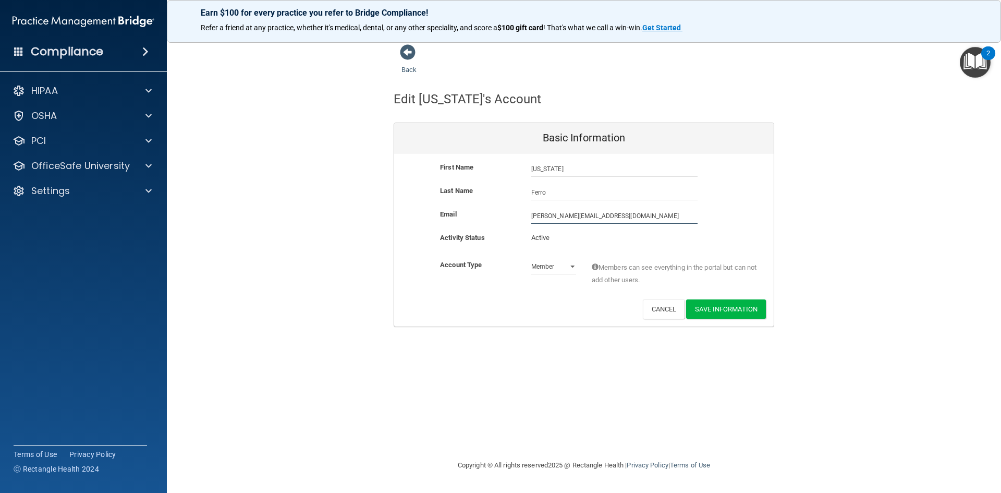
click at [535, 221] on input "[PERSON_NAME][EMAIL_ADDRESS][DOMAIN_NAME]" at bounding box center [614, 216] width 166 height 16
type input "[EMAIL_ADDRESS][DOMAIN_NAME]"
click at [712, 309] on button "Save Information" at bounding box center [726, 310] width 80 height 19
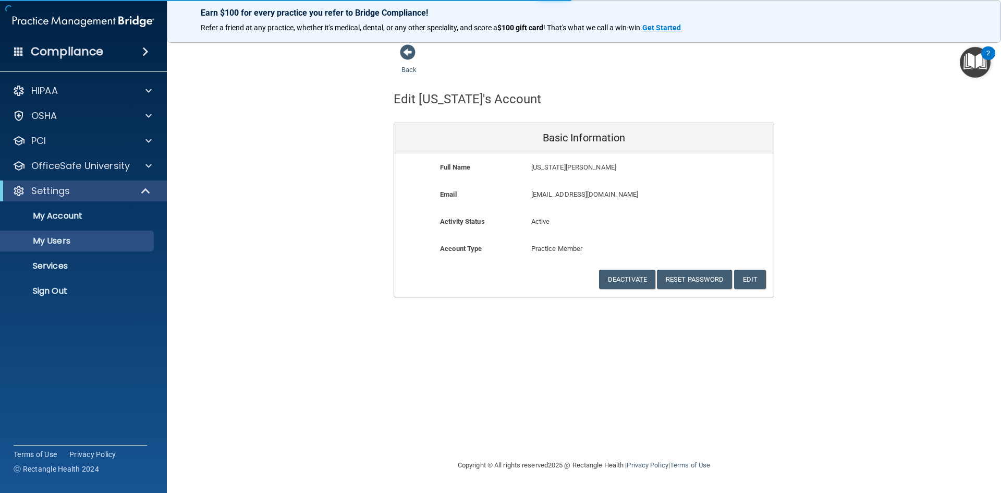
select select "20"
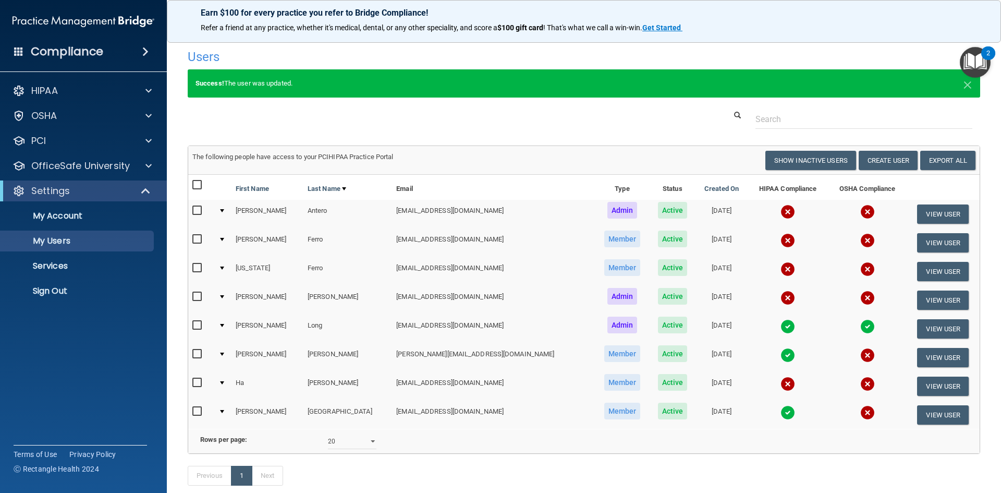
click at [193, 267] on input "checkbox" at bounding box center [198, 268] width 12 height 8
checkbox input "true"
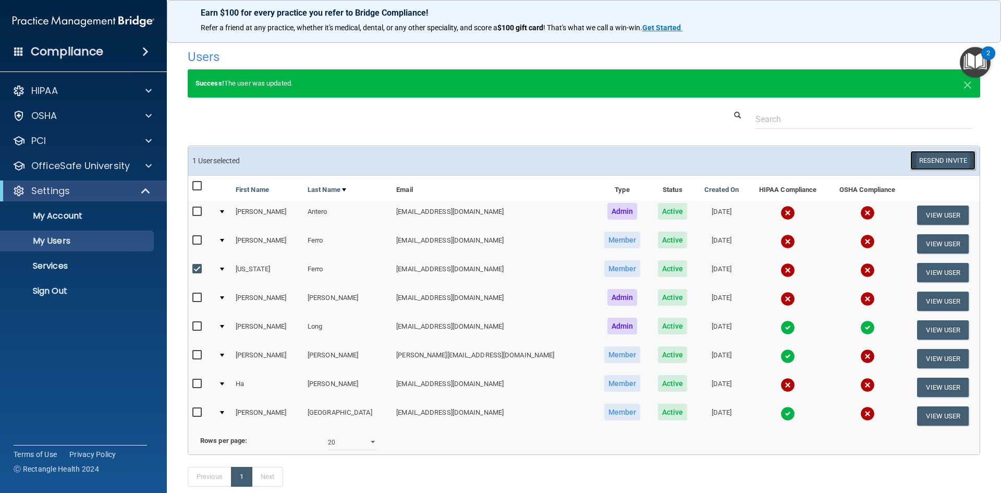
click at [948, 156] on button "Resend Invite" at bounding box center [942, 160] width 65 height 19
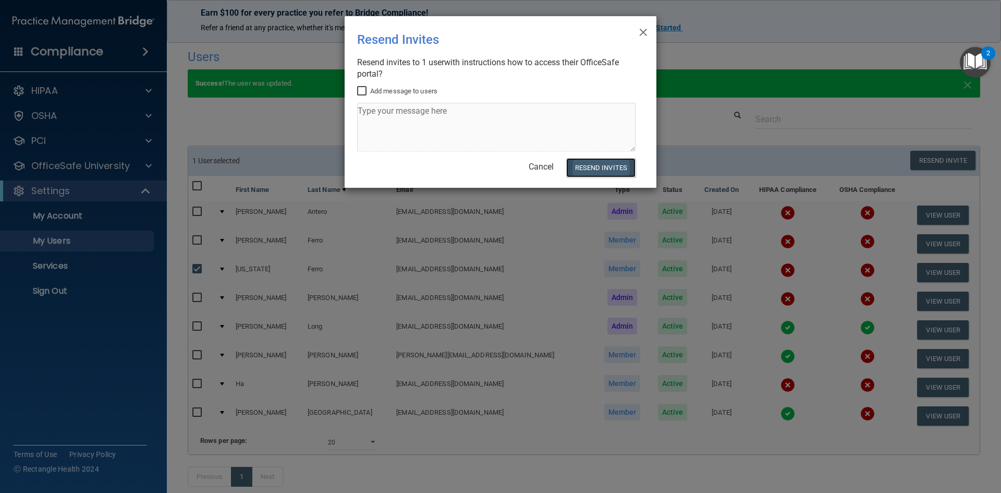
click at [581, 158] on button "Resend Invites" at bounding box center [600, 167] width 69 height 19
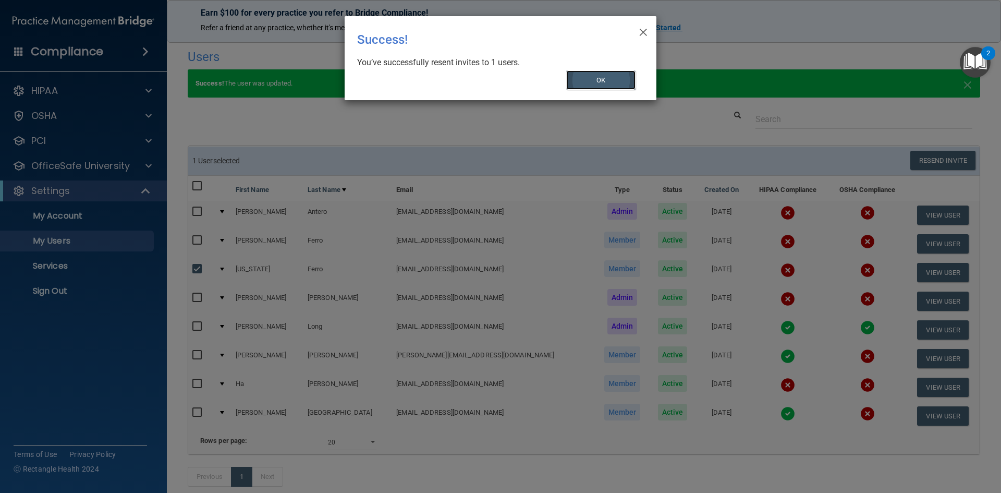
drag, startPoint x: 581, startPoint y: 77, endPoint x: 596, endPoint y: 66, distance: 19.0
click at [582, 77] on button "OK" at bounding box center [601, 79] width 70 height 19
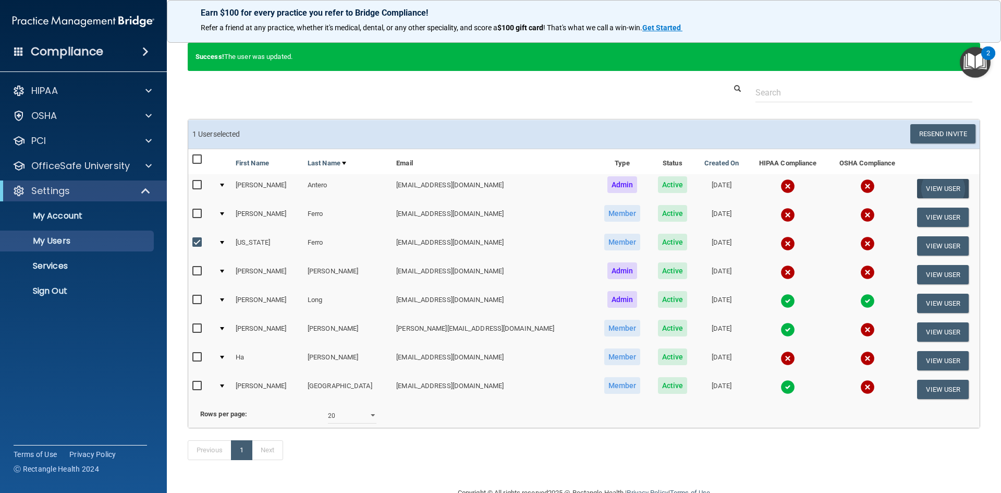
scroll to position [52, 0]
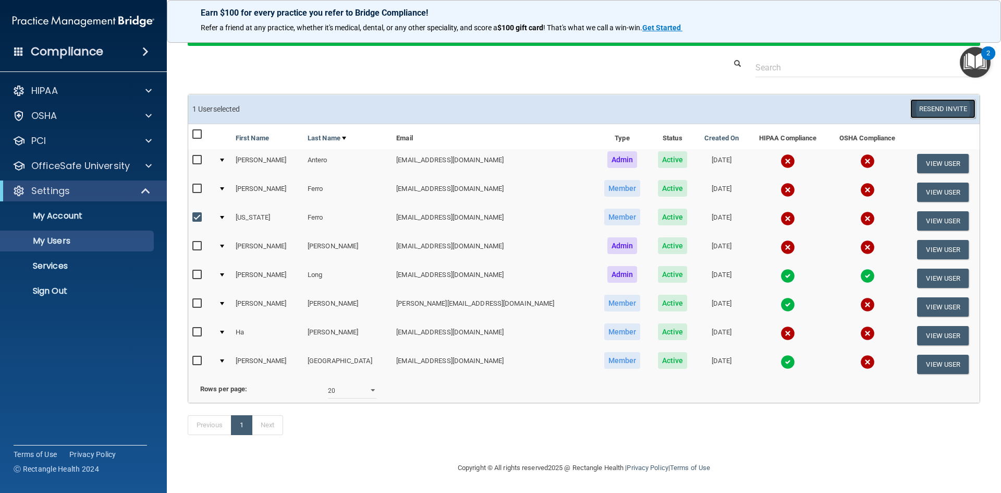
click at [930, 110] on button "Resend Invite" at bounding box center [942, 108] width 65 height 19
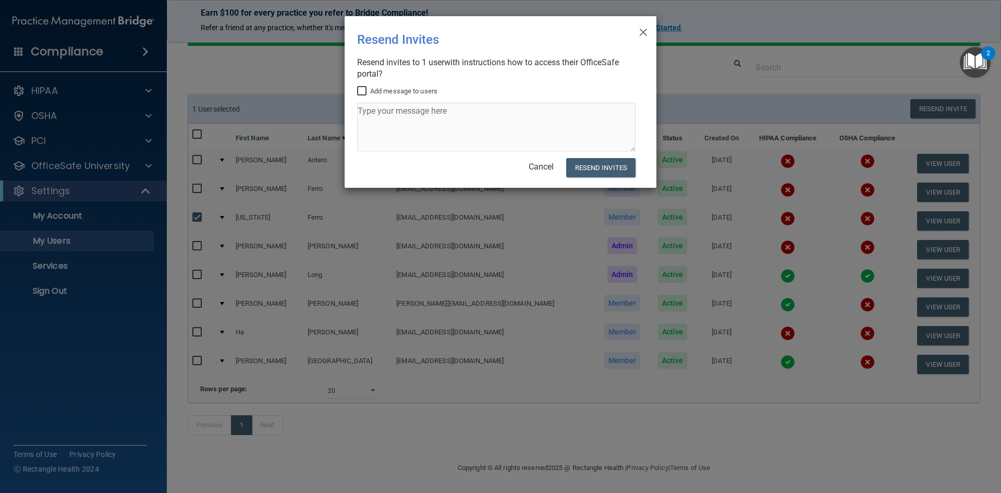
click at [967, 61] on img "Open Resource Center, 2 new notifications" at bounding box center [975, 62] width 31 height 31
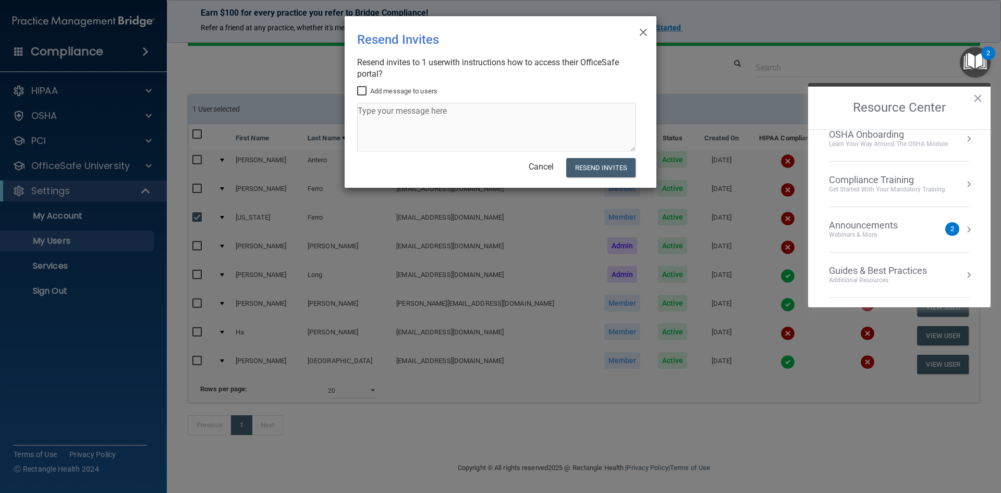
scroll to position [149, 0]
click at [615, 164] on button "Resend Invites" at bounding box center [600, 167] width 69 height 19
click at [978, 97] on button "×" at bounding box center [978, 98] width 10 height 17
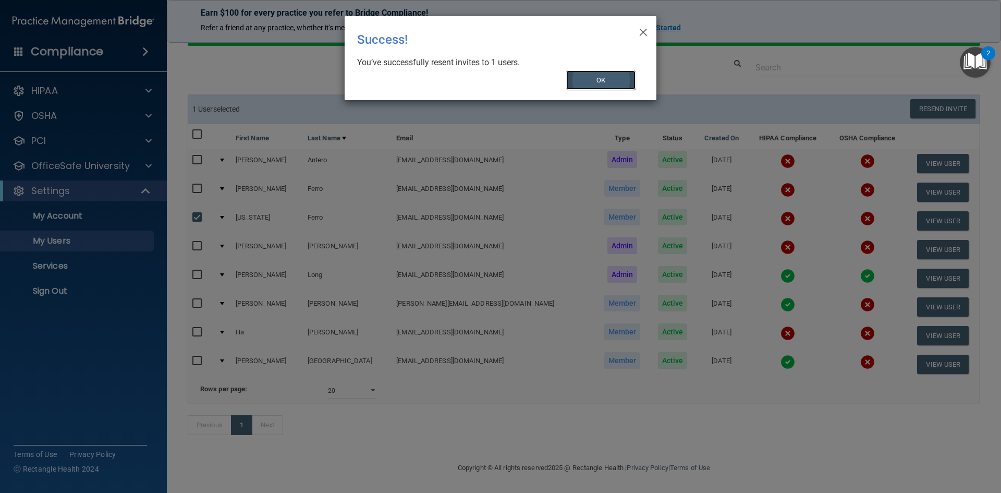
click at [574, 77] on button "OK" at bounding box center [601, 79] width 70 height 19
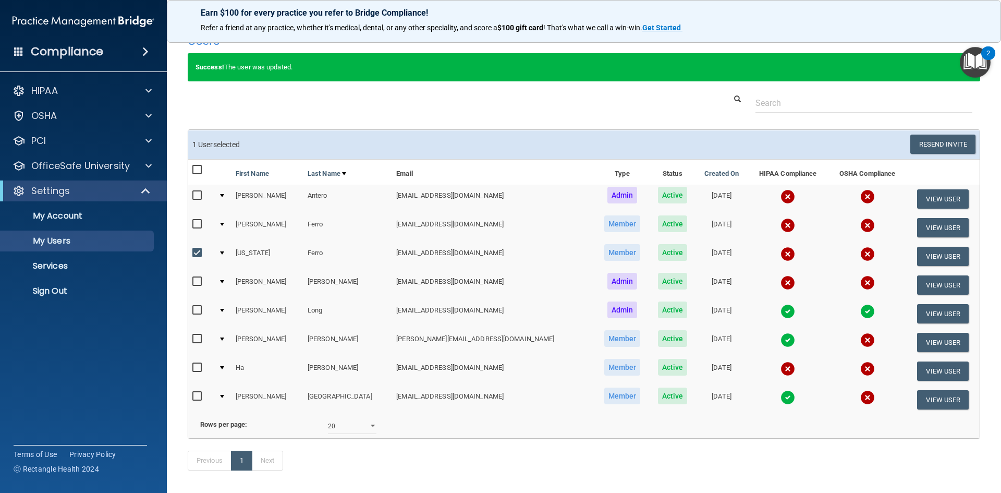
scroll to position [0, 0]
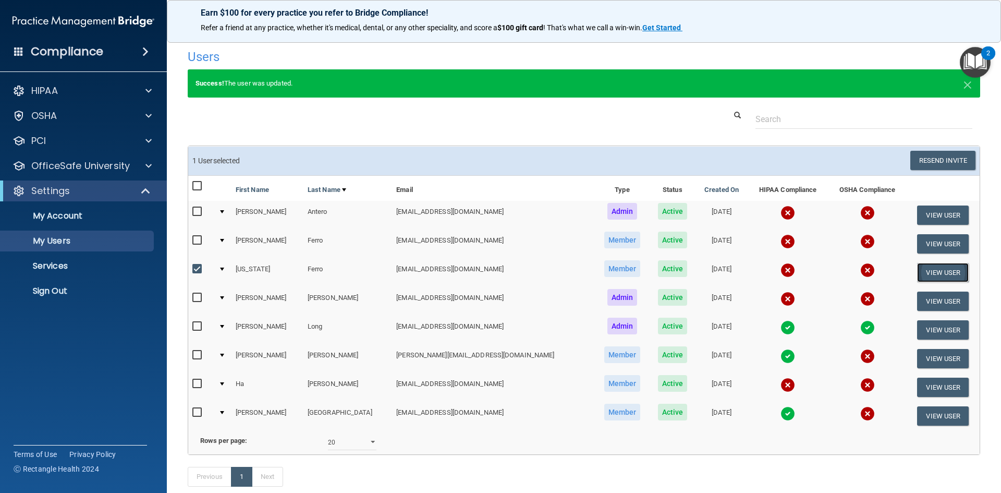
click at [922, 274] on button "View User" at bounding box center [943, 272] width 52 height 19
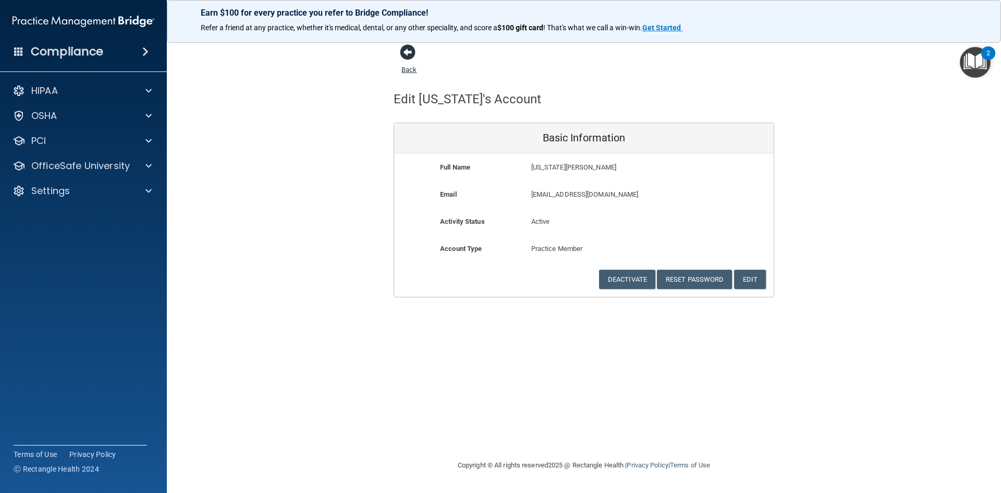
click at [414, 51] on span at bounding box center [408, 52] width 16 height 16
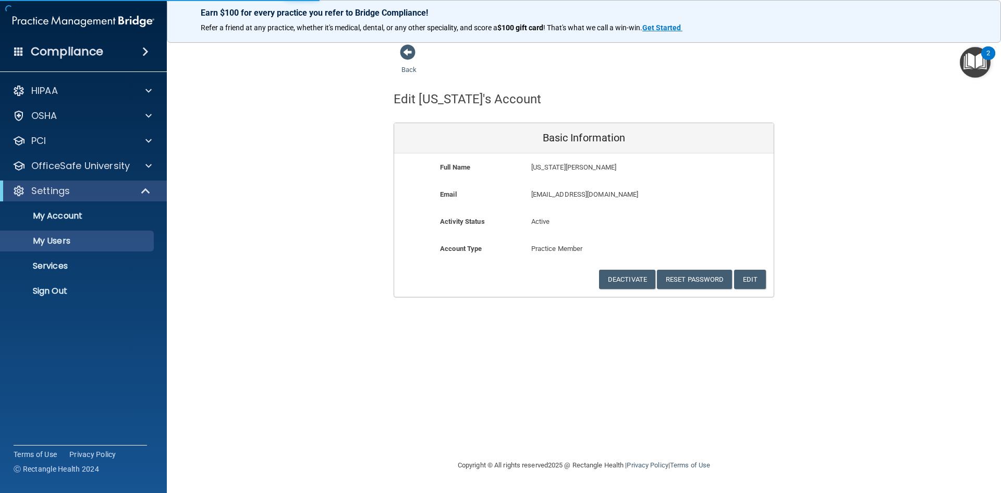
select select "20"
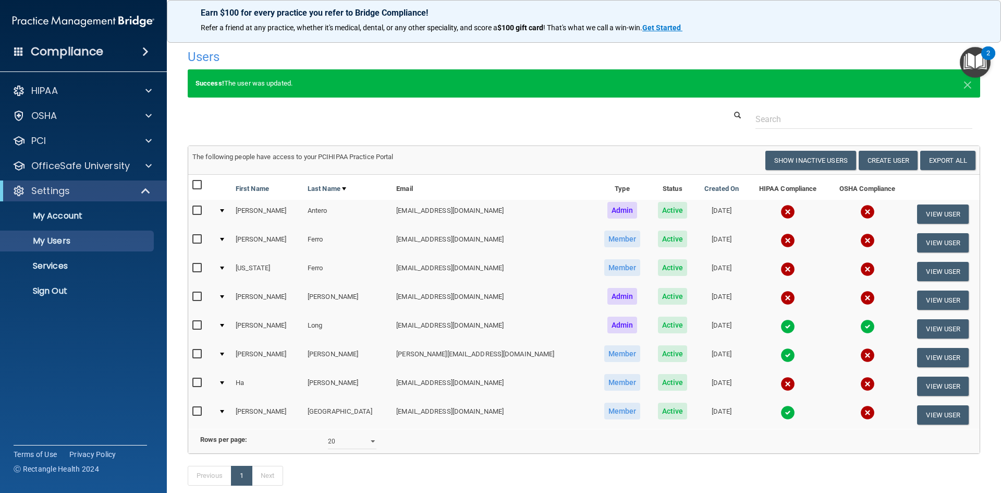
click at [194, 266] on input "checkbox" at bounding box center [198, 268] width 12 height 8
checkbox input "true"
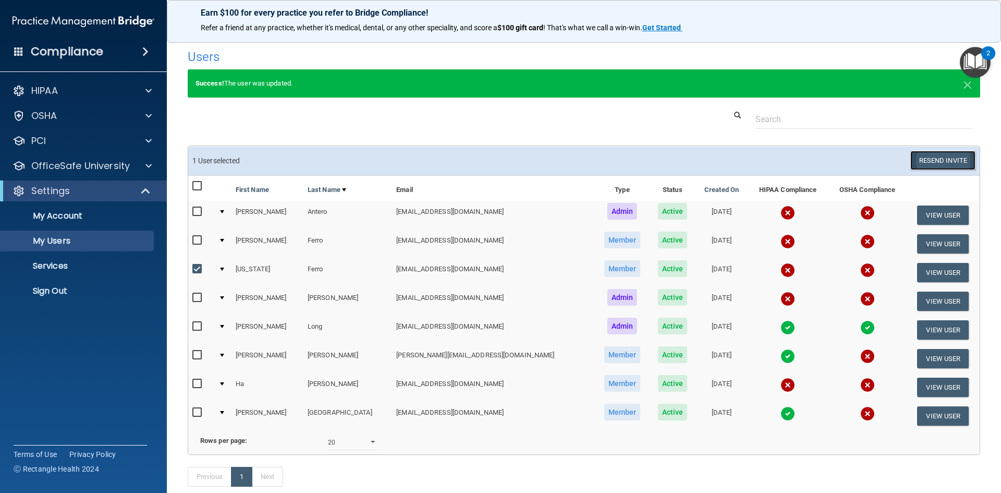
click at [938, 159] on button "Resend Invite" at bounding box center [942, 160] width 65 height 19
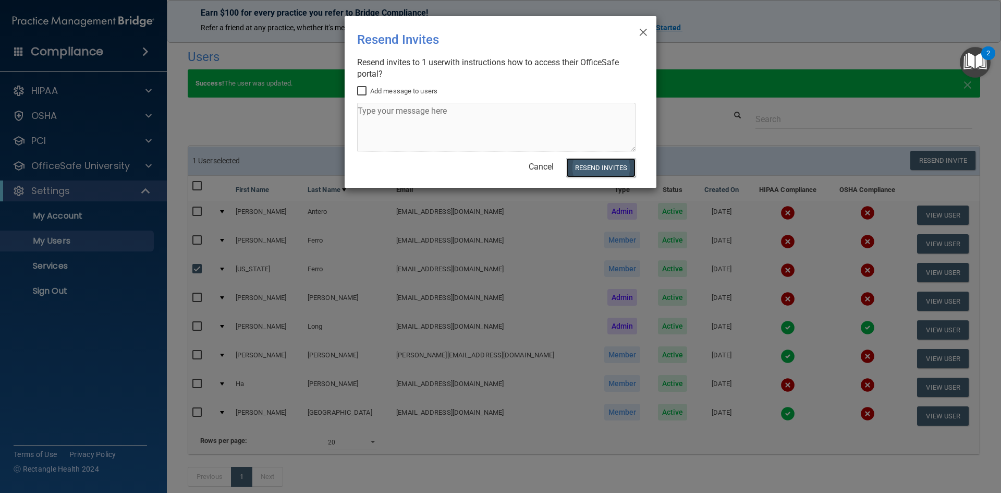
click at [587, 169] on button "Resend Invites" at bounding box center [600, 167] width 69 height 19
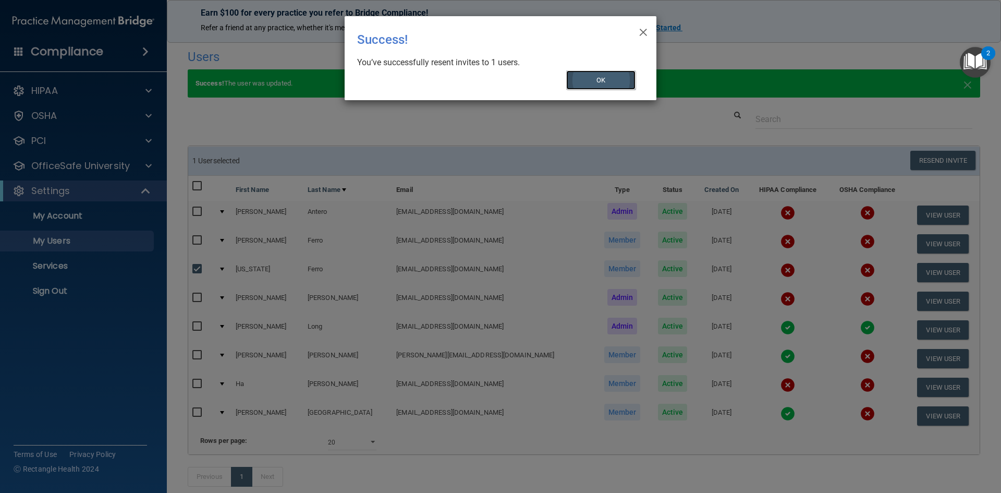
click at [613, 80] on button "OK" at bounding box center [601, 79] width 70 height 19
